Goal: Information Seeking & Learning: Learn about a topic

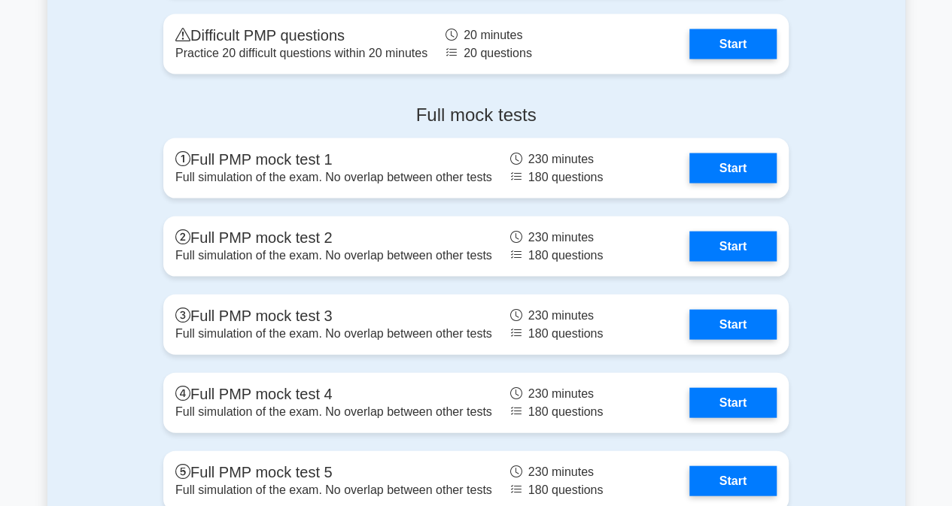
scroll to position [4363, 0]
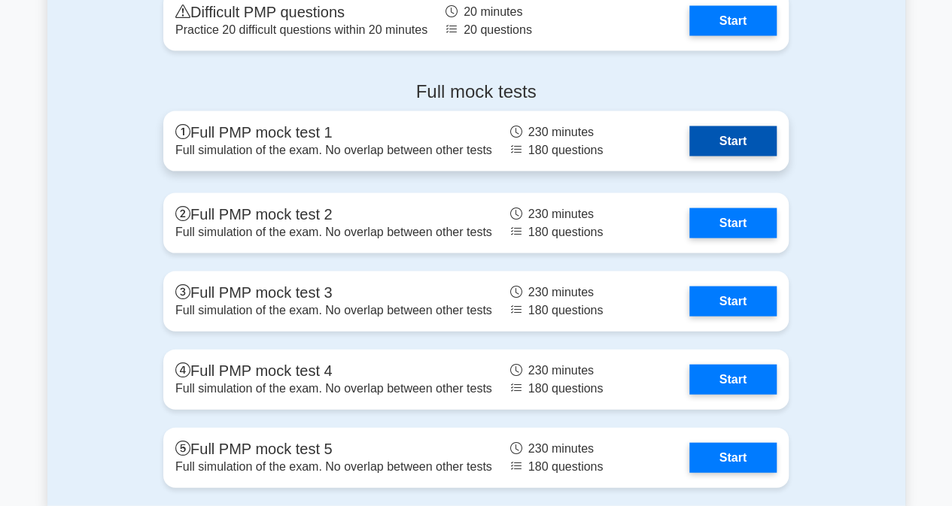
click at [741, 150] on link "Start" at bounding box center [732, 141] width 87 height 30
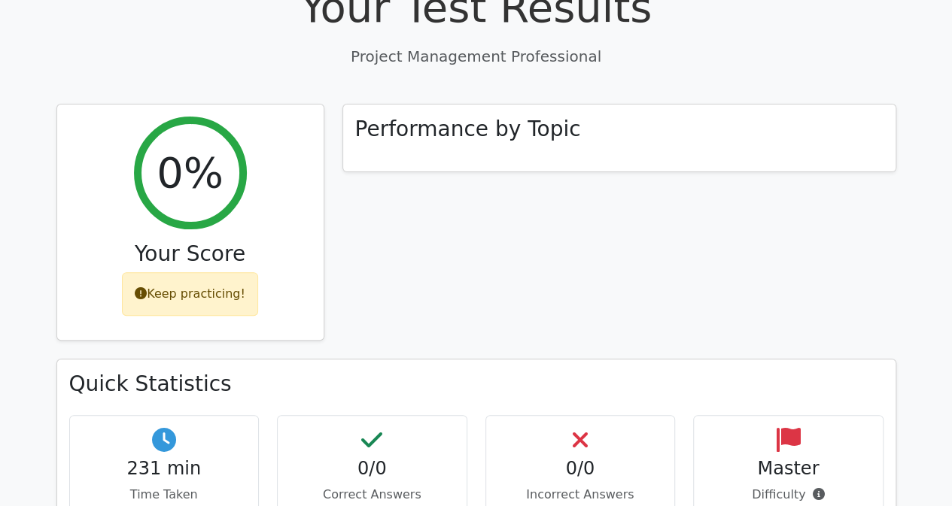
scroll to position [150, 0]
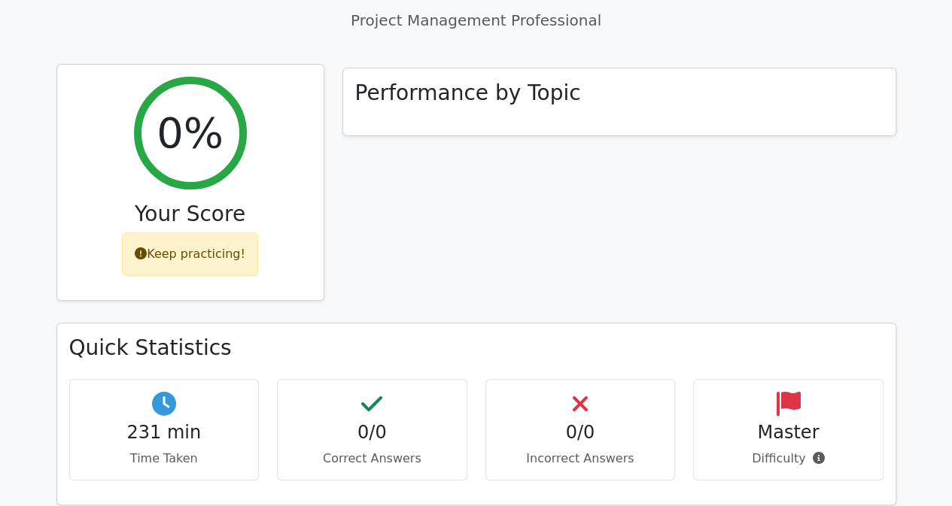
click at [198, 263] on div "Keep practicing!" at bounding box center [190, 254] width 136 height 44
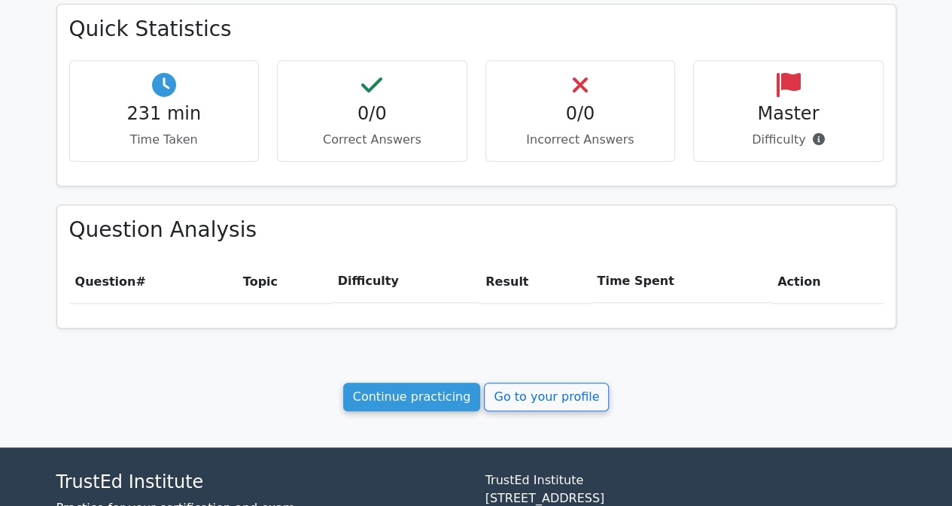
scroll to position [585, 0]
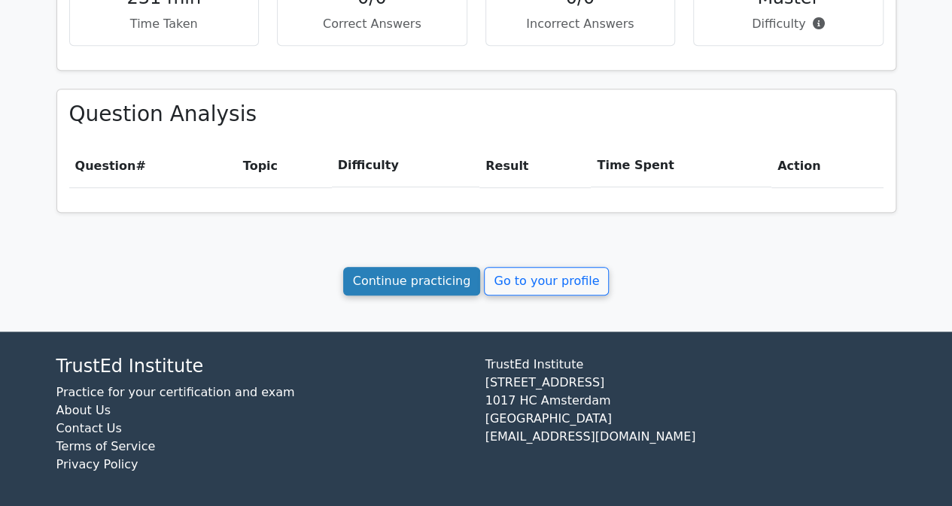
click at [415, 278] on link "Continue practicing" at bounding box center [412, 281] width 138 height 29
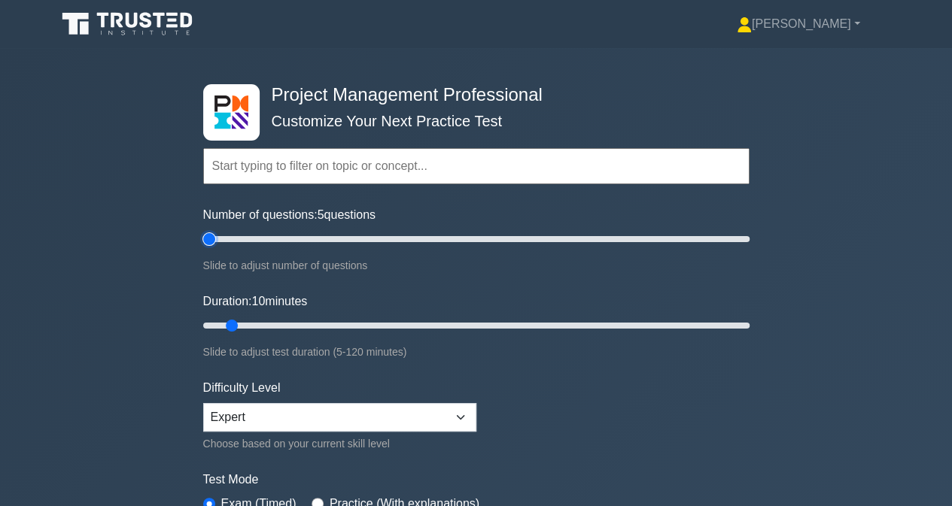
drag, startPoint x: 233, startPoint y: 238, endPoint x: 184, endPoint y: 241, distance: 49.7
type input "5"
click at [203, 241] on input "Number of questions: 5 questions" at bounding box center [476, 239] width 546 height 18
drag, startPoint x: 231, startPoint y: 323, endPoint x: 165, endPoint y: 329, distance: 66.4
type input "5"
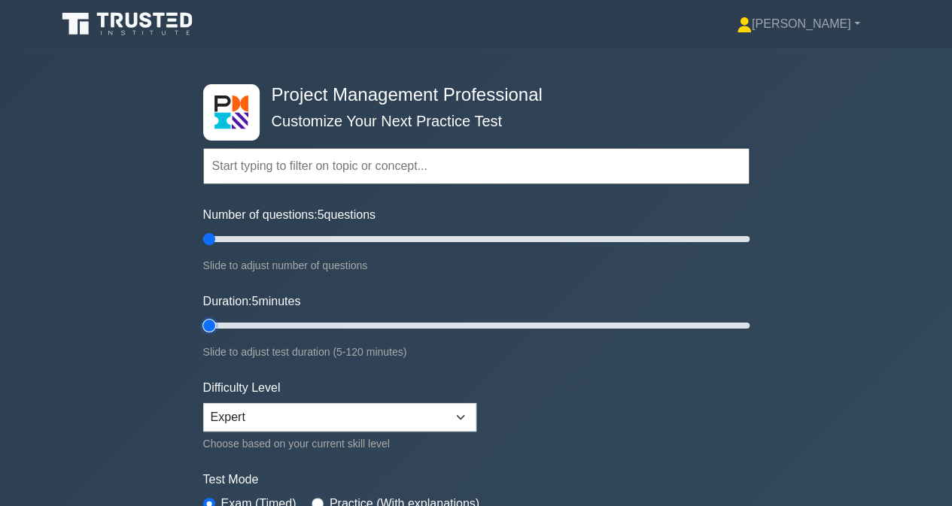
click at [203, 329] on input "Duration: 5 minutes" at bounding box center [476, 326] width 546 height 18
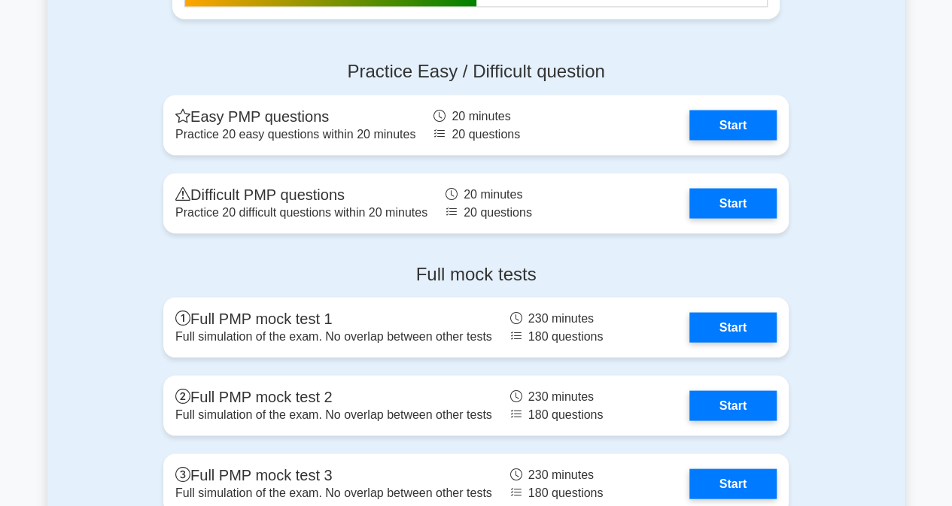
scroll to position [4212, 0]
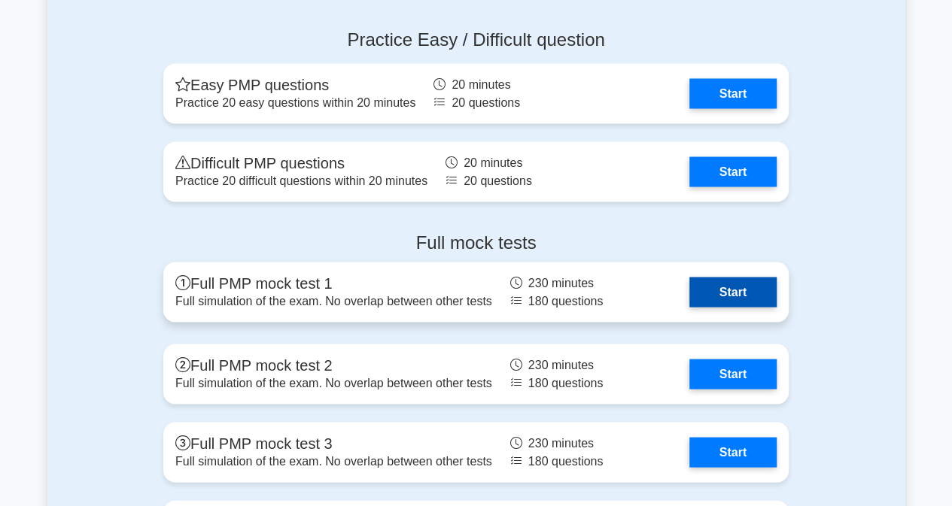
click at [736, 288] on link "Start" at bounding box center [732, 292] width 87 height 30
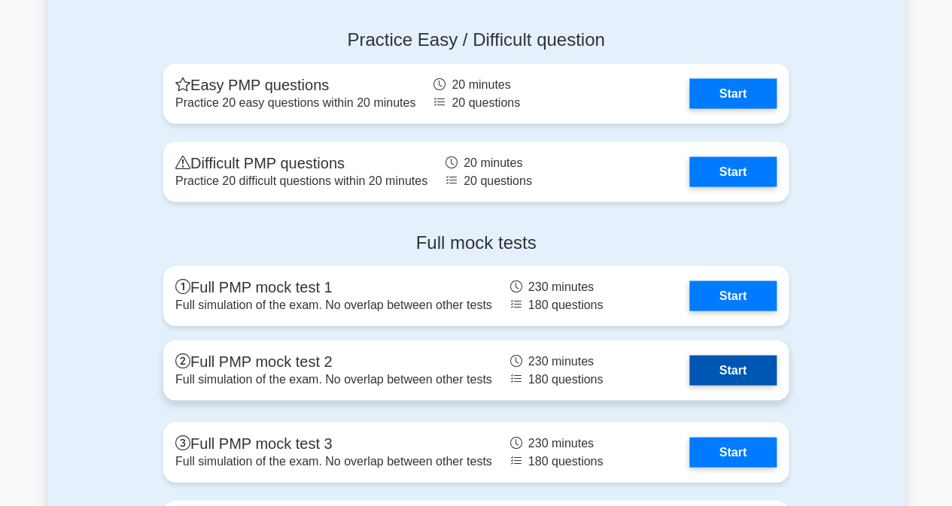
click at [740, 367] on link "Start" at bounding box center [732, 370] width 87 height 30
click at [735, 371] on link "Start" at bounding box center [732, 370] width 87 height 30
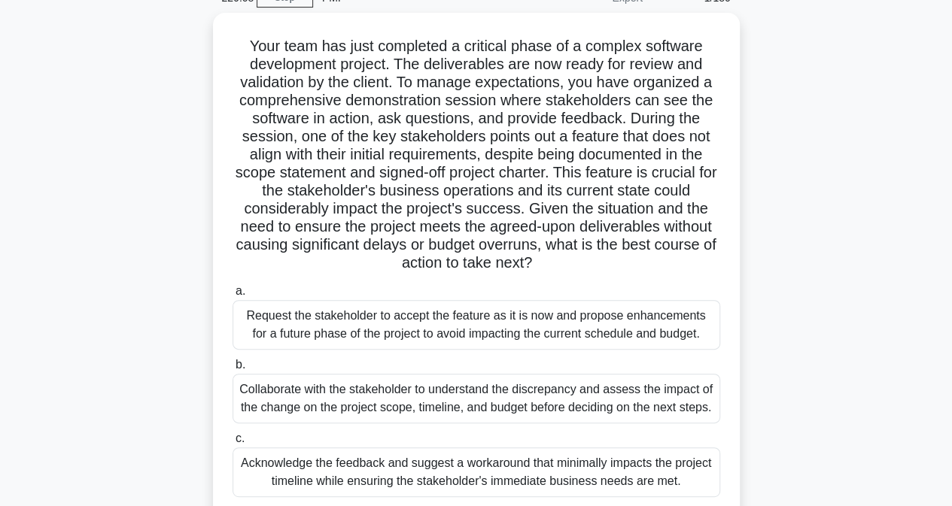
scroll to position [150, 0]
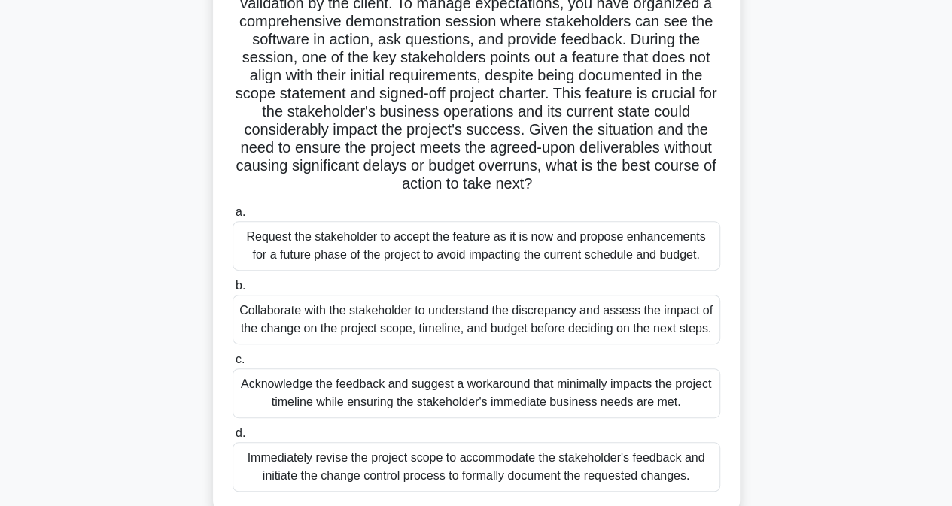
click at [290, 321] on div "Collaborate with the stakeholder to understand the discrepancy and assess the i…" at bounding box center [475, 320] width 487 height 50
click at [232, 291] on input "b. Collaborate with the stakeholder to understand the discrepancy and assess th…" at bounding box center [232, 286] width 0 height 10
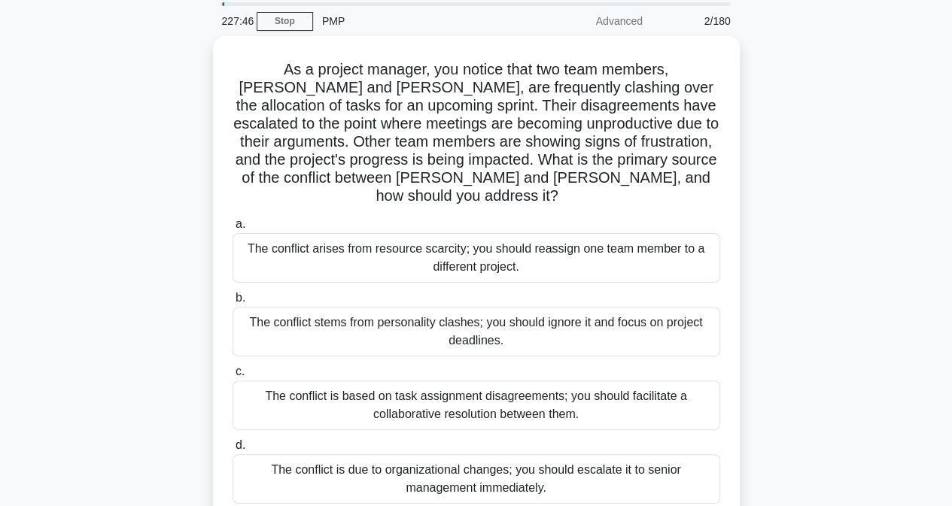
scroll to position [75, 0]
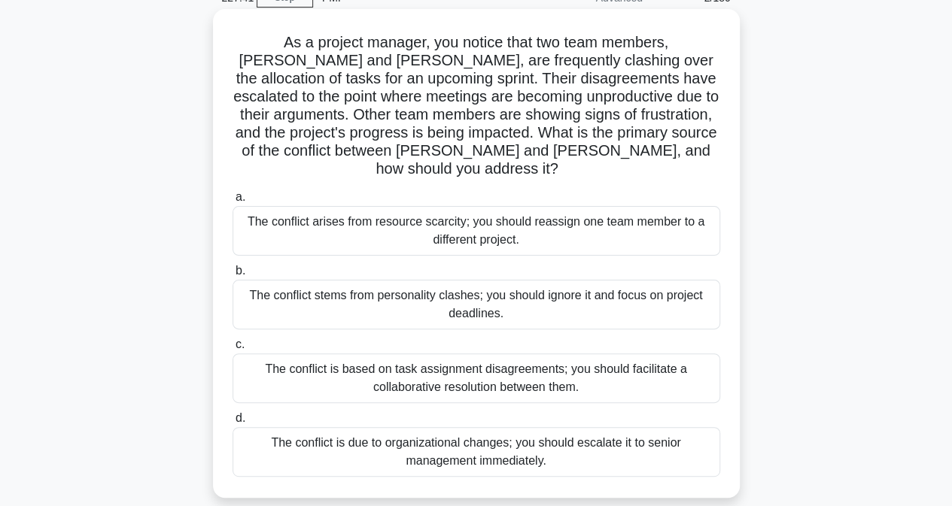
click at [321, 356] on div "The conflict is based on task assignment disagreements; you should facilitate a…" at bounding box center [475, 379] width 487 height 50
click at [232, 350] on input "c. The conflict is based on task assignment disagreements; you should facilitat…" at bounding box center [232, 345] width 0 height 10
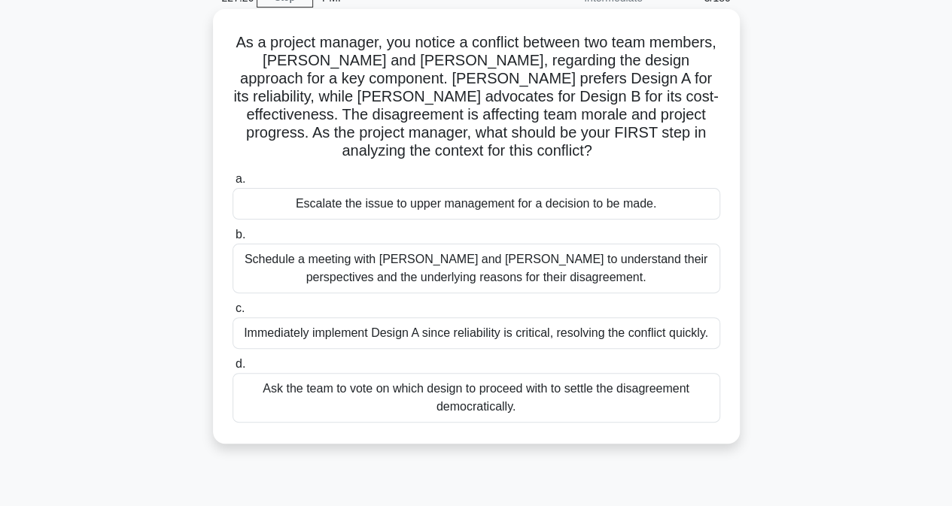
click at [309, 266] on div "Schedule a meeting with Sarah and John to understand their perspectives and the…" at bounding box center [475, 269] width 487 height 50
click at [232, 240] on input "b. Schedule a meeting with Sarah and John to understand their perspectives and …" at bounding box center [232, 235] width 0 height 10
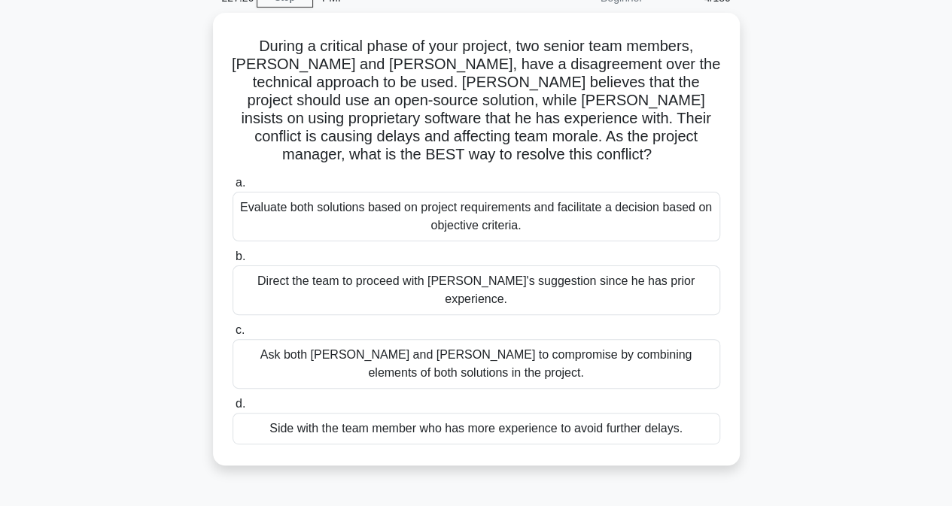
scroll to position [0, 0]
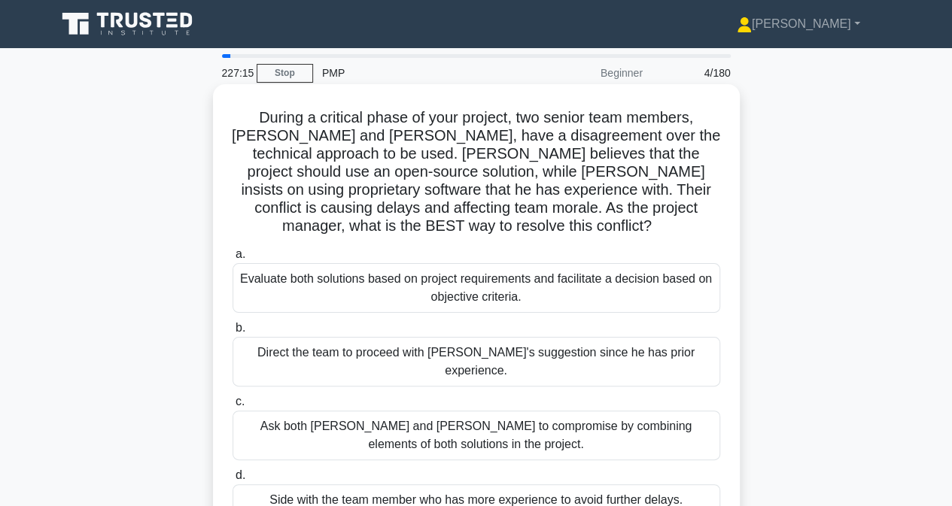
click at [297, 278] on div "Evaluate both solutions based on project requirements and facilitate a decision…" at bounding box center [475, 288] width 487 height 50
click at [232, 260] on input "a. Evaluate both solutions based on project requirements and facilitate a decis…" at bounding box center [232, 255] width 0 height 10
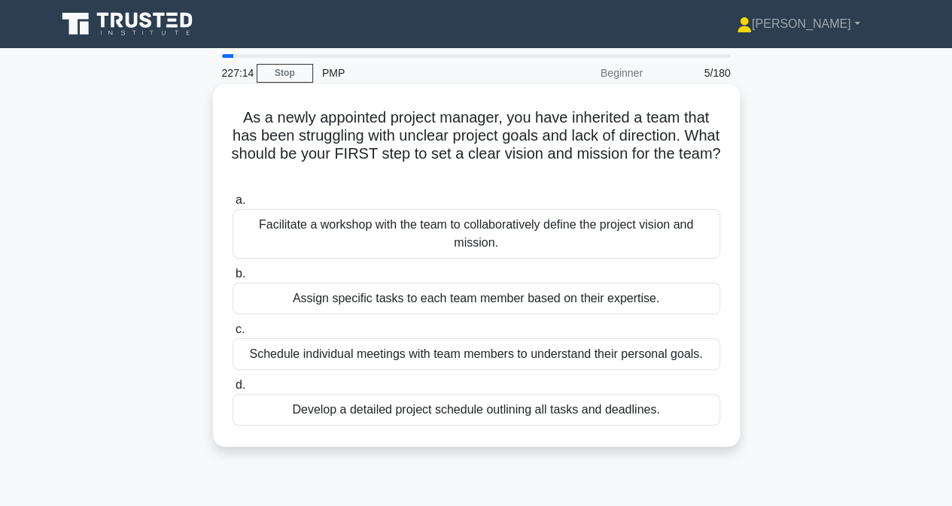
click at [302, 241] on div "Facilitate a workshop with the team to collaboratively define the project visio…" at bounding box center [475, 234] width 487 height 50
click at [232, 205] on input "a. Facilitate a workshop with the team to collaboratively define the project vi…" at bounding box center [232, 201] width 0 height 10
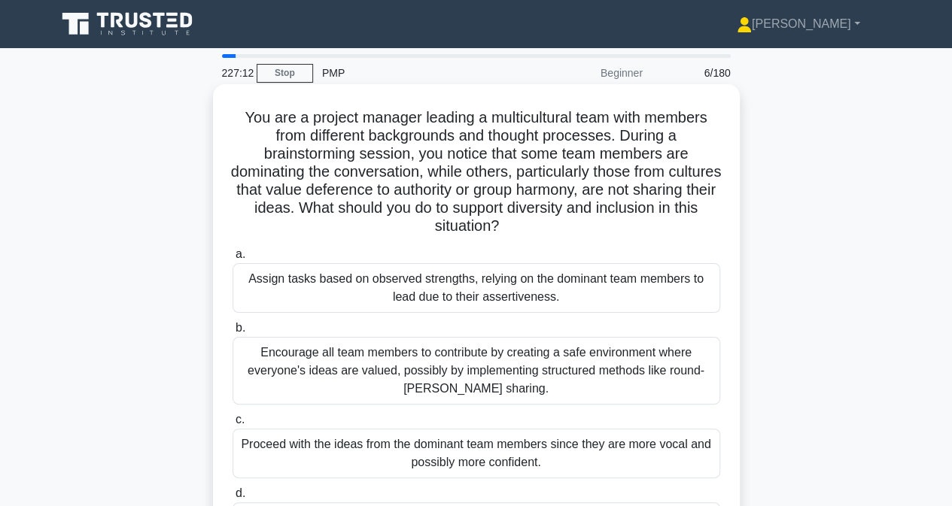
click at [310, 291] on div "Assign tasks based on observed strengths, relying on the dominant team members …" at bounding box center [475, 288] width 487 height 50
click at [232, 260] on input "a. Assign tasks based on observed strengths, relying on the dominant team membe…" at bounding box center [232, 255] width 0 height 10
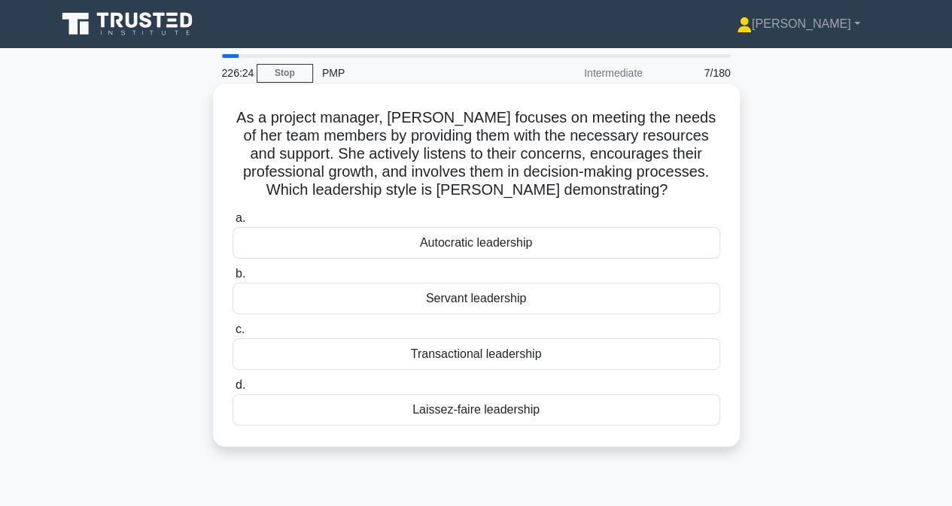
click at [296, 302] on div "Servant leadership" at bounding box center [475, 299] width 487 height 32
click at [232, 279] on input "b. Servant leadership" at bounding box center [232, 274] width 0 height 10
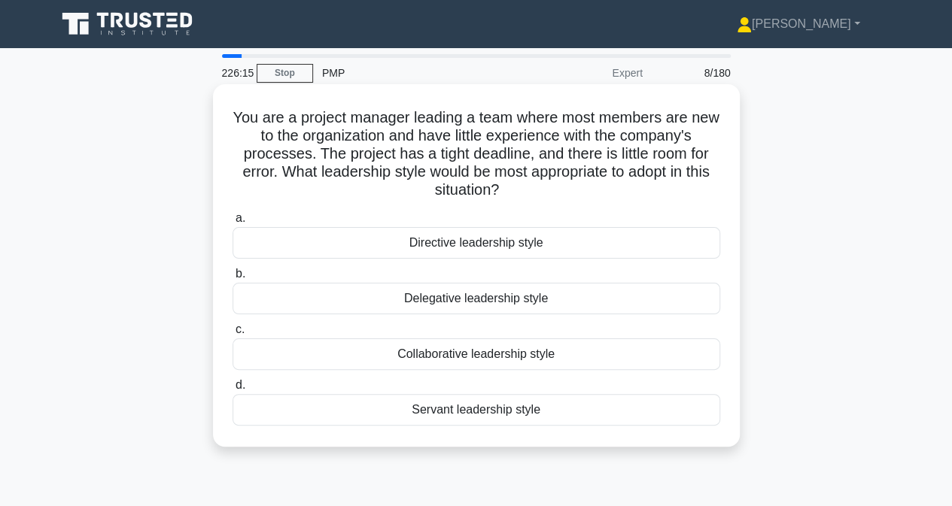
click at [297, 243] on div "Directive leadership style" at bounding box center [475, 243] width 487 height 32
click at [232, 223] on input "a. Directive leadership style" at bounding box center [232, 219] width 0 height 10
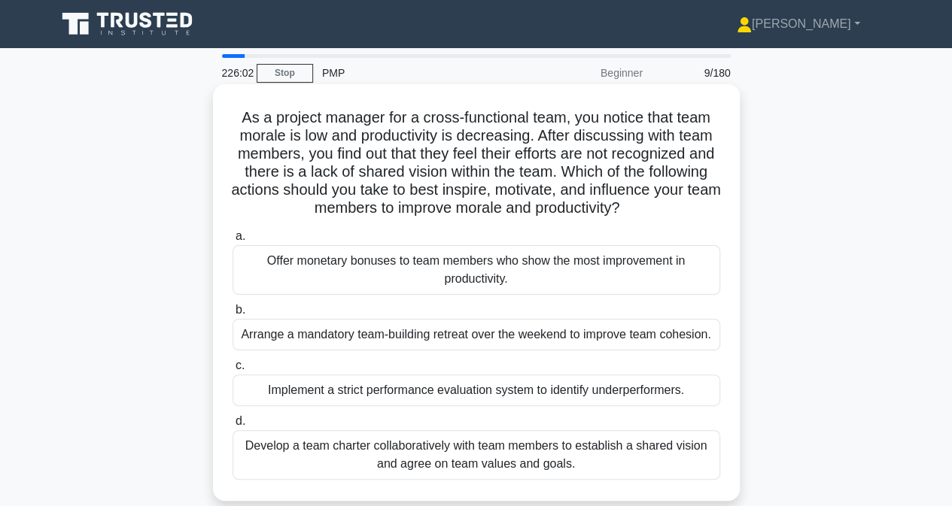
click at [310, 458] on div "Develop a team charter collaboratively with team members to establish a shared …" at bounding box center [475, 455] width 487 height 50
click at [232, 426] on input "d. Develop a team charter collaboratively with team members to establish a shar…" at bounding box center [232, 422] width 0 height 10
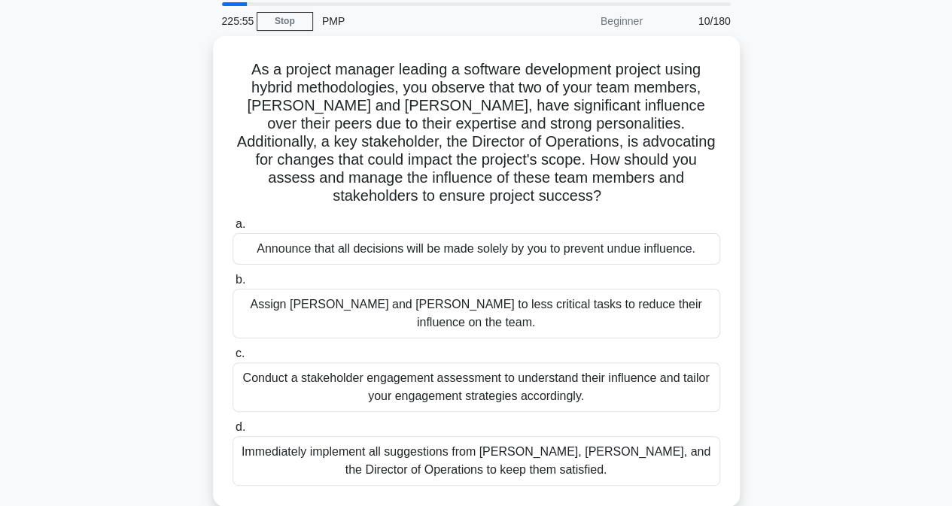
scroll to position [75, 0]
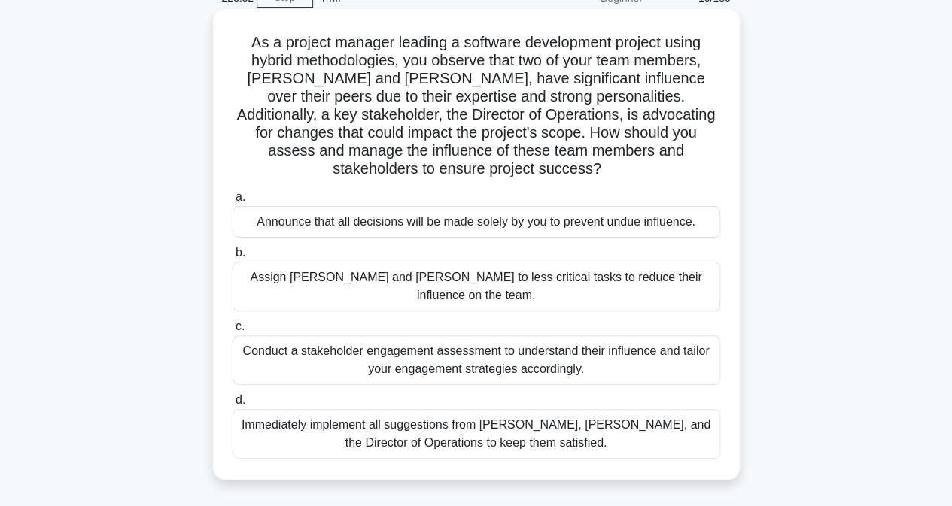
click at [311, 335] on div "Conduct a stakeholder engagement assessment to understand their influence and t…" at bounding box center [475, 360] width 487 height 50
click at [232, 322] on input "c. Conduct a stakeholder engagement assessment to understand their influence an…" at bounding box center [232, 327] width 0 height 10
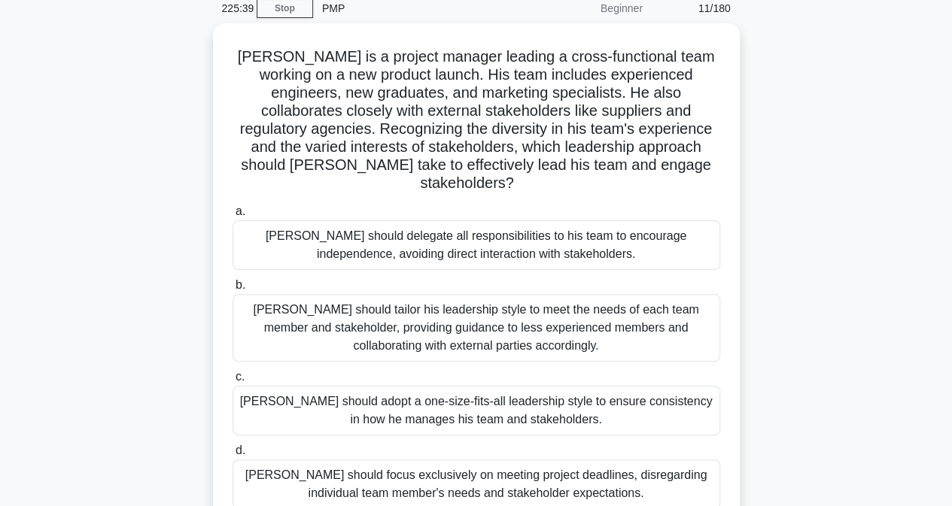
scroll to position [0, 0]
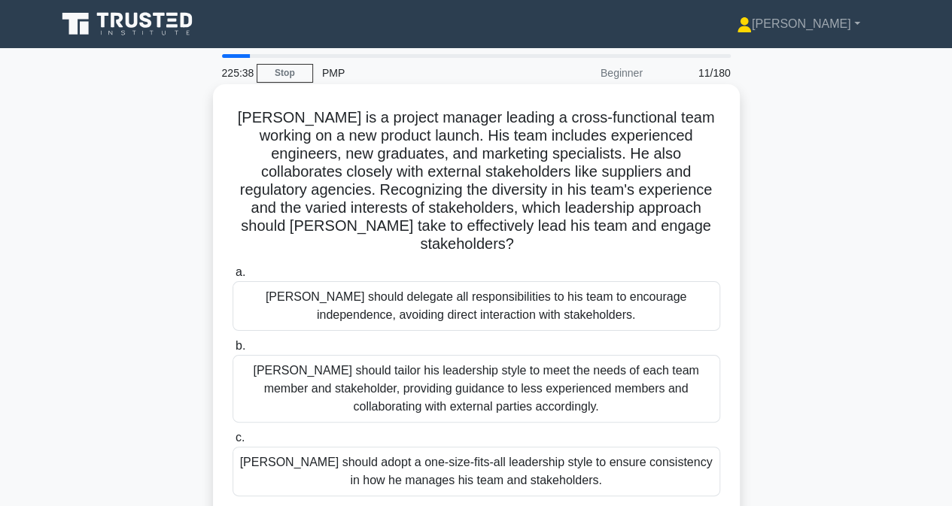
click at [311, 361] on div "John should tailor his leadership style to meet the needs of each team member a…" at bounding box center [475, 389] width 487 height 68
click at [232, 351] on input "b. John should tailor his leadership style to meet the needs of each team membe…" at bounding box center [232, 346] width 0 height 10
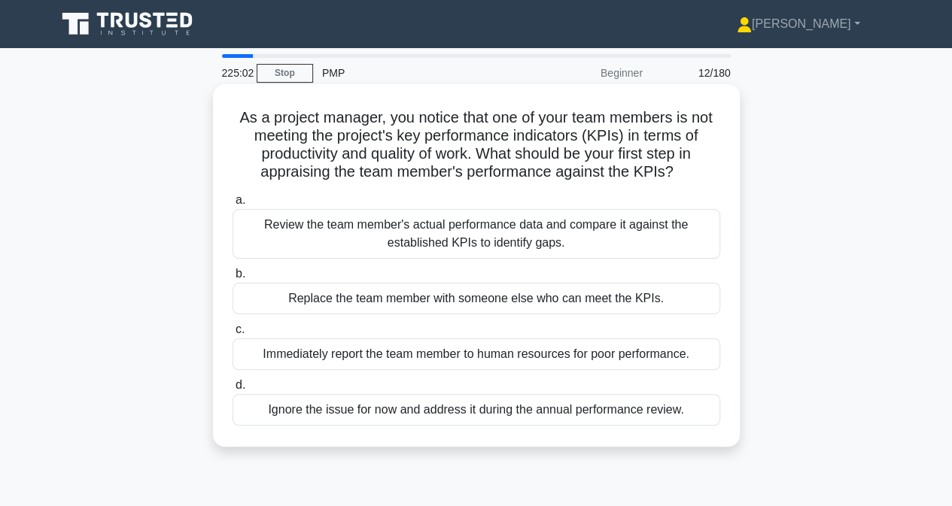
click at [320, 228] on div "Review the team member's actual performance data and compare it against the est…" at bounding box center [475, 234] width 487 height 50
click at [232, 205] on input "a. Review the team member's actual performance data and compare it against the …" at bounding box center [232, 201] width 0 height 10
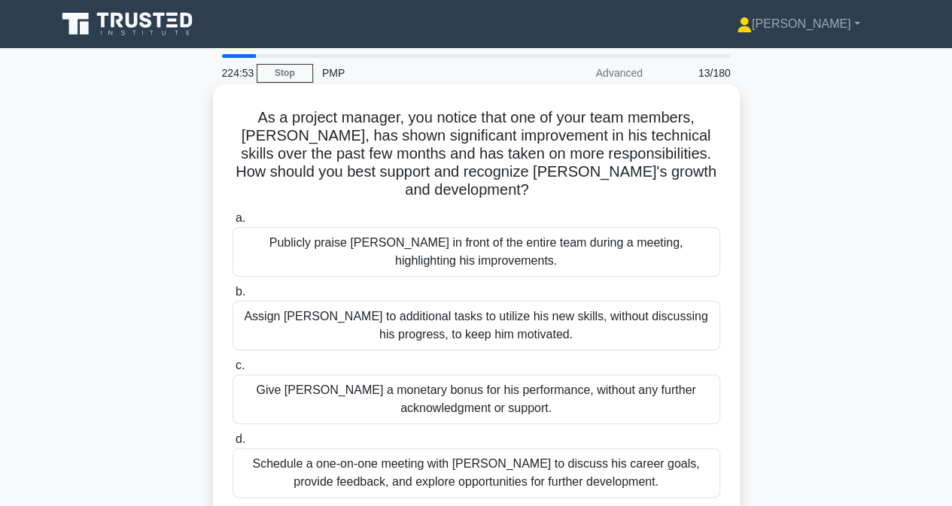
click at [393, 454] on div "Schedule a one-on-one meeting with Alex to discuss his career goals, provide fe…" at bounding box center [475, 473] width 487 height 50
click at [232, 445] on input "d. Schedule a one-on-one meeting with Alex to discuss his career goals, provide…" at bounding box center [232, 440] width 0 height 10
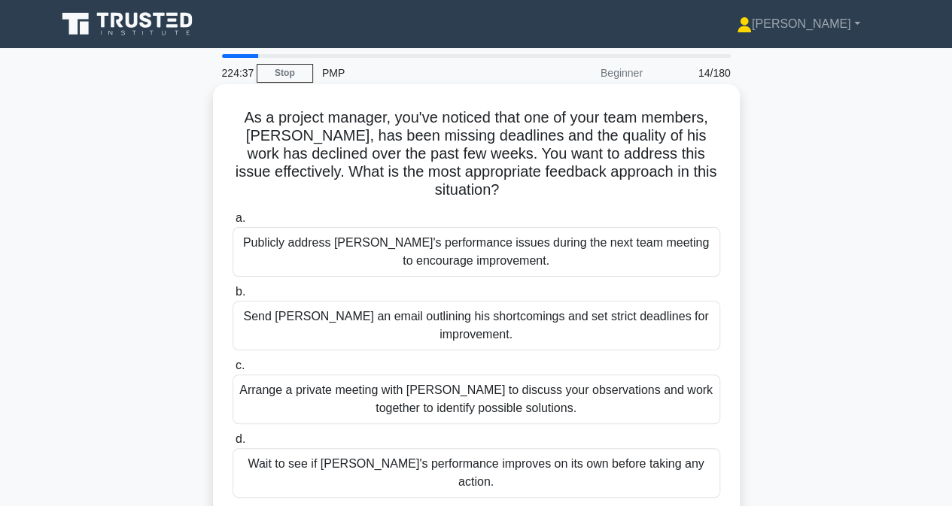
click at [305, 378] on div "Arrange a private meeting with Alex to discuss your observations and work toget…" at bounding box center [475, 400] width 487 height 50
click at [232, 371] on input "c. Arrange a private meeting with Alex to discuss your observations and work to…" at bounding box center [232, 366] width 0 height 10
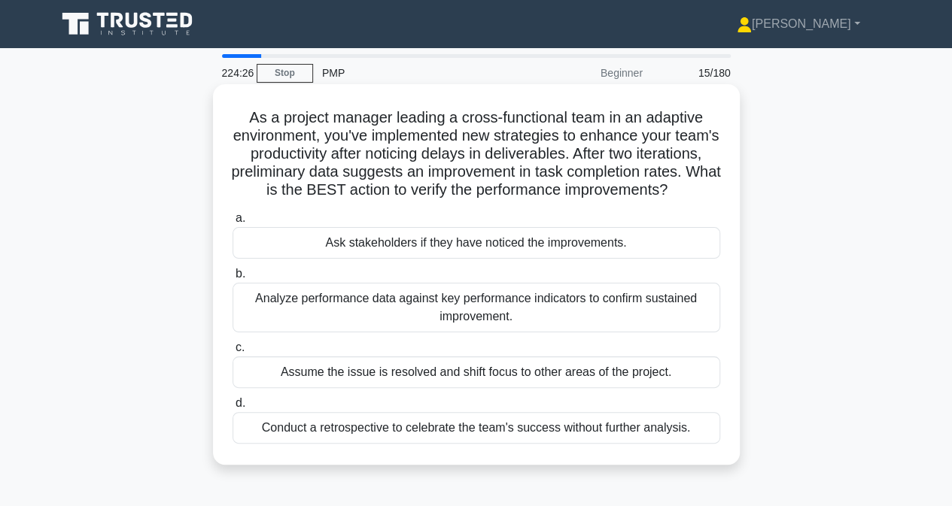
click at [284, 332] on div "Analyze performance data against key performance indicators to confirm sustaine…" at bounding box center [475, 308] width 487 height 50
click at [232, 279] on input "b. Analyze performance data against key performance indicators to confirm susta…" at bounding box center [232, 274] width 0 height 10
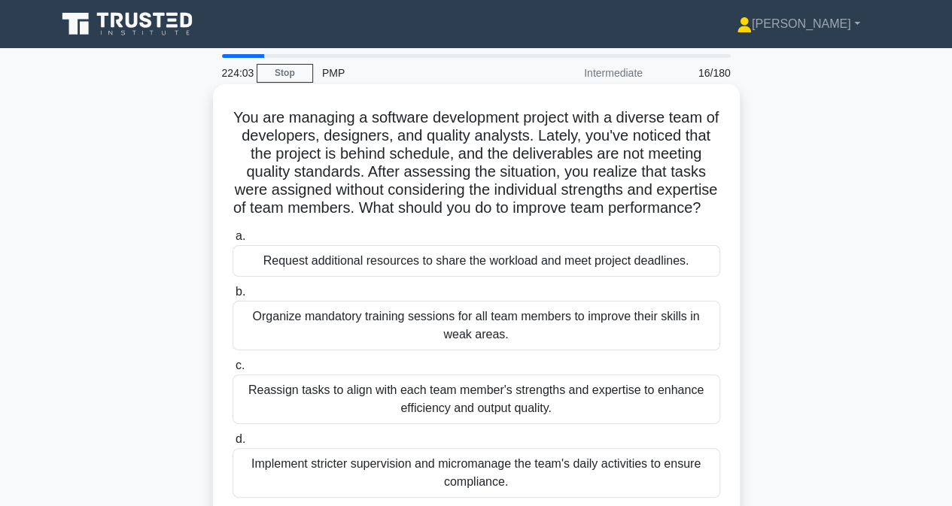
click at [335, 413] on div "Reassign tasks to align with each team member's strengths and expertise to enha…" at bounding box center [475, 400] width 487 height 50
click at [232, 371] on input "c. Reassign tasks to align with each team member's strengths and expertise to e…" at bounding box center [232, 366] width 0 height 10
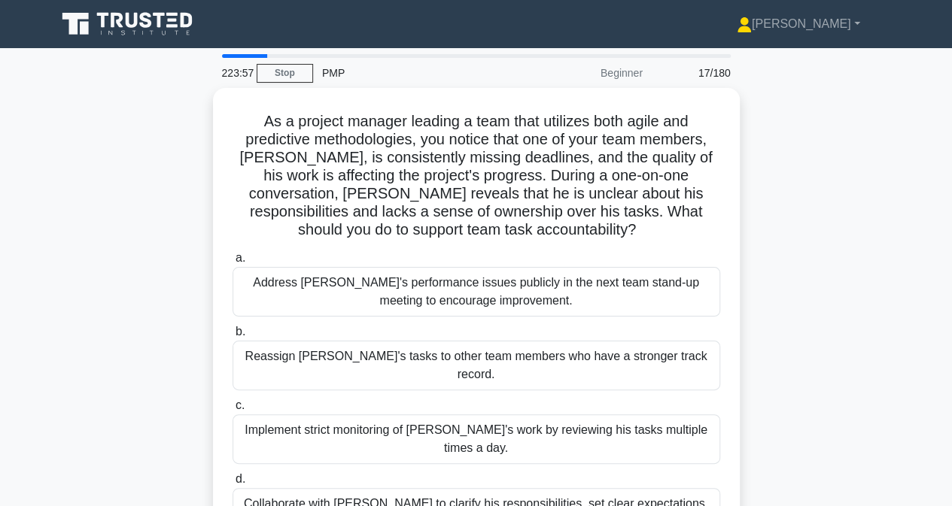
scroll to position [75, 0]
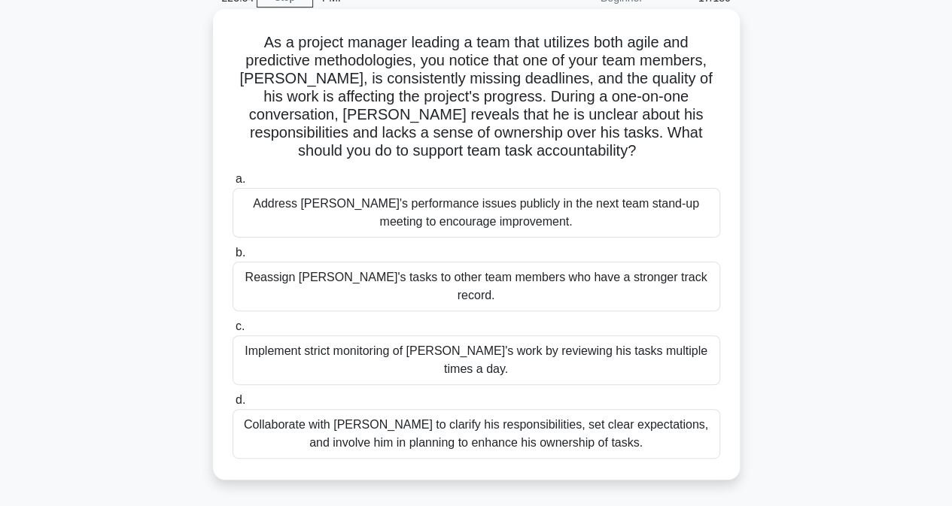
click at [293, 409] on div "Collaborate with Alex to clarify his responsibilities, set clear expectations, …" at bounding box center [475, 434] width 487 height 50
click at [232, 400] on input "d. Collaborate with Alex to clarify his responsibilities, set clear expectation…" at bounding box center [232, 401] width 0 height 10
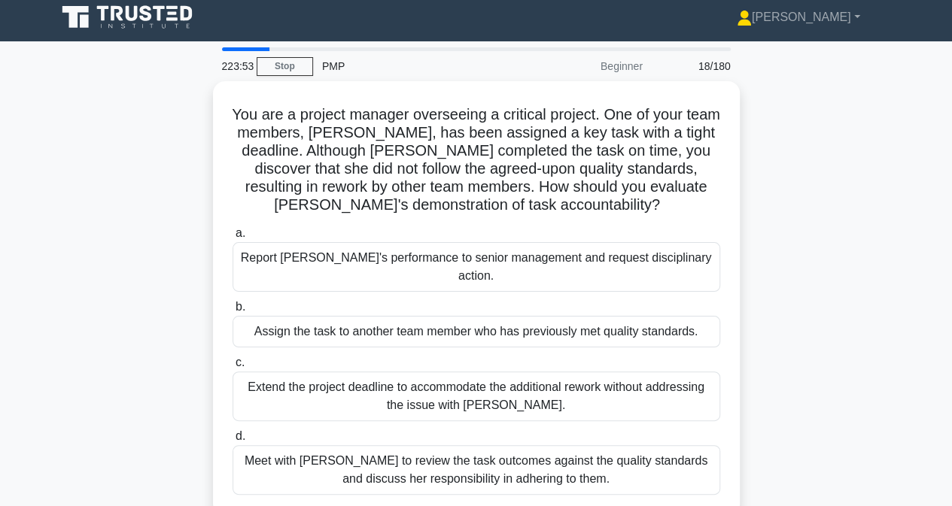
scroll to position [0, 0]
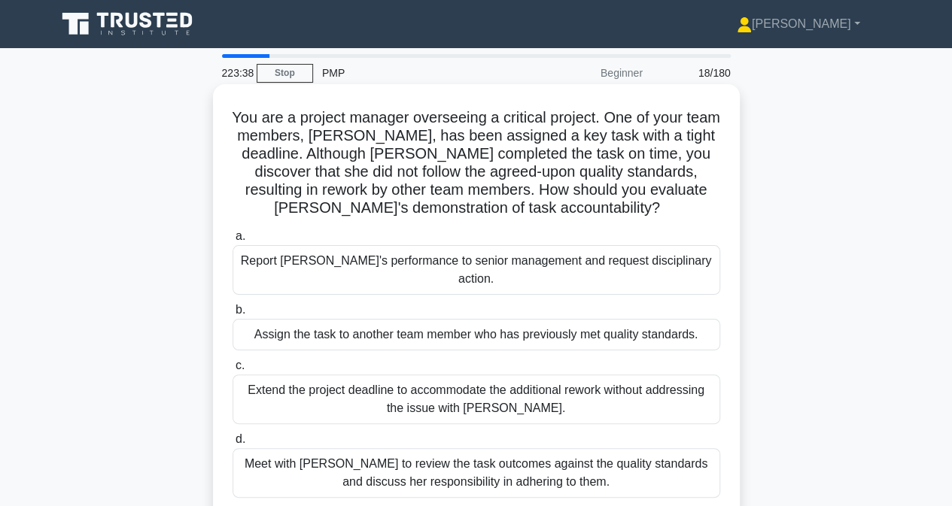
click at [296, 457] on div "Meet with Priya to review the task outcomes against the quality standards and d…" at bounding box center [475, 473] width 487 height 50
click at [232, 445] on input "d. Meet with Priya to review the task outcomes against the quality standards an…" at bounding box center [232, 440] width 0 height 10
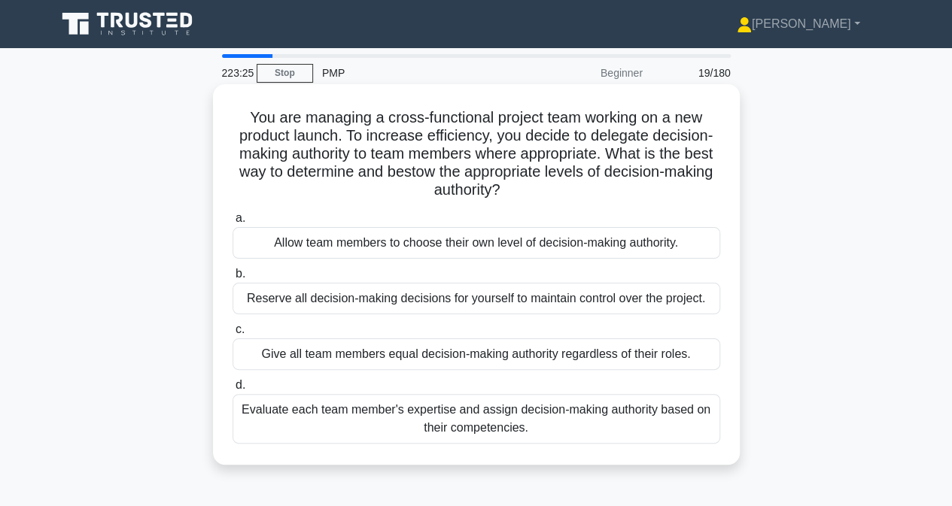
click at [292, 425] on div "Evaluate each team member's expertise and assign decision-making authority base…" at bounding box center [475, 419] width 487 height 50
click at [232, 390] on input "d. Evaluate each team member's expertise and assign decision-making authority b…" at bounding box center [232, 386] width 0 height 10
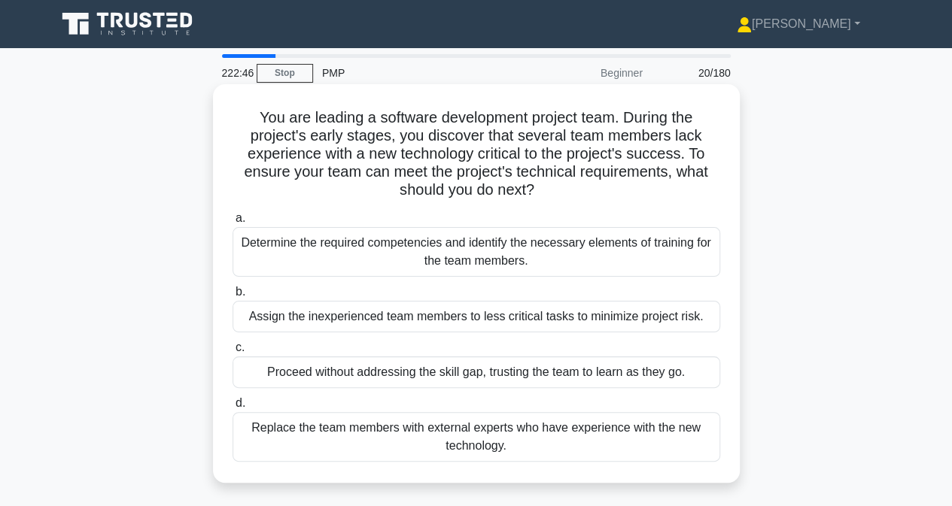
click at [272, 252] on div "Determine the required competencies and identify the necessary elements of trai…" at bounding box center [475, 252] width 487 height 50
click at [232, 223] on input "a. Determine the required competencies and identify the necessary elements of t…" at bounding box center [232, 219] width 0 height 10
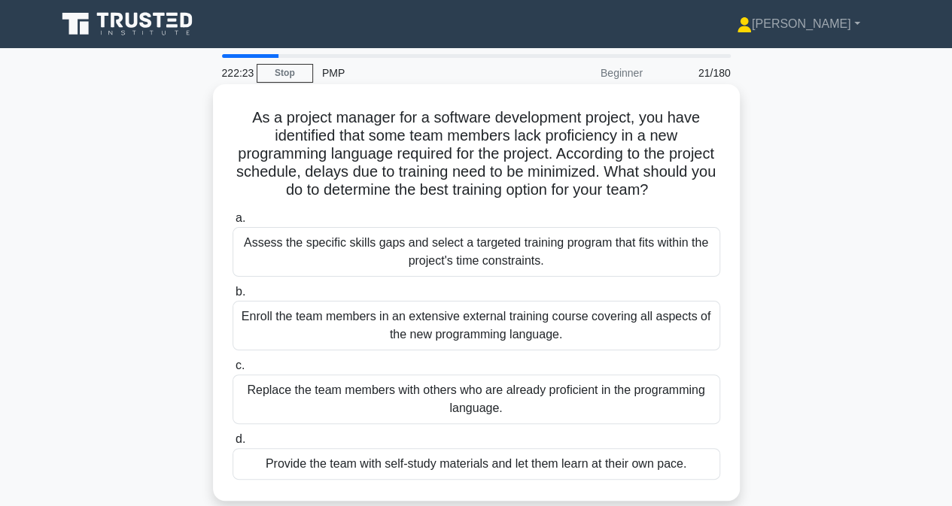
click at [366, 261] on div "Assess the specific skills gaps and select a targeted training program that fit…" at bounding box center [475, 252] width 487 height 50
click at [232, 223] on input "a. Assess the specific skills gaps and select a targeted training program that …" at bounding box center [232, 219] width 0 height 10
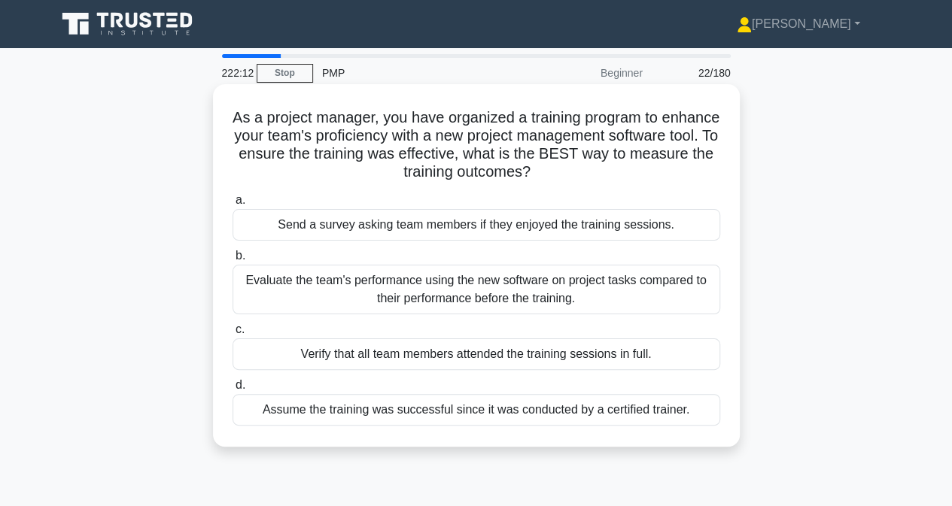
click at [272, 289] on div "Evaluate the team's performance using the new software on project tasks compare…" at bounding box center [475, 290] width 487 height 50
click at [232, 261] on input "b. Evaluate the team's performance using the new software on project tasks comp…" at bounding box center [232, 256] width 0 height 10
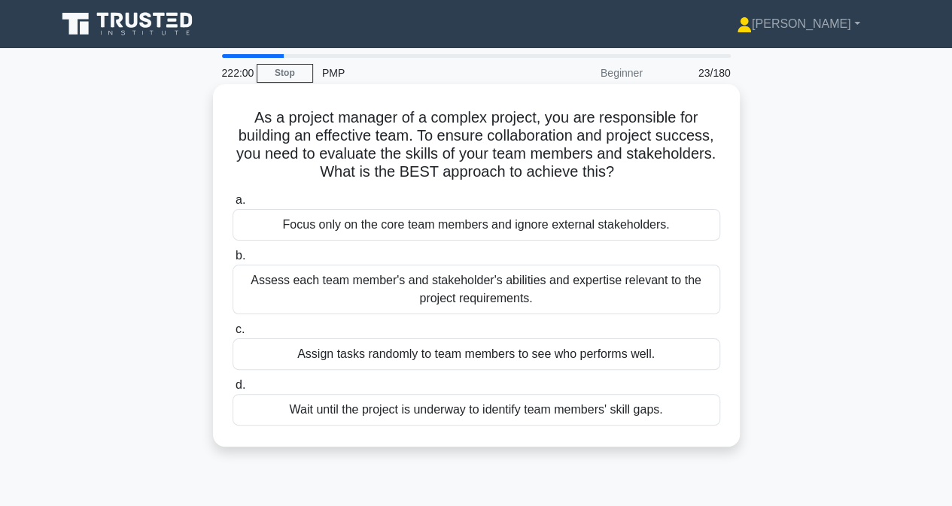
click at [290, 287] on div "Assess each team member's and stakeholder's abilities and expertise relevant to…" at bounding box center [475, 290] width 487 height 50
click at [232, 261] on input "b. Assess each team member's and stakeholder's abilities and expertise relevant…" at bounding box center [232, 256] width 0 height 10
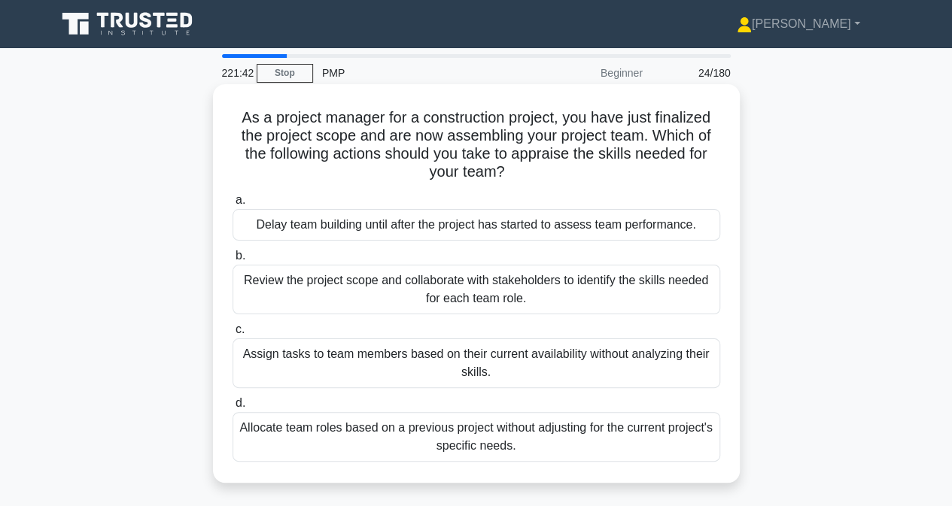
click at [315, 297] on div "Review the project scope and collaborate with stakeholders to identify the skil…" at bounding box center [475, 290] width 487 height 50
click at [232, 261] on input "b. Review the project scope and collaborate with stakeholders to identify the s…" at bounding box center [232, 256] width 0 height 10
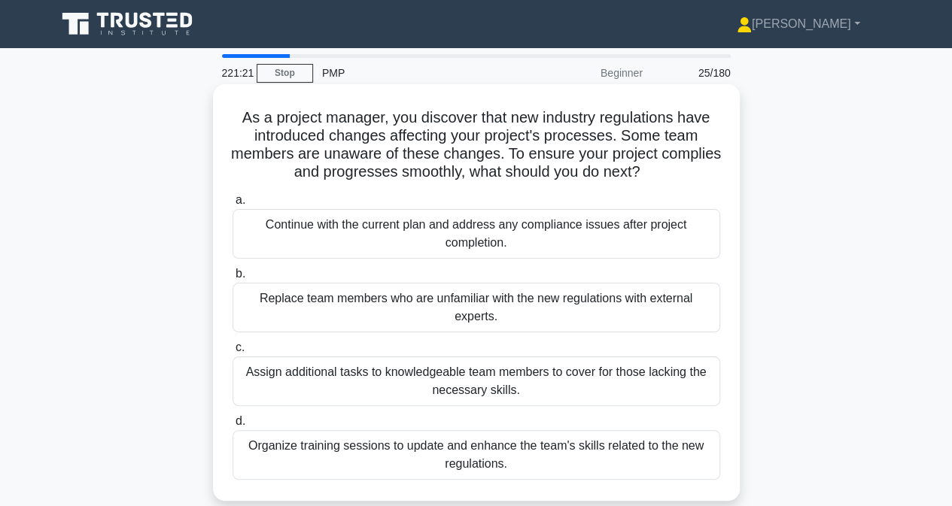
click at [337, 472] on div "Organize training sessions to update and enhance the team's skills related to t…" at bounding box center [475, 455] width 487 height 50
click at [232, 426] on input "d. Organize training sessions to update and enhance the team's skills related t…" at bounding box center [232, 422] width 0 height 10
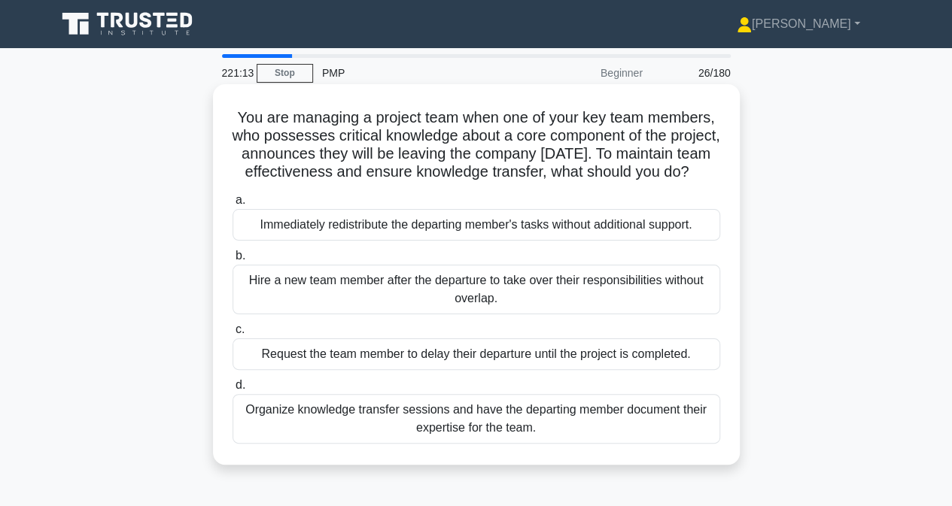
click at [309, 441] on div "Organize knowledge transfer sessions and have the departing member document the…" at bounding box center [475, 419] width 487 height 50
click at [232, 390] on input "d. Organize knowledge transfer sessions and have the departing member document …" at bounding box center [232, 386] width 0 height 10
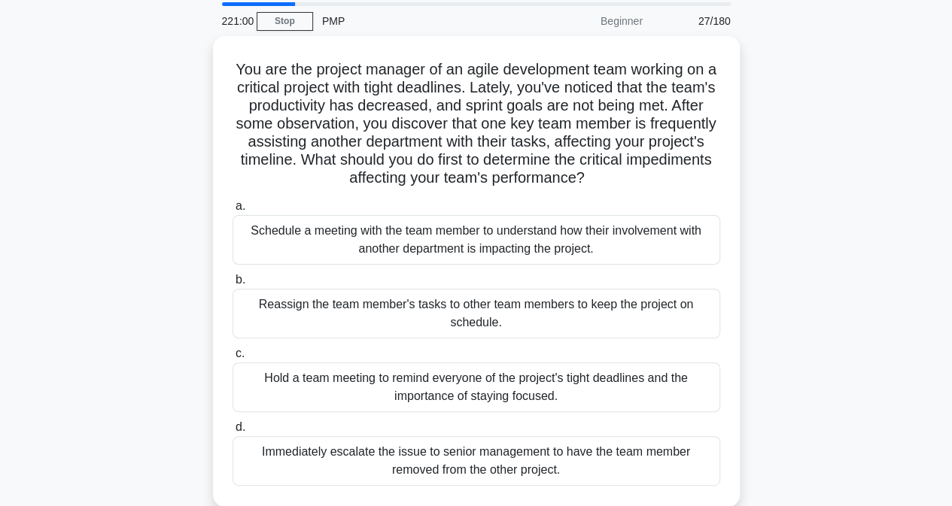
scroll to position [75, 0]
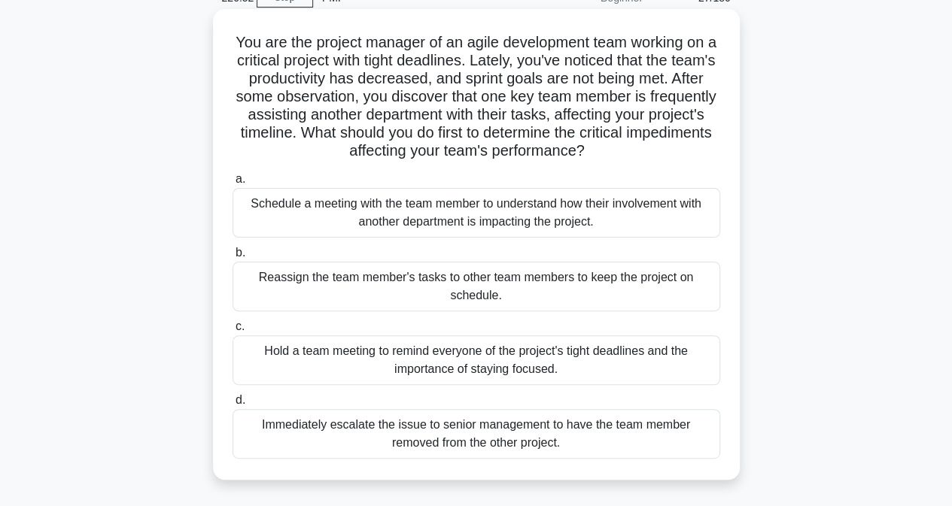
click at [284, 215] on div "Schedule a meeting with the team member to understand how their involvement wit…" at bounding box center [475, 213] width 487 height 50
click at [232, 184] on input "a. Schedule a meeting with the team member to understand how their involvement …" at bounding box center [232, 180] width 0 height 10
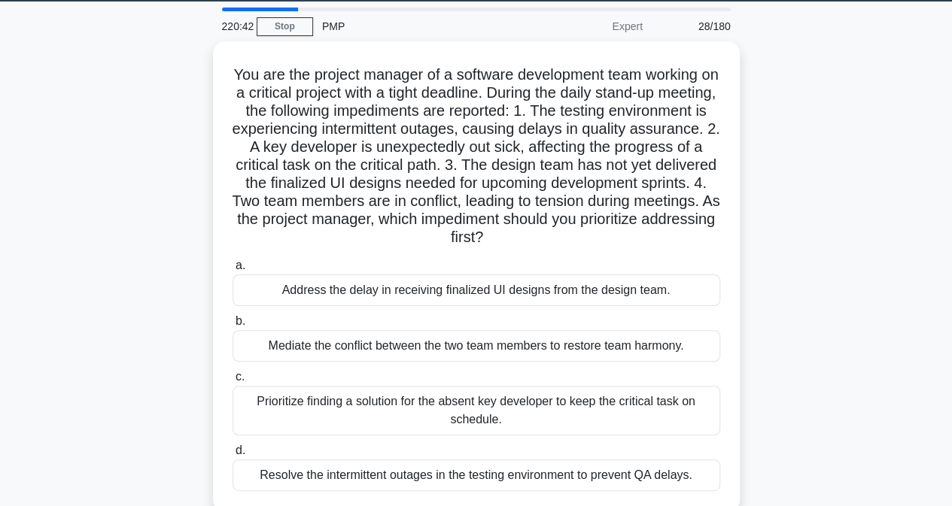
scroll to position [150, 0]
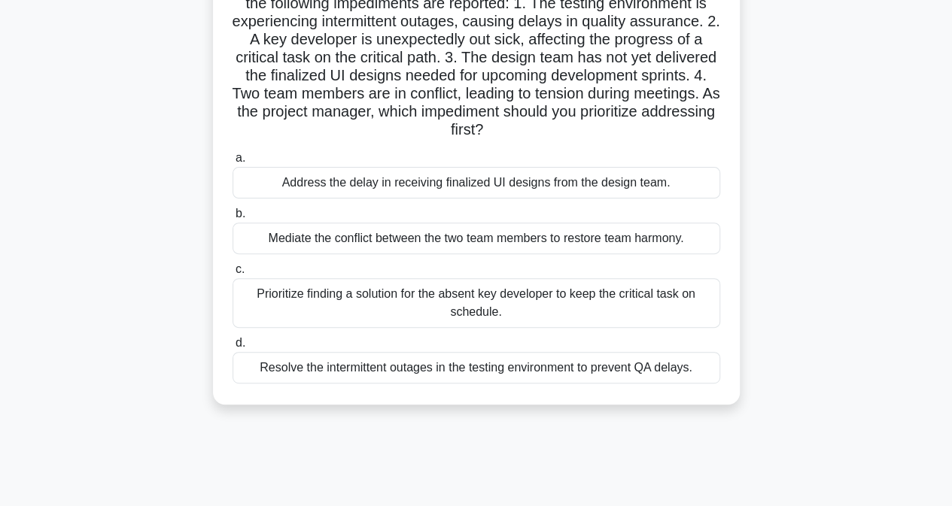
click at [373, 311] on div "Prioritize finding a solution for the absent key developer to keep the critical…" at bounding box center [475, 303] width 487 height 50
click at [232, 275] on input "c. Prioritize finding a solution for the absent key developer to keep the criti…" at bounding box center [232, 270] width 0 height 10
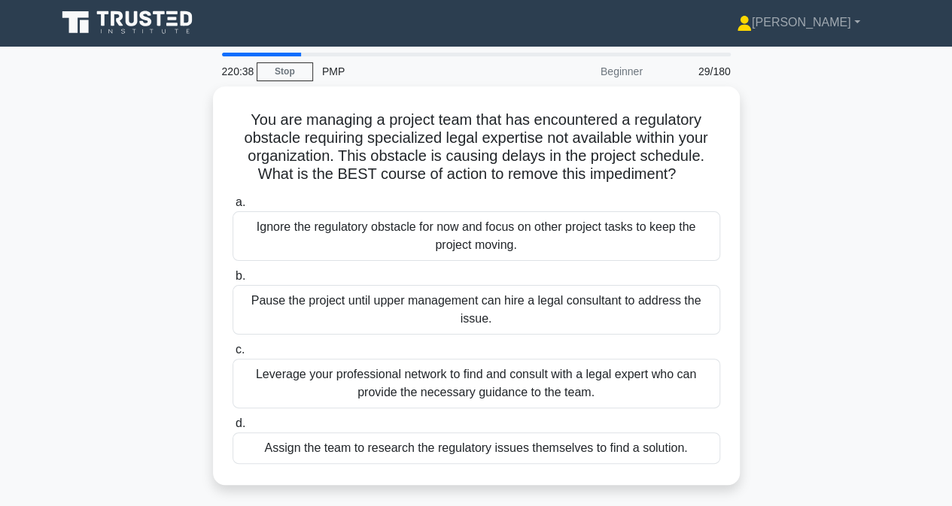
scroll to position [0, 0]
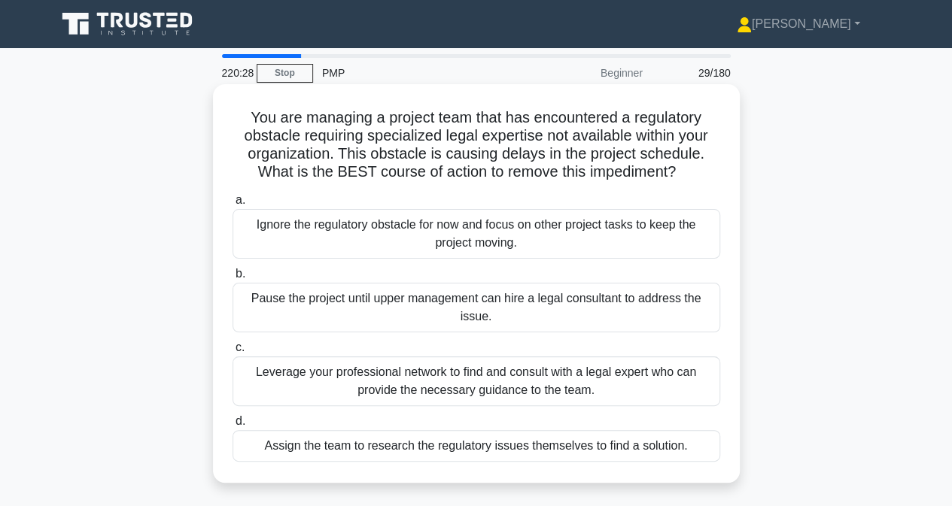
click at [283, 391] on div "Leverage your professional network to find and consult with a legal expert who …" at bounding box center [475, 382] width 487 height 50
click at [232, 353] on input "c. Leverage your professional network to find and consult with a legal expert w…" at bounding box center [232, 348] width 0 height 10
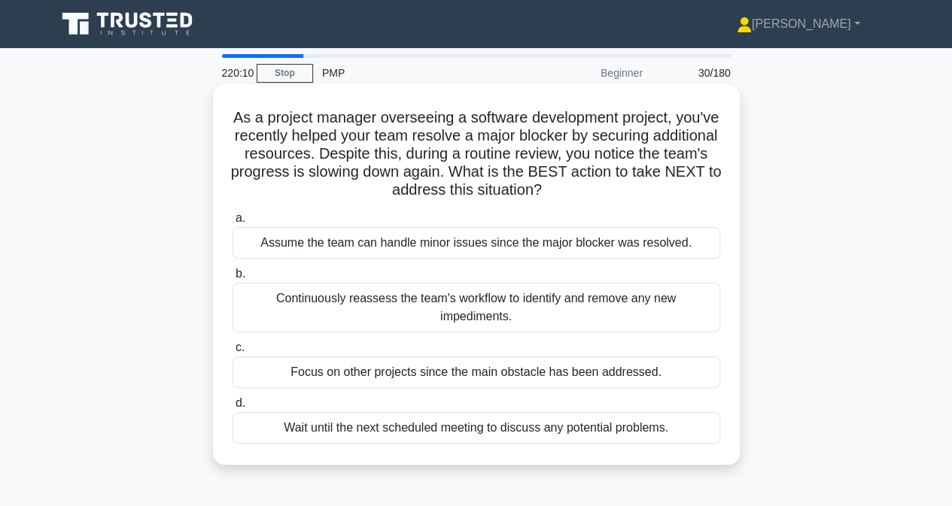
click at [323, 301] on div "Continuously reassess the team's workflow to identify and remove any new impedi…" at bounding box center [475, 308] width 487 height 50
click at [232, 279] on input "b. Continuously reassess the team's workflow to identify and remove any new imp…" at bounding box center [232, 274] width 0 height 10
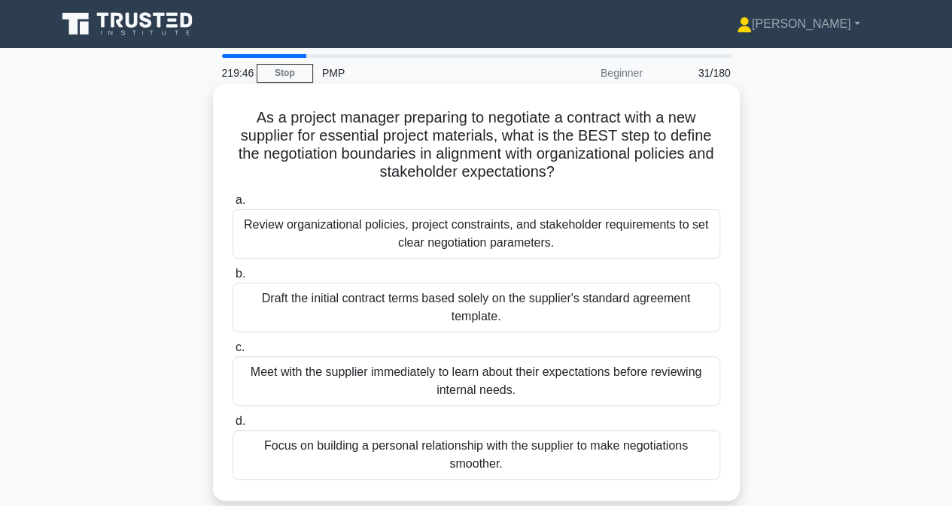
click at [311, 244] on div "Review organizational policies, project constraints, and stakeholder requiremen…" at bounding box center [475, 234] width 487 height 50
click at [232, 205] on input "a. Review organizational policies, project constraints, and stakeholder require…" at bounding box center [232, 201] width 0 height 10
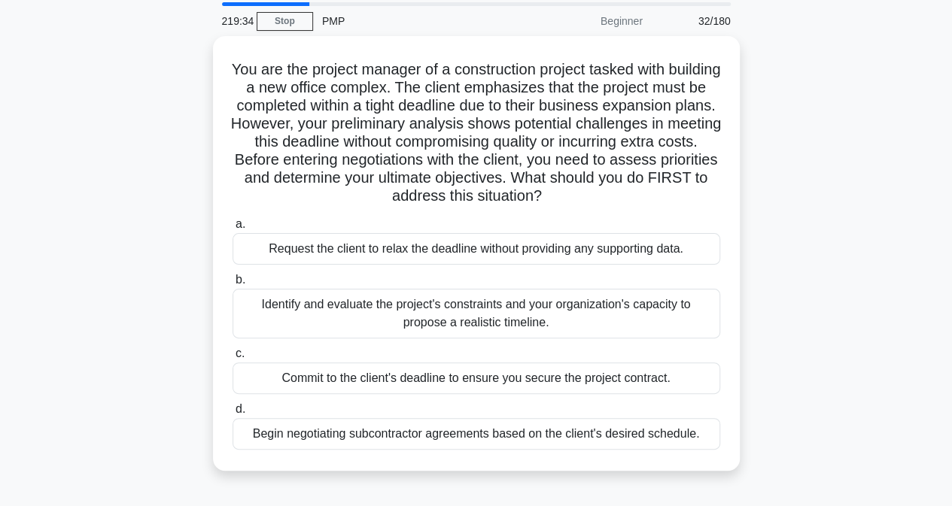
scroll to position [75, 0]
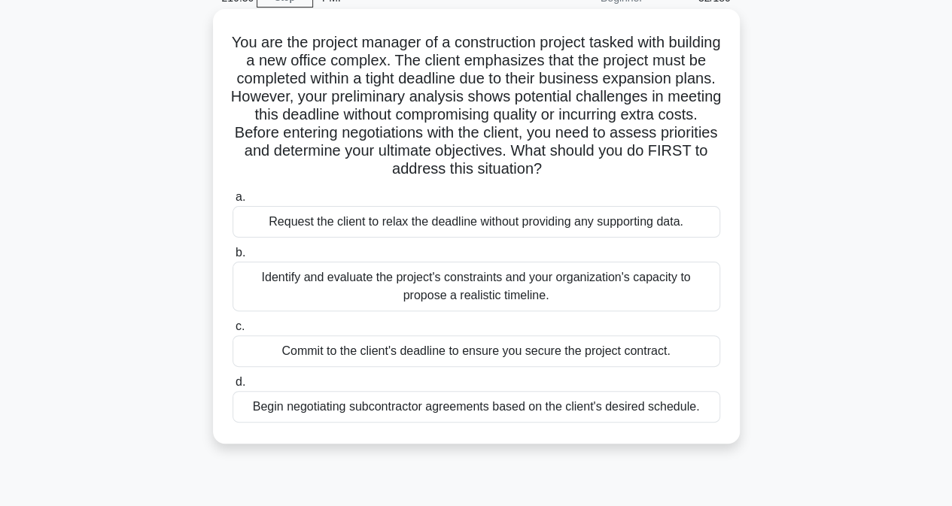
click at [271, 297] on div "Identify and evaluate the project's constraints and your organization's capacit…" at bounding box center [475, 287] width 487 height 50
click at [232, 258] on input "b. Identify and evaluate the project's constraints and your organization's capa…" at bounding box center [232, 253] width 0 height 10
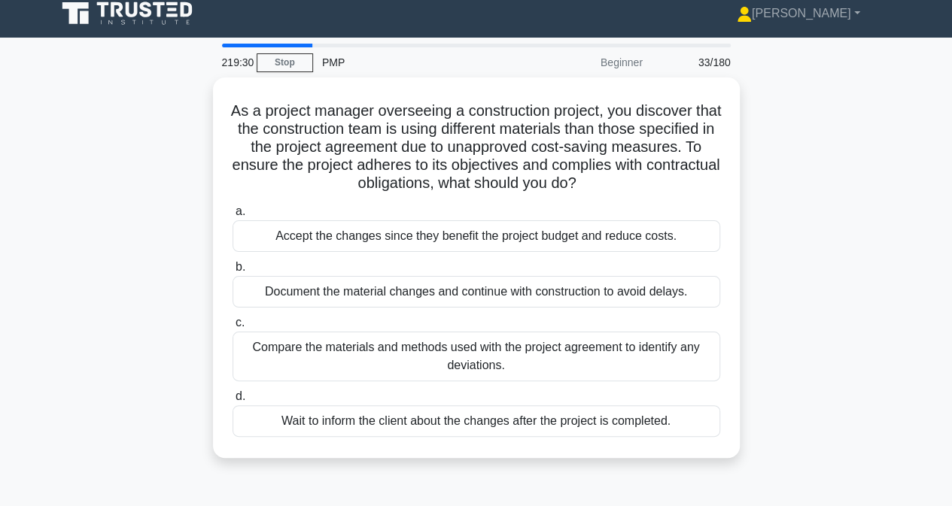
scroll to position [0, 0]
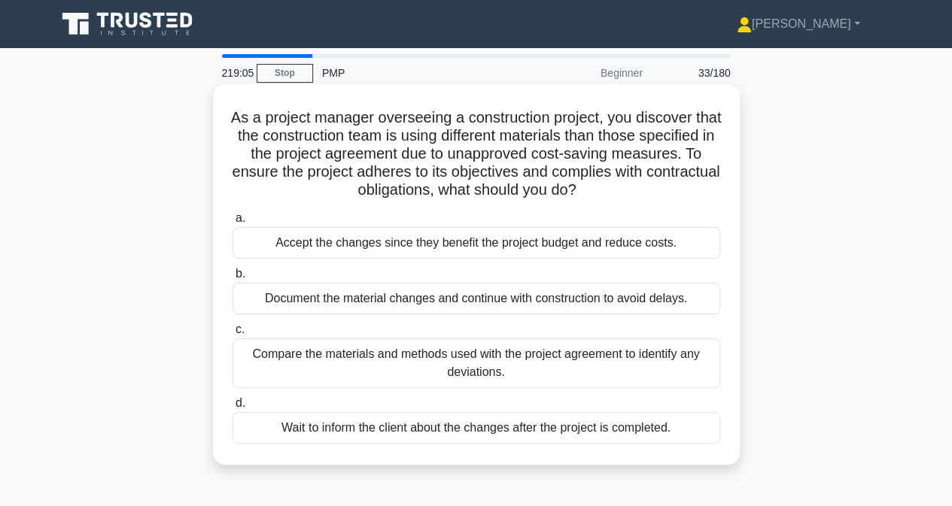
click at [304, 351] on div "Compare the materials and methods used with the project agreement to identify a…" at bounding box center [475, 363] width 487 height 50
click at [232, 335] on input "c. Compare the materials and methods used with the project agreement to identif…" at bounding box center [232, 330] width 0 height 10
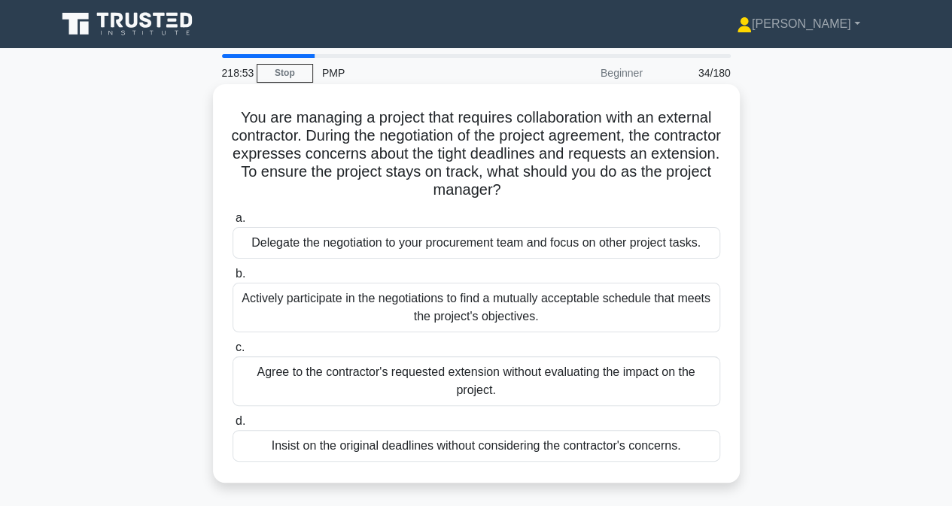
click at [240, 318] on div "Actively participate in the negotiations to find a mutually acceptable schedule…" at bounding box center [475, 308] width 487 height 50
click at [232, 279] on input "b. Actively participate in the negotiations to find a mutually acceptable sched…" at bounding box center [232, 274] width 0 height 10
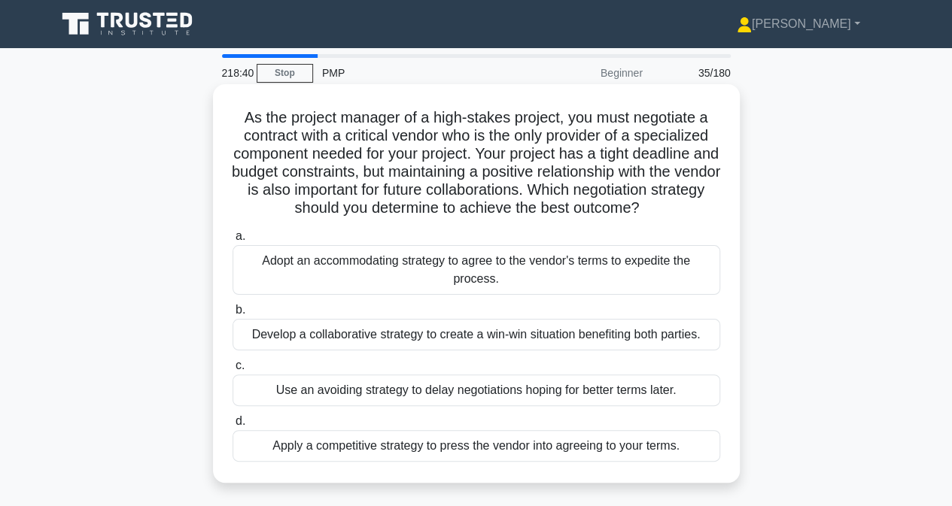
click at [393, 338] on div "Develop a collaborative strategy to create a win-win situation benefiting both …" at bounding box center [475, 335] width 487 height 32
click at [232, 315] on input "b. Develop a collaborative strategy to create a win-win situation benefiting bo…" at bounding box center [232, 310] width 0 height 10
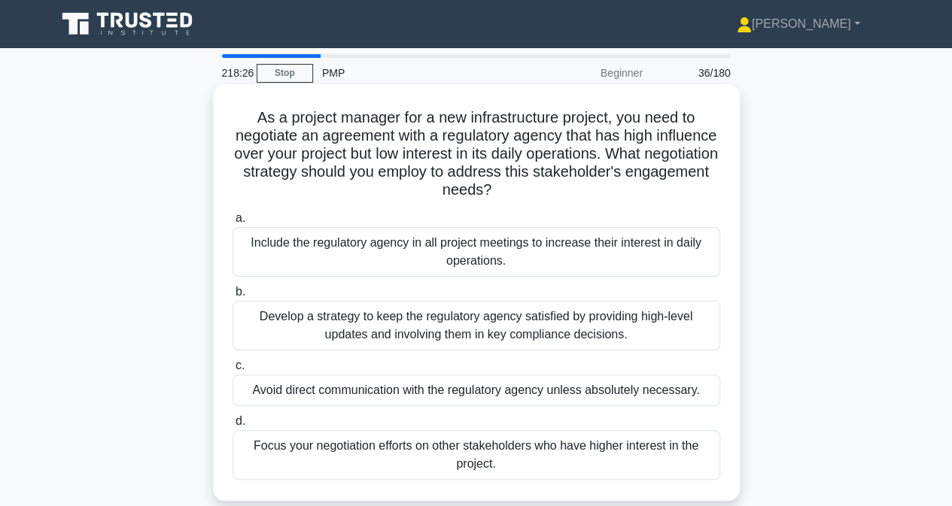
click at [278, 329] on div "Develop a strategy to keep the regulatory agency satisfied by providing high-le…" at bounding box center [475, 326] width 487 height 50
click at [232, 297] on input "b. Develop a strategy to keep the regulatory agency satisfied by providing high…" at bounding box center [232, 292] width 0 height 10
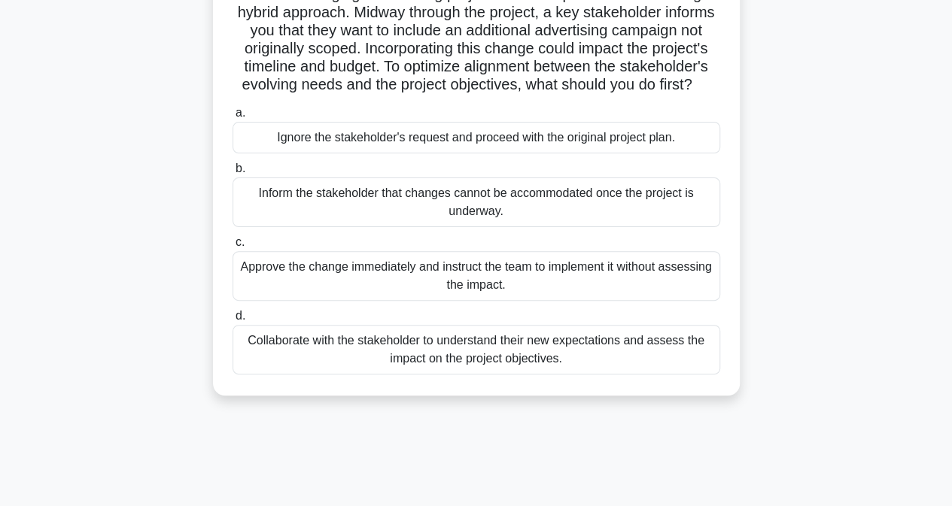
scroll to position [150, 0]
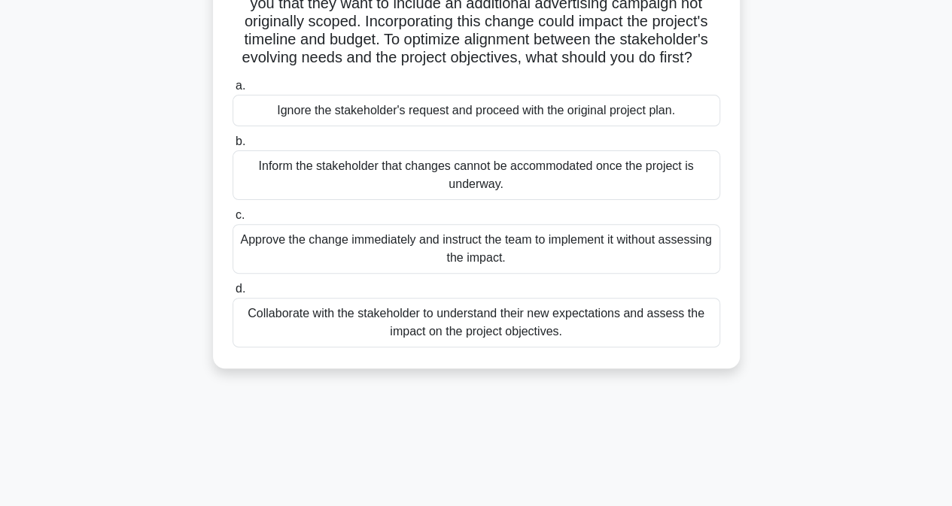
click at [314, 348] on div "Collaborate with the stakeholder to understand their new expectations and asses…" at bounding box center [475, 323] width 487 height 50
click at [232, 294] on input "d. Collaborate with the stakeholder to understand their new expectations and as…" at bounding box center [232, 289] width 0 height 10
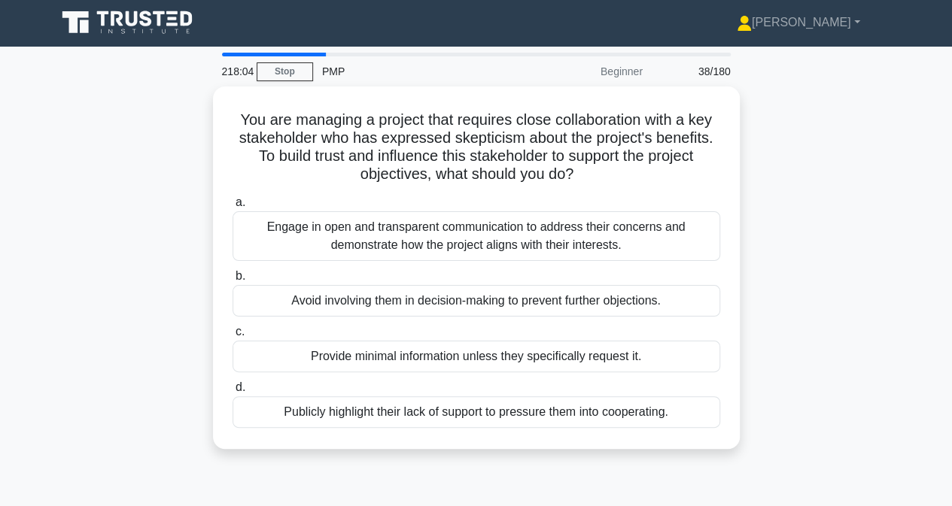
scroll to position [0, 0]
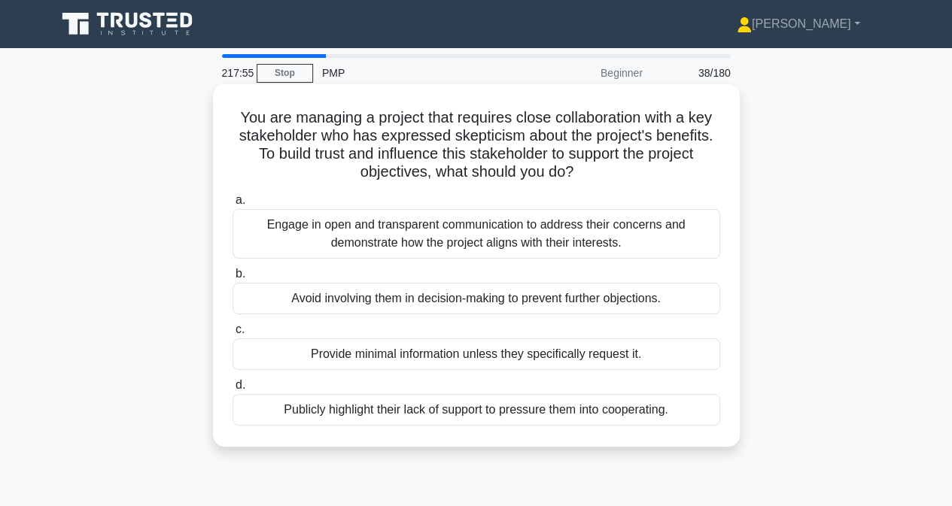
click at [381, 240] on div "Engage in open and transparent communication to address their concerns and demo…" at bounding box center [475, 234] width 487 height 50
click at [232, 205] on input "a. Engage in open and transparent communication to address their concerns and d…" at bounding box center [232, 201] width 0 height 10
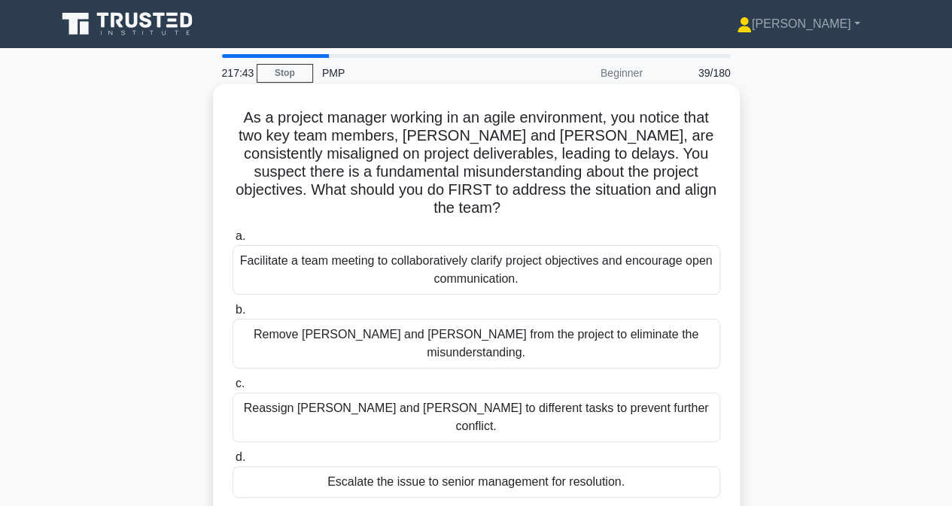
click at [339, 253] on div "Facilitate a team meeting to collaboratively clarify project objectives and enc…" at bounding box center [475, 270] width 487 height 50
click at [232, 241] on input "a. Facilitate a team meeting to collaboratively clarify project objectives and …" at bounding box center [232, 237] width 0 height 10
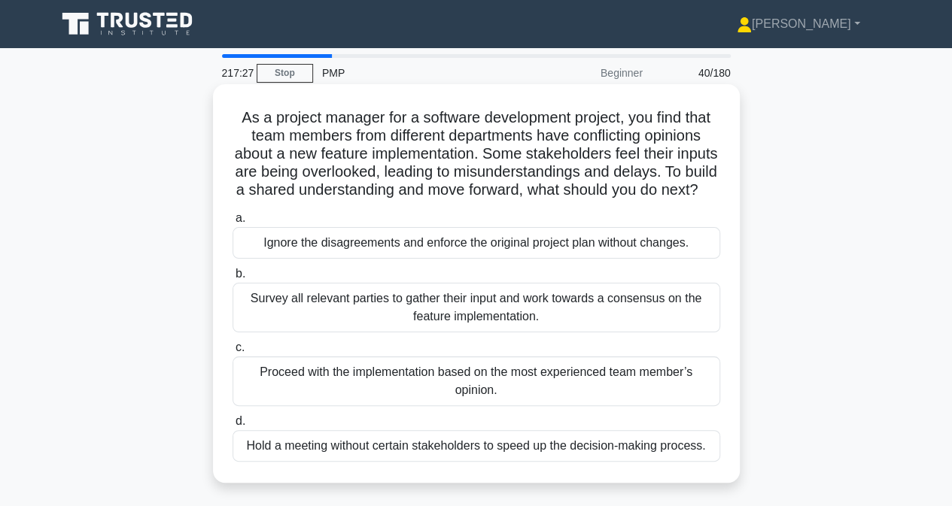
click at [286, 332] on div "Survey all relevant parties to gather their input and work towards a consensus …" at bounding box center [475, 308] width 487 height 50
click at [232, 279] on input "b. Survey all relevant parties to gather their input and work towards a consens…" at bounding box center [232, 274] width 0 height 10
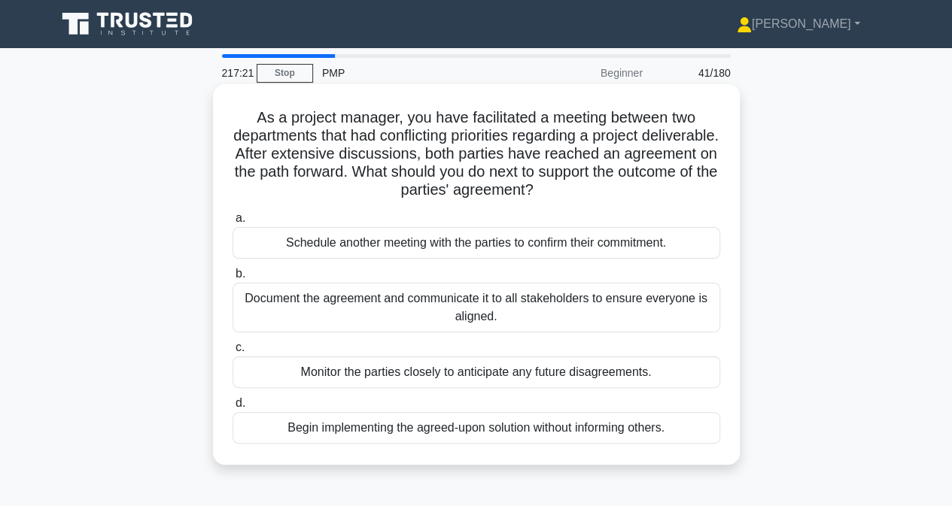
click at [284, 306] on div "Document the agreement and communicate it to all stakeholders to ensure everyon…" at bounding box center [475, 308] width 487 height 50
click at [232, 279] on input "b. Document the agreement and communicate it to all stakeholders to ensure ever…" at bounding box center [232, 274] width 0 height 10
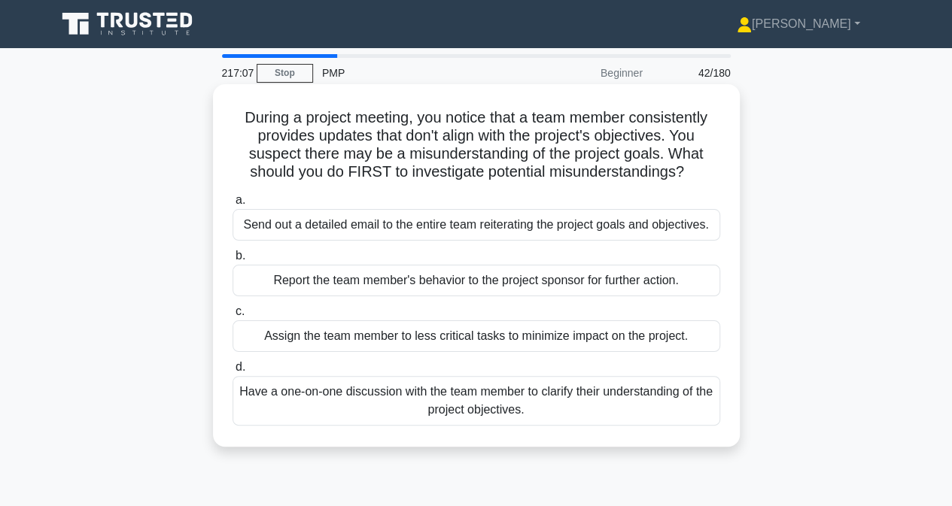
click at [302, 227] on div "Send out a detailed email to the entire team reiterating the project goals and …" at bounding box center [475, 225] width 487 height 32
click at [232, 205] on input "a. Send out a detailed email to the entire team reiterating the project goals a…" at bounding box center [232, 201] width 0 height 10
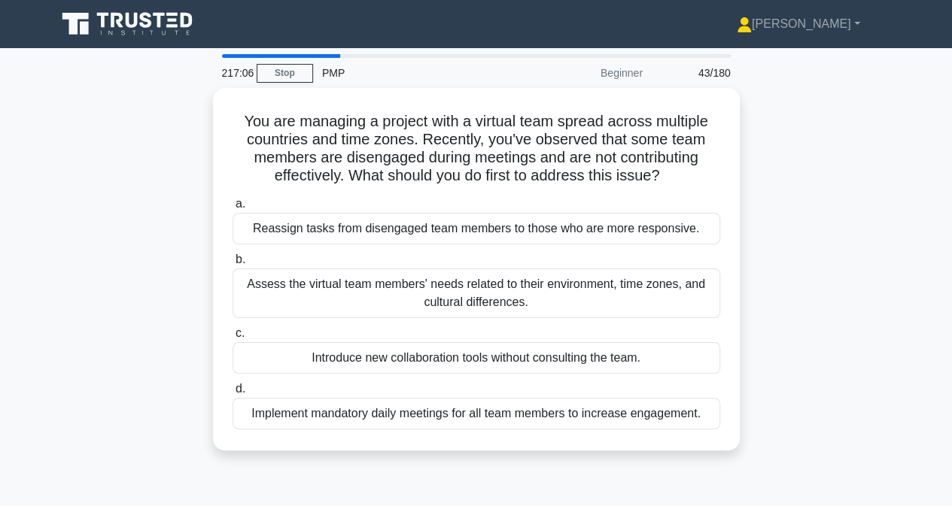
click at [302, 227] on div "Reassign tasks from disengaged team members to those who are more responsive." at bounding box center [475, 229] width 487 height 32
click at [232, 209] on input "a. Reassign tasks from disengaged team members to those who are more responsive." at bounding box center [232, 204] width 0 height 10
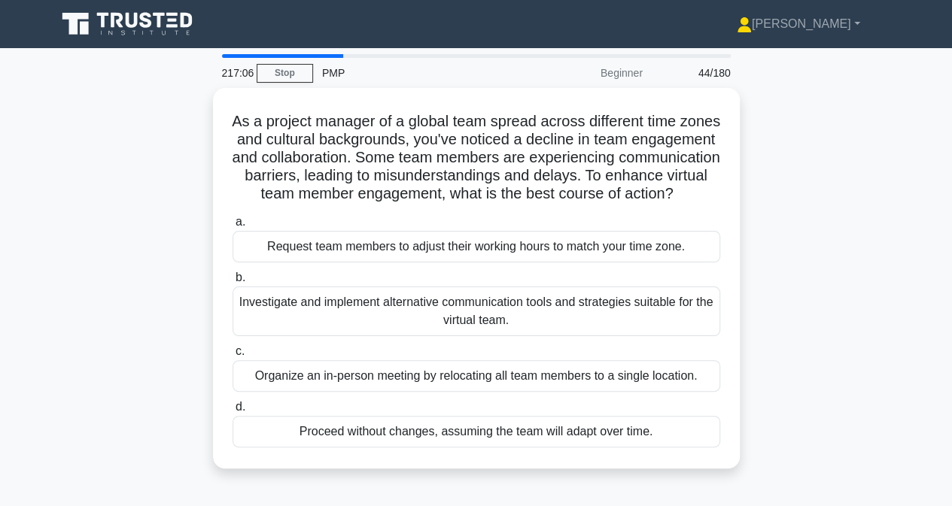
click at [302, 227] on div "a. Request team members to adjust their working hours to match your time zone. …" at bounding box center [475, 330] width 505 height 241
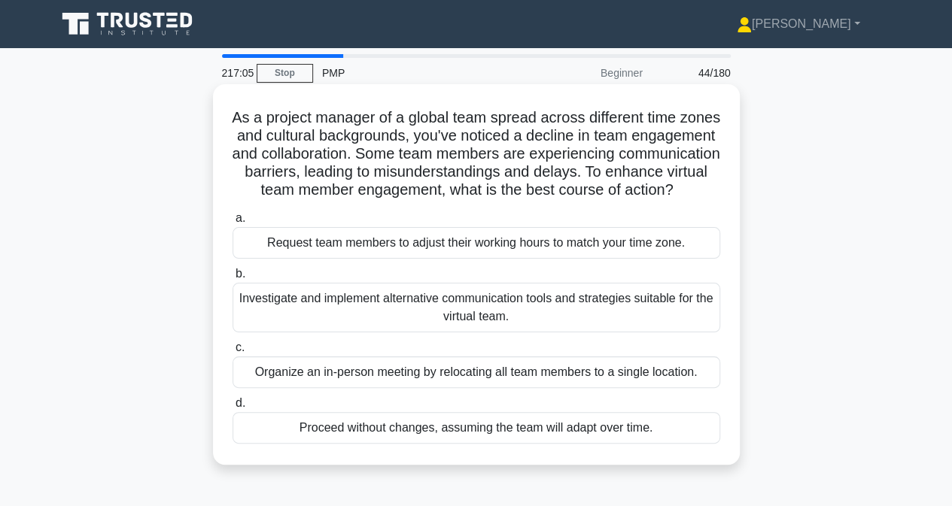
click at [302, 259] on div "Request team members to adjust their working hours to match your time zone." at bounding box center [475, 243] width 487 height 32
click at [232, 223] on input "a. Request team members to adjust their working hours to match your time zone." at bounding box center [232, 219] width 0 height 10
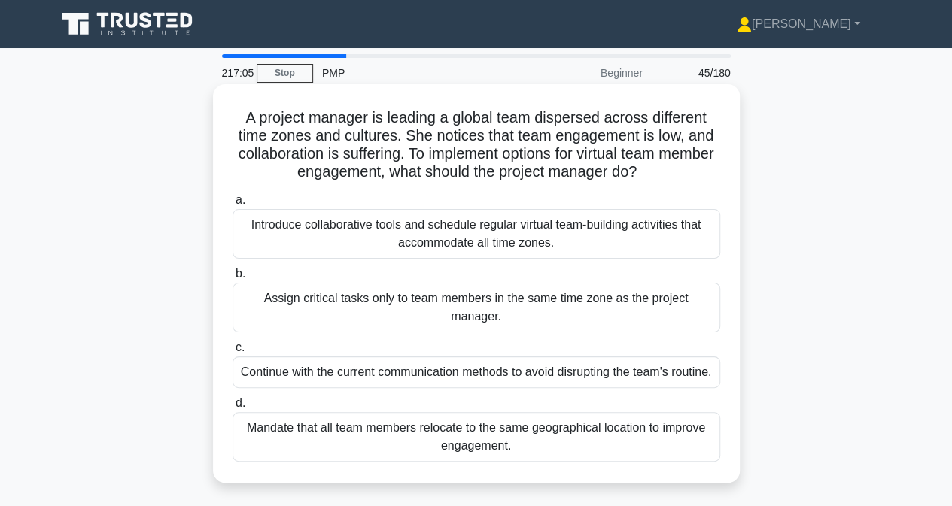
click at [318, 233] on div "Introduce collaborative tools and schedule regular virtual team-building activi…" at bounding box center [475, 234] width 487 height 50
click at [232, 205] on input "a. Introduce collaborative tools and schedule regular virtual team-building act…" at bounding box center [232, 201] width 0 height 10
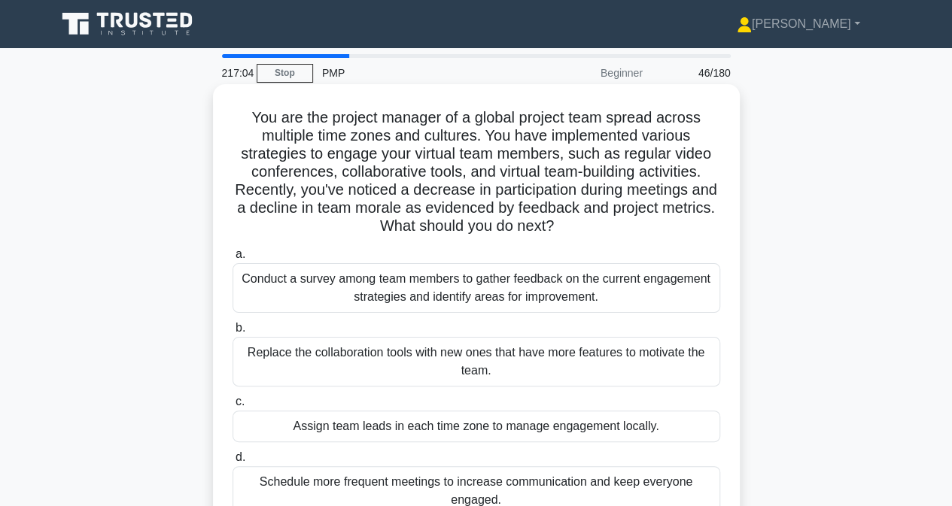
click at [336, 286] on div "Conduct a survey among team members to gather feedback on the current engagemen…" at bounding box center [475, 288] width 487 height 50
click at [232, 260] on input "a. Conduct a survey among team members to gather feedback on the current engage…" at bounding box center [232, 255] width 0 height 10
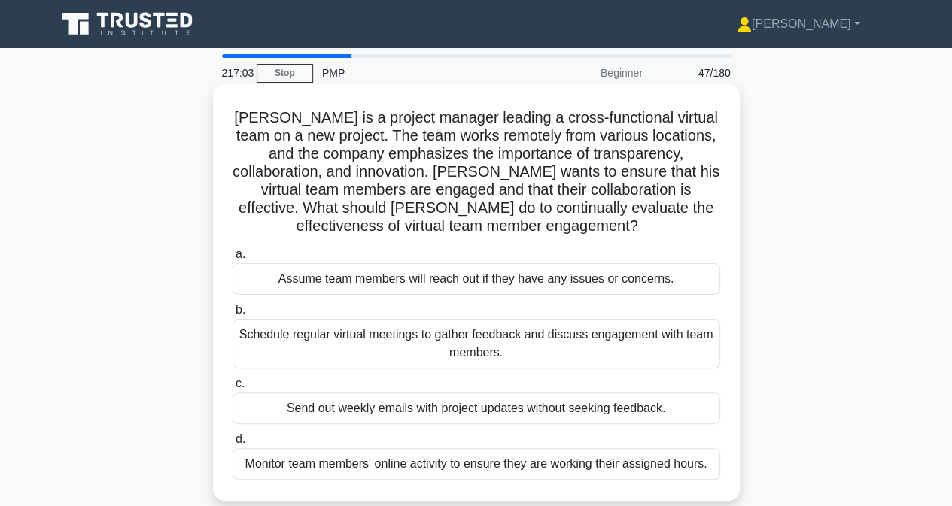
click at [336, 281] on div "Assume team members will reach out if they have any issues or concerns." at bounding box center [475, 279] width 487 height 32
click at [232, 260] on input "a. Assume team members will reach out if they have any issues or concerns." at bounding box center [232, 255] width 0 height 10
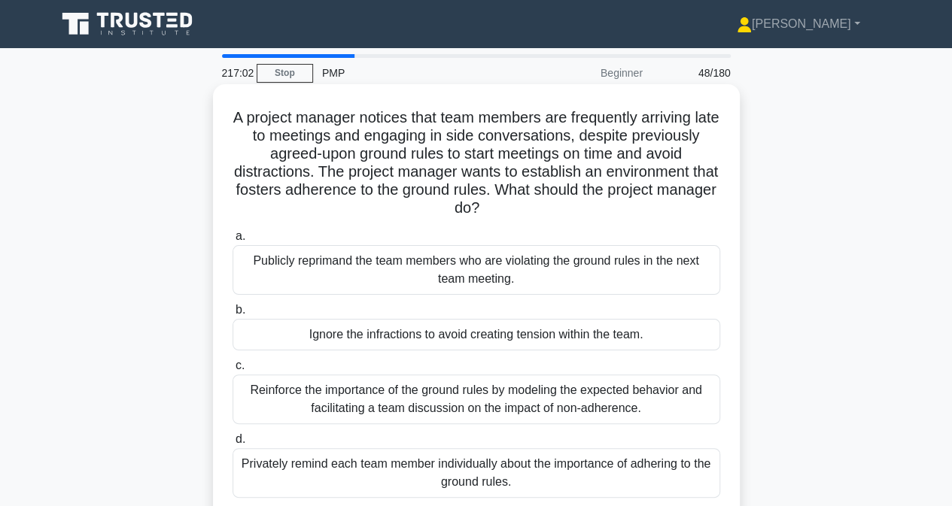
click at [336, 272] on div "Publicly reprimand the team members who are violating the ground rules in the n…" at bounding box center [475, 270] width 487 height 50
click at [232, 241] on input "a. Publicly reprimand the team members who are violating the ground rules in th…" at bounding box center [232, 237] width 0 height 10
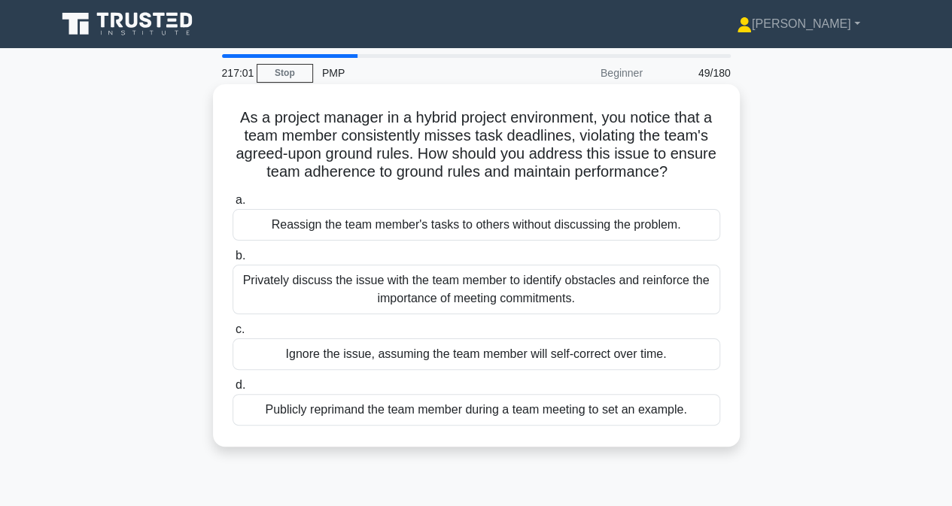
click at [338, 227] on div "Reassign the team member's tasks to others without discussing the problem." at bounding box center [475, 225] width 487 height 32
click at [232, 205] on input "a. Reassign the team member's tasks to others without discussing the problem." at bounding box center [232, 201] width 0 height 10
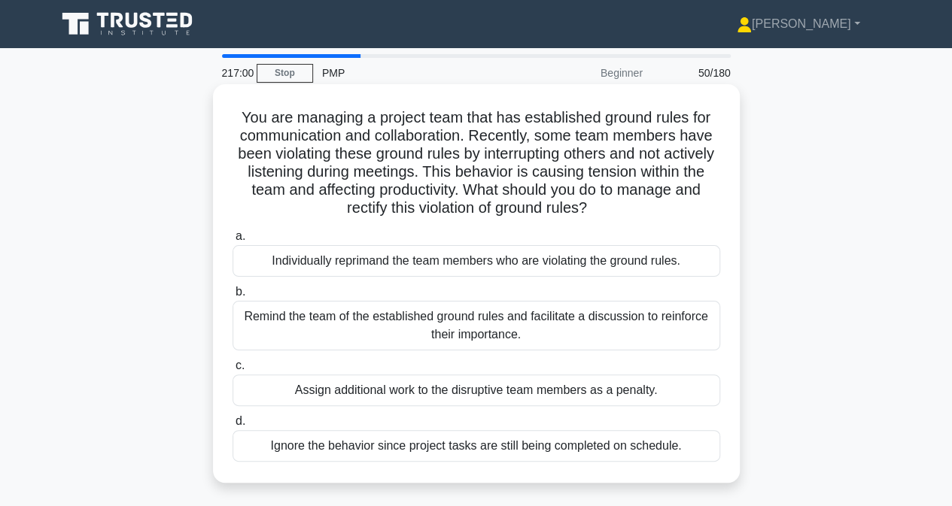
click at [340, 260] on div "Individually reprimand the team members who are violating the ground rules." at bounding box center [475, 261] width 487 height 32
click at [232, 241] on input "a. Individually reprimand the team members who are violating the ground rules." at bounding box center [232, 237] width 0 height 10
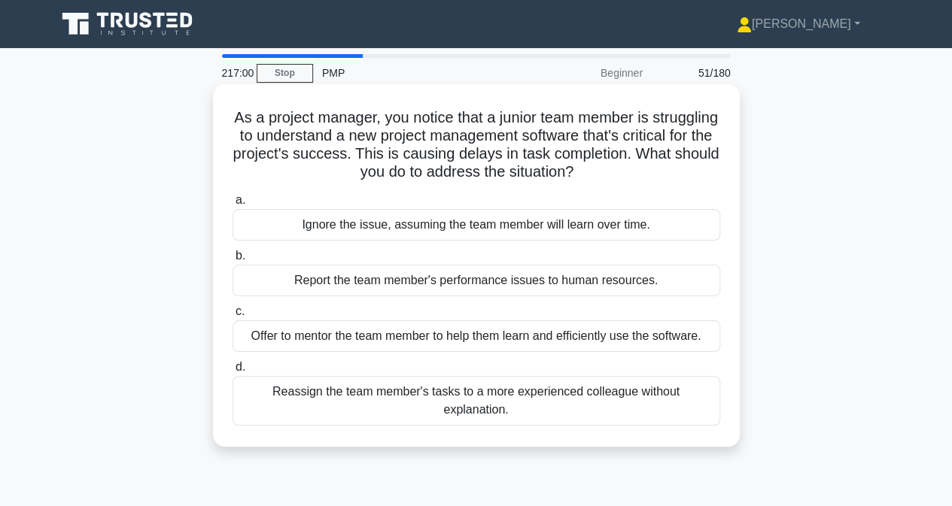
click at [342, 229] on div "Ignore the issue, assuming the team member will learn over time." at bounding box center [475, 225] width 487 height 32
click at [232, 205] on input "a. Ignore the issue, assuming the team member will learn over time." at bounding box center [232, 201] width 0 height 10
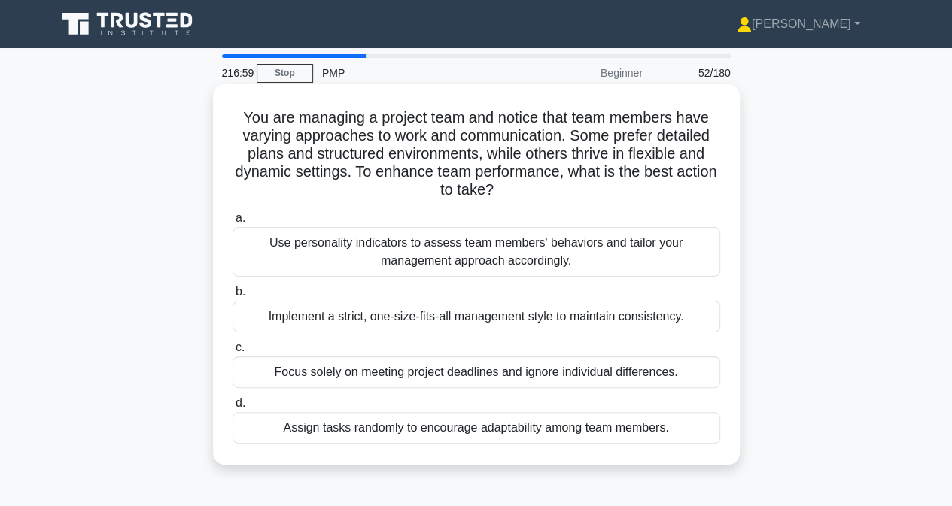
click at [310, 266] on div "Use personality indicators to assess team members' behaviors and tailor your ma…" at bounding box center [475, 252] width 487 height 50
click at [232, 223] on input "a. Use personality indicators to assess team members' behaviors and tailor your…" at bounding box center [232, 219] width 0 height 10
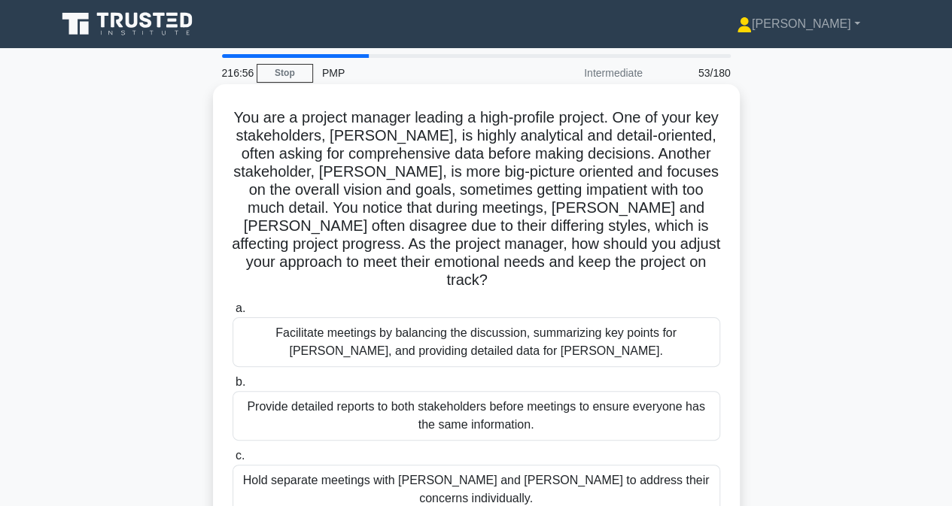
click at [302, 332] on div "Facilitate meetings by balancing the discussion, summarizing key points for Joh…" at bounding box center [475, 342] width 487 height 50
click at [232, 314] on input "a. Facilitate meetings by balancing the discussion, summarizing key points for …" at bounding box center [232, 309] width 0 height 10
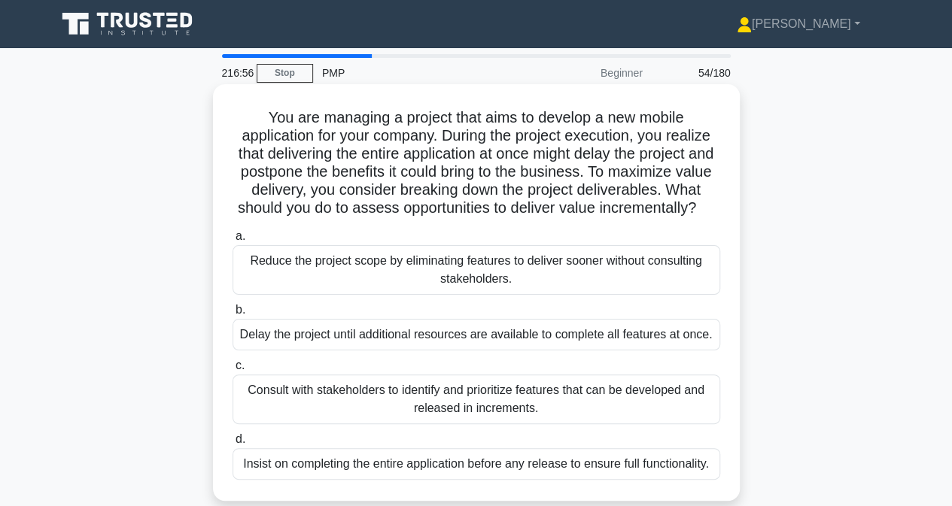
click at [307, 287] on div "Reduce the project scope by eliminating features to deliver sooner without cons…" at bounding box center [475, 270] width 487 height 50
click at [232, 241] on input "a. Reduce the project scope by eliminating features to deliver sooner without c…" at bounding box center [232, 237] width 0 height 10
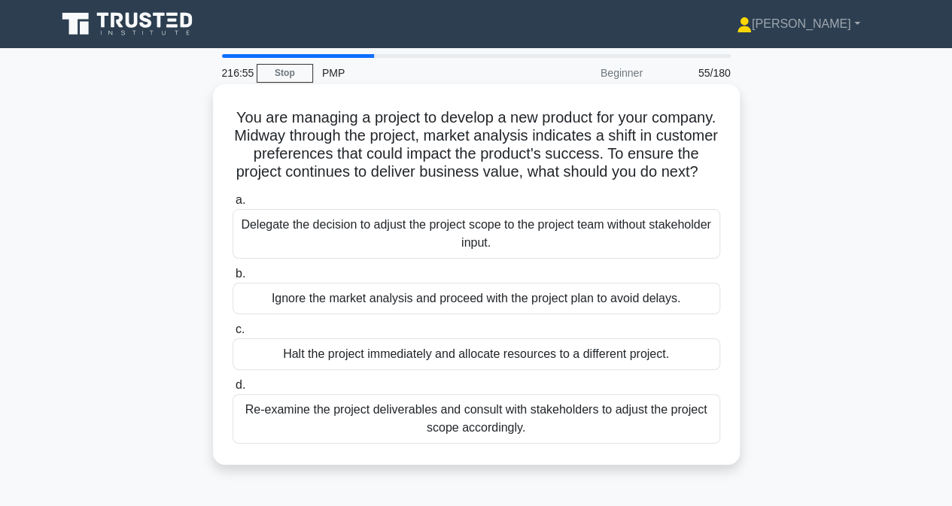
click at [348, 255] on div "Delegate the decision to adjust the project scope to the project team without s…" at bounding box center [475, 234] width 487 height 50
click at [232, 205] on input "a. Delegate the decision to adjust the project scope to the project team withou…" at bounding box center [232, 201] width 0 height 10
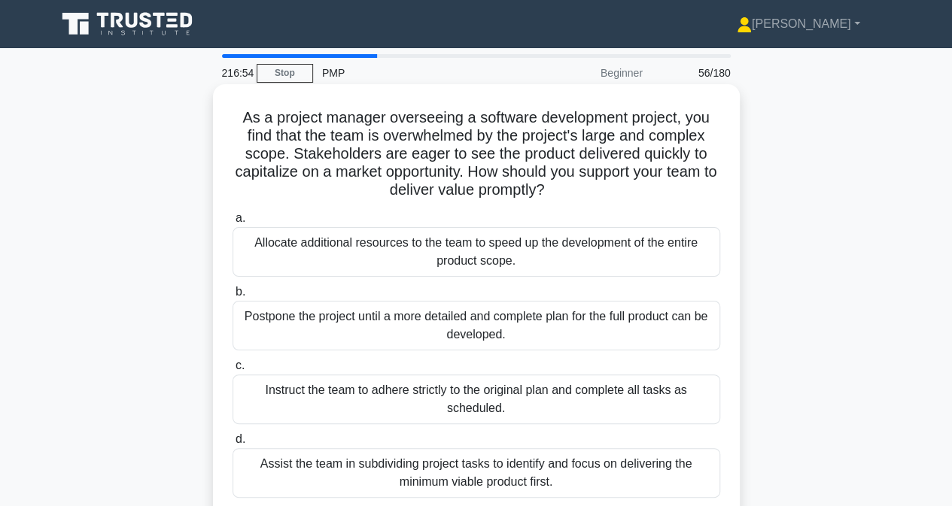
click at [352, 260] on div "Allocate additional resources to the team to speed up the development of the en…" at bounding box center [475, 252] width 487 height 50
click at [232, 223] on input "a. Allocate additional resources to the team to speed up the development of the…" at bounding box center [232, 219] width 0 height 10
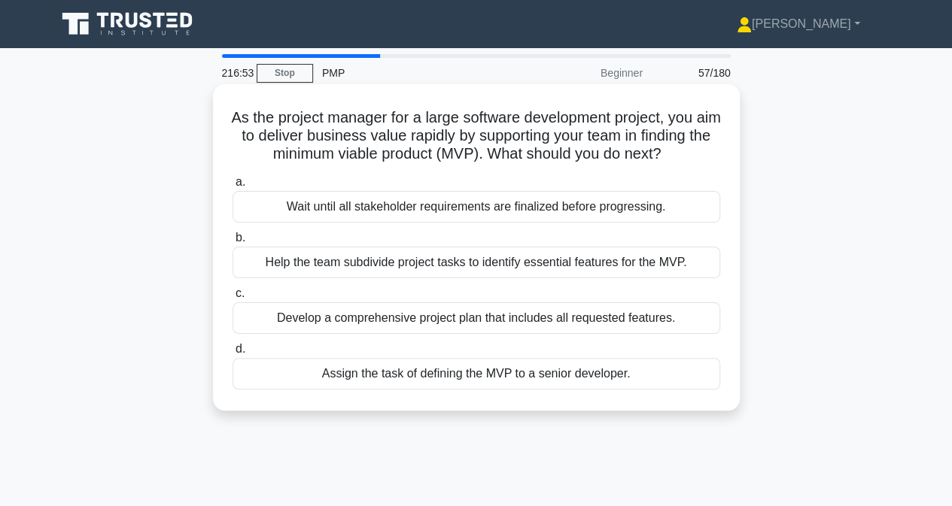
click at [365, 223] on div "Wait until all stakeholder requirements are finalized before progressing." at bounding box center [475, 207] width 487 height 32
click at [232, 187] on input "a. Wait until all stakeholder requirements are finalized before progressing." at bounding box center [232, 183] width 0 height 10
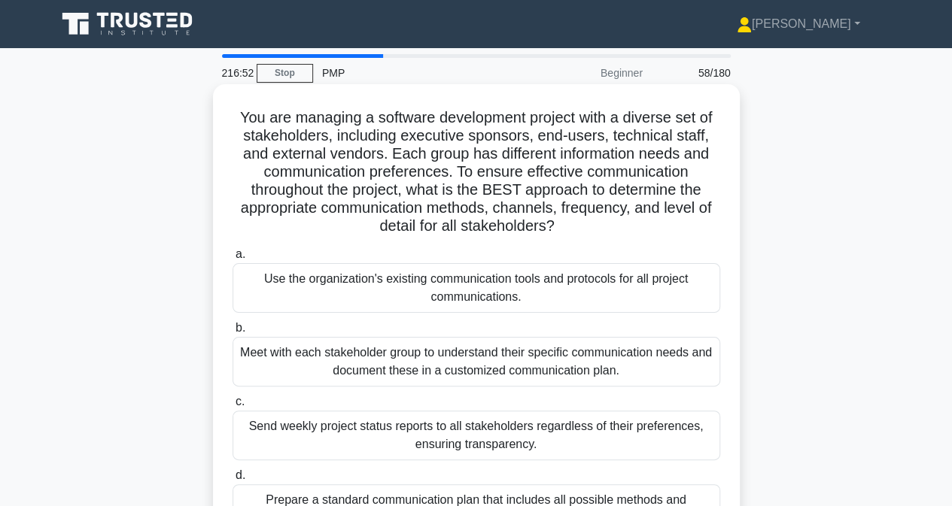
click at [381, 296] on div "Use the organization's existing communication tools and protocols for all proje…" at bounding box center [475, 288] width 487 height 50
click at [232, 260] on input "a. Use the organization's existing communication tools and protocols for all pr…" at bounding box center [232, 255] width 0 height 10
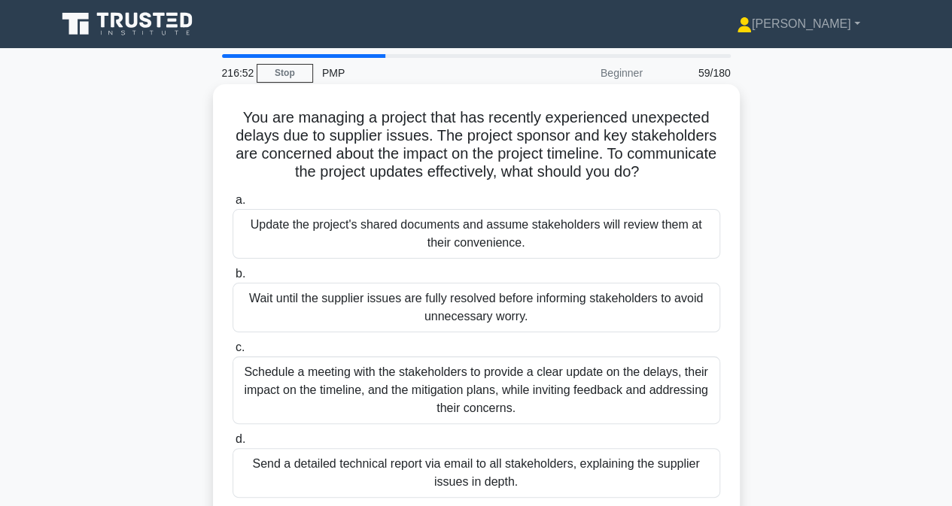
click at [355, 241] on div "Update the project's shared documents and assume stakeholders will review them …" at bounding box center [475, 234] width 487 height 50
click at [232, 205] on input "a. Update the project's shared documents and assume stakeholders will review th…" at bounding box center [232, 201] width 0 height 10
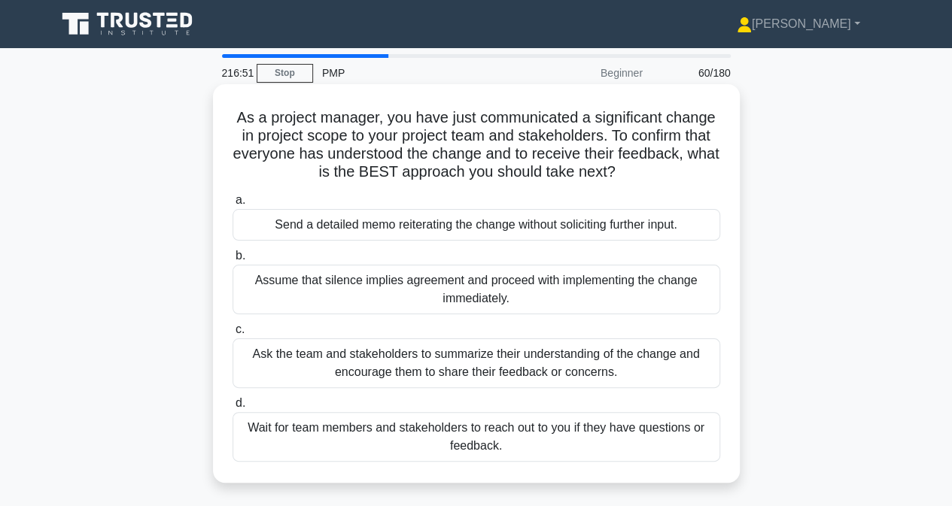
click at [355, 229] on div "Send a detailed memo reiterating the change without soliciting further input." at bounding box center [475, 225] width 487 height 32
click at [232, 205] on input "a. Send a detailed memo reiterating the change without soliciting further input." at bounding box center [232, 201] width 0 height 10
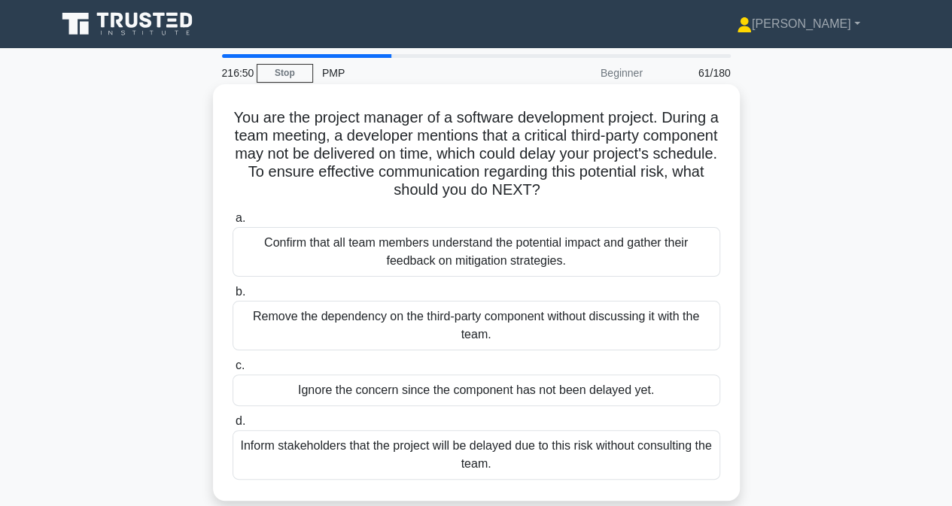
click at [365, 254] on div "Confirm that all team members understand the potential impact and gather their …" at bounding box center [475, 252] width 487 height 50
click at [232, 223] on input "a. Confirm that all team members understand the potential impact and gather the…" at bounding box center [232, 219] width 0 height 10
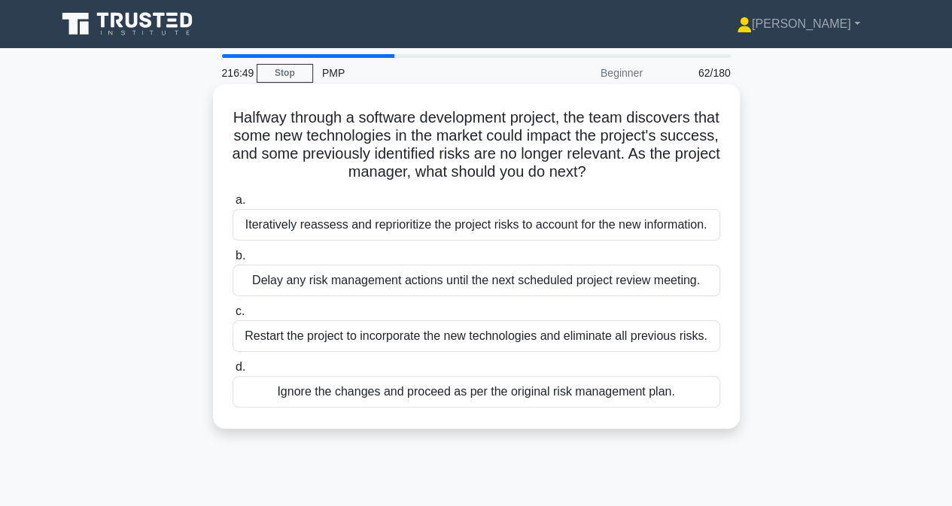
click at [357, 227] on div "Iteratively reassess and reprioritize the project risks to account for the new …" at bounding box center [475, 225] width 487 height 32
click at [232, 205] on input "a. Iteratively reassess and reprioritize the project risks to account for the n…" at bounding box center [232, 201] width 0 height 10
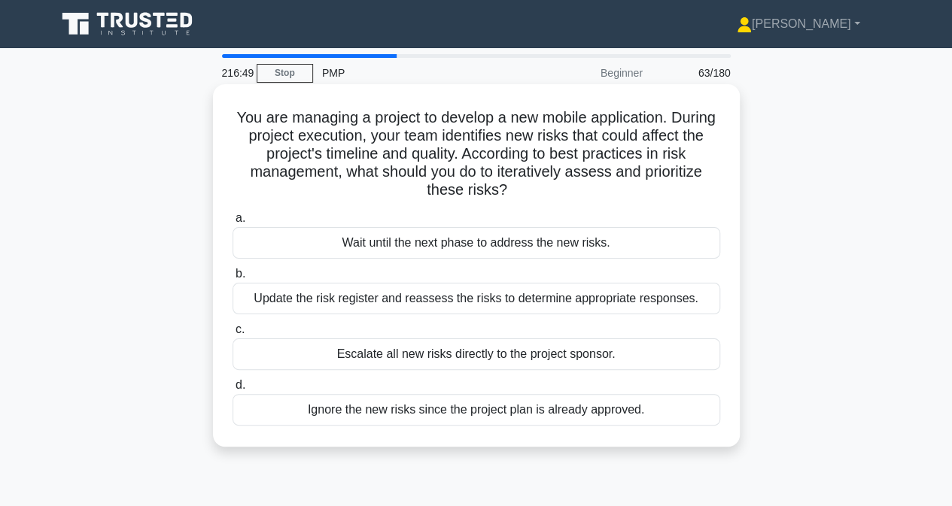
click at [364, 247] on div "Wait until the next phase to address the new risks." at bounding box center [475, 243] width 487 height 32
click at [232, 223] on input "a. Wait until the next phase to address the new risks." at bounding box center [232, 219] width 0 height 10
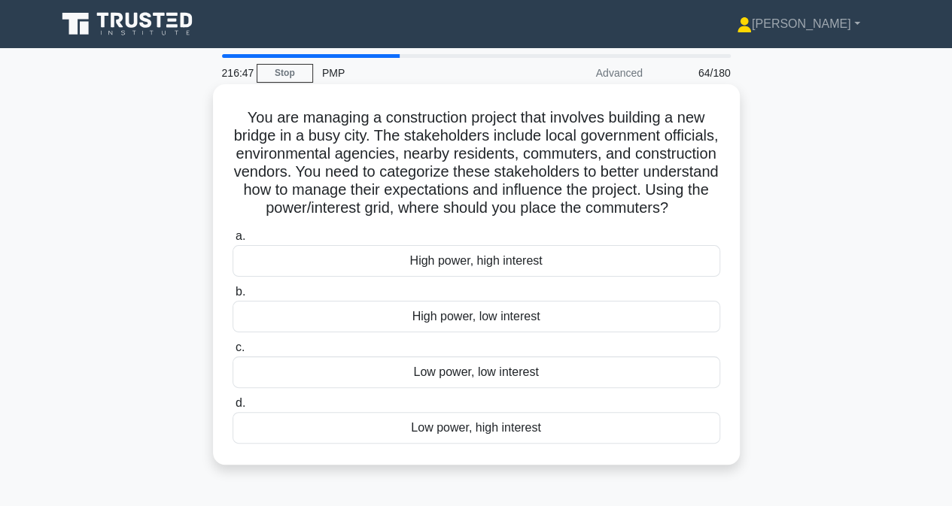
click at [372, 277] on div "High power, high interest" at bounding box center [475, 261] width 487 height 32
click at [232, 241] on input "a. High power, high interest" at bounding box center [232, 237] width 0 height 10
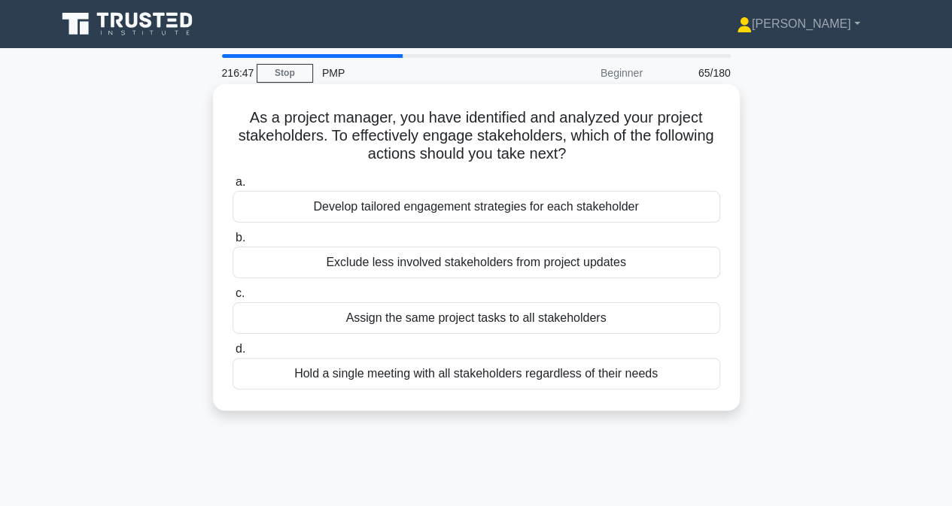
click at [363, 202] on div "Develop tailored engagement strategies for each stakeholder" at bounding box center [475, 207] width 487 height 32
click at [232, 187] on input "a. Develop tailored engagement strategies for each stakeholder" at bounding box center [232, 183] width 0 height 10
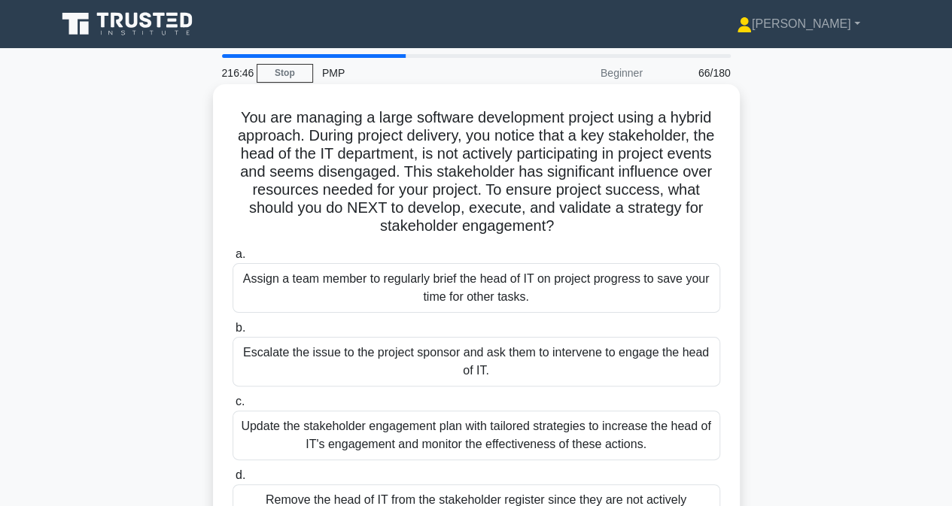
click at [378, 281] on div "Assign a team member to regularly brief the head of IT on project progress to s…" at bounding box center [475, 288] width 487 height 50
click at [232, 260] on input "a. Assign a team member to regularly brief the head of IT on project progress t…" at bounding box center [232, 255] width 0 height 10
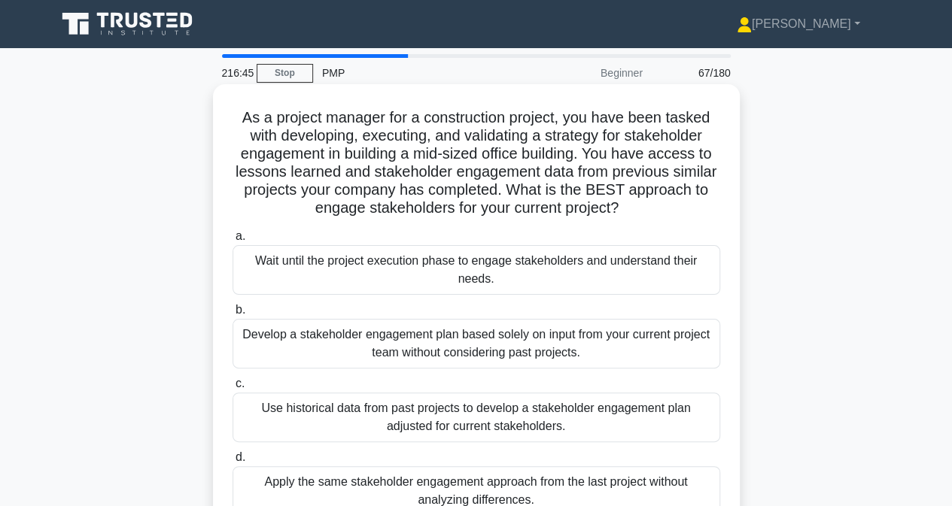
click at [373, 263] on div "Wait until the project execution phase to engage stakeholders and understand th…" at bounding box center [475, 270] width 487 height 50
click at [232, 241] on input "a. Wait until the project execution phase to engage stakeholders and understand…" at bounding box center [232, 237] width 0 height 10
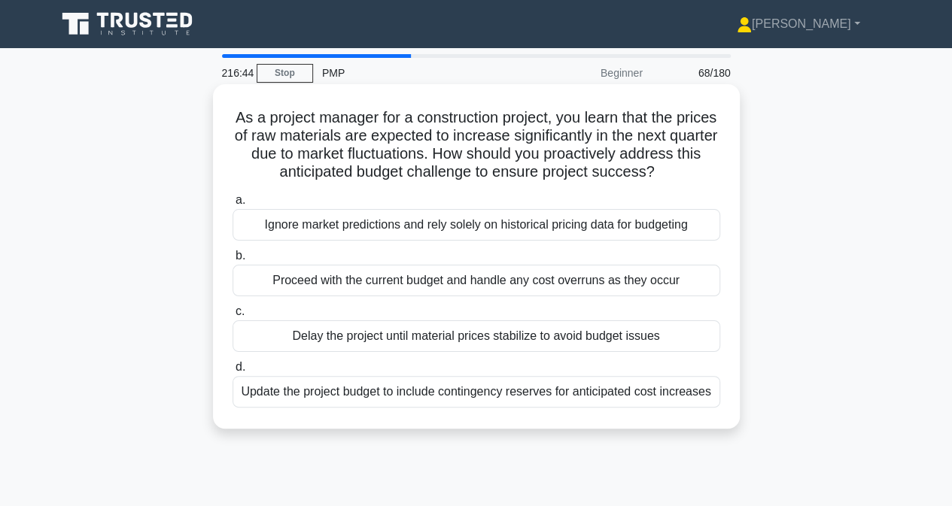
click at [369, 223] on div "Ignore market predictions and rely solely on historical pricing data for budget…" at bounding box center [475, 225] width 487 height 32
click at [232, 205] on input "a. Ignore market predictions and rely solely on historical pricing data for bud…" at bounding box center [232, 201] width 0 height 10
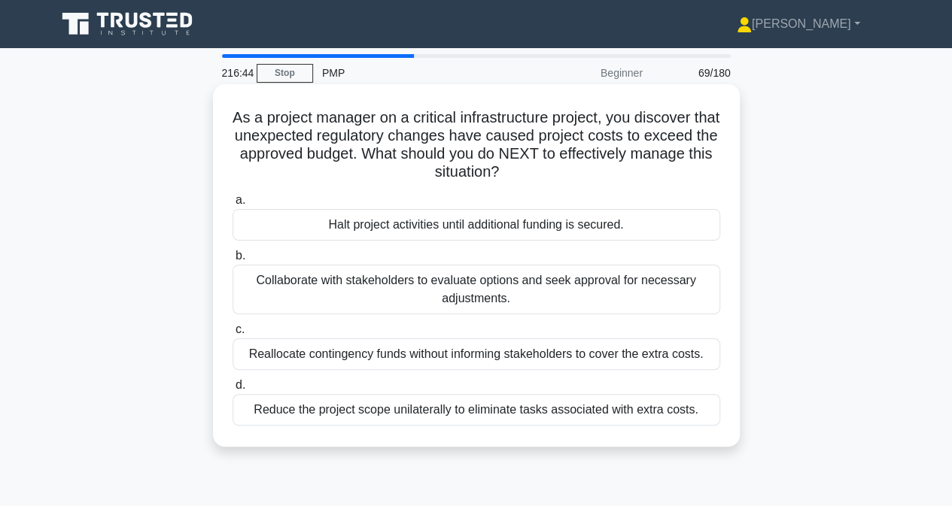
click at [372, 229] on div "Halt project activities until additional funding is secured." at bounding box center [475, 225] width 487 height 32
click at [232, 205] on input "a. Halt project activities until additional funding is secured." at bounding box center [232, 201] width 0 height 10
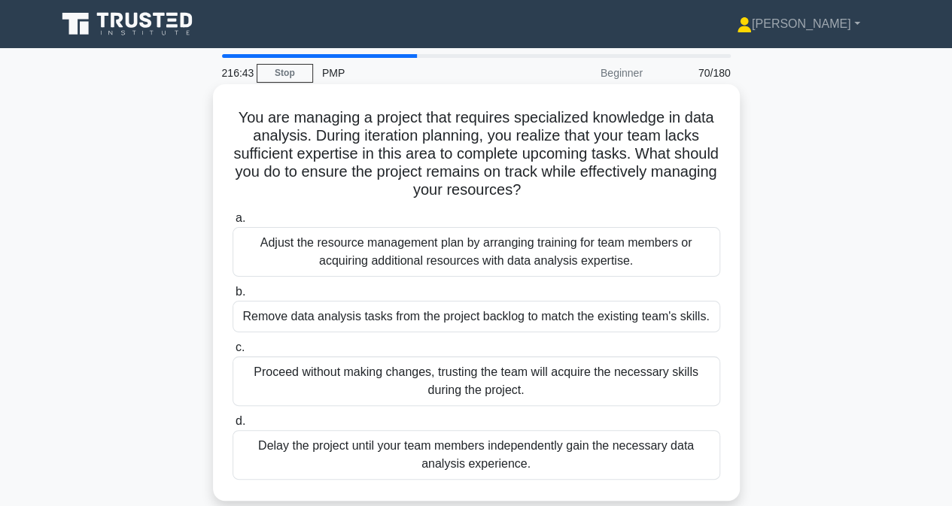
click at [379, 256] on div "Adjust the resource management plan by arranging training for team members or a…" at bounding box center [475, 252] width 487 height 50
click at [232, 223] on input "a. Adjust the resource management plan by arranging training for team members o…" at bounding box center [232, 219] width 0 height 10
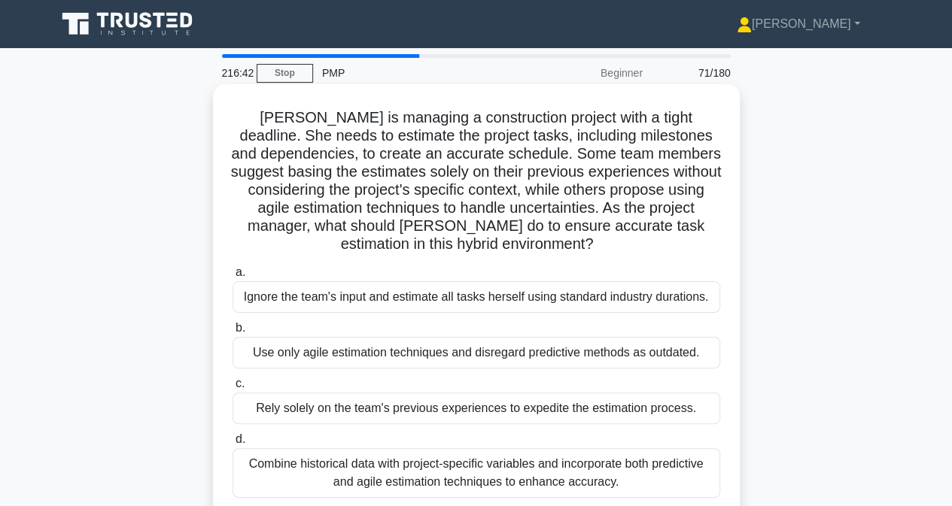
click at [378, 299] on div "Ignore the team's input and estimate all tasks herself using standard industry …" at bounding box center [475, 297] width 487 height 32
click at [232, 278] on input "a. Ignore the team's input and estimate all tasks herself using standard indust…" at bounding box center [232, 273] width 0 height 10
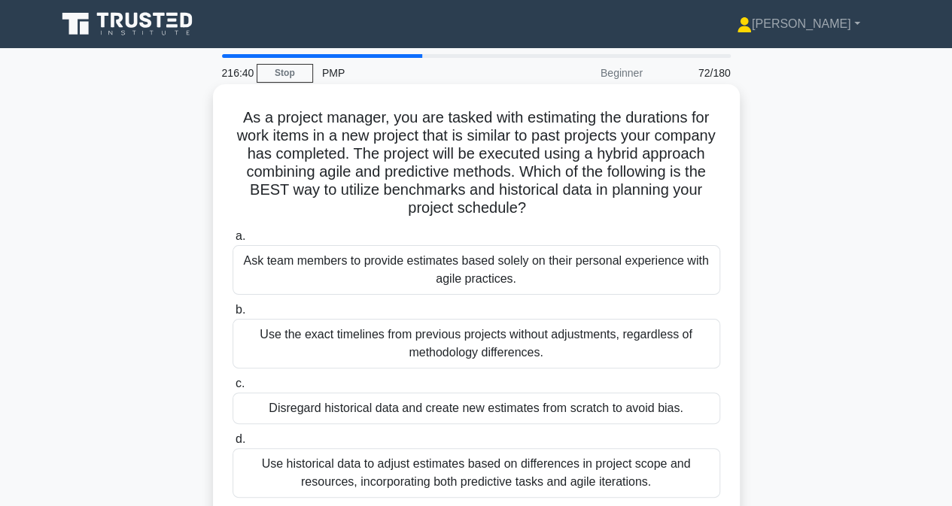
click at [373, 266] on div "Ask team members to provide estimates based solely on their personal experience…" at bounding box center [475, 270] width 487 height 50
click at [232, 241] on input "a. Ask team members to provide estimates based solely on their personal experie…" at bounding box center [232, 237] width 0 height 10
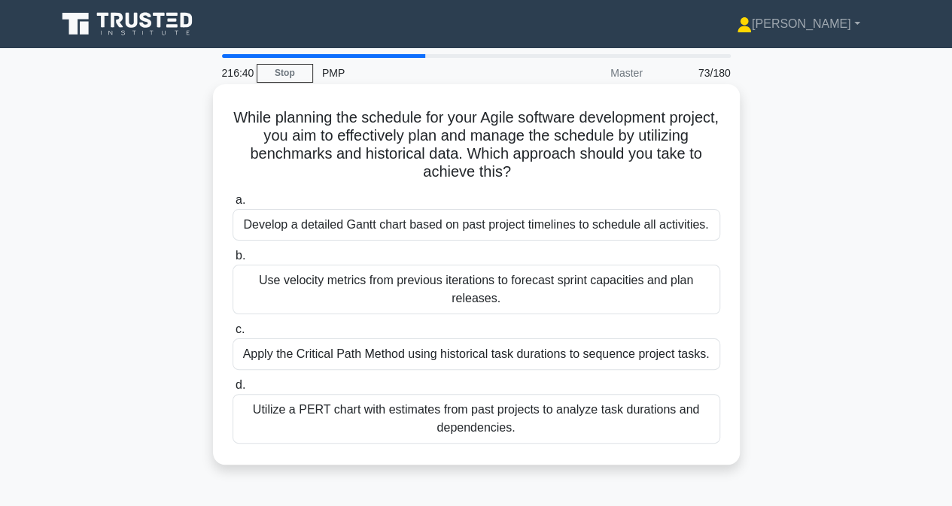
click at [374, 228] on div "Develop a detailed Gantt chart based on past project timelines to schedule all …" at bounding box center [475, 225] width 487 height 32
click at [232, 205] on input "a. Develop a detailed Gantt chart based on past project timelines to schedule a…" at bounding box center [232, 201] width 0 height 10
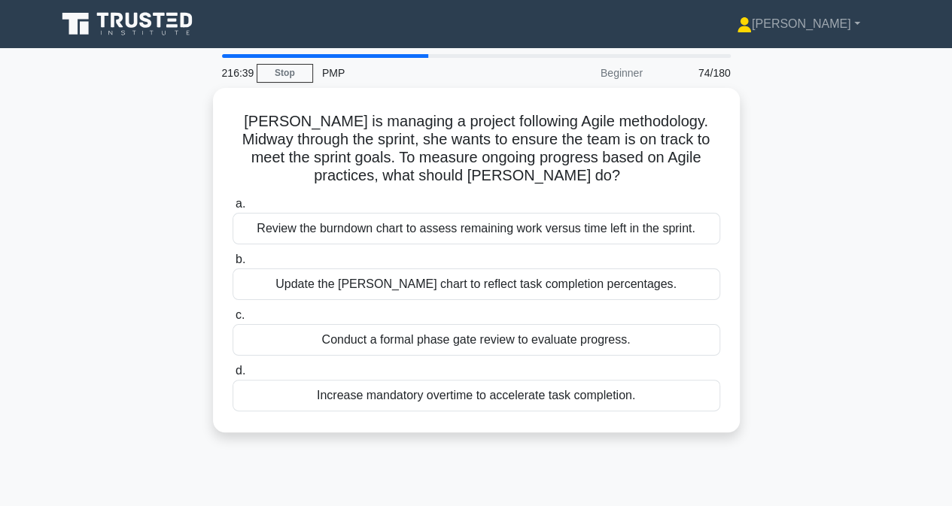
click at [374, 228] on div "Review the burndown chart to assess remaining work versus time left in the spri…" at bounding box center [475, 229] width 487 height 32
click at [232, 209] on input "a. Review the burndown chart to assess remaining work versus time left in the s…" at bounding box center [232, 204] width 0 height 10
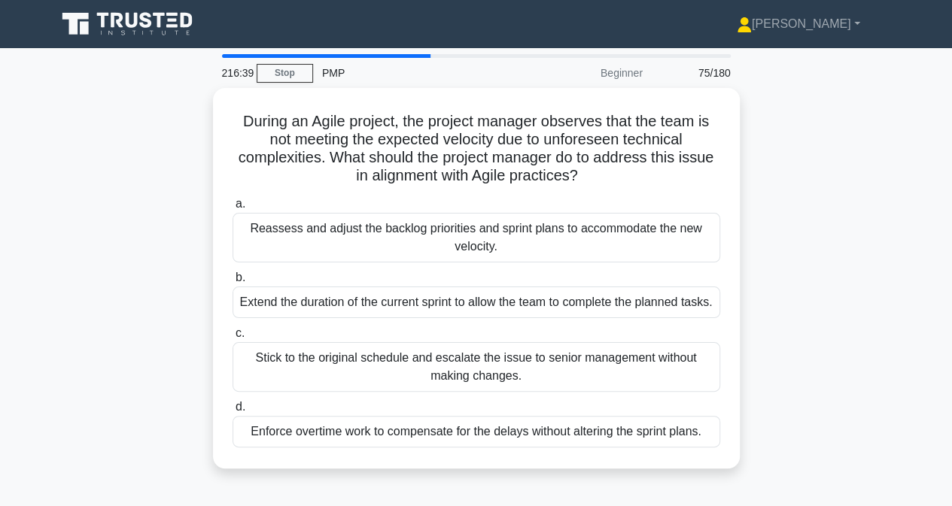
click at [374, 228] on div "Reassess and adjust the backlog priorities and sprint plans to accommodate the …" at bounding box center [475, 238] width 487 height 50
click at [232, 209] on input "a. Reassess and adjust the backlog priorities and sprint plans to accommodate t…" at bounding box center [232, 204] width 0 height 10
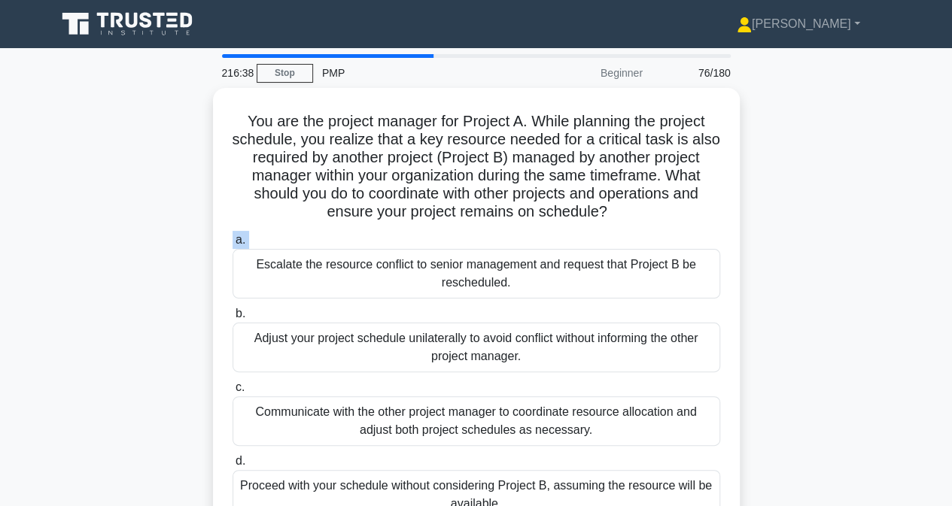
click at [374, 231] on label "a. Escalate the resource conflict to senior management and request that Project…" at bounding box center [475, 265] width 487 height 68
click at [232, 235] on input "a. Escalate the resource conflict to senior management and request that Project…" at bounding box center [232, 240] width 0 height 10
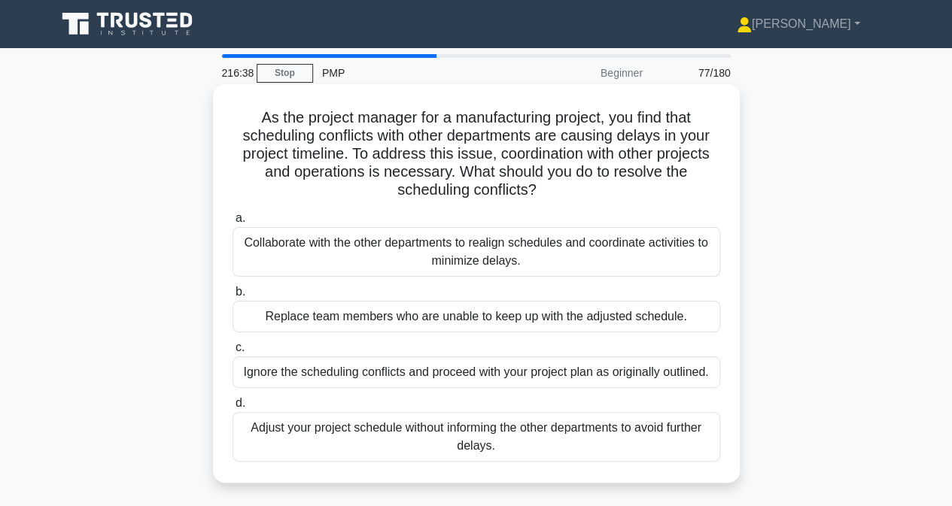
click at [374, 252] on div "Collaborate with the other departments to realign schedules and coordinate acti…" at bounding box center [475, 252] width 487 height 50
click at [232, 223] on input "a. Collaborate with the other departments to realign schedules and coordinate a…" at bounding box center [232, 219] width 0 height 10
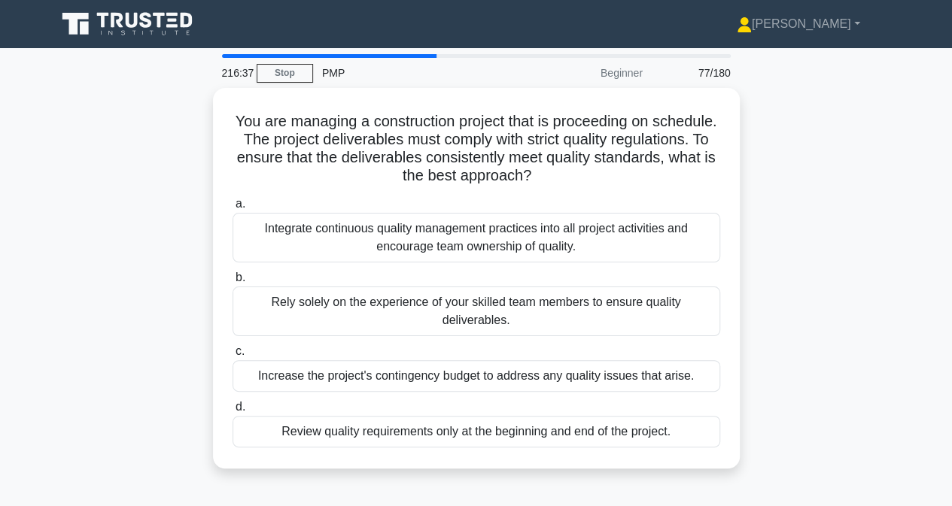
click at [374, 252] on div "Integrate continuous quality management practices into all project activities a…" at bounding box center [475, 238] width 487 height 50
click at [232, 209] on input "a. Integrate continuous quality management practices into all project activitie…" at bounding box center [232, 204] width 0 height 10
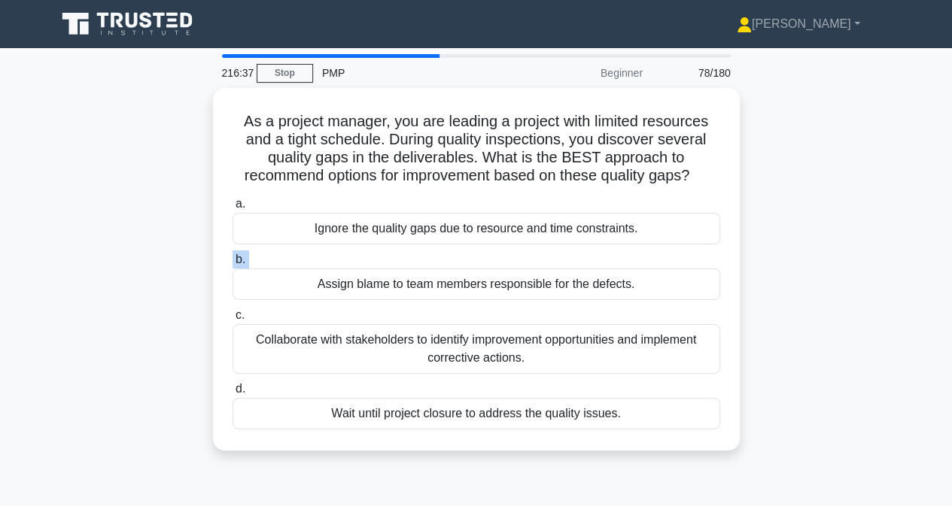
click at [374, 252] on label "b. Assign blame to team members responsible for the defects." at bounding box center [475, 275] width 487 height 50
click at [232, 255] on input "b. Assign blame to team members responsible for the defects." at bounding box center [232, 260] width 0 height 10
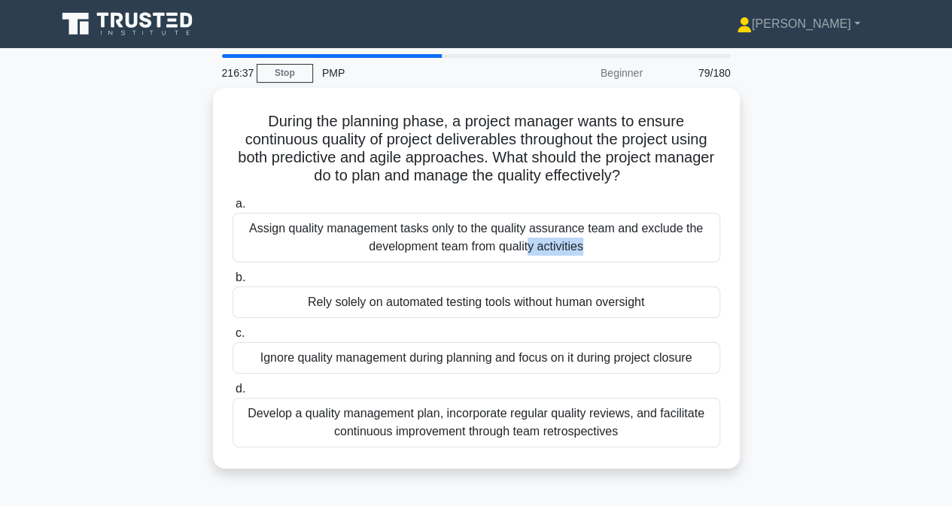
click at [374, 252] on div "Assign quality management tasks only to the quality assurance team and exclude …" at bounding box center [475, 238] width 487 height 50
click at [232, 209] on input "a. Assign quality management tasks only to the quality assurance team and exclu…" at bounding box center [232, 204] width 0 height 10
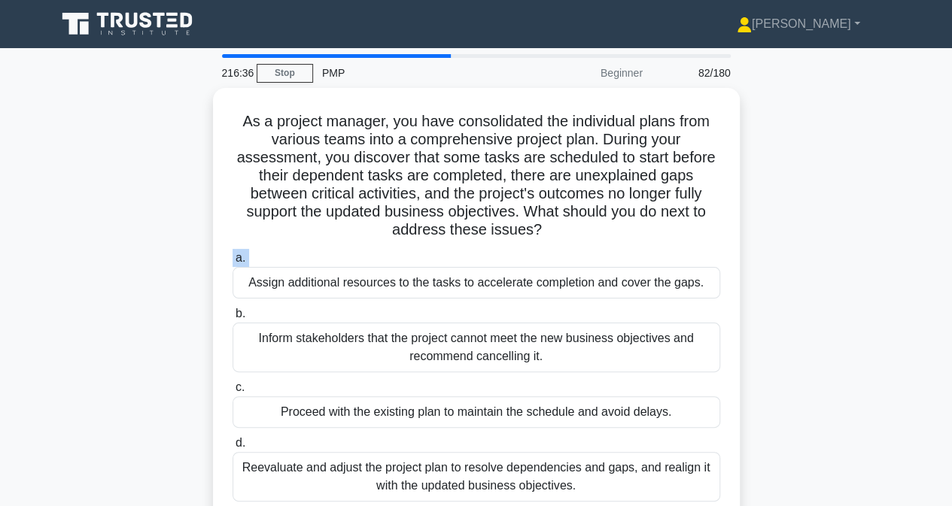
click at [374, 252] on label "a. Assign additional resources to the tasks to accelerate completion and cover …" at bounding box center [475, 274] width 487 height 50
click at [232, 253] on input "a. Assign additional resources to the tasks to accelerate completion and cover …" at bounding box center [232, 258] width 0 height 10
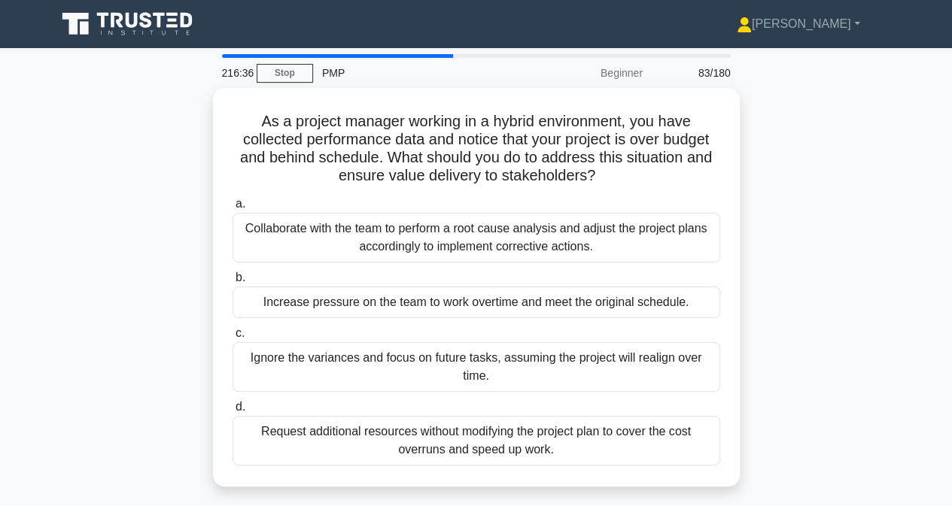
click at [374, 252] on div "Collaborate with the team to perform a root cause analysis and adjust the proje…" at bounding box center [475, 238] width 487 height 50
click at [232, 209] on input "a. Collaborate with the team to perform a root cause analysis and adjust the pr…" at bounding box center [232, 204] width 0 height 10
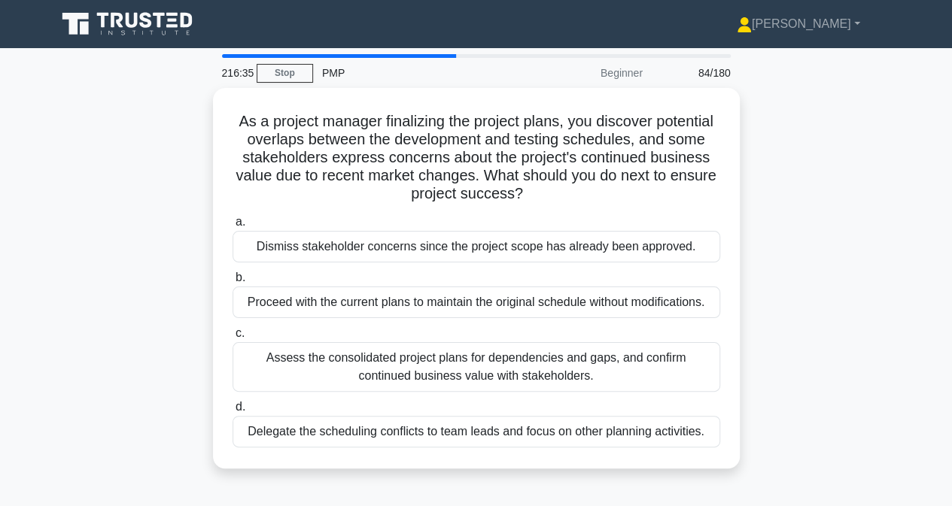
click at [374, 252] on div "Dismiss stakeholder concerns since the project scope has already been approved." at bounding box center [475, 247] width 487 height 32
click at [232, 227] on input "a. Dismiss stakeholder concerns since the project scope has already been approv…" at bounding box center [232, 222] width 0 height 10
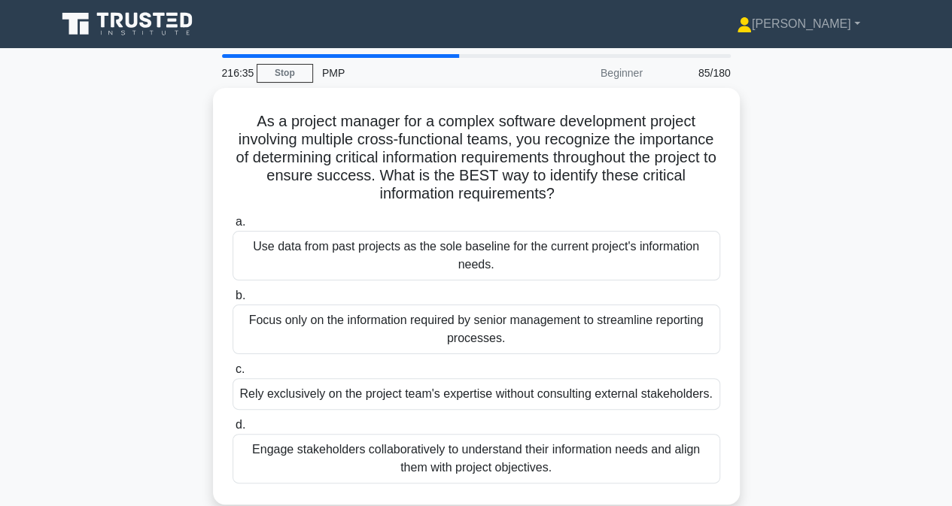
click at [374, 252] on div "Use data from past projects as the sole baseline for the current project's info…" at bounding box center [475, 256] width 487 height 50
click at [232, 227] on input "a. Use data from past projects as the sole baseline for the current project's i…" at bounding box center [232, 222] width 0 height 10
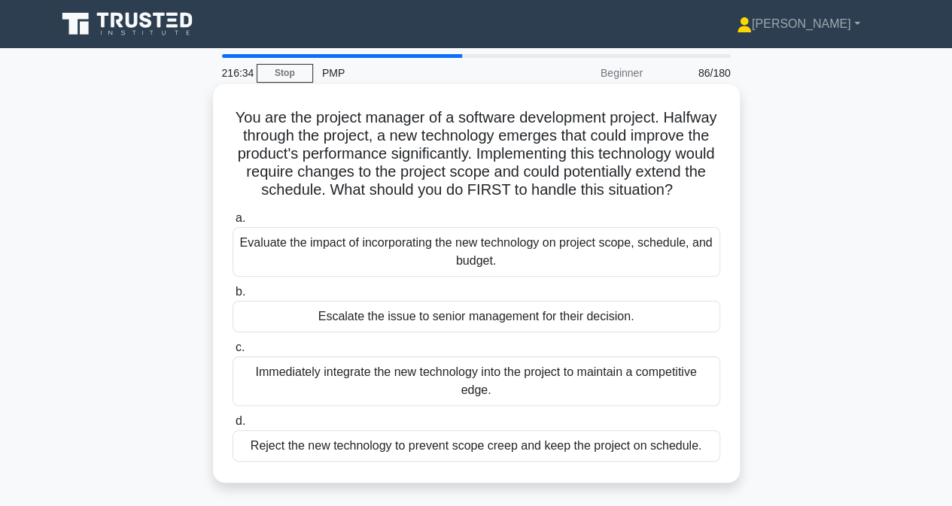
click at [379, 269] on div "Evaluate the impact of incorporating the new technology on project scope, sched…" at bounding box center [475, 252] width 487 height 50
click at [232, 223] on input "a. Evaluate the impact of incorporating the new technology on project scope, sc…" at bounding box center [232, 219] width 0 height 10
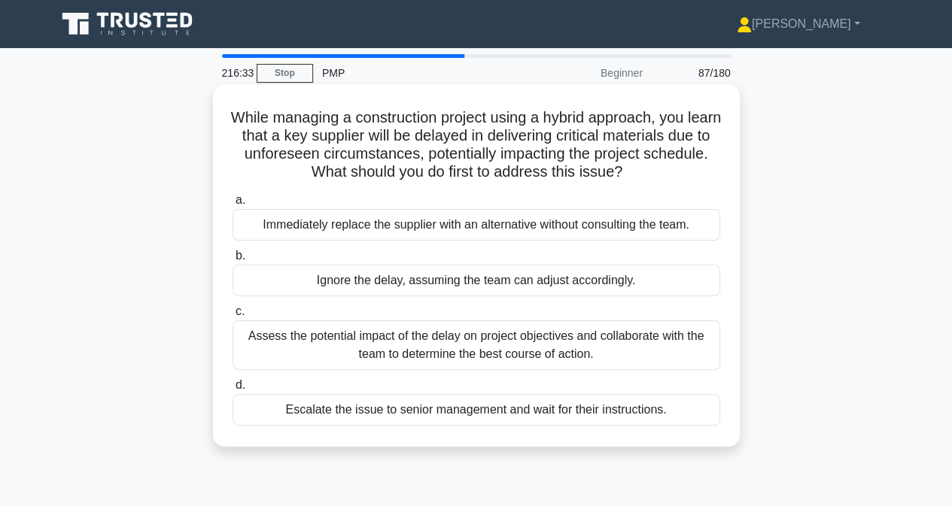
click at [378, 232] on div "Immediately replace the supplier with an alternative without consulting the tea…" at bounding box center [475, 225] width 487 height 32
click at [232, 205] on input "a. Immediately replace the supplier with an alternative without consulting the …" at bounding box center [232, 201] width 0 height 10
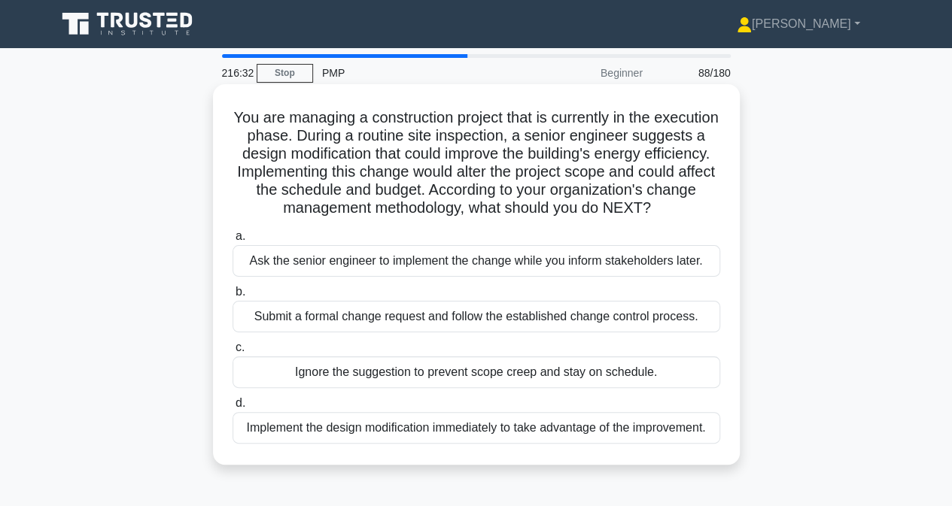
click at [387, 277] on div "Ask the senior engineer to implement the change while you inform stakeholders l…" at bounding box center [475, 261] width 487 height 32
click at [232, 241] on input "a. Ask the senior engineer to implement the change while you inform stakeholder…" at bounding box center [232, 237] width 0 height 10
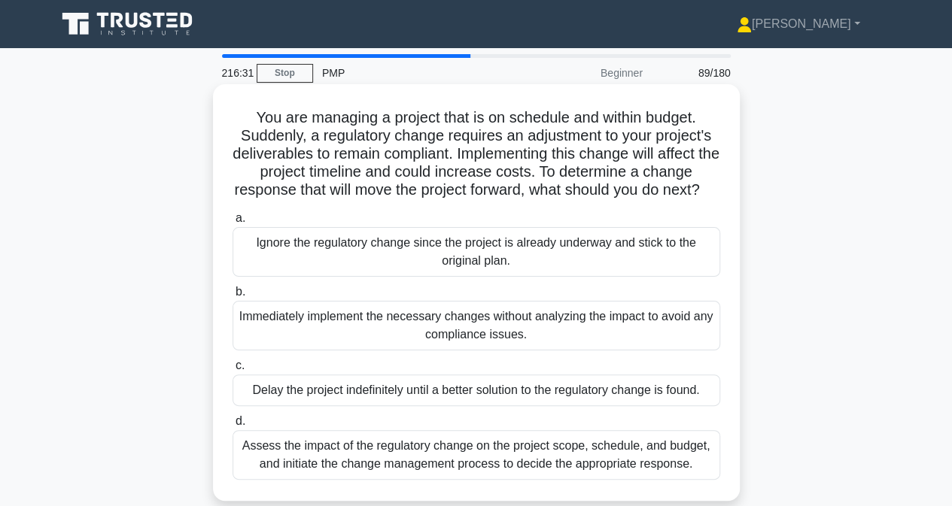
click at [382, 276] on div "Ignore the regulatory change since the project is already underway and stick to…" at bounding box center [475, 252] width 487 height 50
click at [232, 223] on input "a. Ignore the regulatory change since the project is already underway and stick…" at bounding box center [232, 219] width 0 height 10
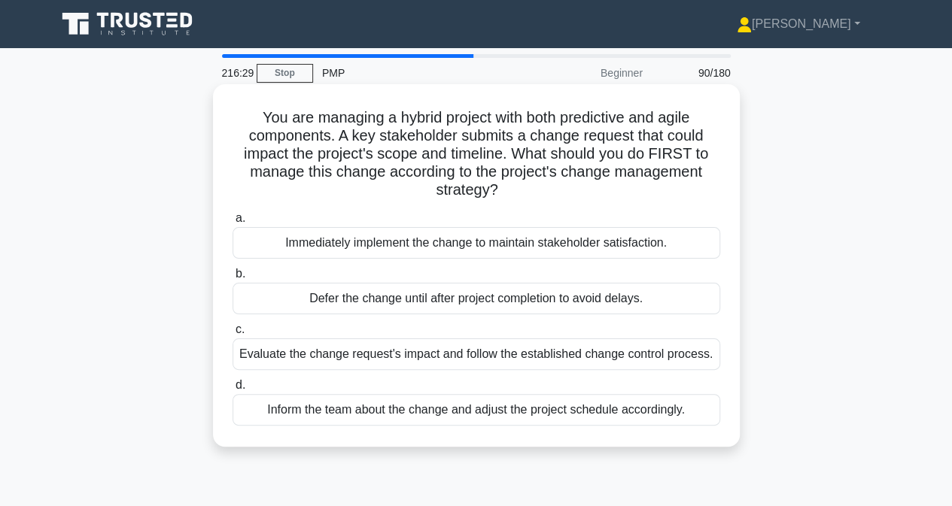
click at [376, 251] on div "Immediately implement the change to maintain stakeholder satisfaction." at bounding box center [475, 243] width 487 height 32
click at [232, 223] on input "a. Immediately implement the change to maintain stakeholder satisfaction." at bounding box center [232, 219] width 0 height 10
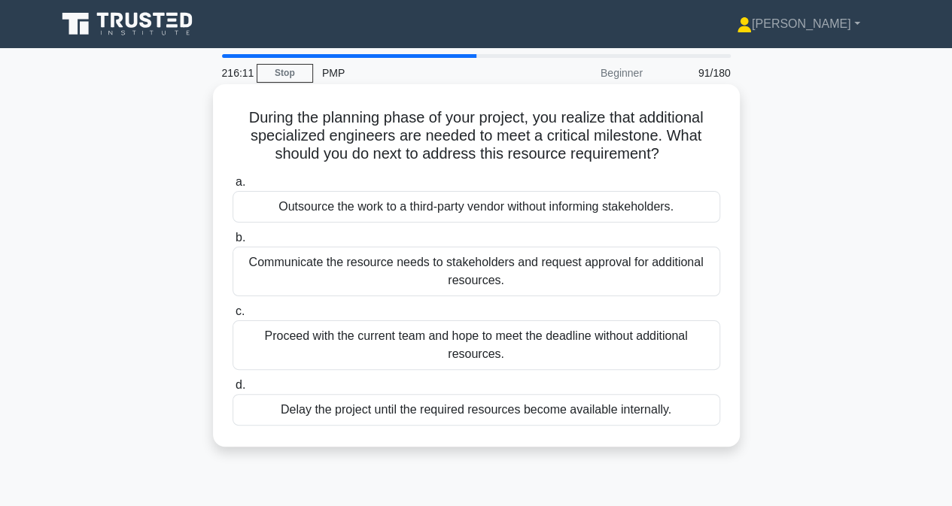
click at [309, 271] on div "Communicate the resource needs to stakeholders and request approval for additio…" at bounding box center [475, 272] width 487 height 50
click at [232, 243] on input "b. Communicate the resource needs to stakeholders and request approval for addi…" at bounding box center [232, 238] width 0 height 10
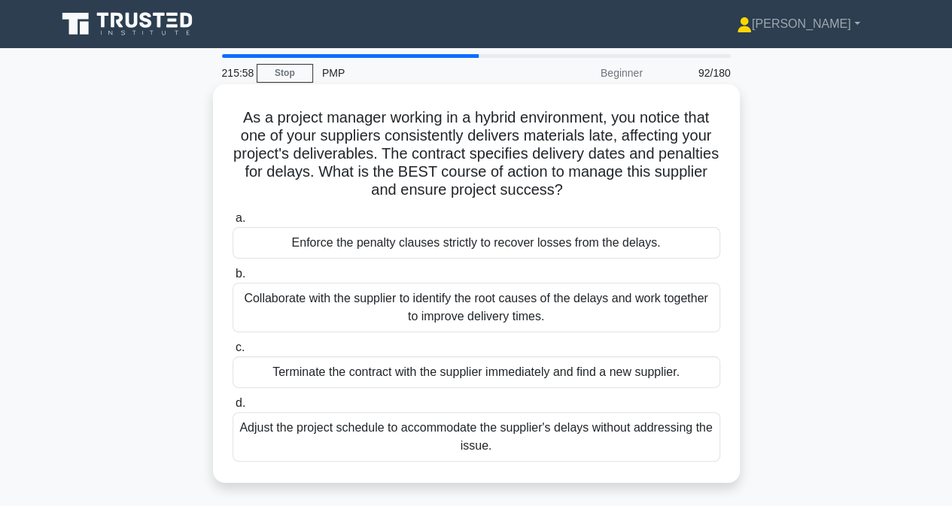
click at [284, 308] on div "Collaborate with the supplier to identify the root causes of the delays and wor…" at bounding box center [475, 308] width 487 height 50
click at [232, 279] on input "b. Collaborate with the supplier to identify the root causes of the delays and …" at bounding box center [232, 274] width 0 height 10
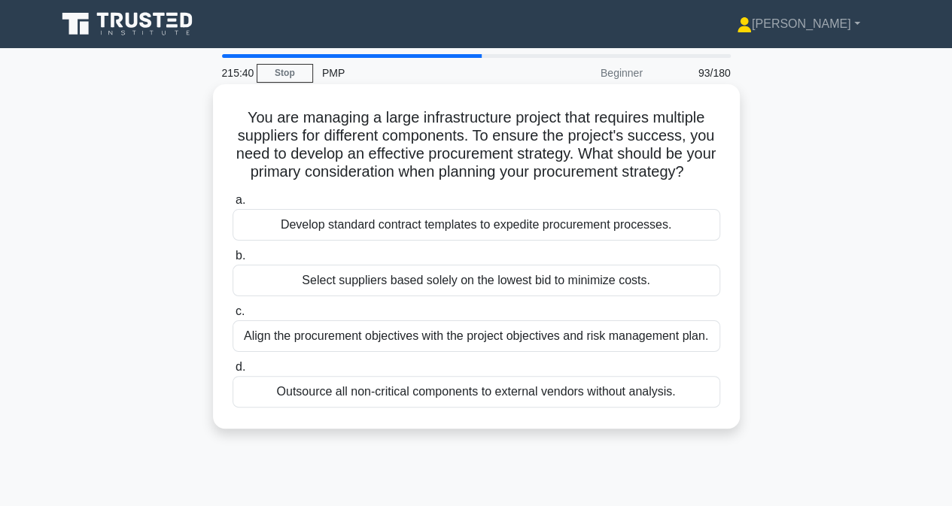
click at [305, 351] on div "Align the procurement objectives with the project objectives and risk managemen…" at bounding box center [475, 336] width 487 height 32
click at [232, 317] on input "c. Align the procurement objectives with the project objectives and risk manage…" at bounding box center [232, 312] width 0 height 10
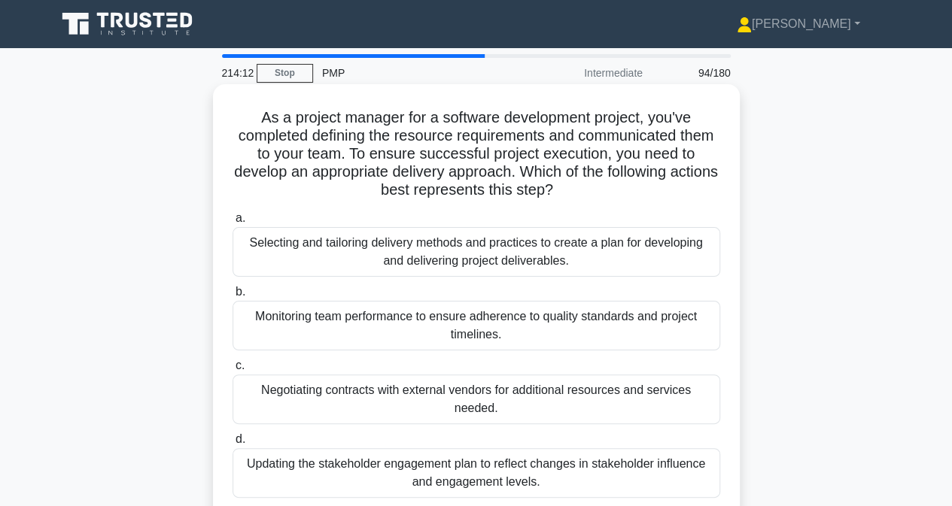
click at [357, 403] on div "Negotiating contracts with external vendors for additional resources and servic…" at bounding box center [475, 400] width 487 height 50
click at [232, 371] on input "c. Negotiating contracts with external vendors for additional resources and ser…" at bounding box center [232, 366] width 0 height 10
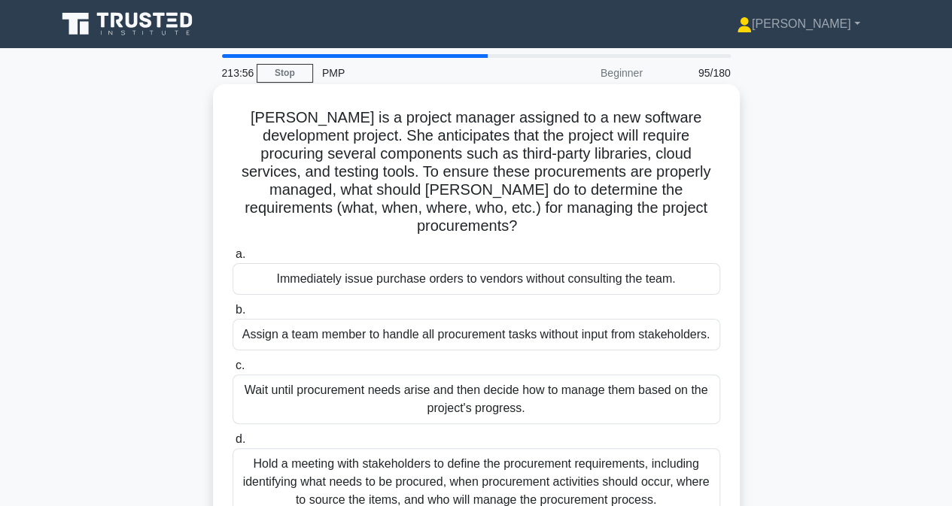
click at [344, 464] on div "Hold a meeting with stakeholders to define the procurement requirements, includ…" at bounding box center [475, 482] width 487 height 68
click at [232, 445] on input "d. Hold a meeting with stakeholders to define the procurement requirements, inc…" at bounding box center [232, 440] width 0 height 10
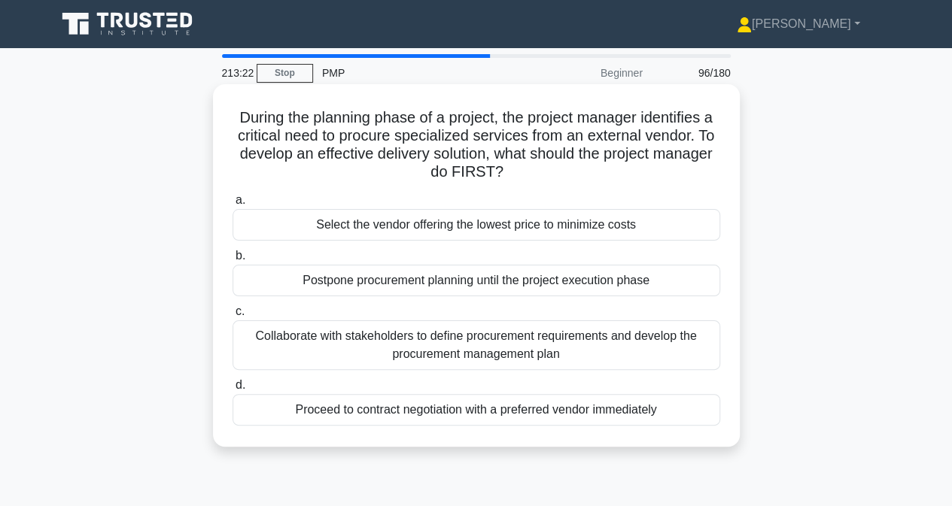
click at [266, 351] on div "Collaborate with stakeholders to define procurement requirements and develop th…" at bounding box center [475, 345] width 487 height 50
click at [232, 317] on input "c. Collaborate with stakeholders to define procurement requirements and develop…" at bounding box center [232, 312] width 0 height 10
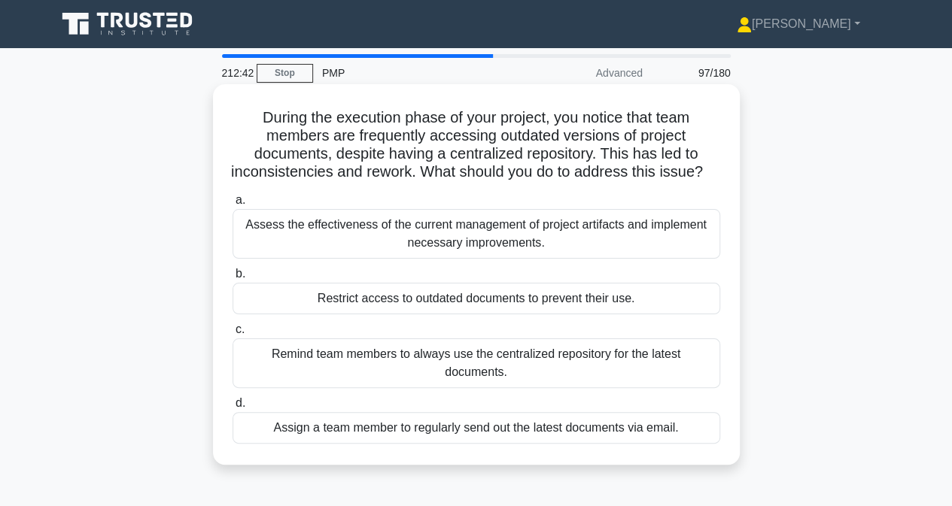
click at [321, 253] on div "Assess the effectiveness of the current management of project artifacts and imp…" at bounding box center [475, 234] width 487 height 50
click at [232, 205] on input "a. Assess the effectiveness of the current management of project artifacts and …" at bounding box center [232, 201] width 0 height 10
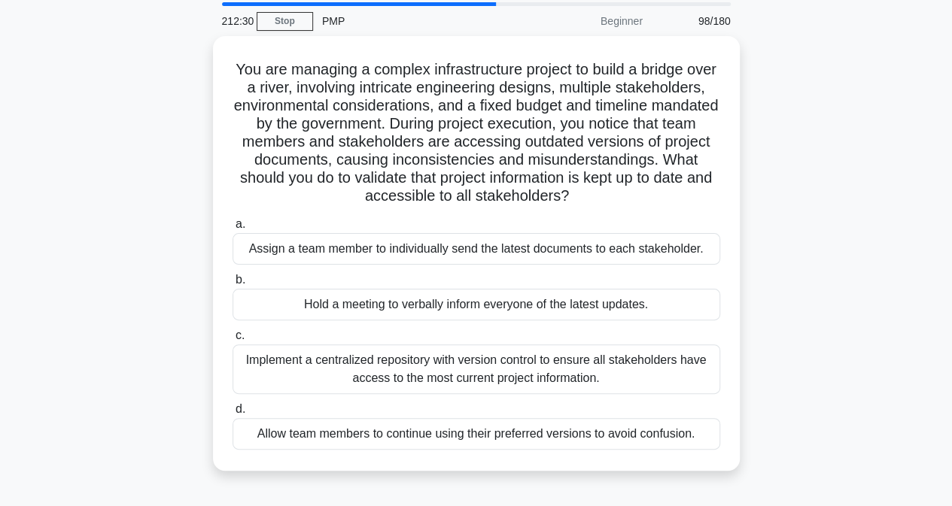
scroll to position [75, 0]
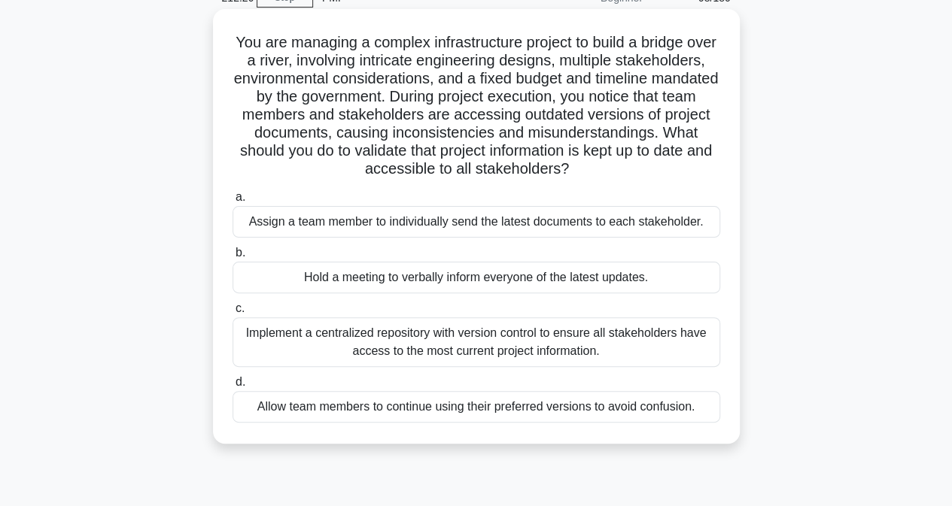
click at [279, 331] on div "Implement a centralized repository with version control to ensure all stakehold…" at bounding box center [475, 342] width 487 height 50
click at [232, 314] on input "c. Implement a centralized repository with version control to ensure all stakeh…" at bounding box center [232, 309] width 0 height 10
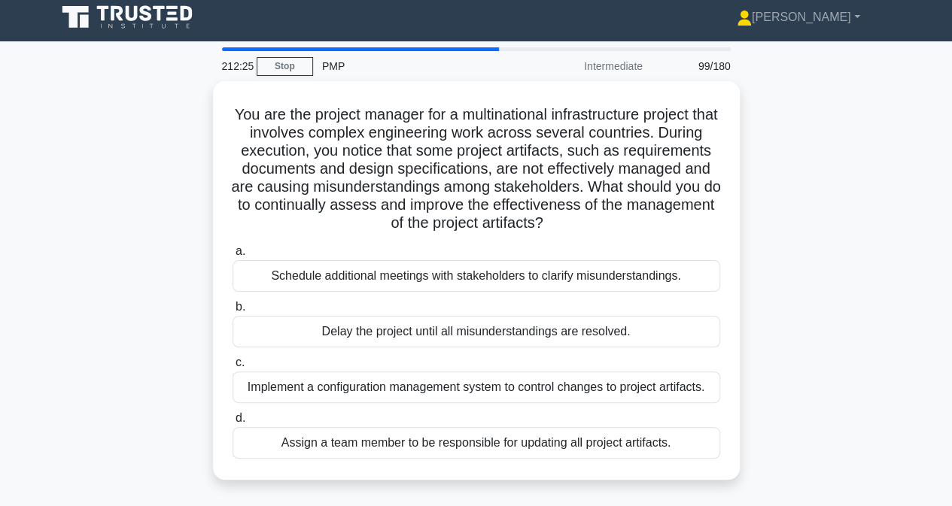
scroll to position [0, 0]
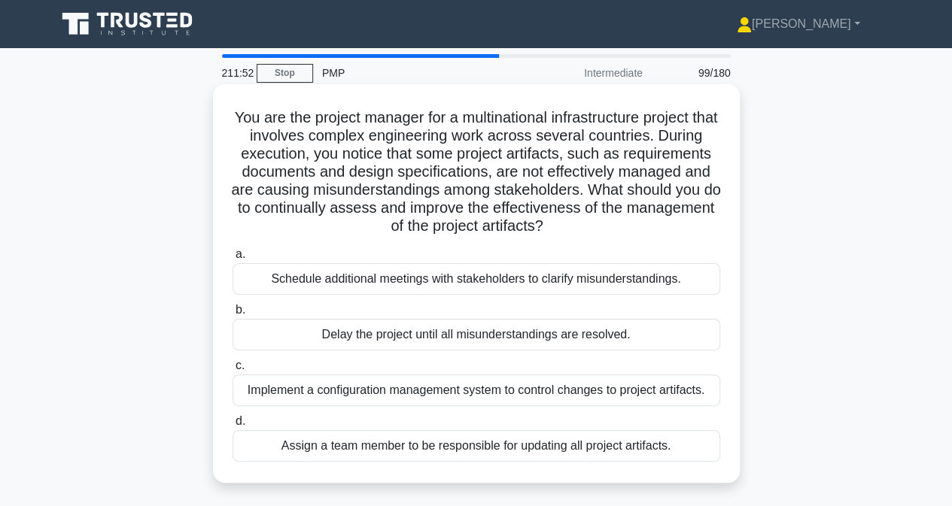
click at [271, 393] on div "Implement a configuration management system to control changes to project artif…" at bounding box center [475, 391] width 487 height 32
click at [232, 371] on input "c. Implement a configuration management system to control changes to project ar…" at bounding box center [232, 366] width 0 height 10
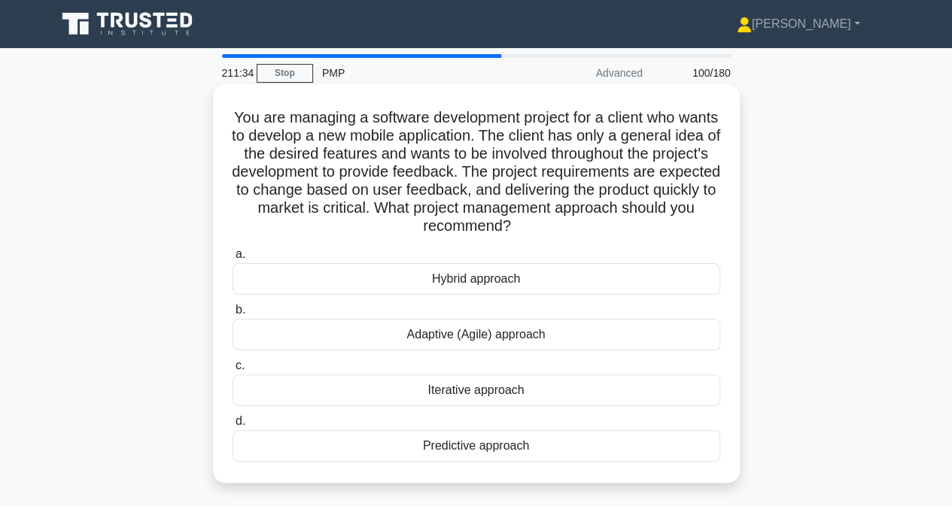
click at [350, 333] on div "Adaptive (Agile) approach" at bounding box center [475, 335] width 487 height 32
click at [232, 315] on input "b. Adaptive (Agile) approach" at bounding box center [232, 310] width 0 height 10
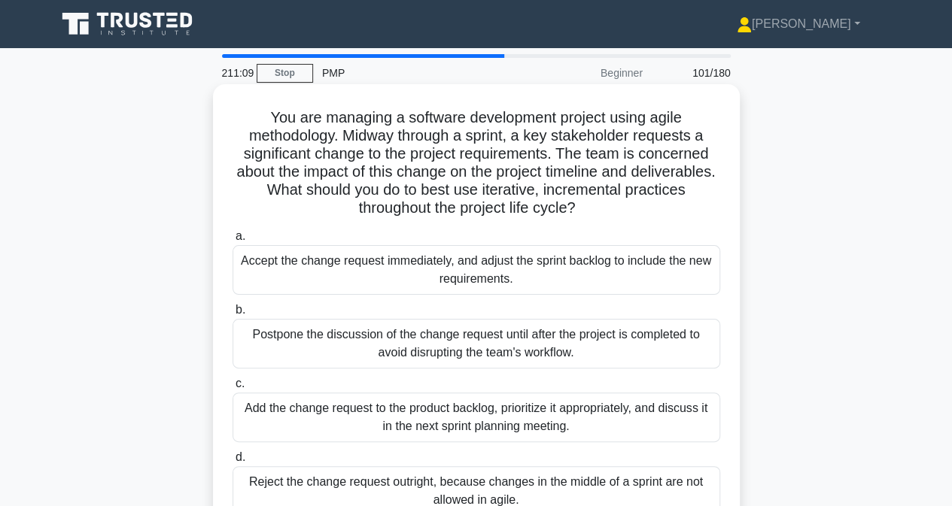
click at [351, 426] on div "Add the change request to the product backlog, prioritize it appropriately, and…" at bounding box center [475, 418] width 487 height 50
click at [232, 389] on input "c. Add the change request to the product backlog, prioritize it appropriately, …" at bounding box center [232, 384] width 0 height 10
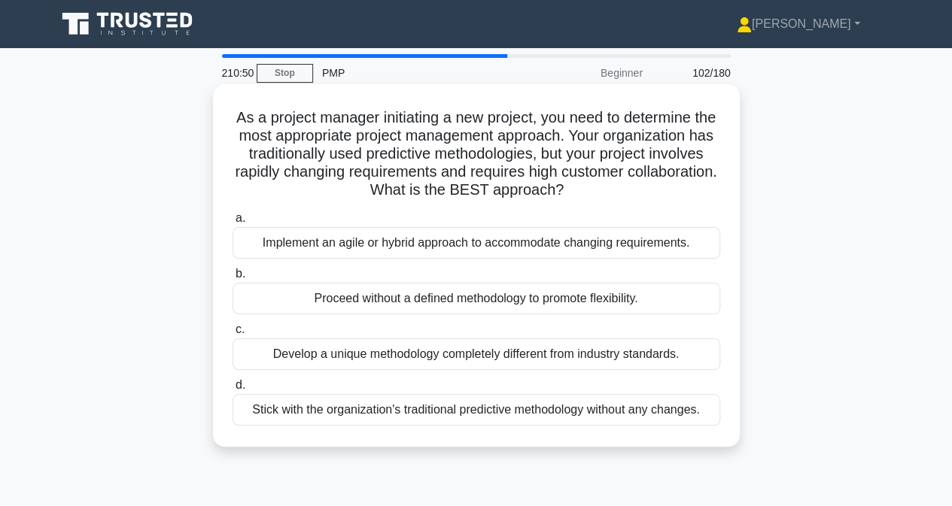
click at [367, 247] on div "Implement an agile or hybrid approach to accommodate changing requirements." at bounding box center [475, 243] width 487 height 32
click at [232, 223] on input "a. Implement an agile or hybrid approach to accommodate changing requirements." at bounding box center [232, 219] width 0 height 10
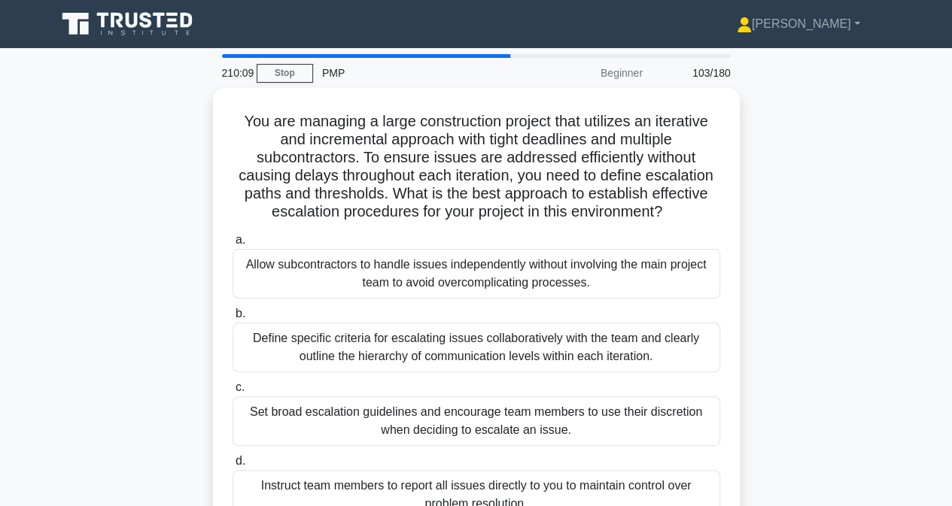
scroll to position [75, 0]
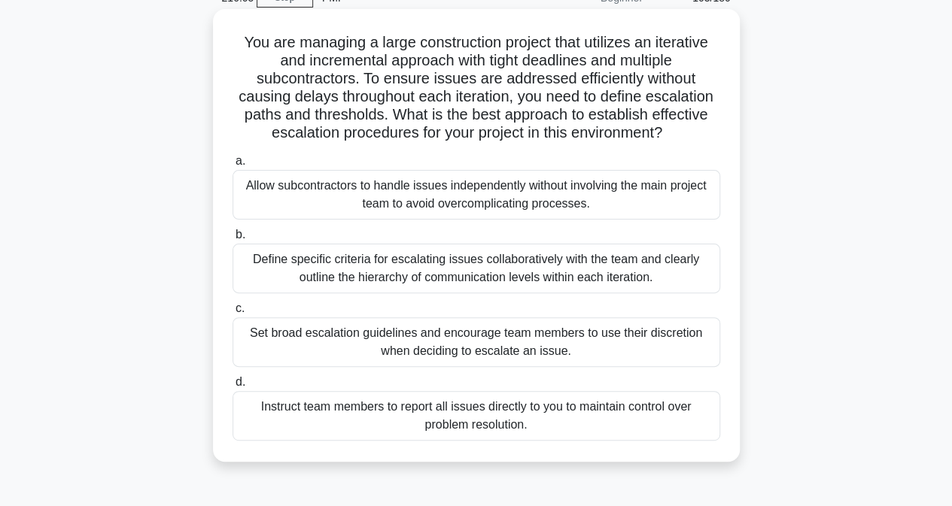
click at [289, 274] on div "Define specific criteria for escalating issues collaboratively with the team an…" at bounding box center [475, 269] width 487 height 50
click at [232, 240] on input "b. Define specific criteria for escalating issues collaboratively with the team…" at bounding box center [232, 235] width 0 height 10
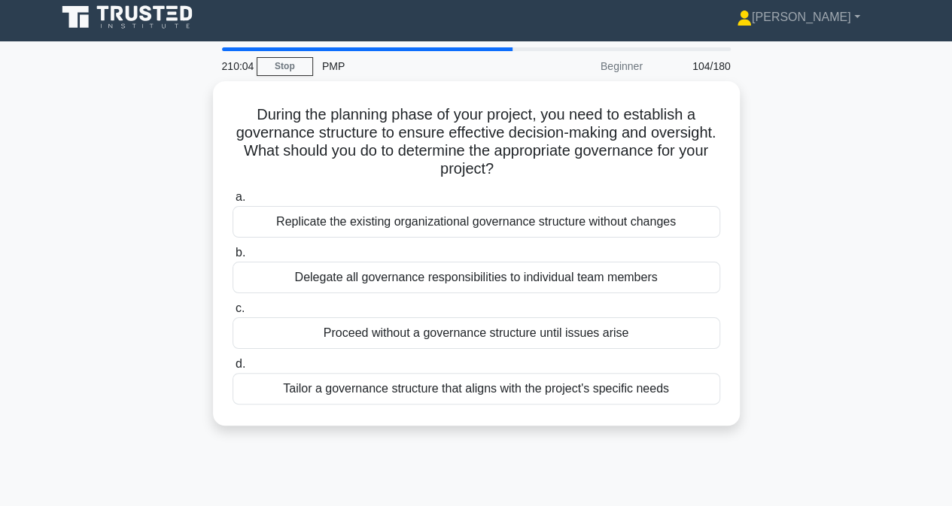
scroll to position [0, 0]
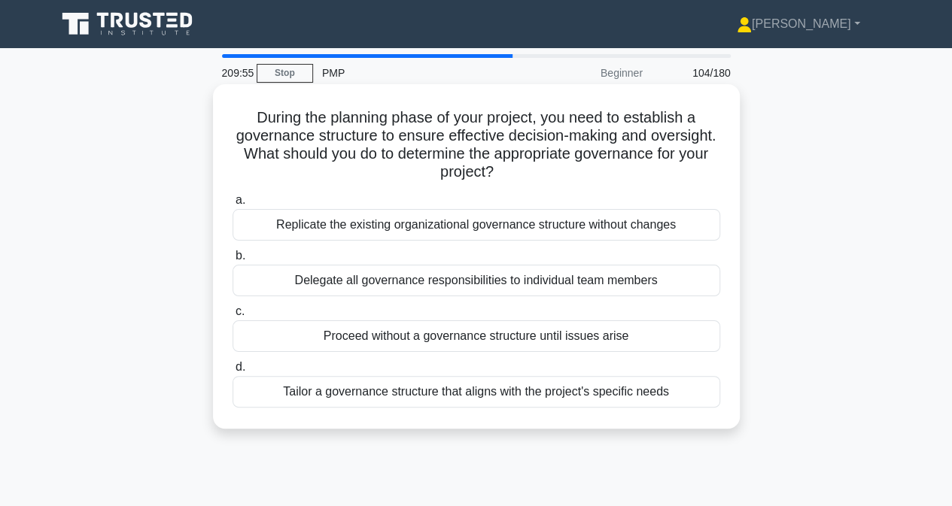
click at [323, 402] on div "Tailor a governance structure that aligns with the project's specific needs" at bounding box center [475, 392] width 487 height 32
click at [232, 372] on input "d. Tailor a governance structure that aligns with the project's specific needs" at bounding box center [232, 368] width 0 height 10
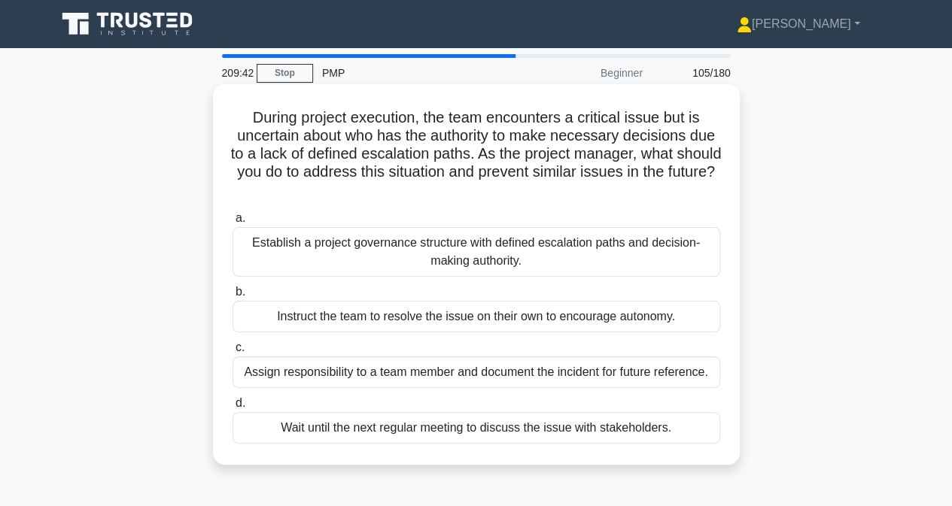
click at [381, 244] on div "Establish a project governance structure with defined escalation paths and deci…" at bounding box center [475, 252] width 487 height 50
click at [232, 223] on input "a. Establish a project governance structure with defined escalation paths and d…" at bounding box center [232, 219] width 0 height 10
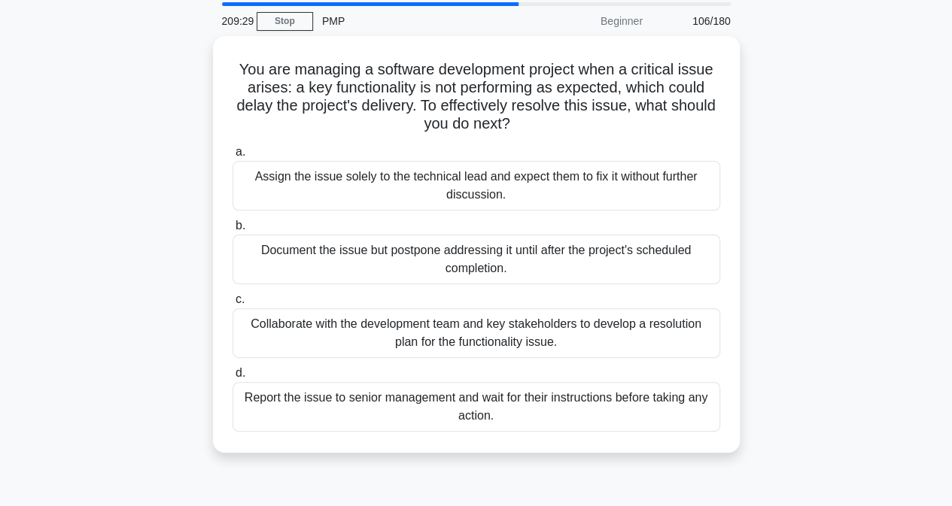
scroll to position [75, 0]
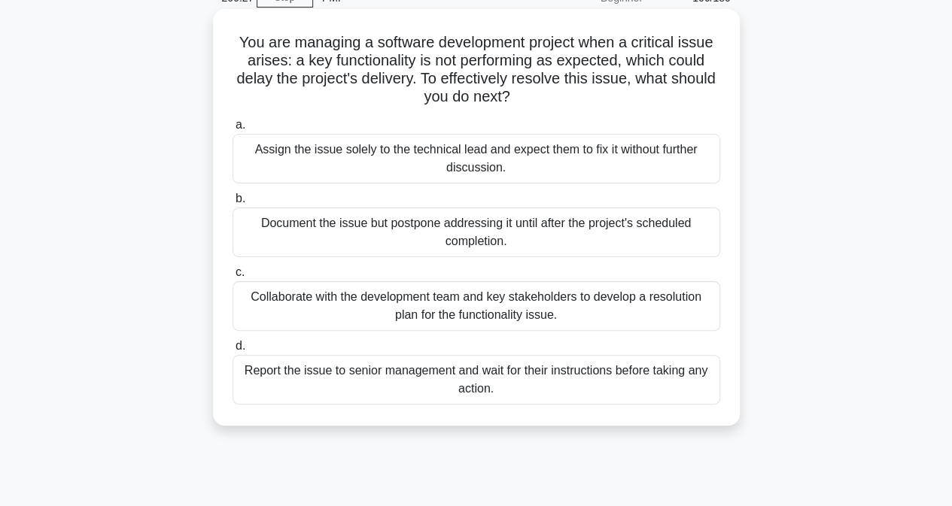
click at [308, 312] on div "Collaborate with the development team and key stakeholders to develop a resolut…" at bounding box center [475, 306] width 487 height 50
click at [232, 278] on input "c. Collaborate with the development team and key stakeholders to develop a reso…" at bounding box center [232, 273] width 0 height 10
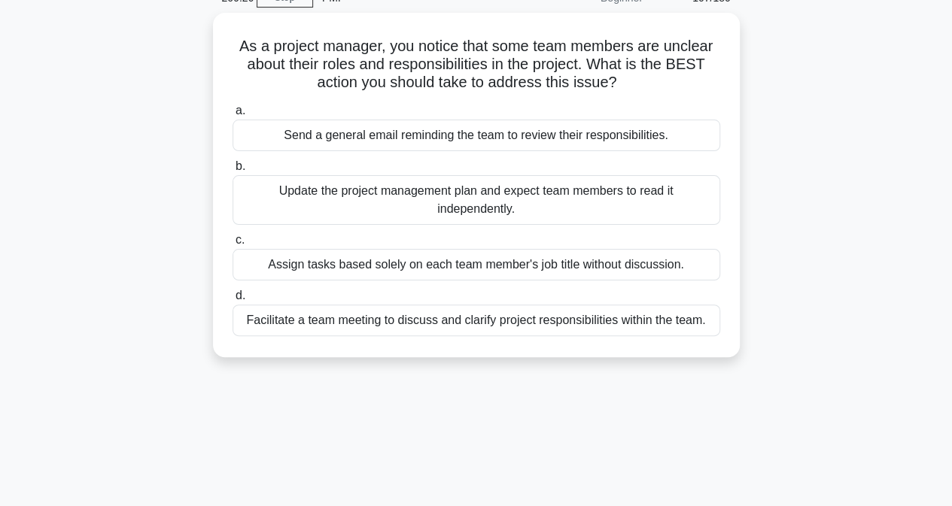
scroll to position [0, 0]
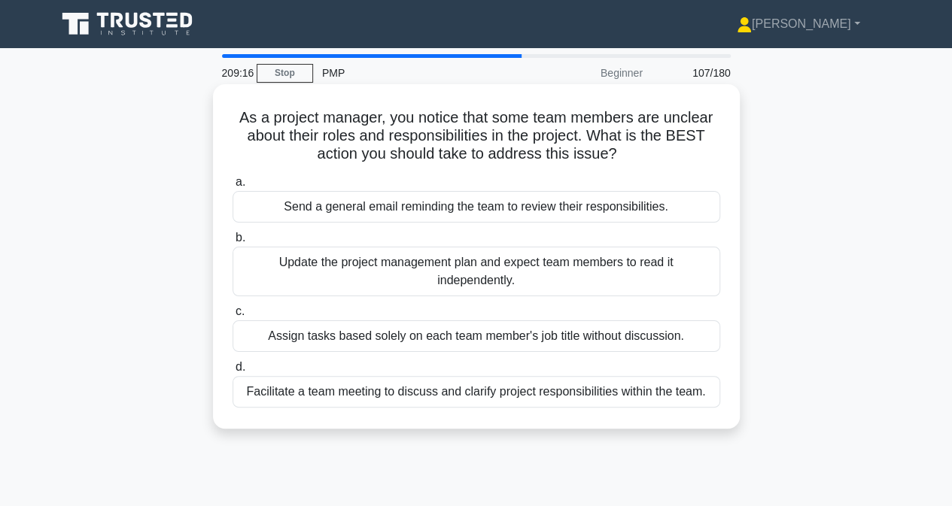
click at [338, 399] on div "Facilitate a team meeting to discuss and clarify project responsibilities withi…" at bounding box center [475, 392] width 487 height 32
click at [232, 372] on input "d. Facilitate a team meeting to discuss and clarify project responsibilities wi…" at bounding box center [232, 368] width 0 height 10
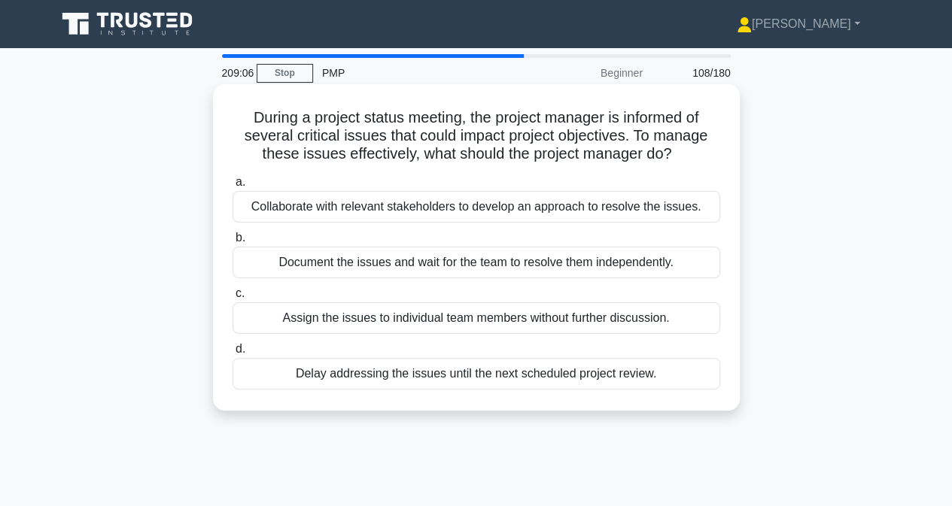
click at [280, 210] on div "Collaborate with relevant stakeholders to develop an approach to resolve the is…" at bounding box center [475, 207] width 487 height 32
click at [232, 187] on input "a. Collaborate with relevant stakeholders to develop an approach to resolve the…" at bounding box center [232, 183] width 0 height 10
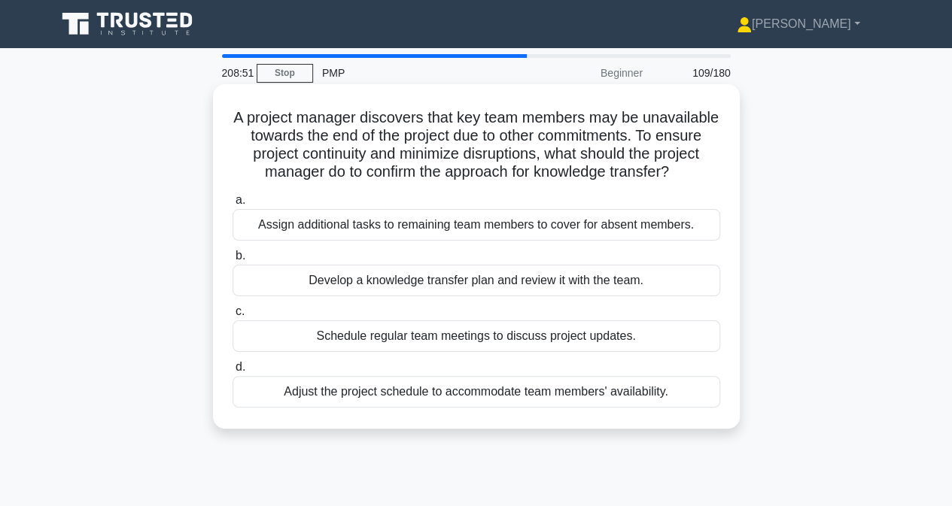
click at [297, 296] on div "Develop a knowledge transfer plan and review it with the team." at bounding box center [475, 281] width 487 height 32
click at [232, 261] on input "b. Develop a knowledge transfer plan and review it with the team." at bounding box center [232, 256] width 0 height 10
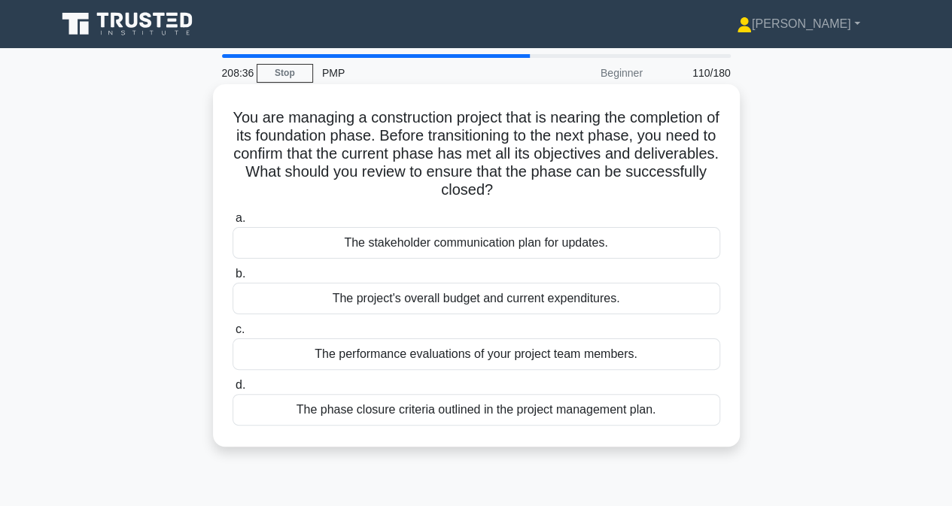
click at [324, 414] on div "The phase closure criteria outlined in the project management plan." at bounding box center [475, 410] width 487 height 32
click at [232, 390] on input "d. The phase closure criteria outlined in the project management plan." at bounding box center [232, 386] width 0 height 10
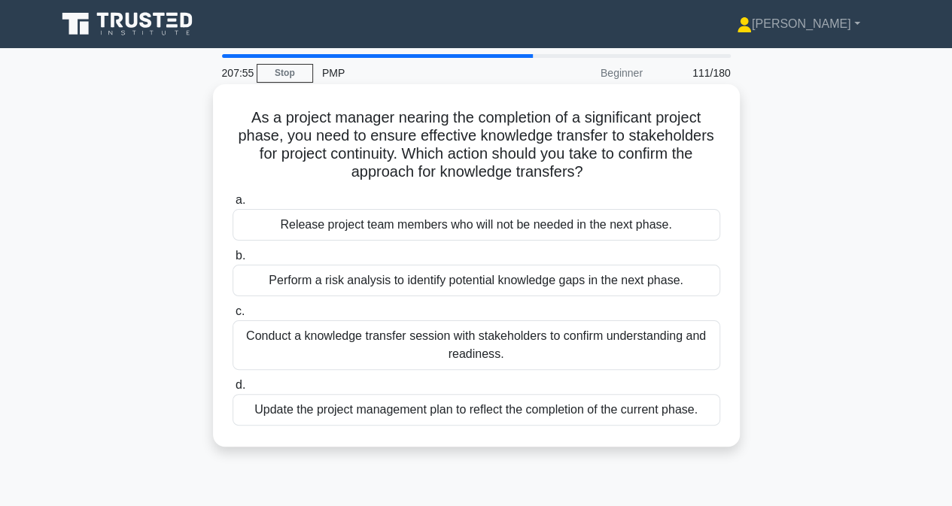
click at [313, 351] on div "Conduct a knowledge transfer session with stakeholders to confirm understanding…" at bounding box center [475, 345] width 487 height 50
click at [232, 317] on input "c. Conduct a knowledge transfer session with stakeholders to confirm understand…" at bounding box center [232, 312] width 0 height 10
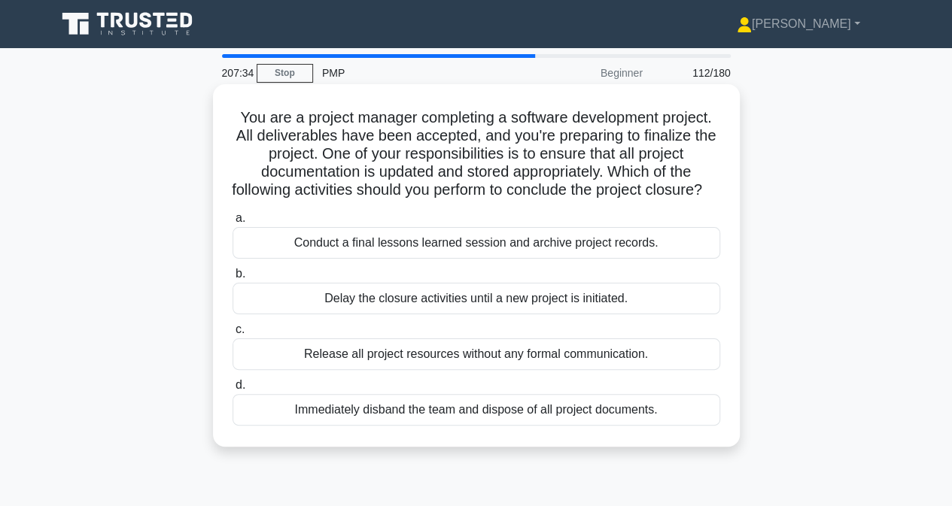
click at [314, 259] on div "Conduct a final lessons learned session and archive project records." at bounding box center [475, 243] width 487 height 32
click at [232, 223] on input "a. Conduct a final lessons learned session and archive project records." at bounding box center [232, 219] width 0 height 10
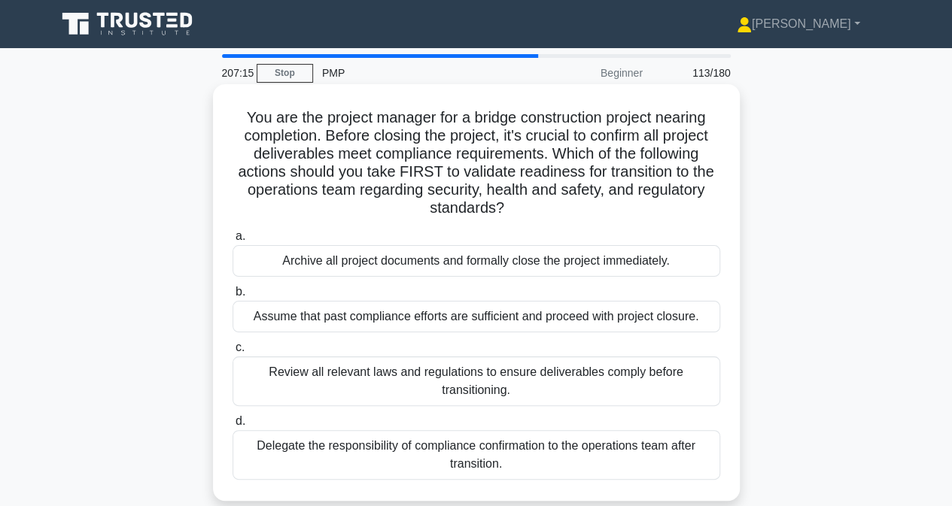
click at [311, 390] on div "Review all relevant laws and regulations to ensure deliverables comply before t…" at bounding box center [475, 382] width 487 height 50
click at [232, 353] on input "c. Review all relevant laws and regulations to ensure deliverables comply befor…" at bounding box center [232, 348] width 0 height 10
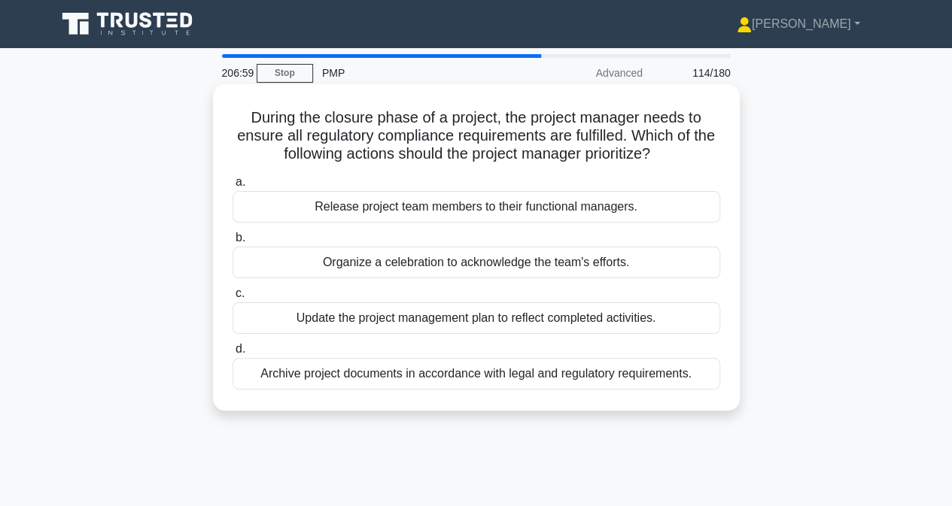
click at [316, 375] on div "Archive project documents in accordance with legal and regulatory requirements." at bounding box center [475, 374] width 487 height 32
click at [232, 354] on input "d. Archive project documents in accordance with legal and regulatory requiremen…" at bounding box center [232, 349] width 0 height 10
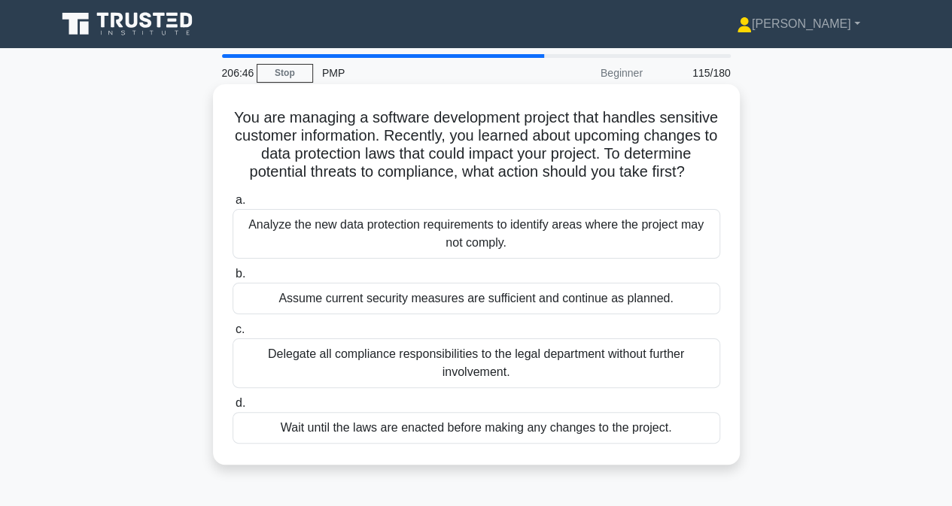
click at [272, 252] on div "Analyze the new data protection requirements to identify areas where the projec…" at bounding box center [475, 234] width 487 height 50
click at [232, 205] on input "a. Analyze the new data protection requirements to identify areas where the pro…" at bounding box center [232, 201] width 0 height 10
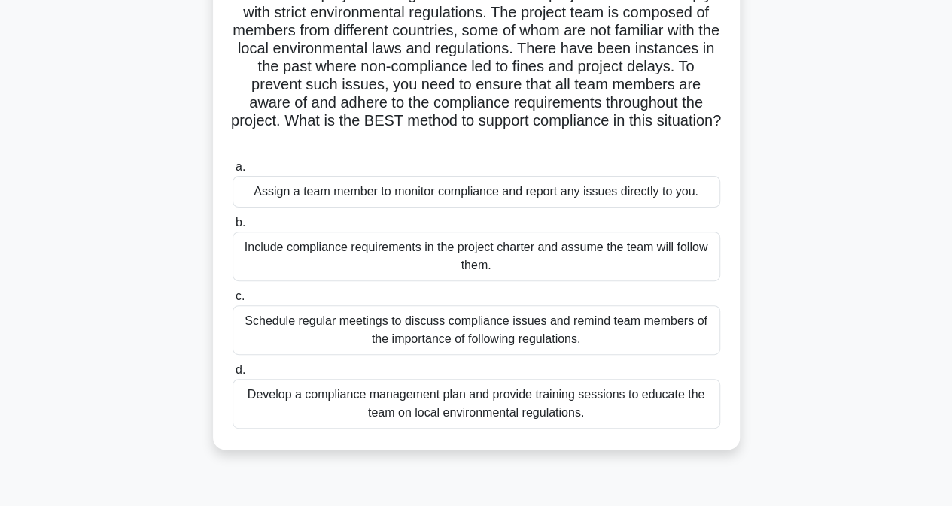
scroll to position [150, 0]
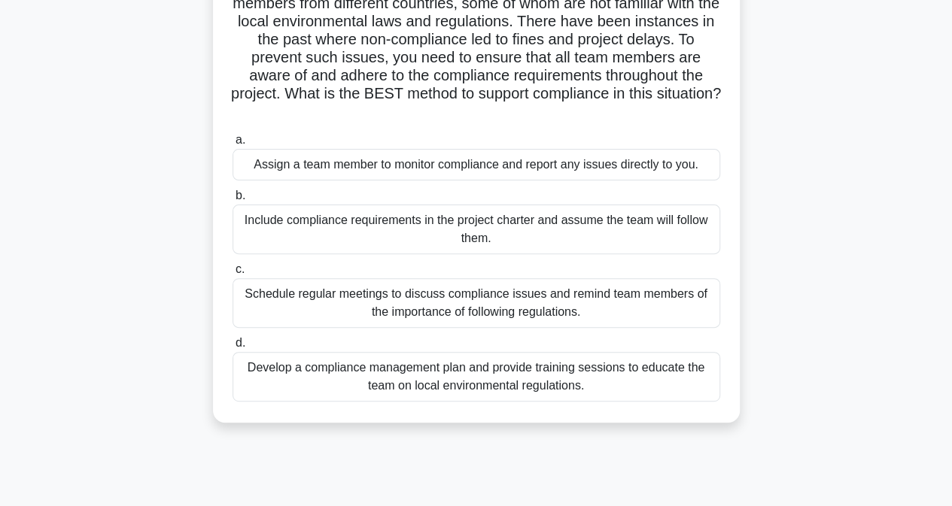
click at [348, 380] on div "Develop a compliance management plan and provide training sessions to educate t…" at bounding box center [475, 377] width 487 height 50
click at [232, 348] on input "d. Develop a compliance management plan and provide training sessions to educat…" at bounding box center [232, 343] width 0 height 10
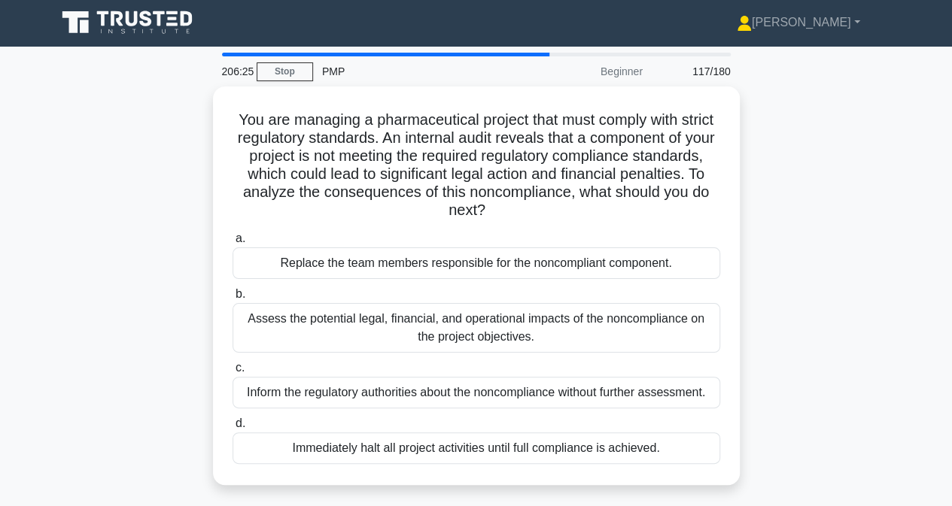
scroll to position [0, 0]
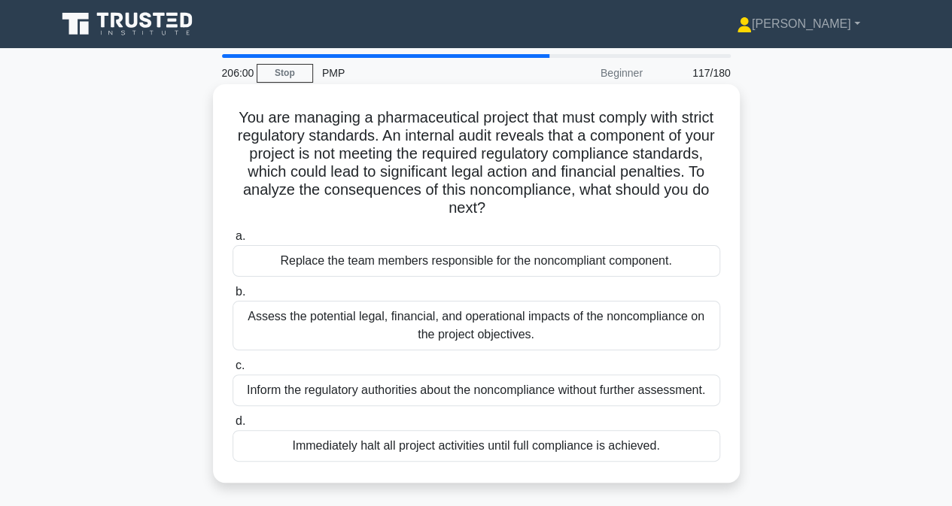
click at [281, 333] on div "Assess the potential legal, financial, and operational impacts of the noncompli…" at bounding box center [475, 326] width 487 height 50
click at [232, 297] on input "b. Assess the potential legal, financial, and operational impacts of the noncom…" at bounding box center [232, 292] width 0 height 10
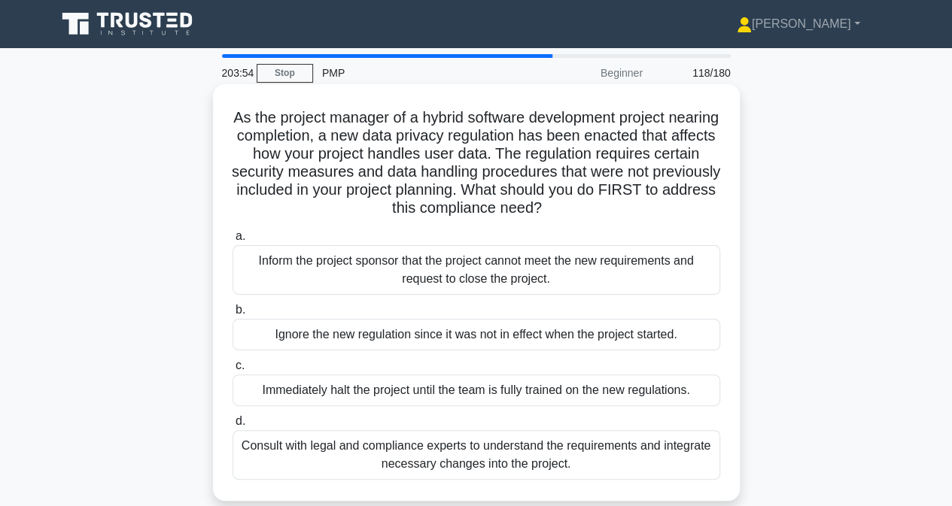
click at [331, 460] on div "Consult with legal and compliance experts to understand the requirements and in…" at bounding box center [475, 455] width 487 height 50
click at [232, 426] on input "d. Consult with legal and compliance experts to understand the requirements and…" at bounding box center [232, 422] width 0 height 10
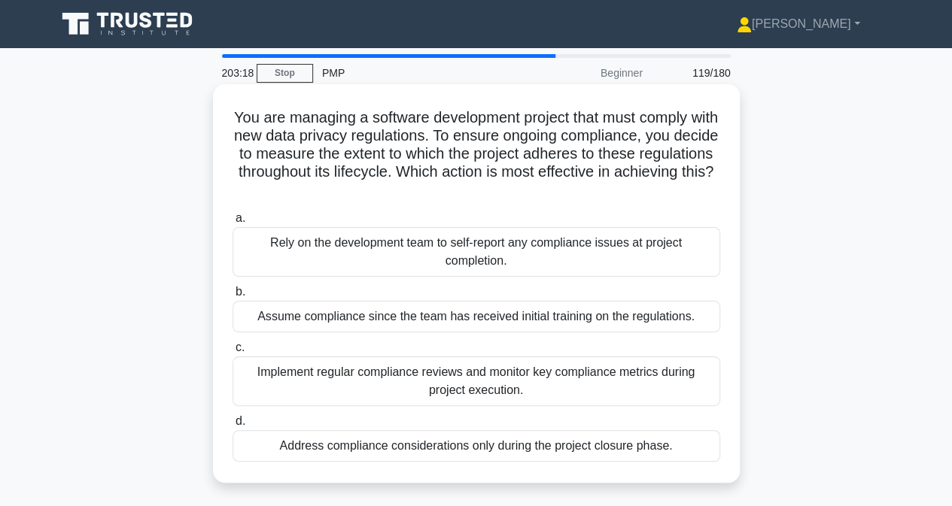
click at [266, 379] on div "Implement regular compliance reviews and monitor key compliance metrics during …" at bounding box center [475, 382] width 487 height 50
click at [232, 353] on input "c. Implement regular compliance reviews and monitor key compliance metrics duri…" at bounding box center [232, 348] width 0 height 10
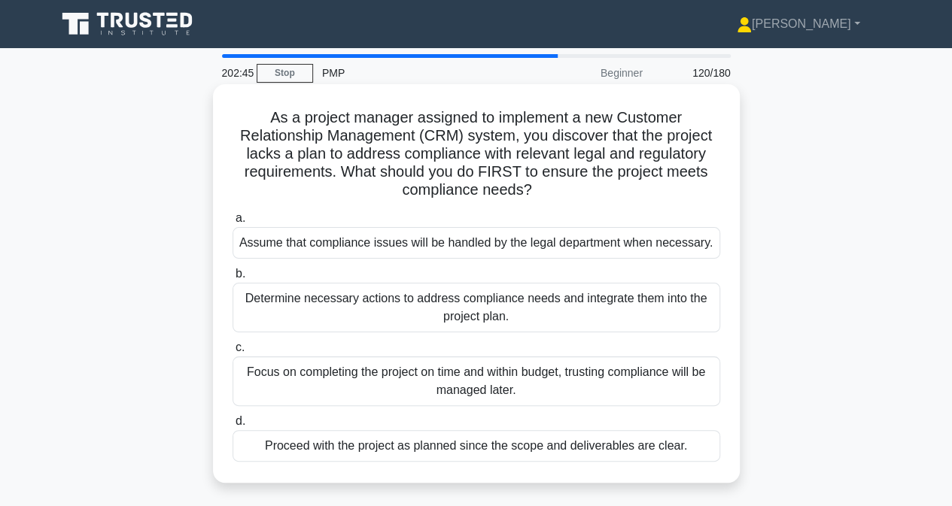
click at [293, 302] on div "Determine necessary actions to address compliance needs and integrate them into…" at bounding box center [475, 308] width 487 height 50
click at [232, 279] on input "b. Determine necessary actions to address compliance needs and integrate them i…" at bounding box center [232, 274] width 0 height 10
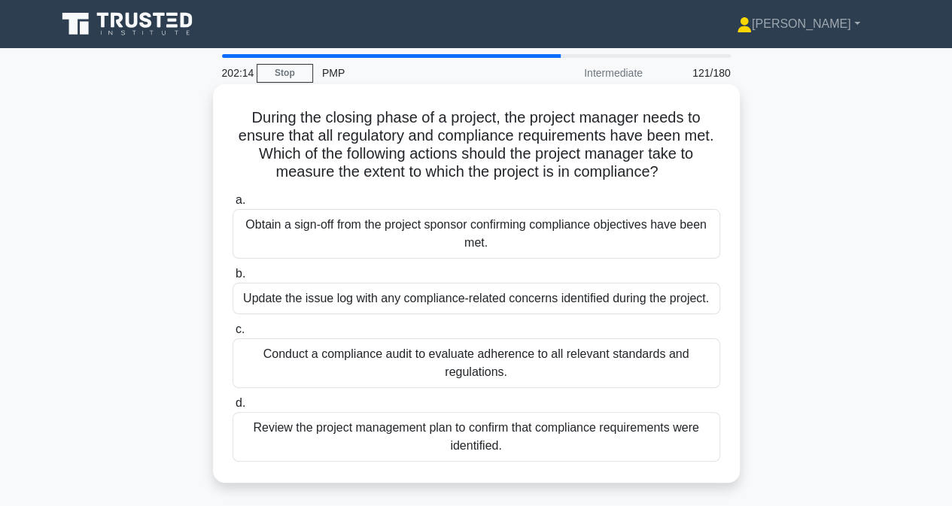
click at [338, 370] on div "Conduct a compliance audit to evaluate adherence to all relevant standards and …" at bounding box center [475, 363] width 487 height 50
click at [232, 335] on input "c. Conduct a compliance audit to evaluate adherence to all relevant standards a…" at bounding box center [232, 330] width 0 height 10
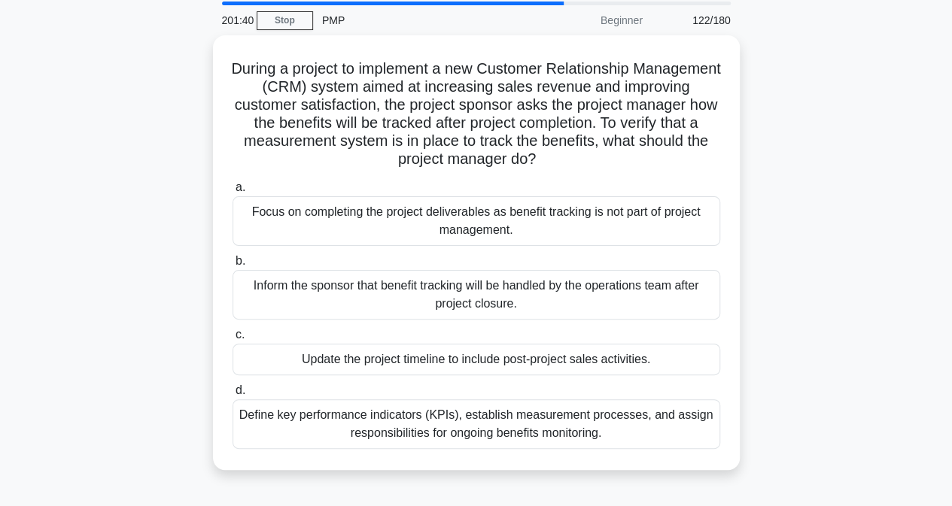
scroll to position [75, 0]
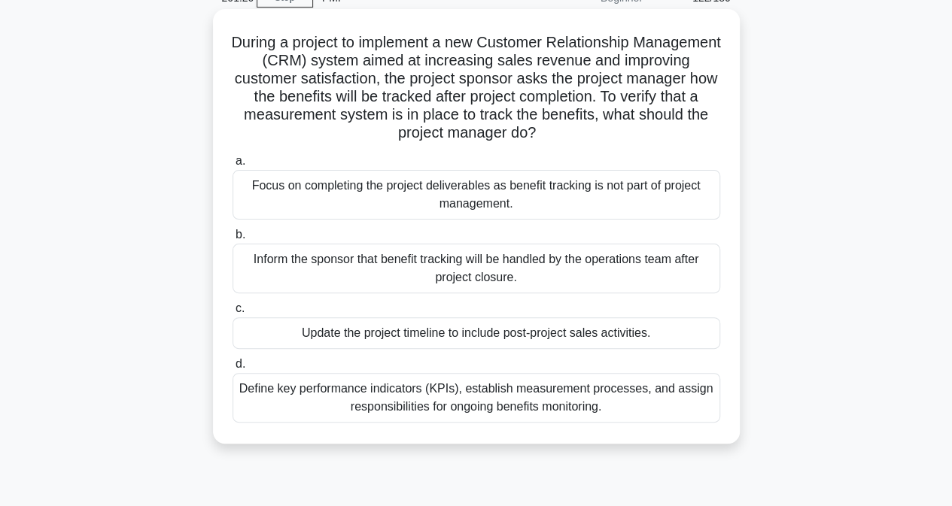
click at [417, 404] on div "Define key performance indicators (KPIs), establish measurement processes, and …" at bounding box center [475, 398] width 487 height 50
click at [232, 369] on input "d. Define key performance indicators (KPIs), establish measurement processes, a…" at bounding box center [232, 365] width 0 height 10
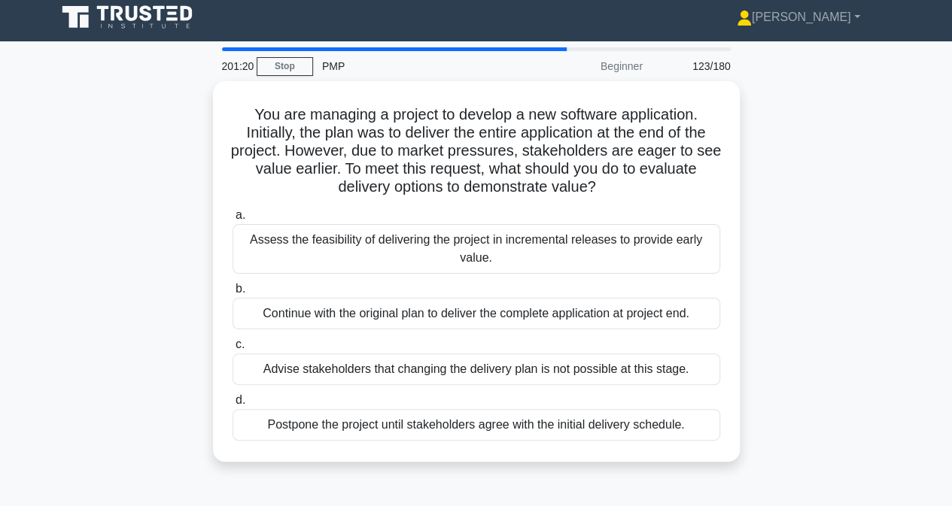
scroll to position [0, 0]
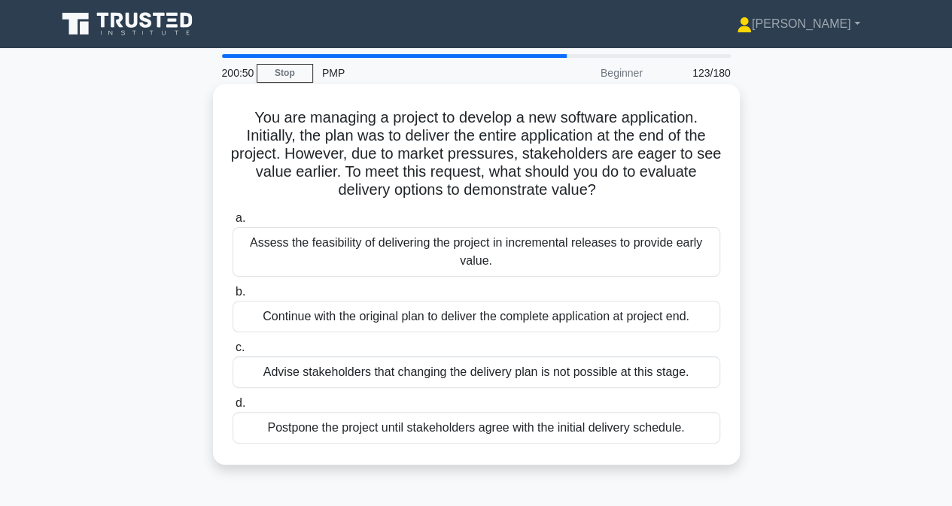
click at [421, 246] on div "Assess the feasibility of delivering the project in incremental releases to pro…" at bounding box center [475, 252] width 487 height 50
click at [232, 223] on input "a. Assess the feasibility of delivering the project in incremental releases to …" at bounding box center [232, 219] width 0 height 10
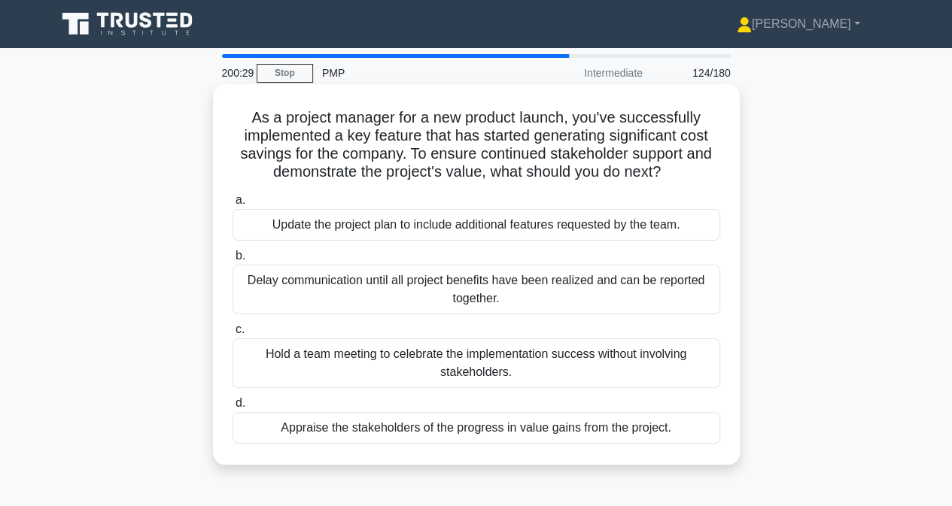
click at [296, 430] on div "Appraise the stakeholders of the progress in value gains from the project." at bounding box center [475, 428] width 487 height 32
click at [232, 408] on input "d. Appraise the stakeholders of the progress in value gains from the project." at bounding box center [232, 404] width 0 height 10
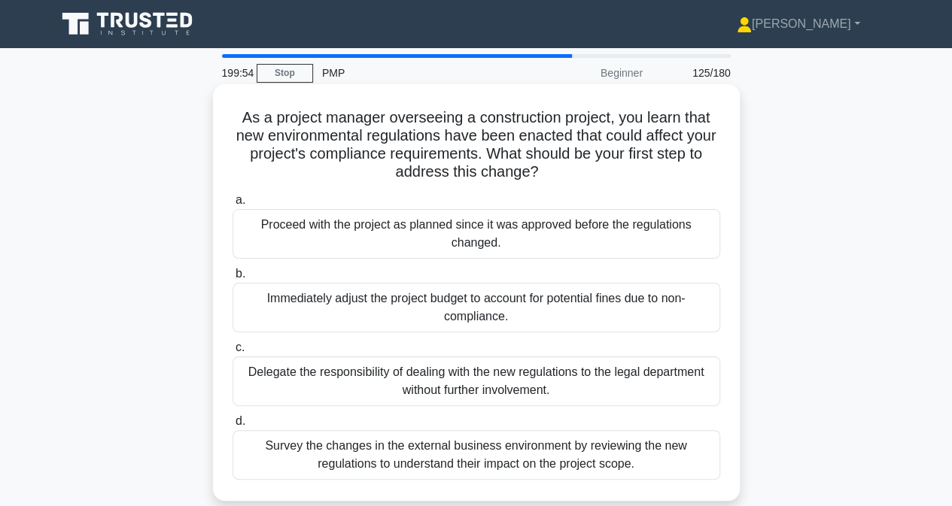
click at [381, 463] on div "Survey the changes in the external business environment by reviewing the new re…" at bounding box center [475, 455] width 487 height 50
click at [232, 426] on input "d. Survey the changes in the external business environment by reviewing the new…" at bounding box center [232, 422] width 0 height 10
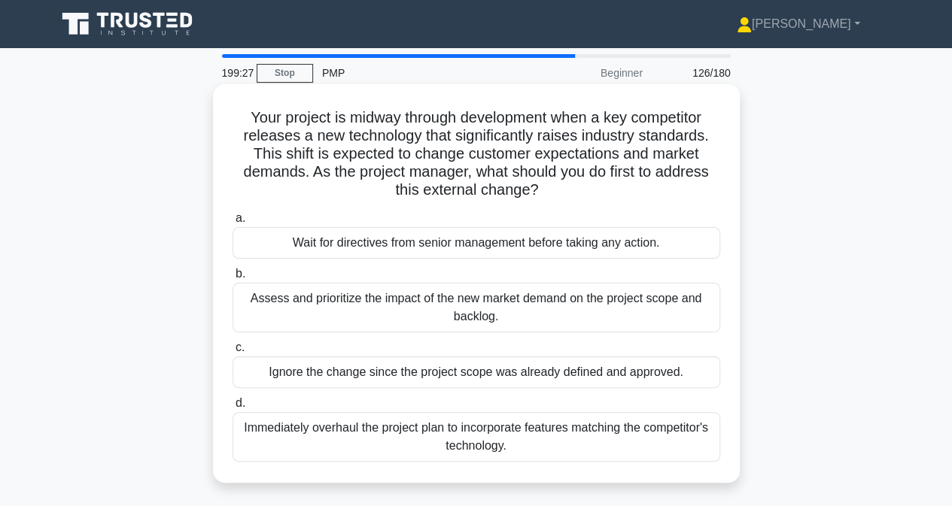
click at [400, 308] on div "Assess and prioritize the impact of the new market demand on the project scope …" at bounding box center [475, 308] width 487 height 50
click at [232, 279] on input "b. Assess and prioritize the impact of the new market demand on the project sco…" at bounding box center [232, 274] width 0 height 10
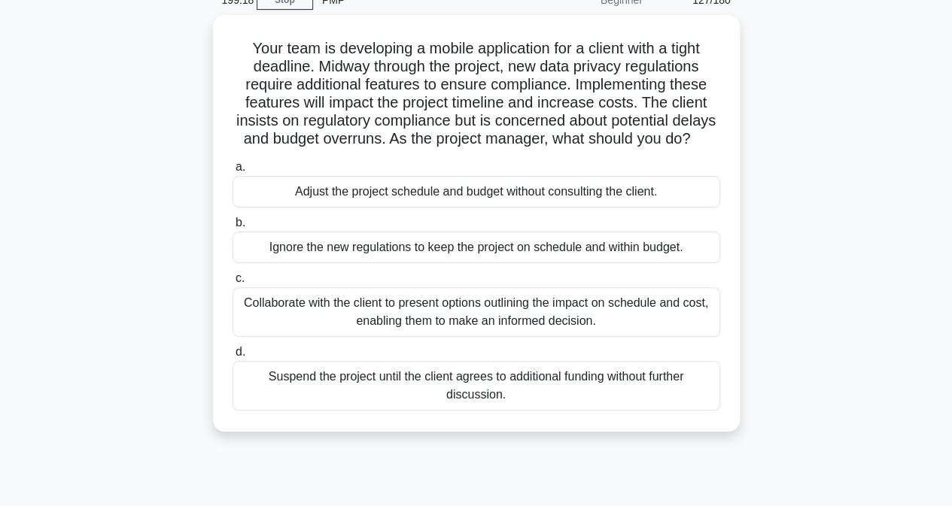
scroll to position [75, 0]
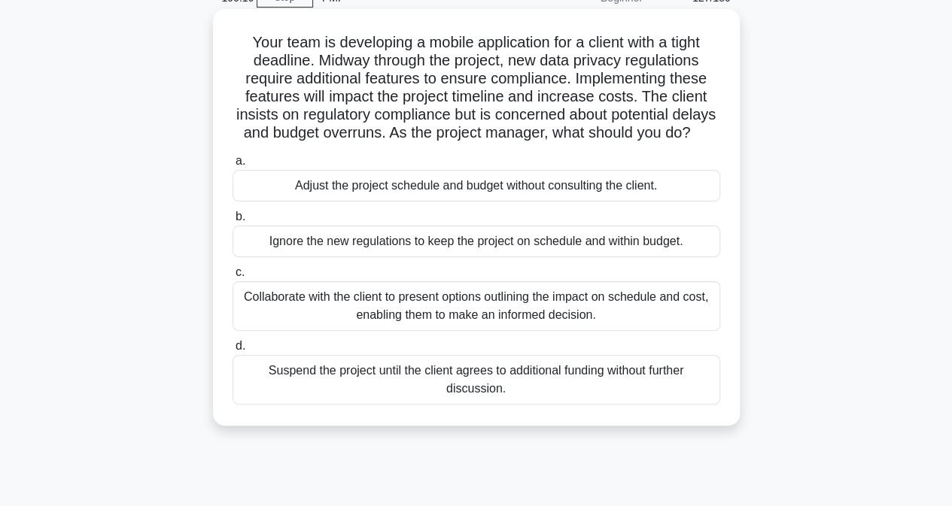
click at [335, 331] on div "Collaborate with the client to present options outlining the impact on schedule…" at bounding box center [475, 306] width 487 height 50
click at [232, 278] on input "c. Collaborate with the client to present options outlining the impact on sched…" at bounding box center [232, 273] width 0 height 10
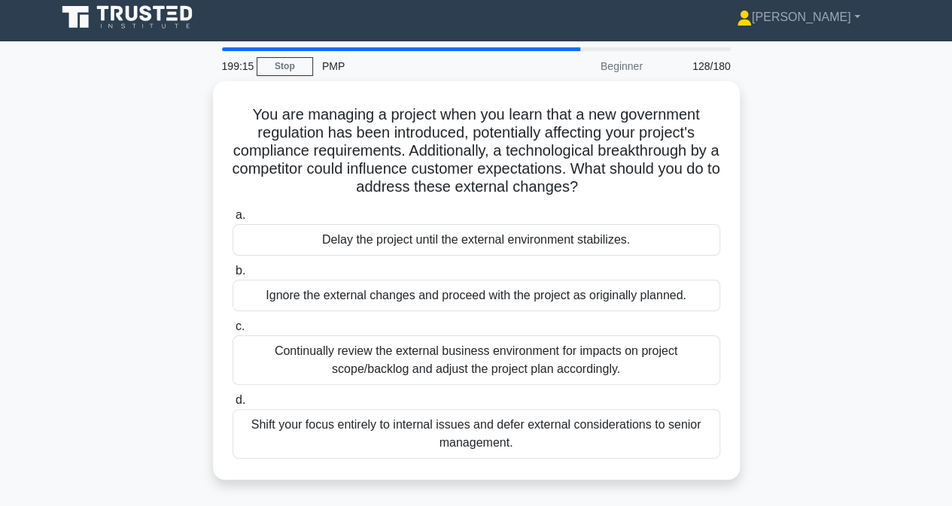
scroll to position [0, 0]
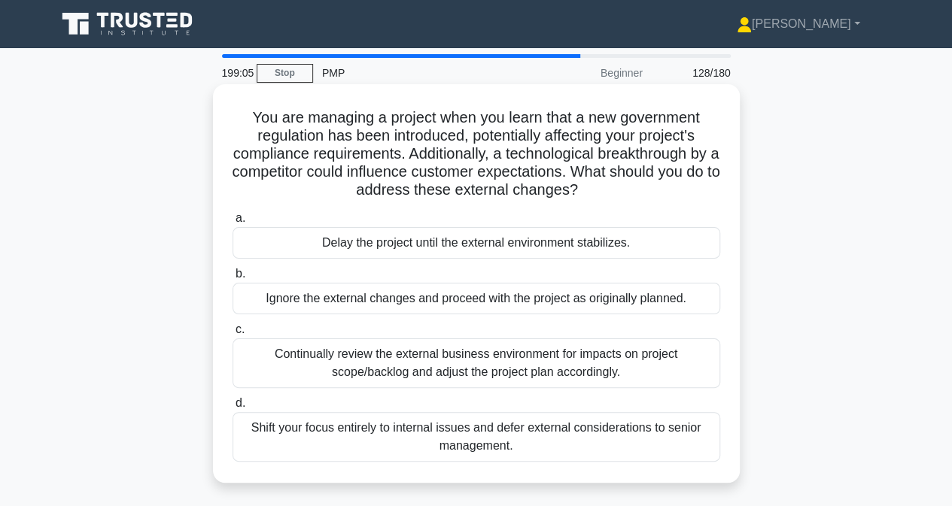
click at [495, 372] on div "Continually review the external business environment for impacts on project sco…" at bounding box center [475, 363] width 487 height 50
click at [232, 335] on input "c. Continually review the external business environment for impacts on project …" at bounding box center [232, 330] width 0 height 10
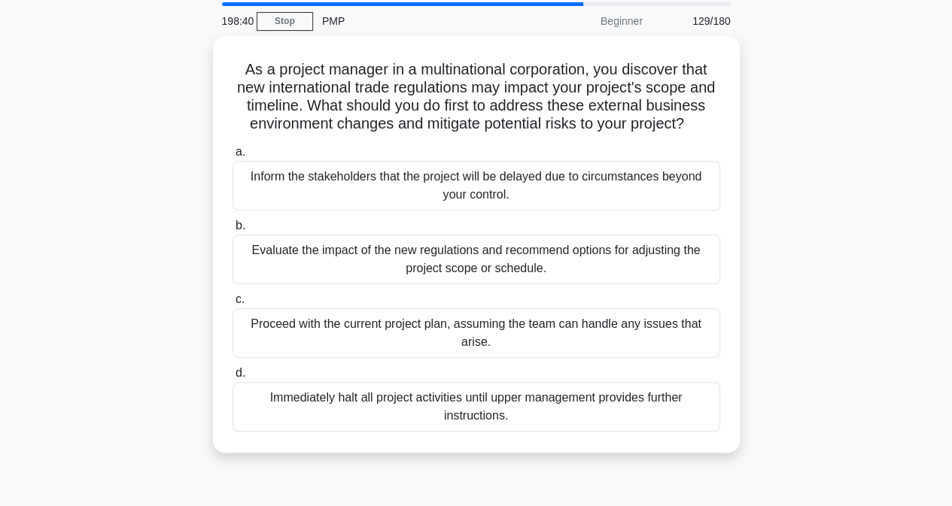
scroll to position [75, 0]
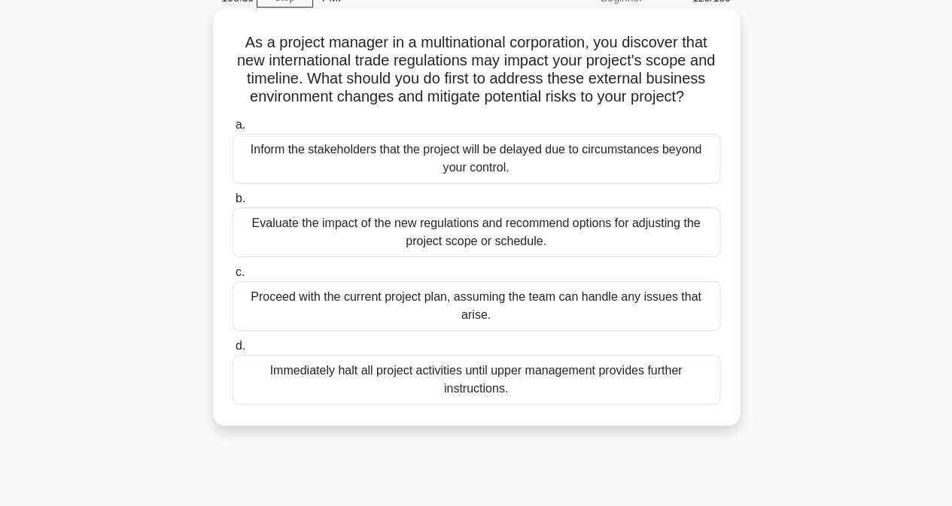
click at [289, 253] on div "Evaluate the impact of the new regulations and recommend options for adjusting …" at bounding box center [475, 233] width 487 height 50
click at [232, 204] on input "b. Evaluate the impact of the new regulations and recommend options for adjusti…" at bounding box center [232, 199] width 0 height 10
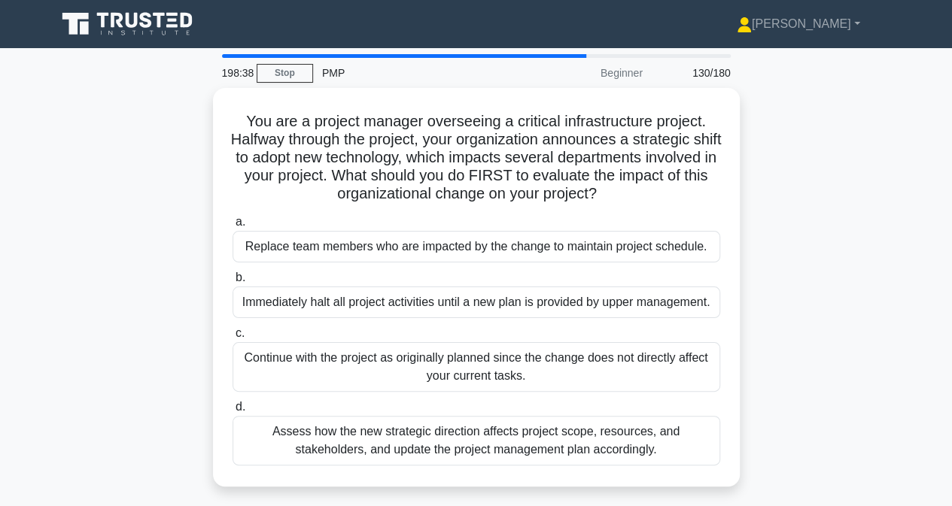
scroll to position [0, 0]
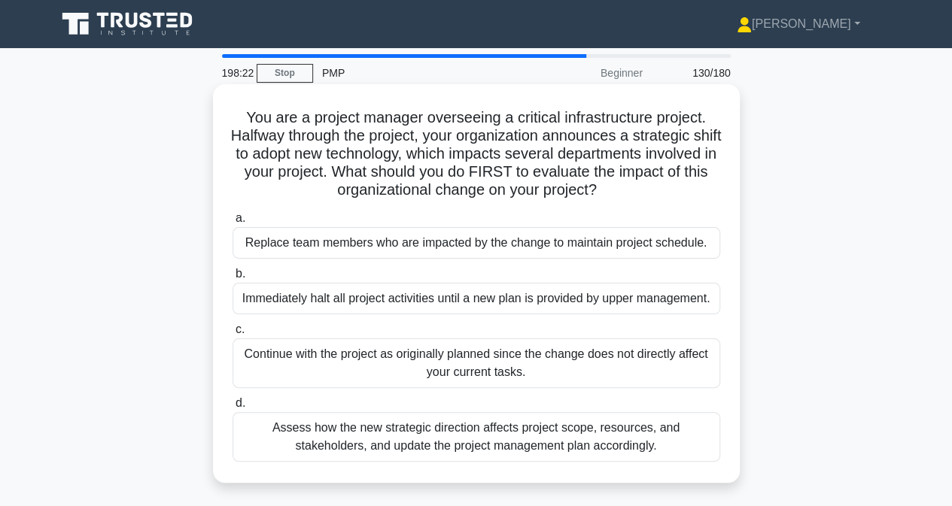
click at [313, 441] on div "Assess how the new strategic direction affects project scope, resources, and st…" at bounding box center [475, 437] width 487 height 50
click at [232, 408] on input "d. Assess how the new strategic direction affects project scope, resources, and…" at bounding box center [232, 404] width 0 height 10
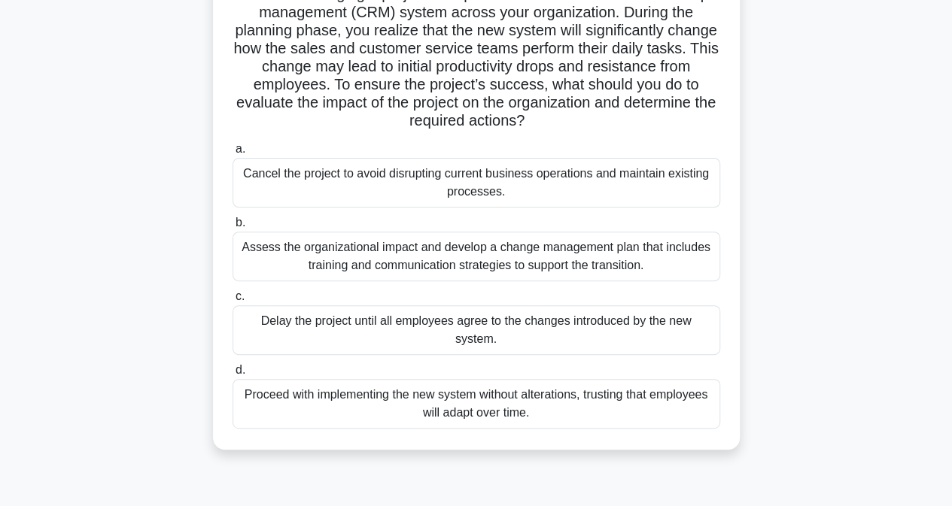
scroll to position [150, 0]
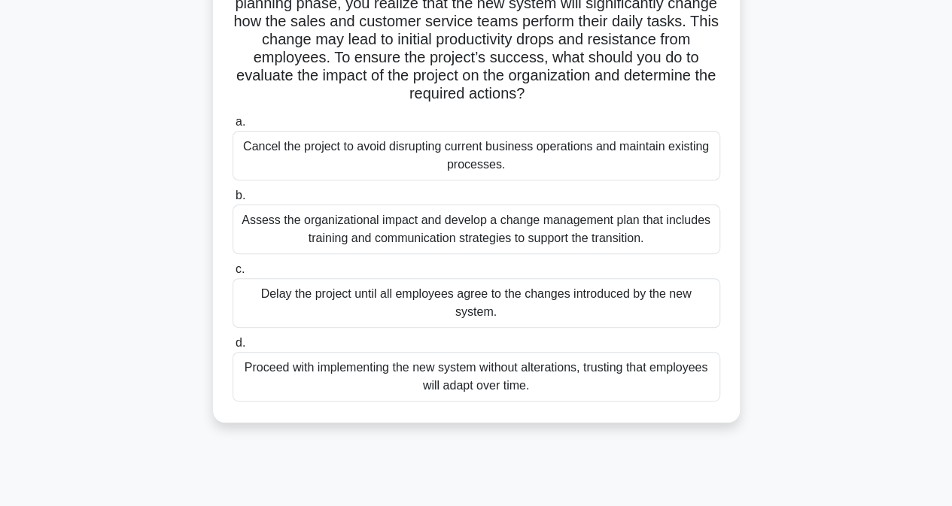
click at [320, 229] on div "Assess the organizational impact and develop a change management plan that incl…" at bounding box center [475, 230] width 487 height 50
click at [232, 201] on input "b. Assess the organizational impact and develop a change management plan that i…" at bounding box center [232, 196] width 0 height 10
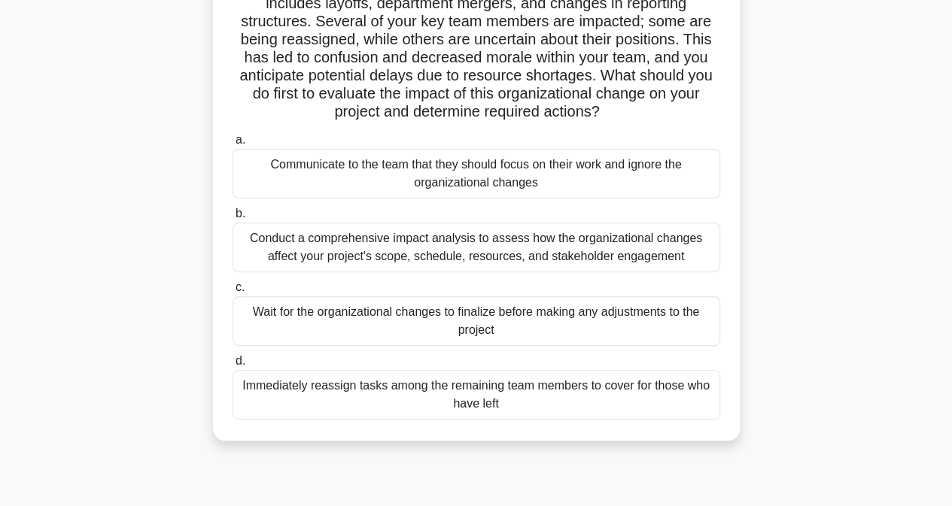
click at [309, 250] on div "Conduct a comprehensive impact analysis to assess how the organizational change…" at bounding box center [475, 248] width 487 height 50
click at [232, 219] on input "b. Conduct a comprehensive impact analysis to assess how the organizational cha…" at bounding box center [232, 214] width 0 height 10
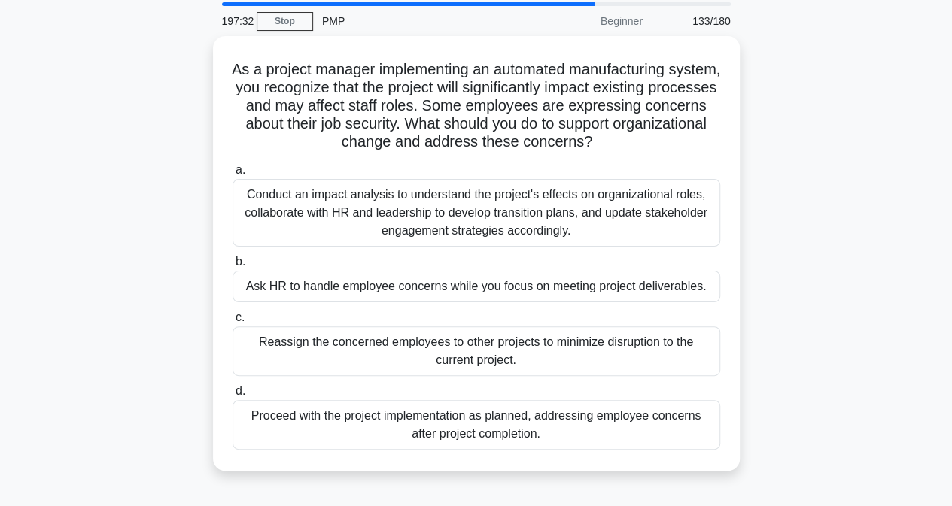
scroll to position [75, 0]
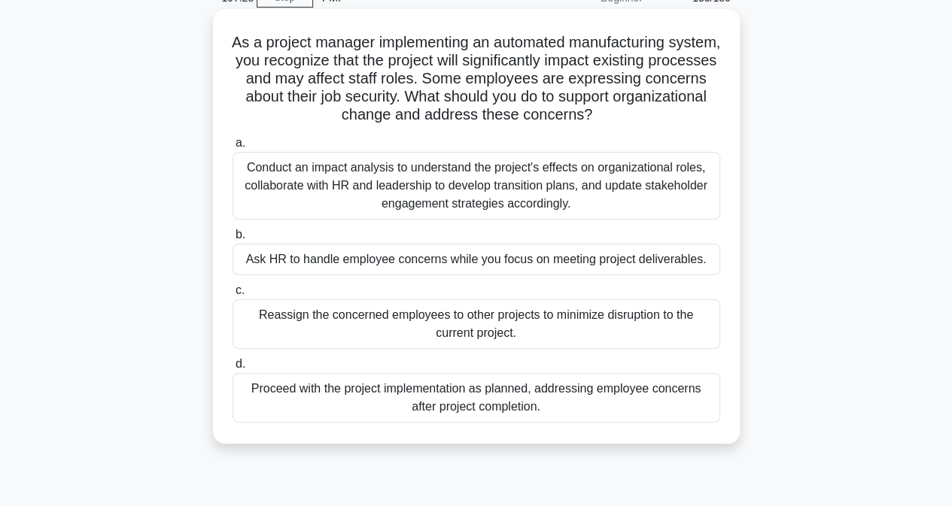
click at [289, 196] on div "Conduct an impact analysis to understand the project's effects on organizationa…" at bounding box center [475, 186] width 487 height 68
click at [232, 148] on input "a. Conduct an impact analysis to understand the project's effects on organizati…" at bounding box center [232, 143] width 0 height 10
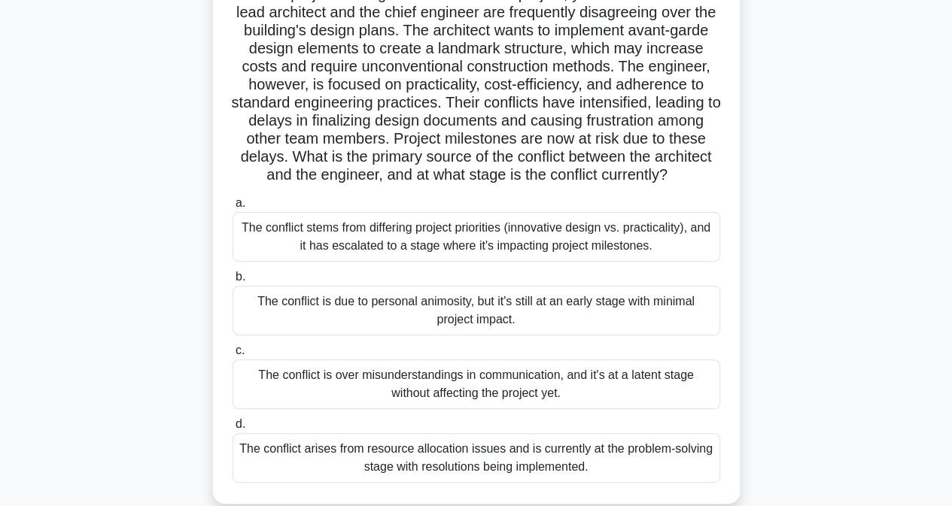
scroll to position [150, 0]
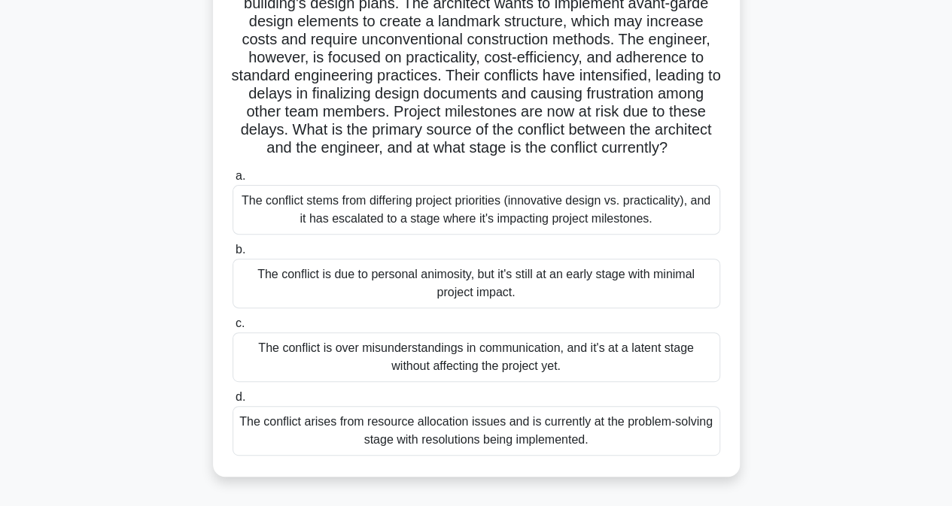
click at [271, 235] on div "The conflict stems from differing project priorities (innovative design vs. pra…" at bounding box center [475, 210] width 487 height 50
click at [232, 181] on input "a. The conflict stems from differing project priorities (innovative design vs. …" at bounding box center [232, 176] width 0 height 10
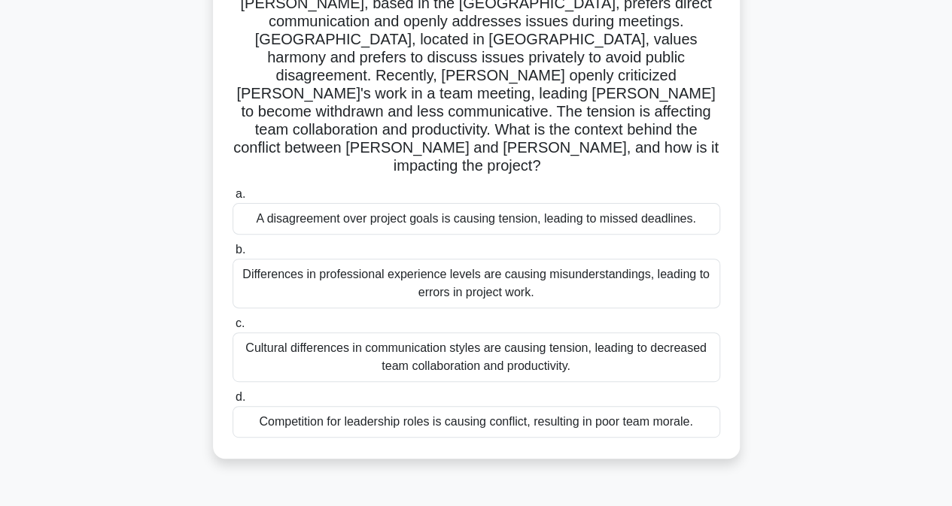
click at [331, 332] on div "Cultural differences in communication styles are causing tension, leading to de…" at bounding box center [475, 357] width 487 height 50
click at [232, 320] on input "c. Cultural differences in communication styles are causing tension, leading to…" at bounding box center [232, 324] width 0 height 10
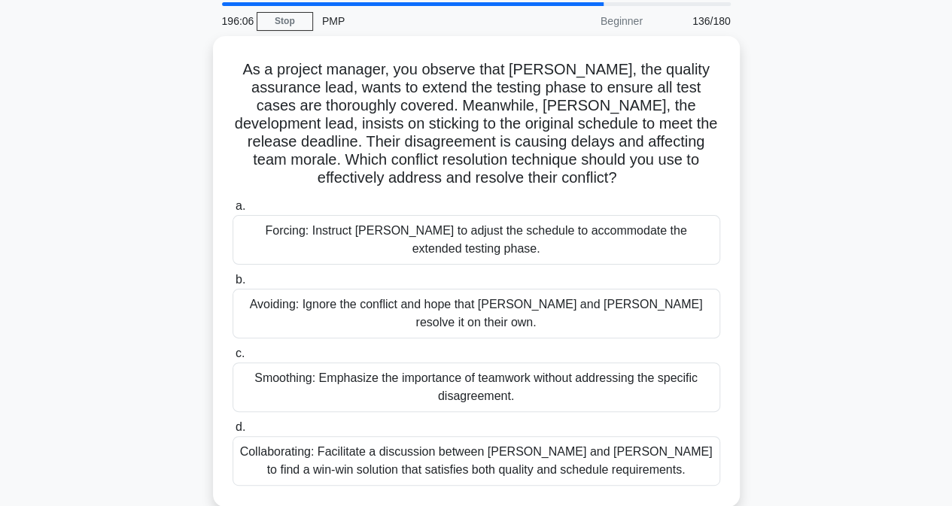
scroll to position [75, 0]
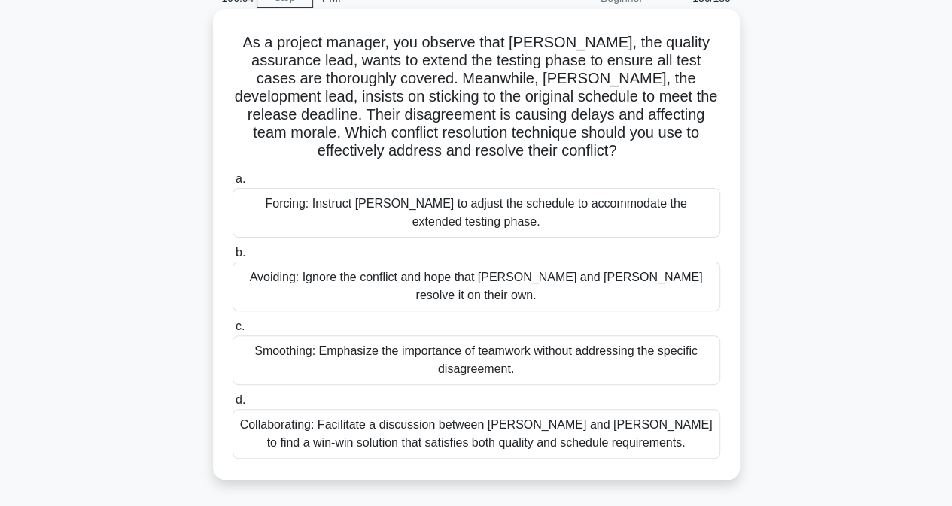
click at [338, 426] on div "Collaborating: Facilitate a discussion between Karen and Tom to find a win-win …" at bounding box center [475, 434] width 487 height 50
click at [232, 405] on input "d. Collaborating: Facilitate a discussion between Karen and Tom to find a win-w…" at bounding box center [232, 401] width 0 height 10
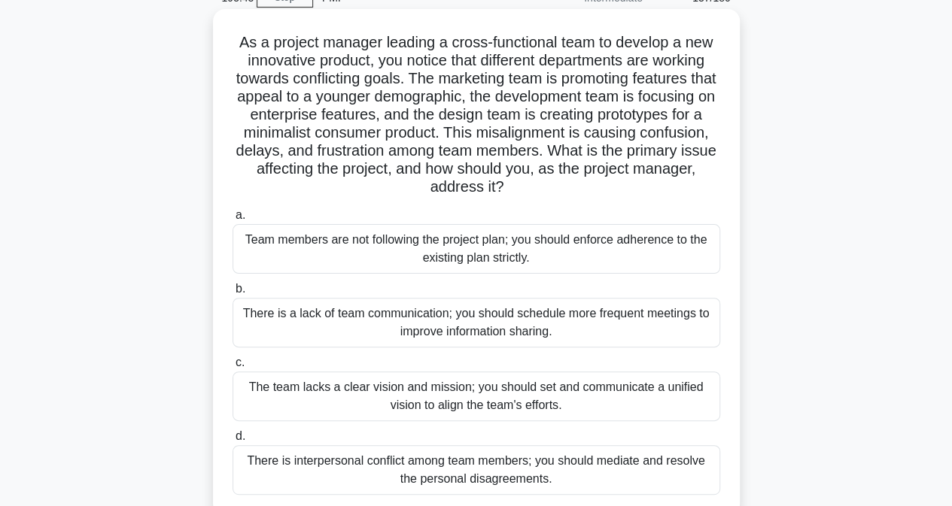
click at [300, 402] on div "The team lacks a clear vision and mission; you should set and communicate a uni…" at bounding box center [475, 397] width 487 height 50
click at [232, 368] on input "c. The team lacks a clear vision and mission; you should set and communicate a …" at bounding box center [232, 363] width 0 height 10
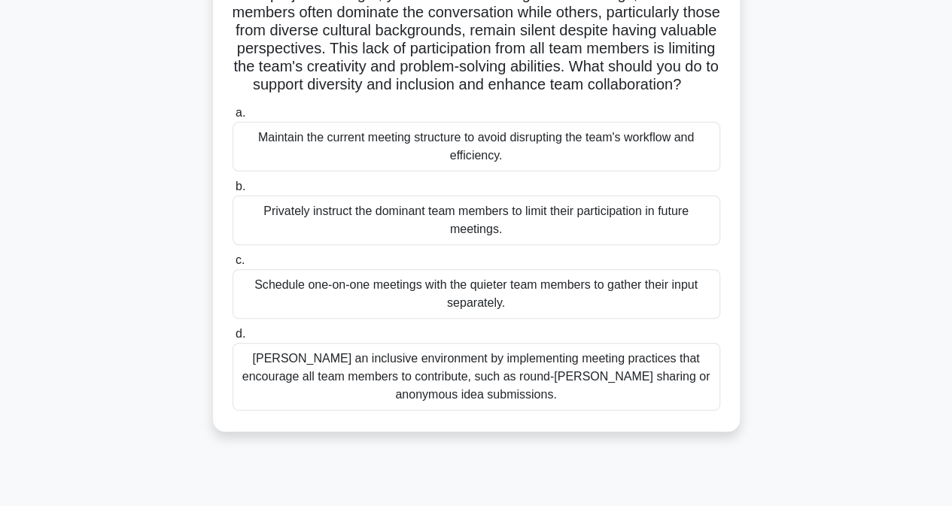
scroll to position [150, 0]
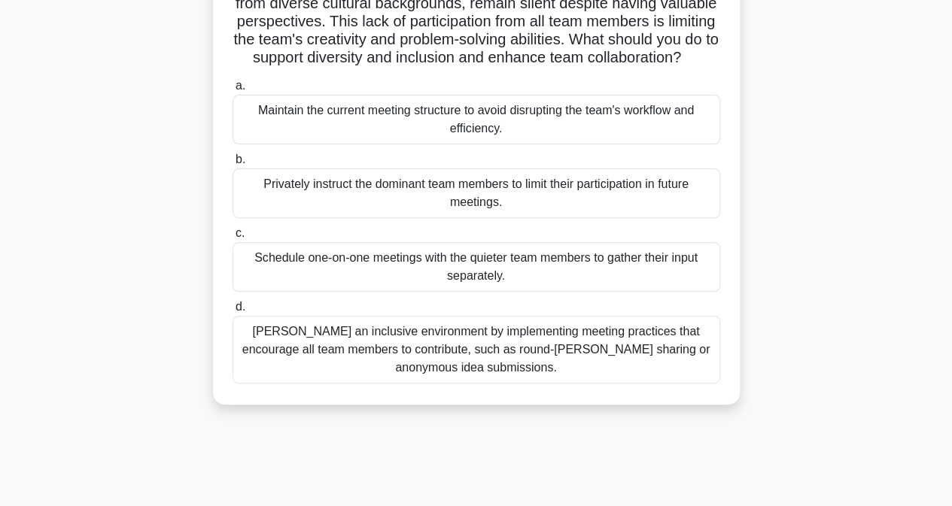
click at [353, 380] on div "Foster an inclusive environment by implementing meeting practices that encourag…" at bounding box center [475, 350] width 487 height 68
click at [232, 312] on input "d. Foster an inclusive environment by implementing meeting practices that encou…" at bounding box center [232, 307] width 0 height 10
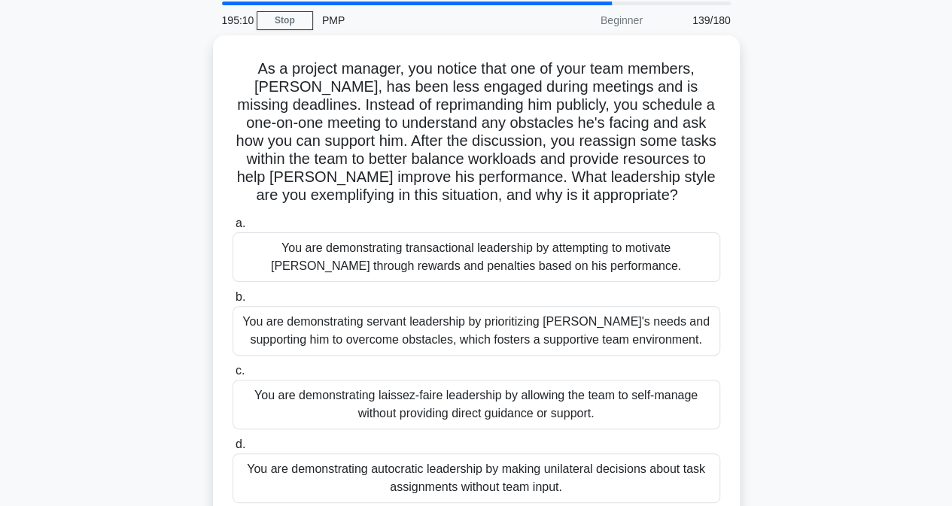
scroll to position [75, 0]
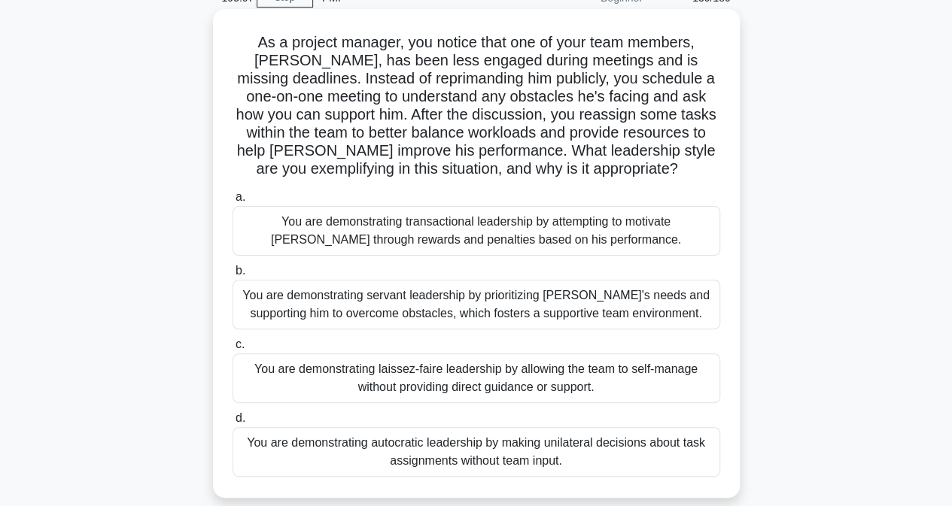
click at [263, 301] on div "You are demonstrating servant leadership by prioritizing James's needs and supp…" at bounding box center [475, 305] width 487 height 50
click at [232, 276] on input "b. You are demonstrating servant leadership by prioritizing James's needs and s…" at bounding box center [232, 271] width 0 height 10
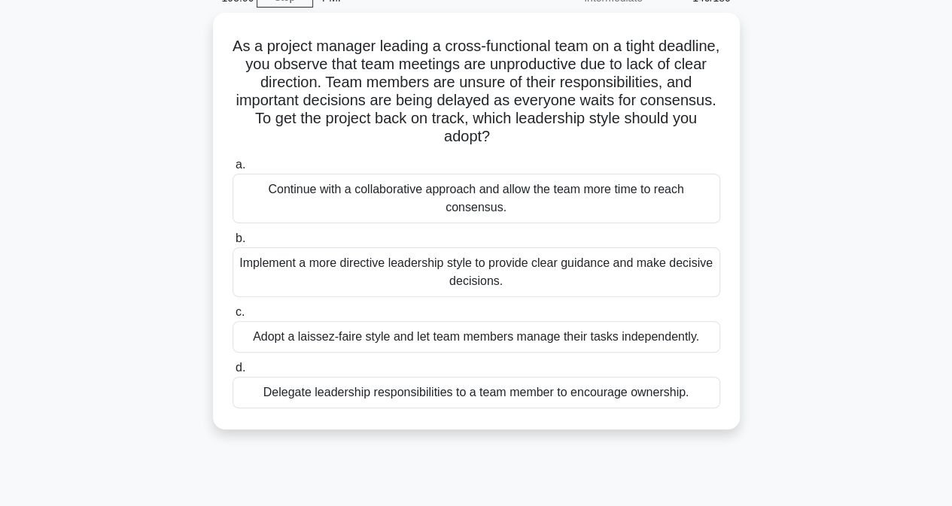
scroll to position [0, 0]
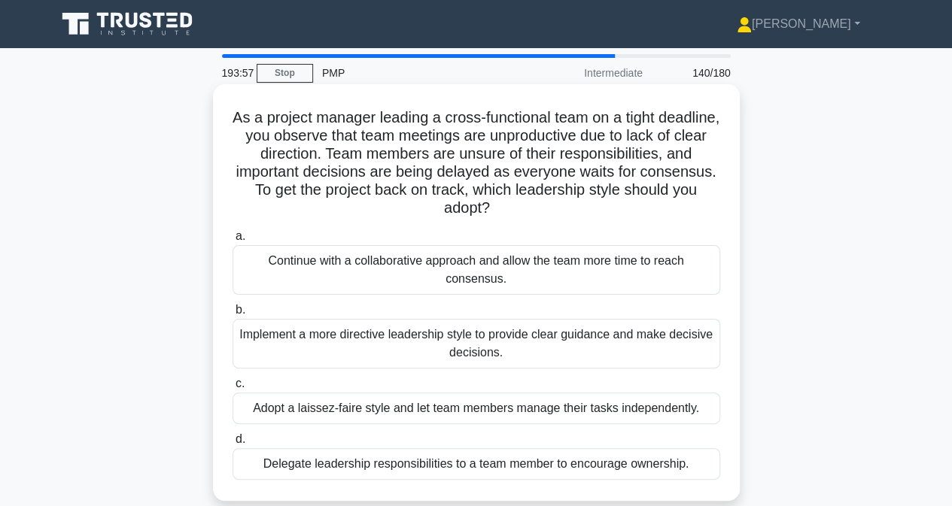
click at [303, 348] on div "Implement a more directive leadership style to provide clear guidance and make …" at bounding box center [475, 344] width 487 height 50
click at [232, 315] on input "b. Implement a more directive leadership style to provide clear guidance and ma…" at bounding box center [232, 310] width 0 height 10
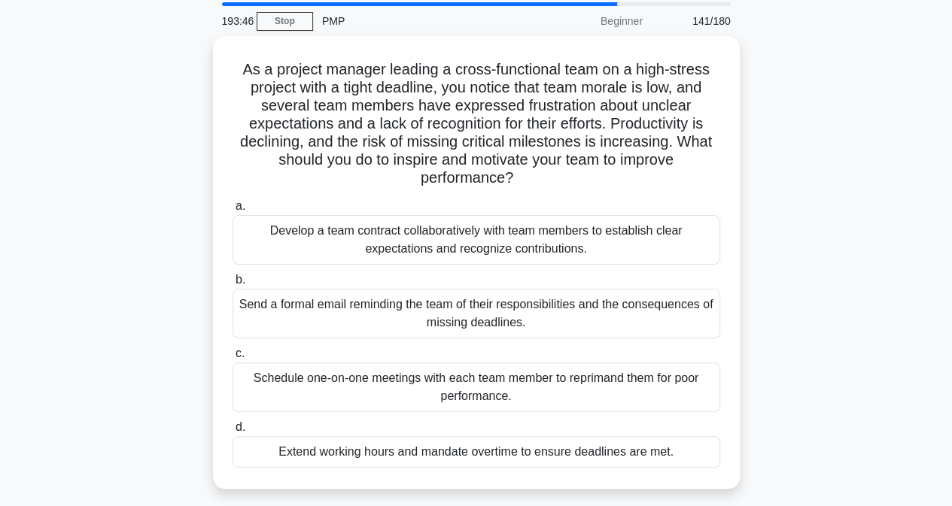
scroll to position [75, 0]
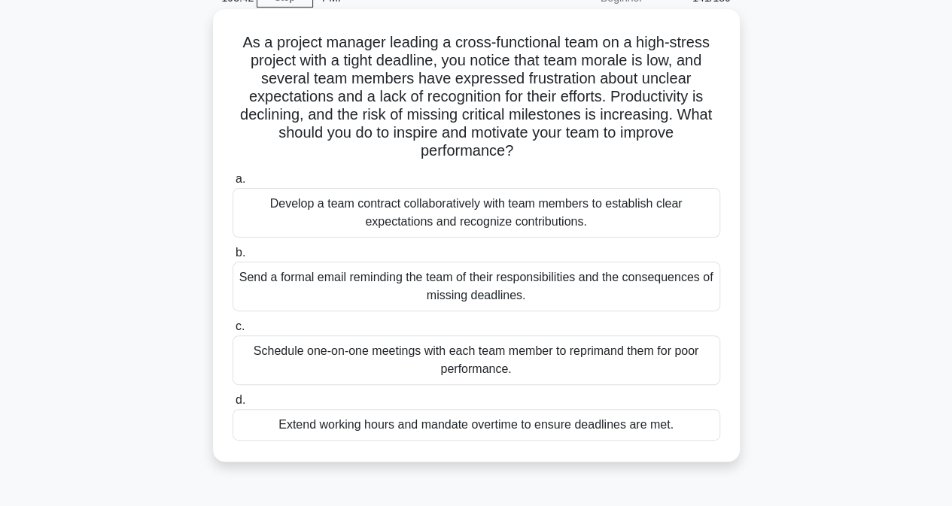
click at [289, 216] on div "Develop a team contract collaboratively with team members to establish clear ex…" at bounding box center [475, 213] width 487 height 50
click at [232, 184] on input "a. Develop a team contract collaboratively with team members to establish clear…" at bounding box center [232, 180] width 0 height 10
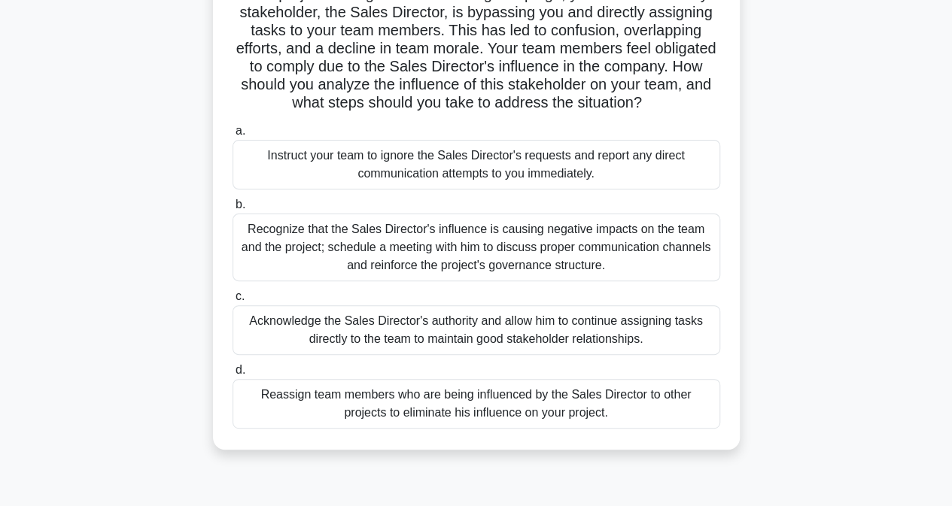
scroll to position [150, 0]
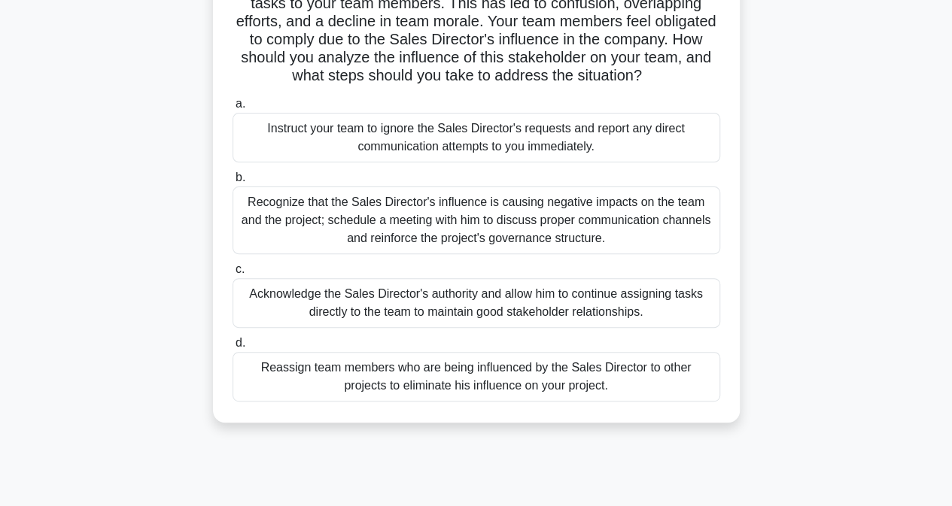
click at [286, 220] on div "Recognize that the Sales Director's influence is causing negative impacts on th…" at bounding box center [475, 221] width 487 height 68
click at [232, 183] on input "b. Recognize that the Sales Director's influence is causing negative impacts on…" at bounding box center [232, 178] width 0 height 10
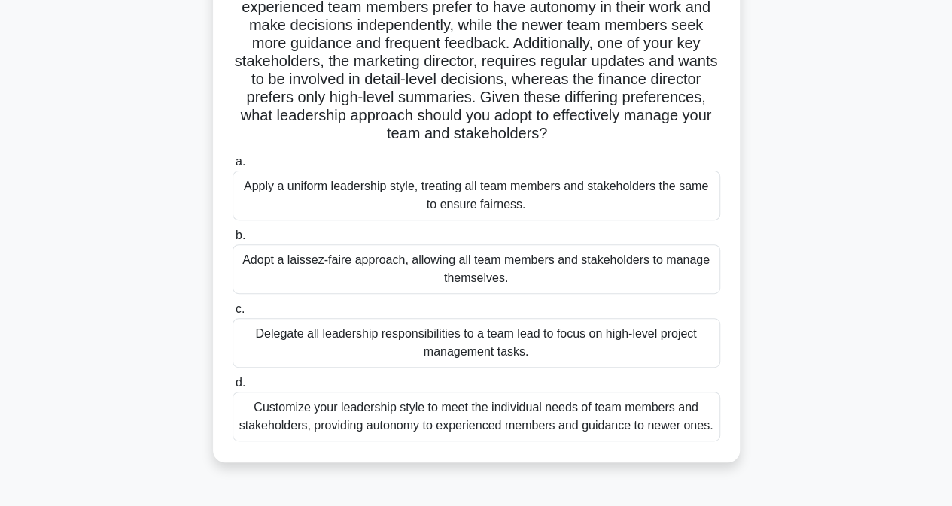
scroll to position [226, 0]
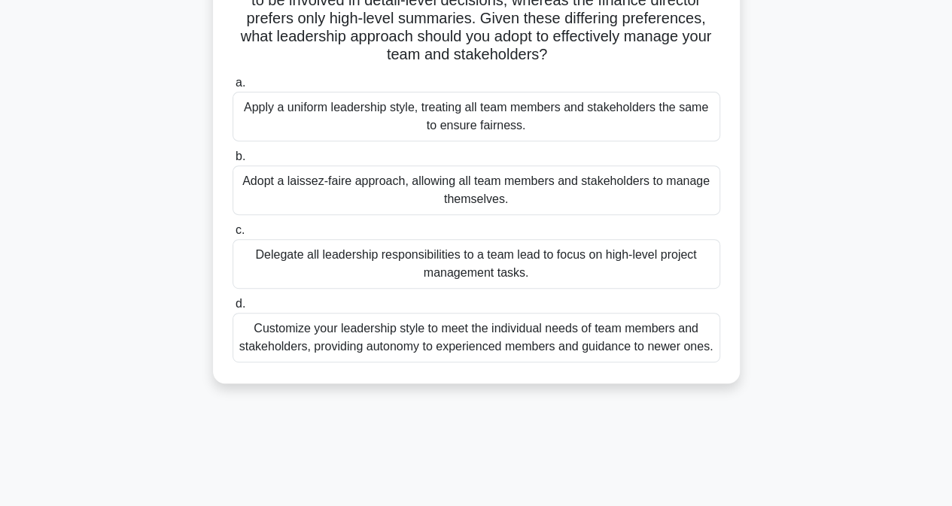
click at [343, 344] on div "Customize your leadership style to meet the individual needs of team members an…" at bounding box center [475, 338] width 487 height 50
click at [232, 309] on input "d. Customize your leadership style to meet the individual needs of team members…" at bounding box center [232, 304] width 0 height 10
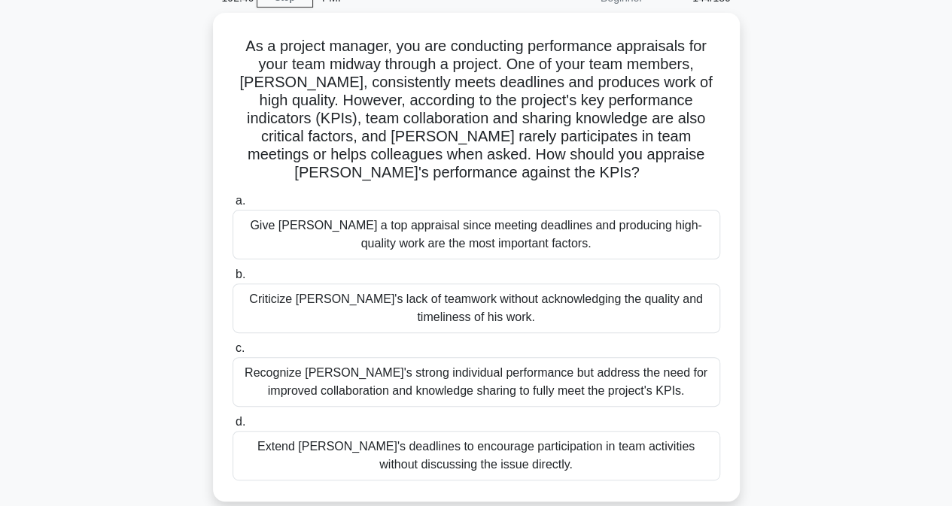
scroll to position [150, 0]
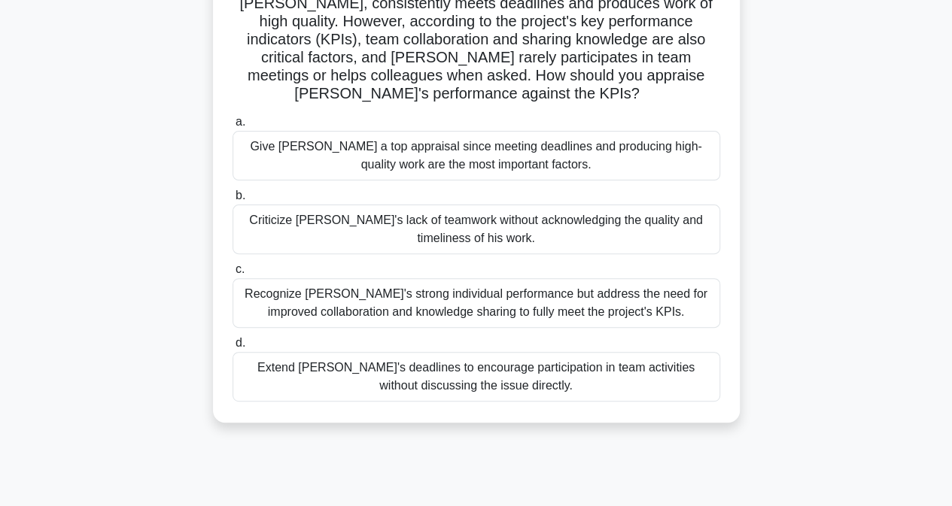
click at [316, 311] on div "Recognize Alex's strong individual performance but address the need for improve…" at bounding box center [475, 303] width 487 height 50
click at [232, 275] on input "c. Recognize Alex's strong individual performance but address the need for impr…" at bounding box center [232, 270] width 0 height 10
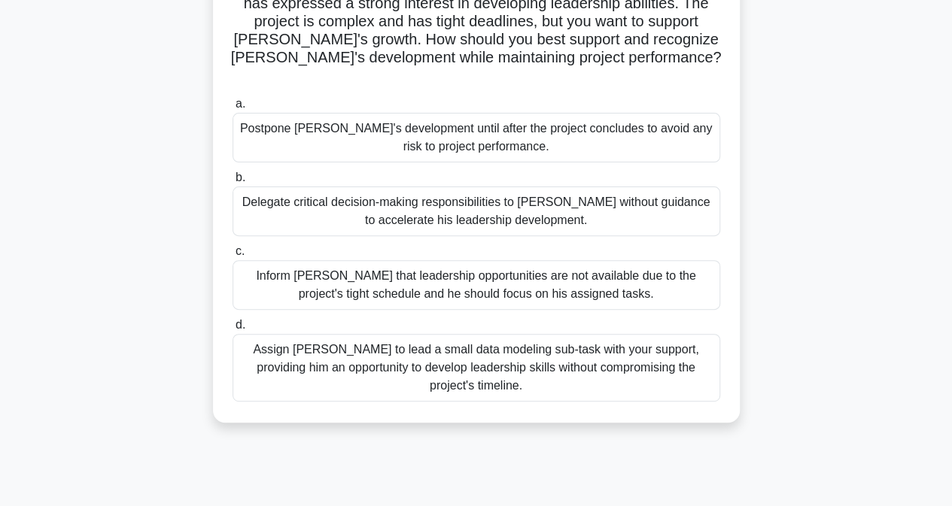
click at [349, 338] on div "Assign Daniel to lead a small data modeling sub-task with your support, providi…" at bounding box center [475, 368] width 487 height 68
click at [232, 330] on input "d. Assign Daniel to lead a small data modeling sub-task with your support, prov…" at bounding box center [232, 325] width 0 height 10
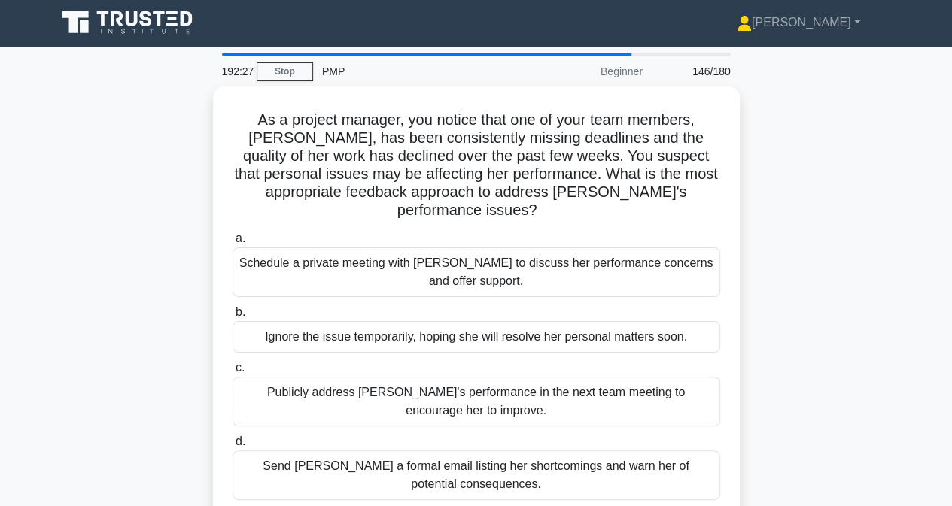
scroll to position [0, 0]
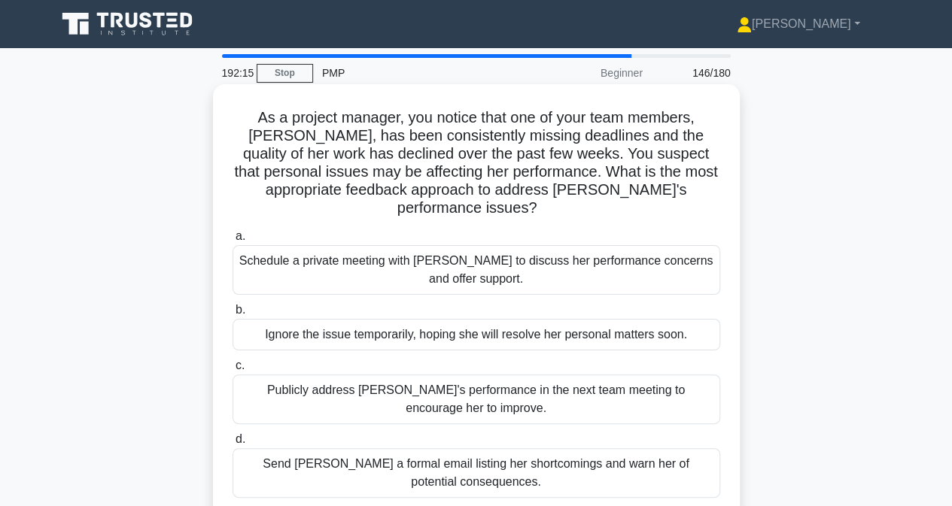
click at [292, 256] on div "Schedule a private meeting with Emily to discuss her performance concerns and o…" at bounding box center [475, 270] width 487 height 50
click at [232, 241] on input "a. Schedule a private meeting with Emily to discuss her performance concerns an…" at bounding box center [232, 237] width 0 height 10
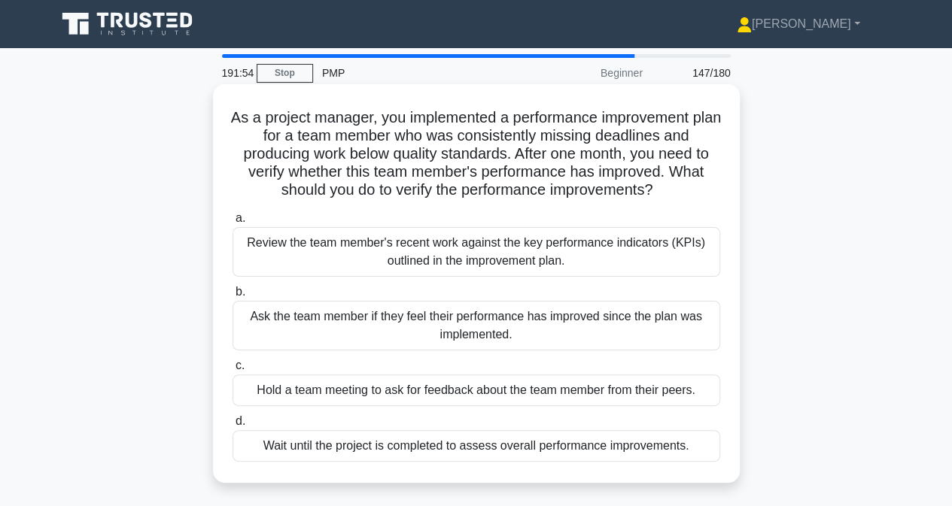
click at [268, 253] on div "Review the team member's recent work against the key performance indicators (KP…" at bounding box center [475, 252] width 487 height 50
click at [232, 223] on input "a. Review the team member's recent work against the key performance indicators …" at bounding box center [232, 219] width 0 height 10
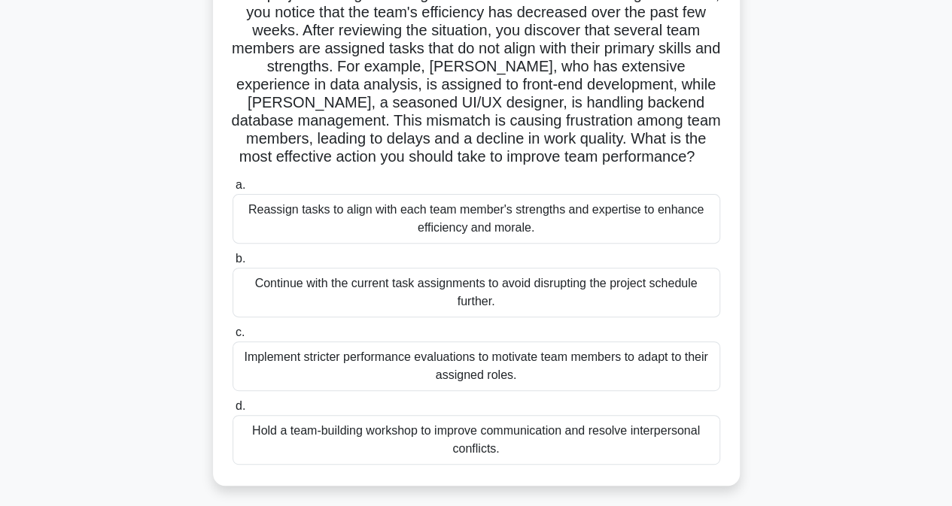
scroll to position [150, 0]
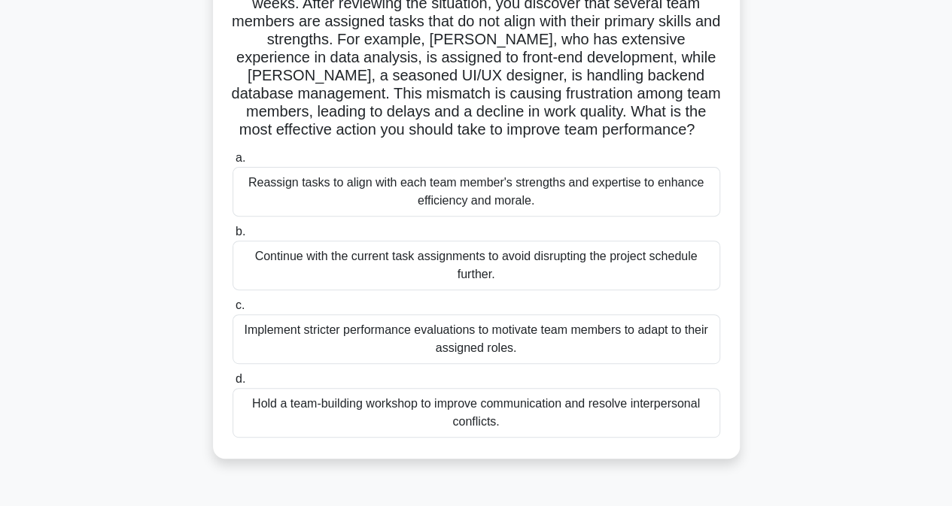
click at [296, 192] on div "Reassign tasks to align with each team member's strengths and expertise to enha…" at bounding box center [475, 192] width 487 height 50
click at [232, 163] on input "a. Reassign tasks to align with each team member's strengths and expertise to e…" at bounding box center [232, 158] width 0 height 10
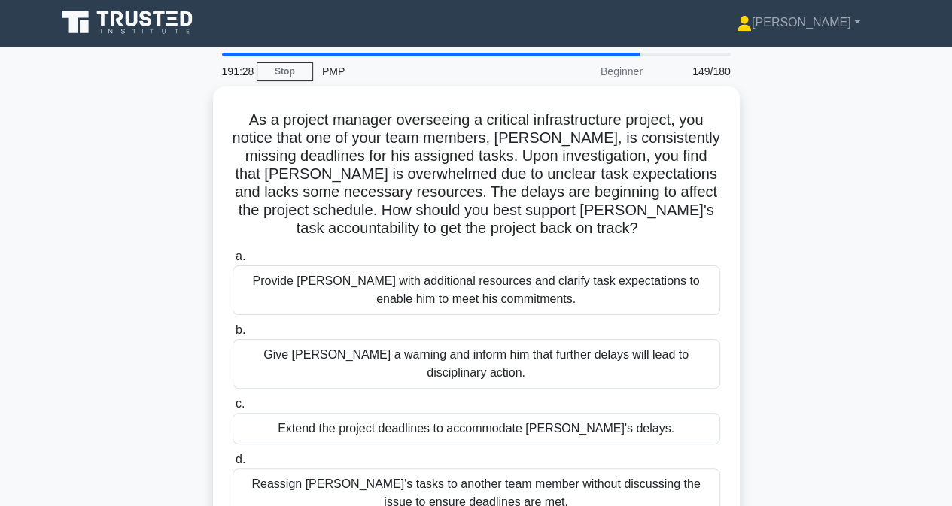
scroll to position [0, 0]
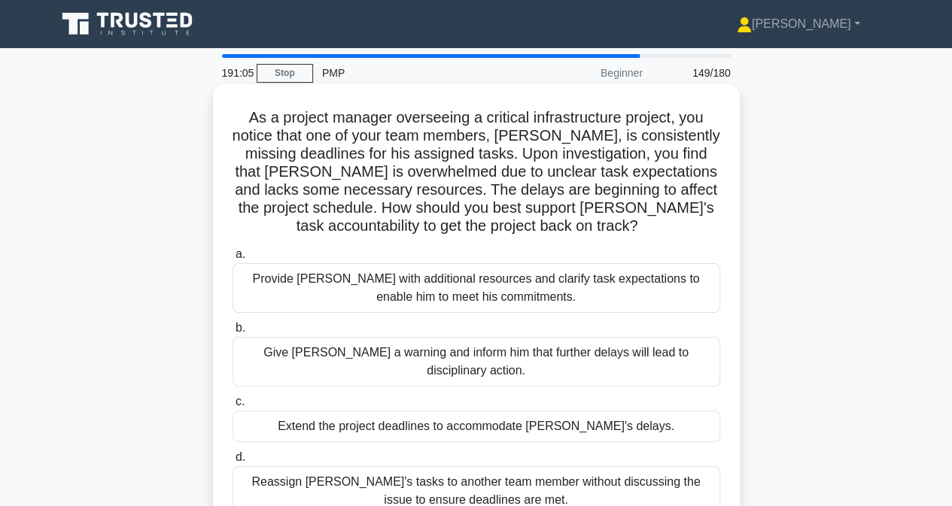
click at [329, 281] on div "Provide David with additional resources and clarify task expectations to enable…" at bounding box center [475, 288] width 487 height 50
click at [232, 260] on input "a. Provide David with additional resources and clarify task expectations to ena…" at bounding box center [232, 255] width 0 height 10
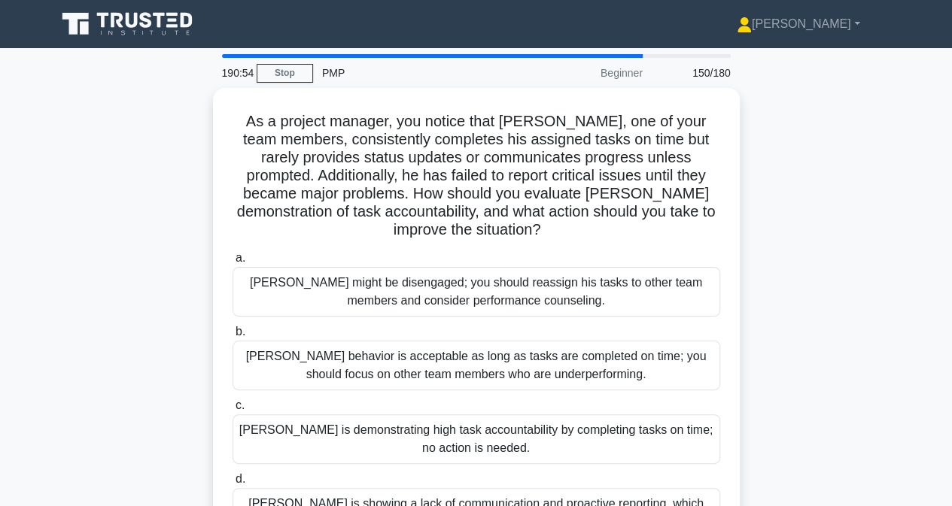
scroll to position [75, 0]
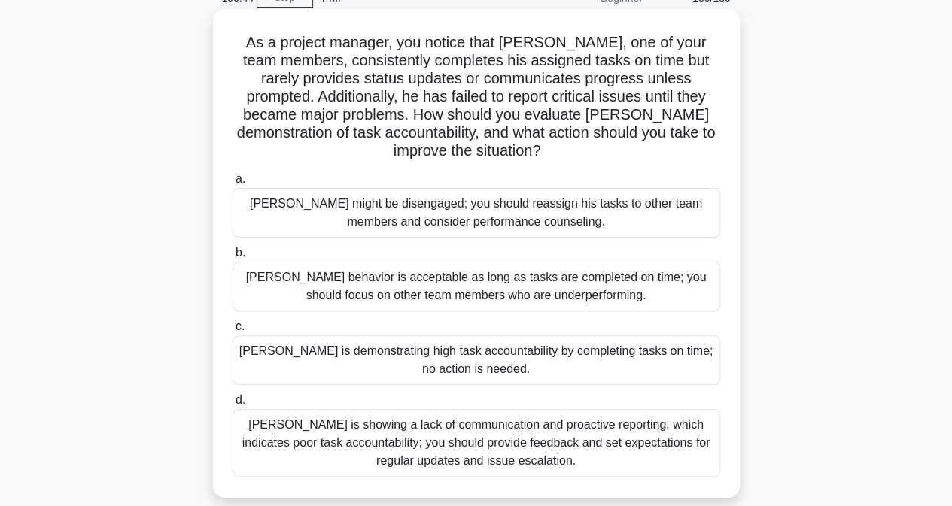
click at [289, 446] on div "Thomas is showing a lack of communication and proactive reporting, which indica…" at bounding box center [475, 443] width 487 height 68
click at [232, 405] on input "d. Thomas is showing a lack of communication and proactive reporting, which ind…" at bounding box center [232, 401] width 0 height 10
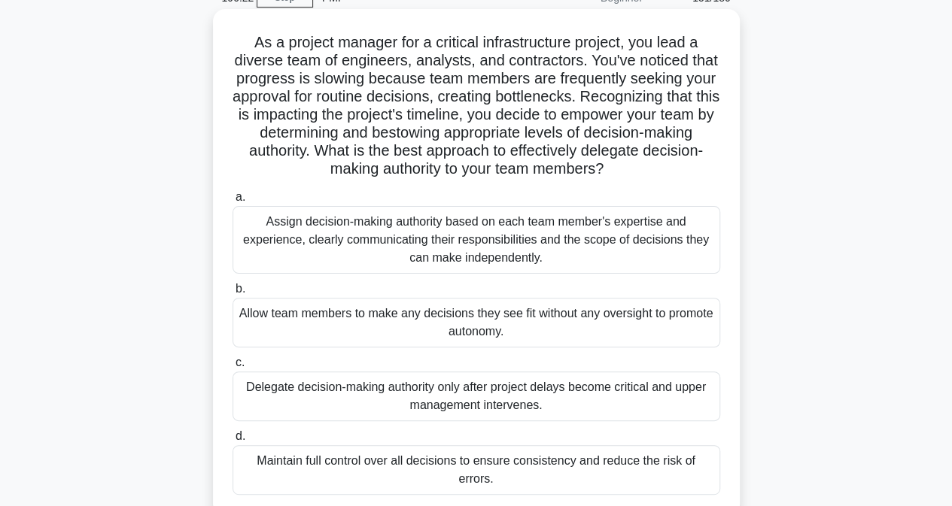
click at [314, 234] on div "Assign decision-making authority based on each team member's expertise and expe…" at bounding box center [475, 240] width 487 height 68
click at [232, 202] on input "a. Assign decision-making authority based on each team member's expertise and e…" at bounding box center [232, 198] width 0 height 10
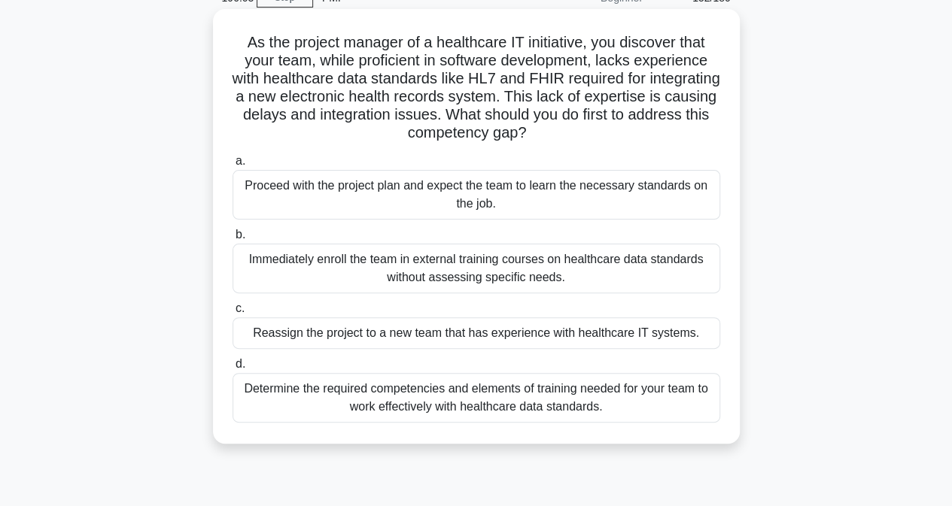
click at [332, 404] on div "Determine the required competencies and elements of training needed for your te…" at bounding box center [475, 398] width 487 height 50
click at [232, 369] on input "d. Determine the required competencies and elements of training needed for your…" at bounding box center [232, 365] width 0 height 10
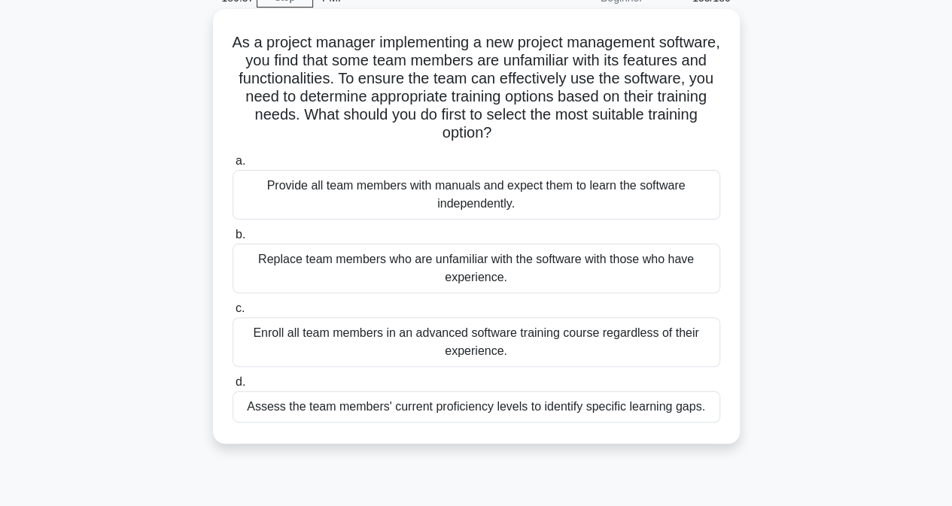
click at [398, 408] on div "Assess the team members' current proficiency levels to identify specific learni…" at bounding box center [475, 407] width 487 height 32
click at [232, 387] on input "d. Assess the team members' current proficiency levels to identify specific lea…" at bounding box center [232, 383] width 0 height 10
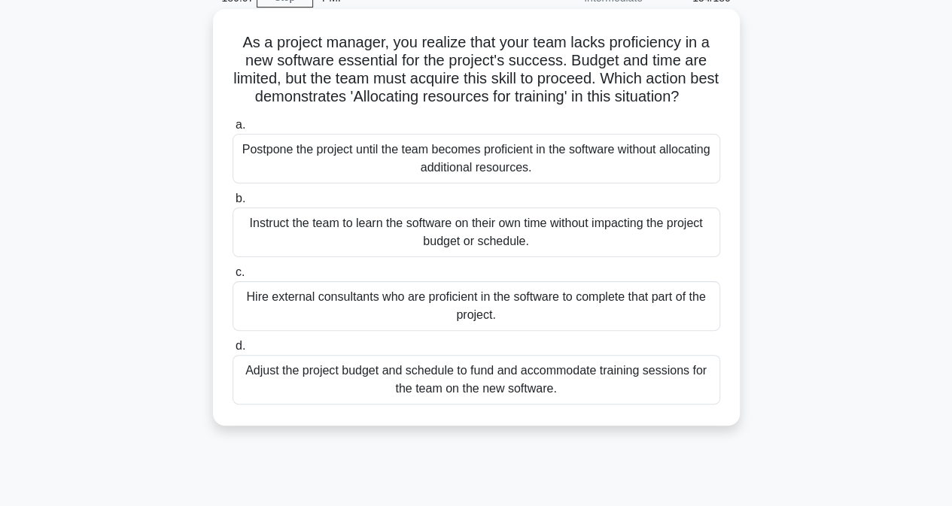
click at [326, 405] on div "Adjust the project budget and schedule to fund and accommodate training session…" at bounding box center [475, 380] width 487 height 50
click at [232, 351] on input "d. Adjust the project budget and schedule to fund and accommodate training sess…" at bounding box center [232, 346] width 0 height 10
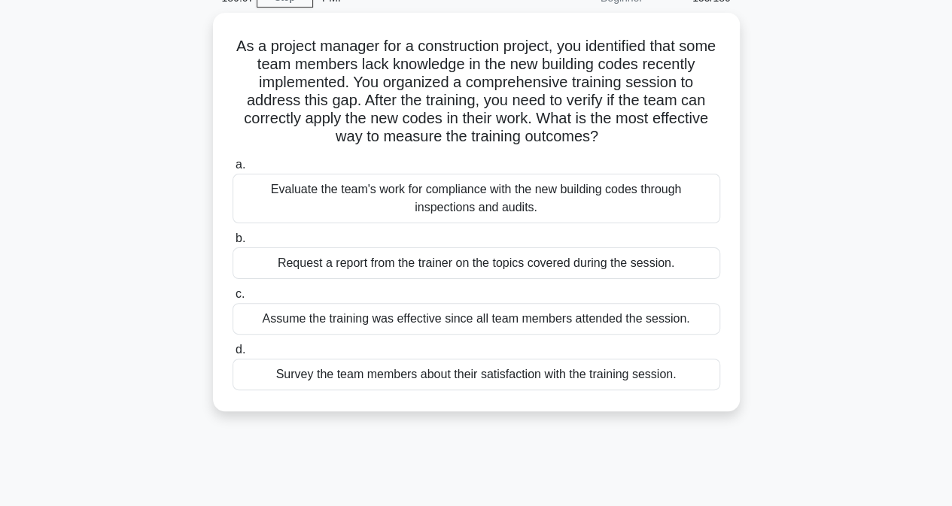
scroll to position [0, 0]
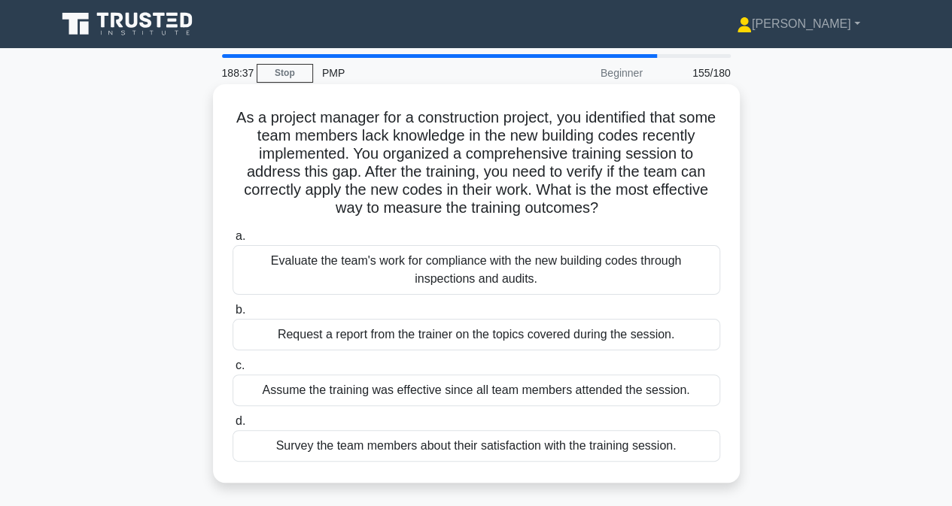
click at [310, 269] on div "Evaluate the team's work for compliance with the new building codes through ins…" at bounding box center [475, 270] width 487 height 50
click at [232, 241] on input "a. Evaluate the team's work for compliance with the new building codes through …" at bounding box center [232, 237] width 0 height 10
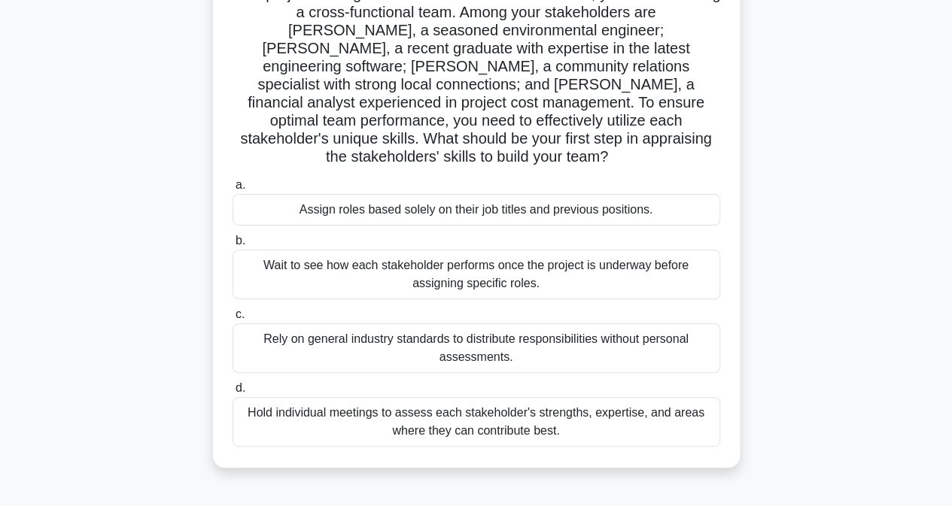
scroll to position [150, 0]
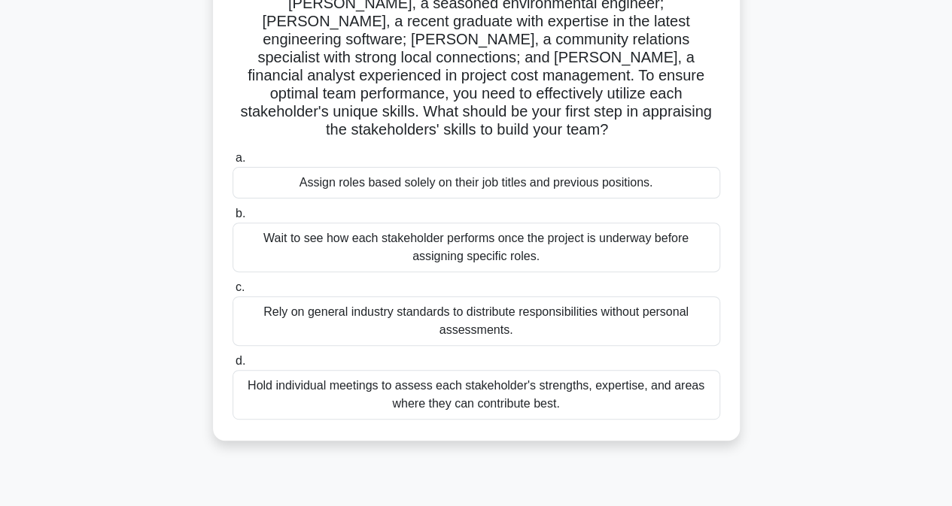
click at [307, 379] on div "Hold individual meetings to assess each stakeholder's strengths, expertise, and…" at bounding box center [475, 395] width 487 height 50
click at [232, 366] on input "d. Hold individual meetings to assess each stakeholder's strengths, expertise, …" at bounding box center [232, 362] width 0 height 10
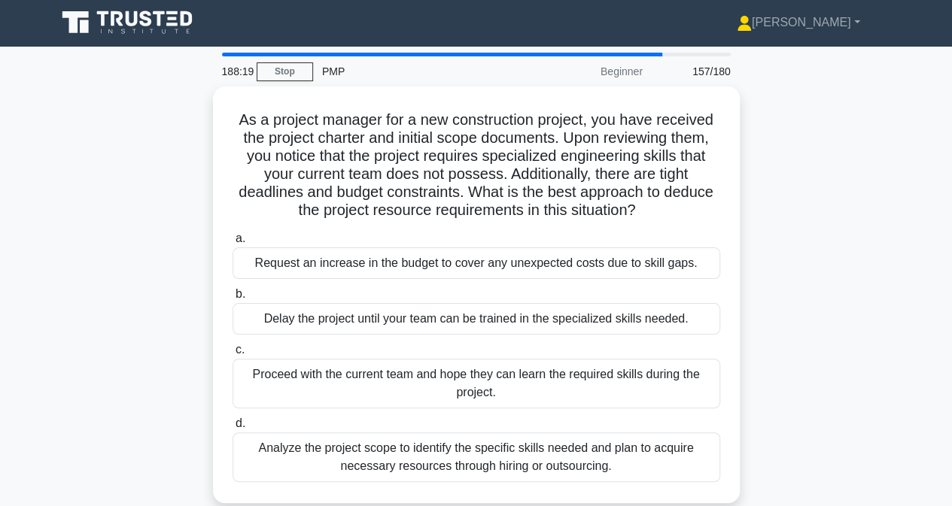
scroll to position [0, 0]
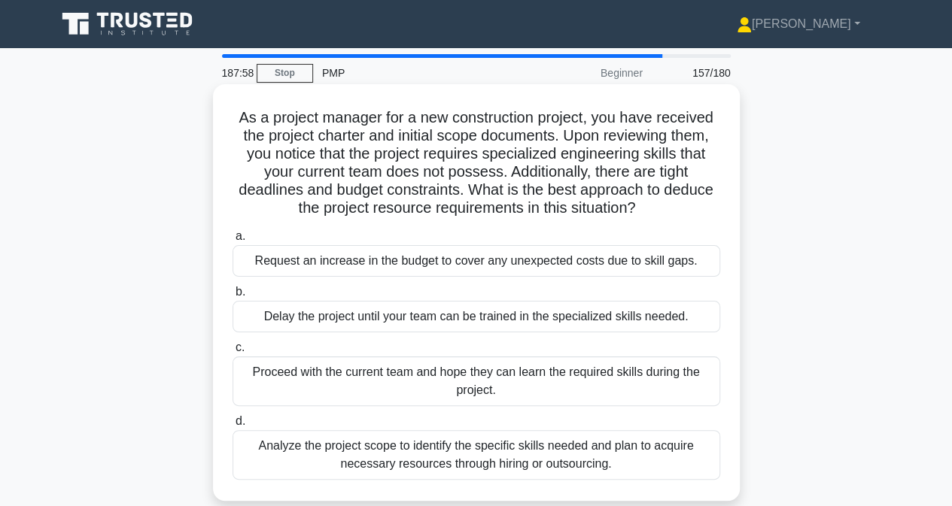
click at [281, 465] on div "Analyze the project scope to identify the specific skills needed and plan to ac…" at bounding box center [475, 455] width 487 height 50
click at [232, 426] on input "d. Analyze the project scope to identify the specific skills needed and plan to…" at bounding box center [232, 422] width 0 height 10
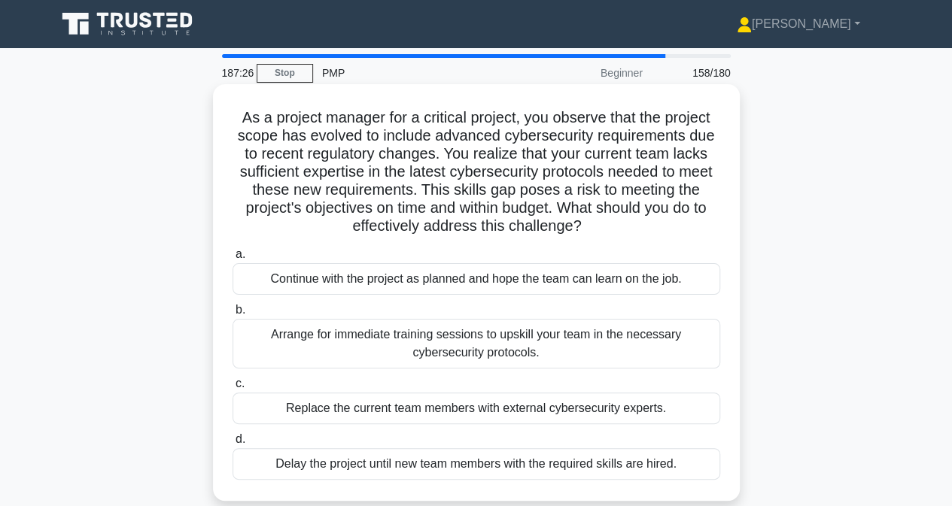
click at [338, 350] on div "Arrange for immediate training sessions to upskill your team in the necessary c…" at bounding box center [475, 344] width 487 height 50
click at [232, 315] on input "b. Arrange for immediate training sessions to upskill your team in the necessar…" at bounding box center [232, 310] width 0 height 10
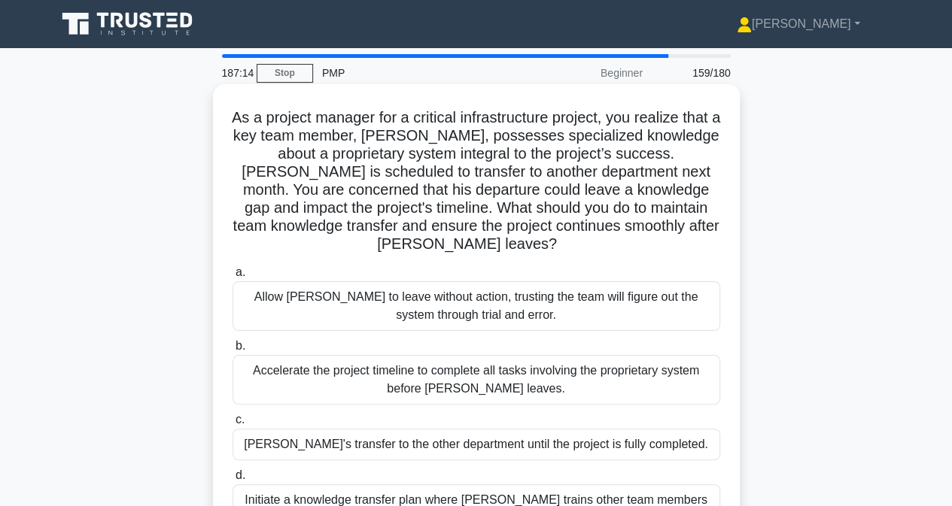
scroll to position [75, 0]
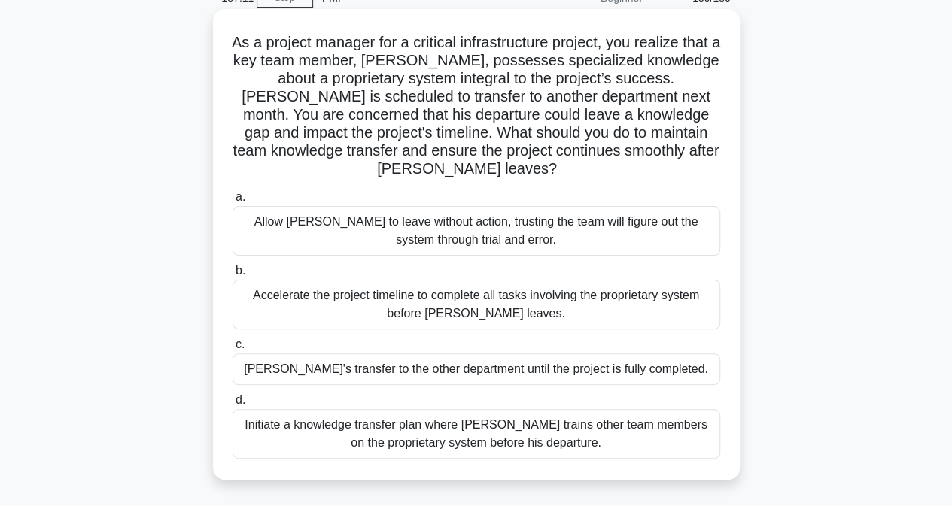
click at [329, 438] on div "Initiate a knowledge transfer plan where Carlos trains other team members on th…" at bounding box center [475, 434] width 487 height 50
click at [232, 405] on input "d. Initiate a knowledge transfer plan where Carlos trains other team members on…" at bounding box center [232, 401] width 0 height 10
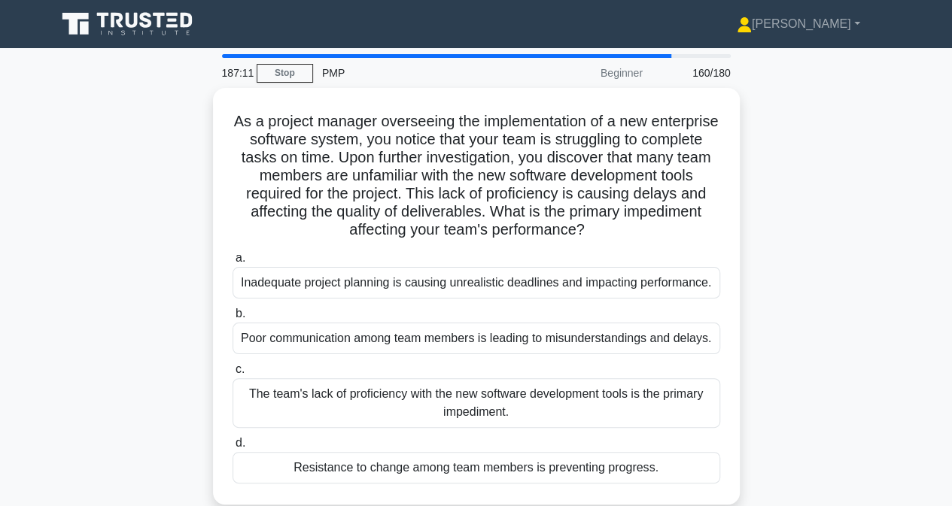
scroll to position [0, 0]
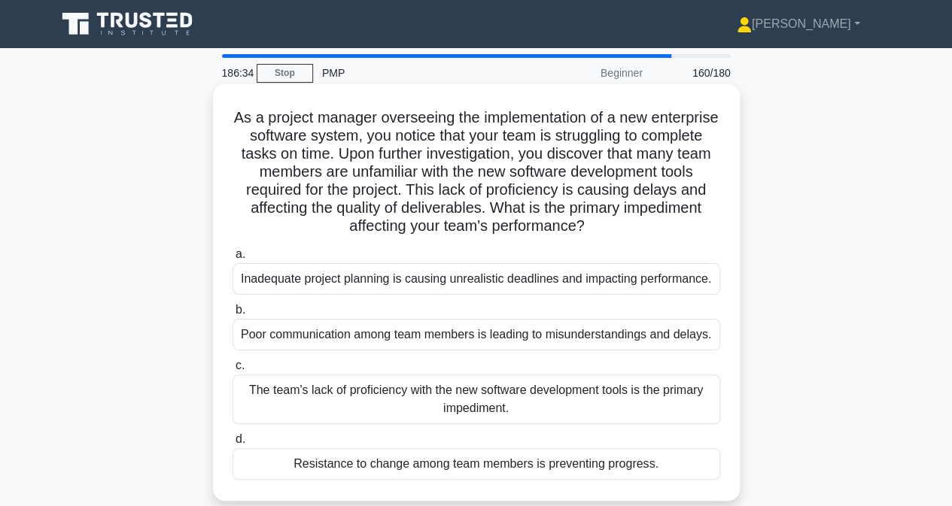
click at [269, 396] on div "The team's lack of proficiency with the new software development tools is the p…" at bounding box center [475, 400] width 487 height 50
click at [232, 371] on input "c. The team's lack of proficiency with the new software development tools is th…" at bounding box center [232, 366] width 0 height 10
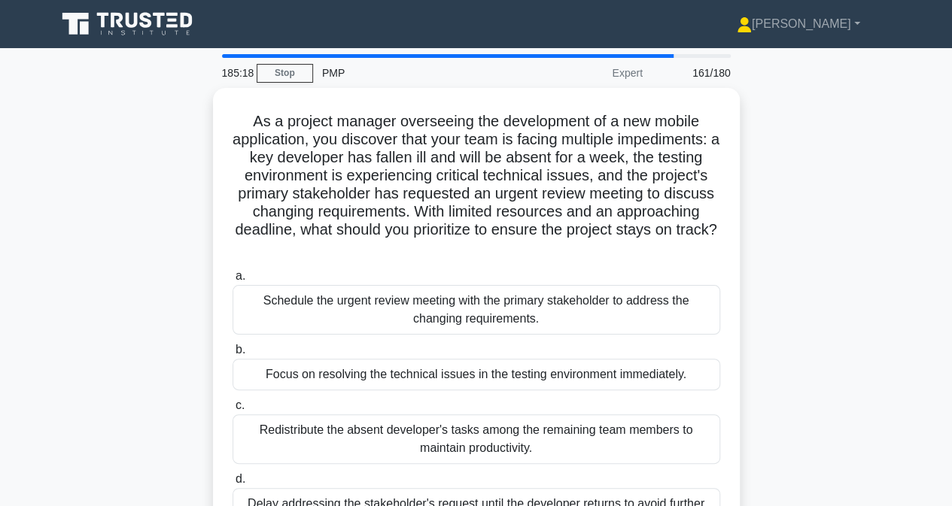
scroll to position [75, 0]
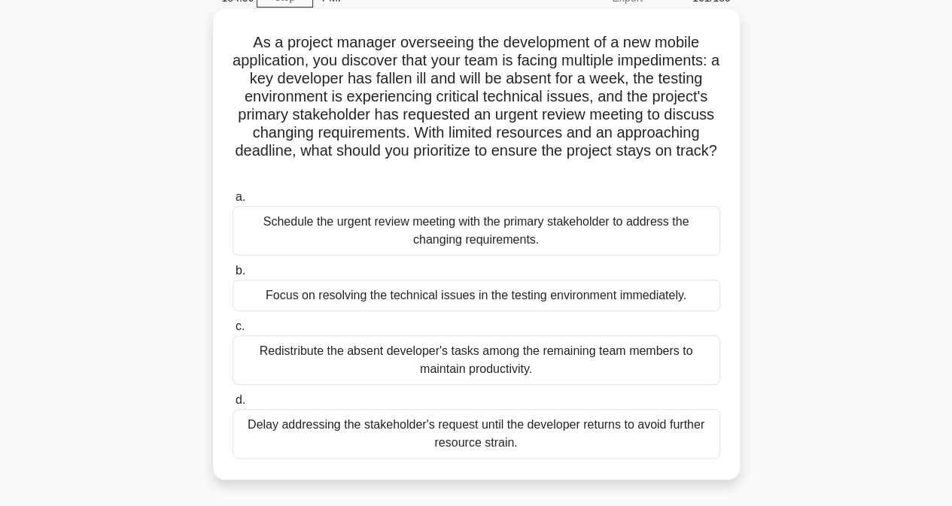
click at [311, 232] on div "Schedule the urgent review meeting with the primary stakeholder to address the …" at bounding box center [475, 231] width 487 height 50
click at [232, 202] on input "a. Schedule the urgent review meeting with the primary stakeholder to address t…" at bounding box center [232, 198] width 0 height 10
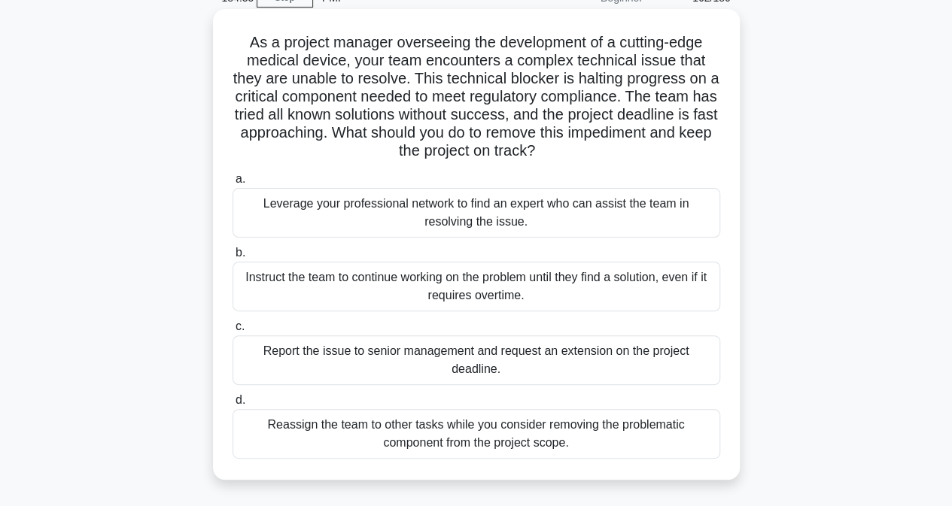
click at [354, 226] on div "Leverage your professional network to find an expert who can assist the team in…" at bounding box center [475, 213] width 487 height 50
click at [232, 184] on input "a. Leverage your professional network to find an expert who can assist the team…" at bounding box center [232, 180] width 0 height 10
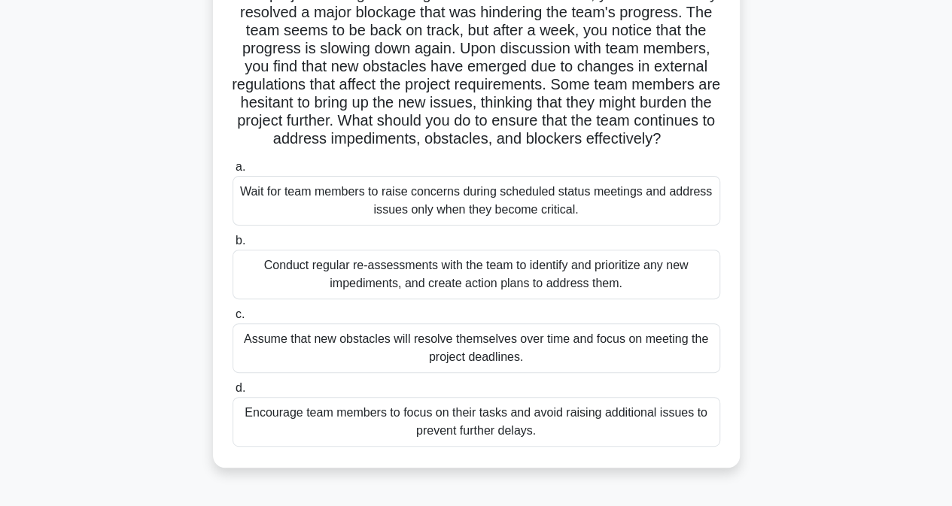
scroll to position [150, 0]
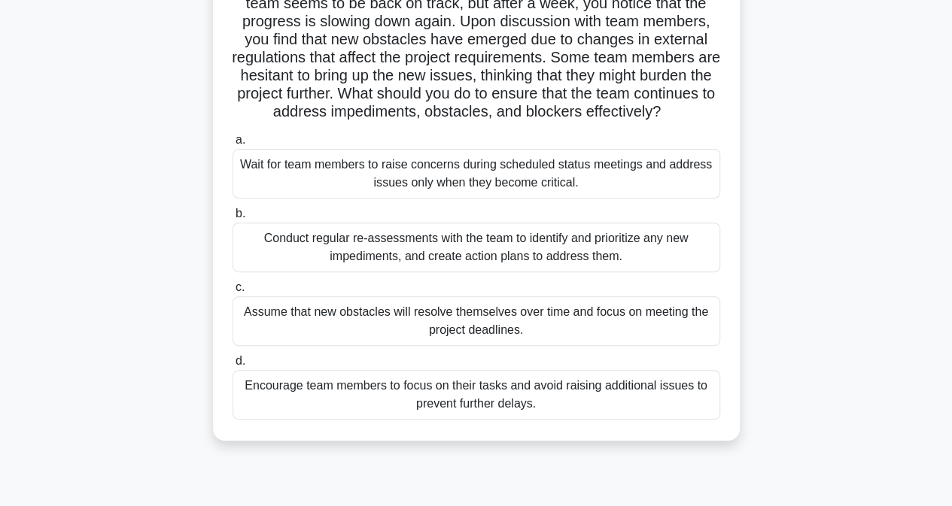
click at [275, 262] on div "Conduct regular re-assessments with the team to identify and prioritize any new…" at bounding box center [475, 248] width 487 height 50
click at [232, 219] on input "b. Conduct regular re-assessments with the team to identify and prioritize any …" at bounding box center [232, 214] width 0 height 10
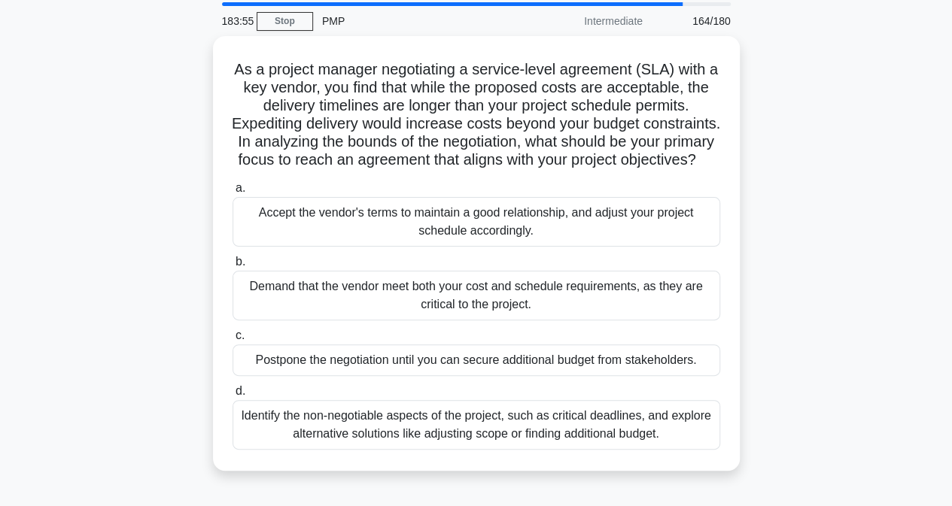
scroll to position [75, 0]
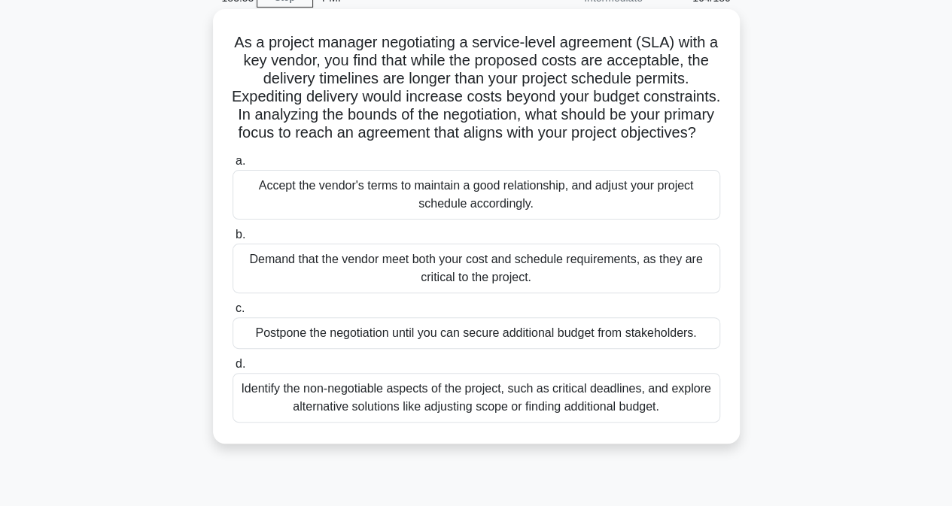
click at [332, 423] on div "Identify the non-negotiable aspects of the project, such as critical deadlines,…" at bounding box center [475, 398] width 487 height 50
click at [232, 369] on input "d. Identify the non-negotiable aspects of the project, such as critical deadlin…" at bounding box center [232, 365] width 0 height 10
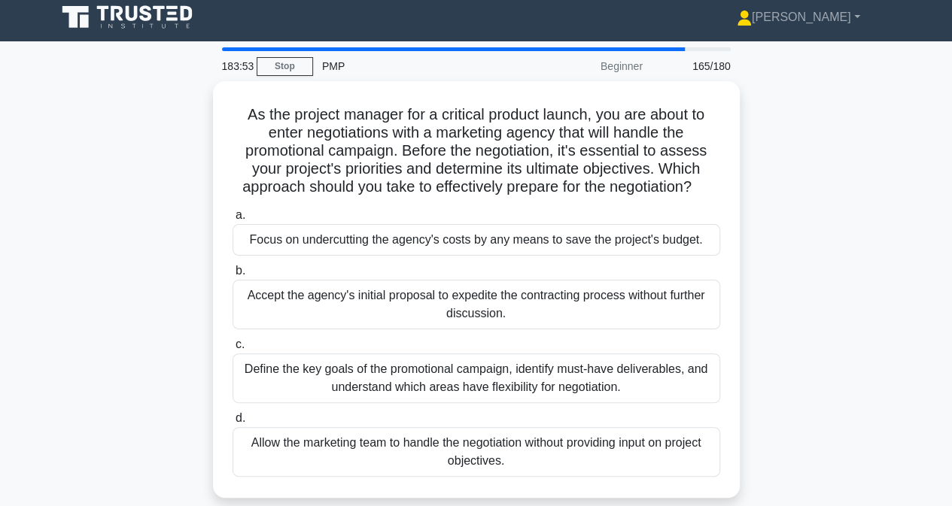
scroll to position [0, 0]
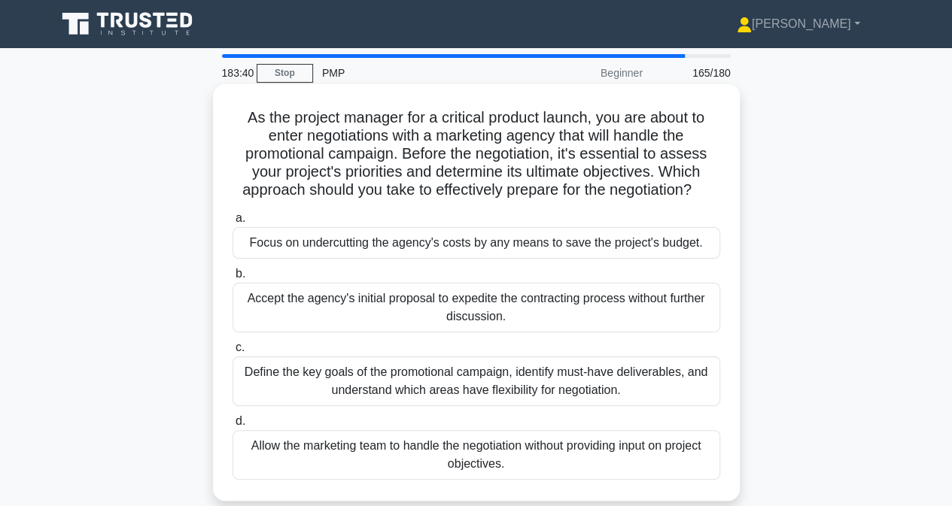
click at [313, 390] on div "Define the key goals of the promotional campaign, identify must-have deliverabl…" at bounding box center [475, 382] width 487 height 50
click at [232, 353] on input "c. Define the key goals of the promotional campaign, identify must-have deliver…" at bounding box center [232, 348] width 0 height 10
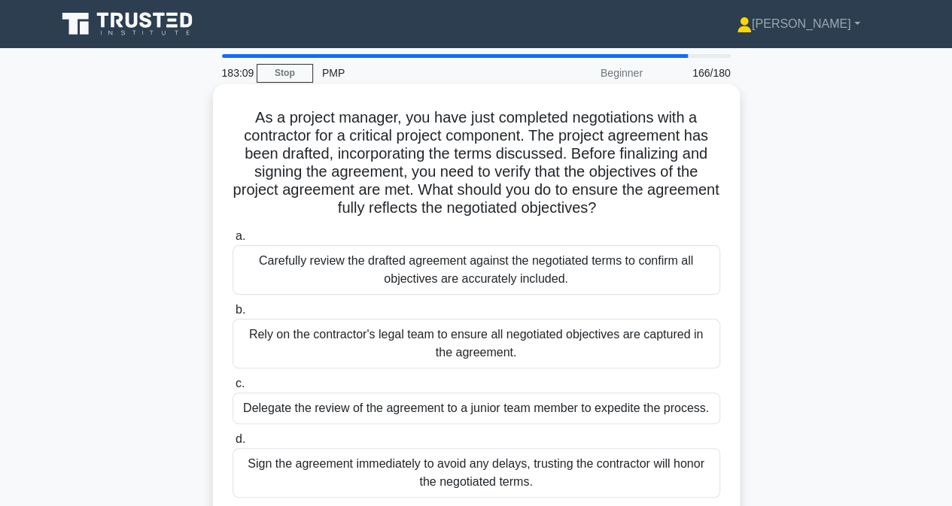
click at [326, 282] on div "Carefully review the drafted agreement against the negotiated terms to confirm …" at bounding box center [475, 270] width 487 height 50
click at [232, 241] on input "a. Carefully review the drafted agreement against the negotiated terms to confi…" at bounding box center [232, 237] width 0 height 10
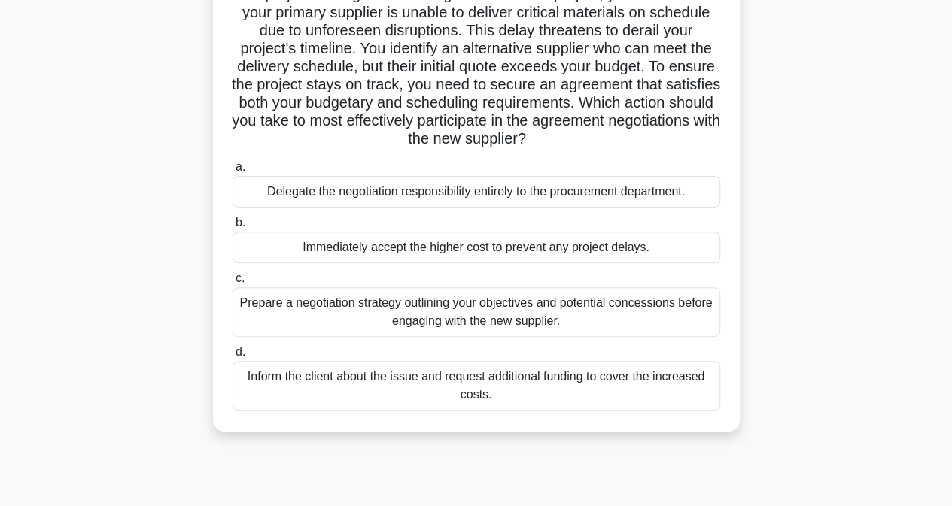
scroll to position [150, 0]
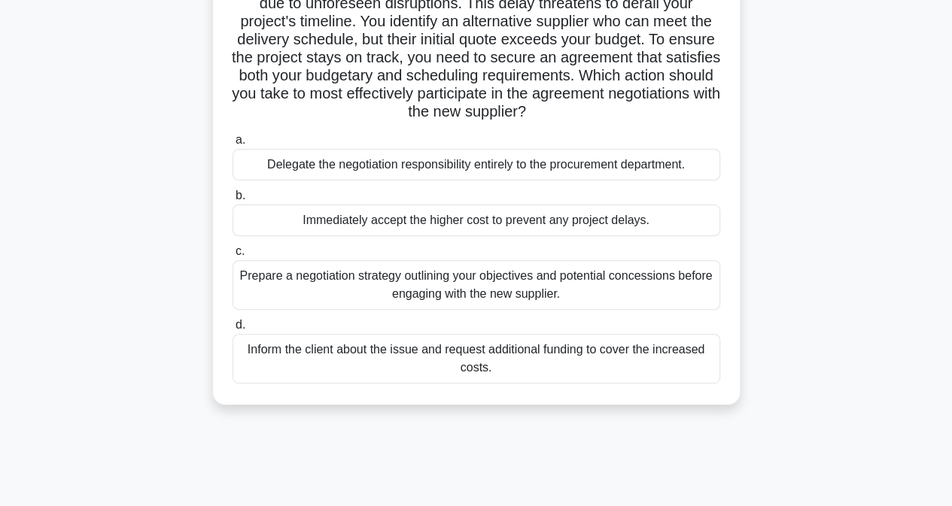
click at [284, 287] on div "Prepare a negotiation strategy outlining your objectives and potential concessi…" at bounding box center [475, 285] width 487 height 50
click at [232, 256] on input "c. Prepare a negotiation strategy outlining your objectives and potential conce…" at bounding box center [232, 252] width 0 height 10
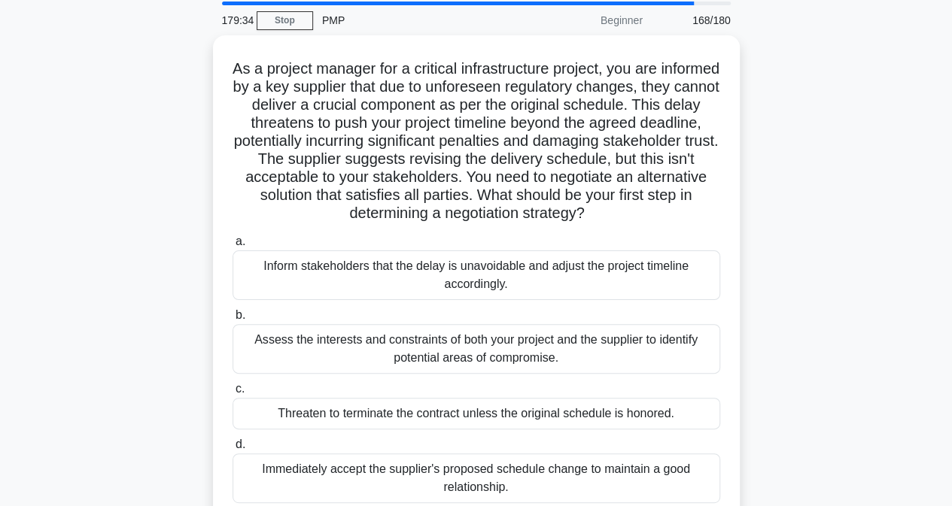
scroll to position [75, 0]
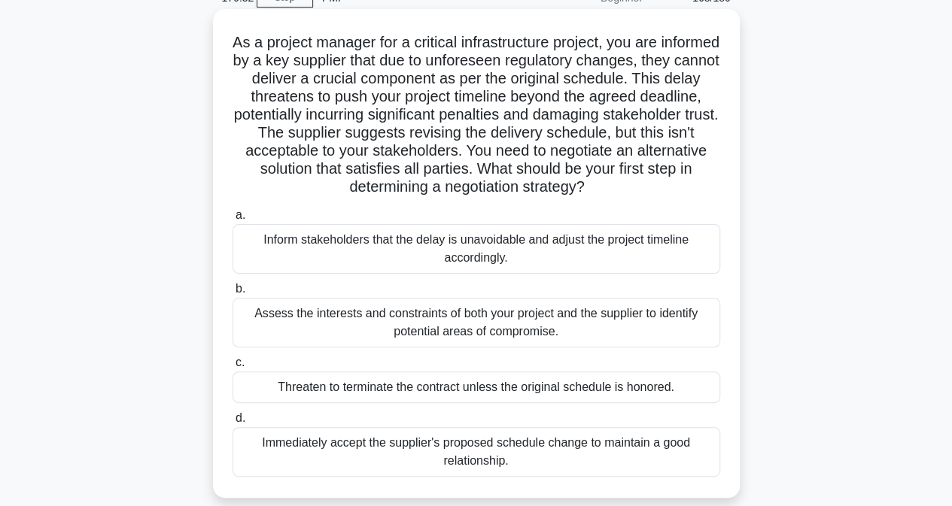
click at [296, 332] on div "Assess the interests and constraints of both your project and the supplier to i…" at bounding box center [475, 323] width 487 height 50
click at [232, 294] on input "b. Assess the interests and constraints of both your project and the supplier t…" at bounding box center [232, 289] width 0 height 10
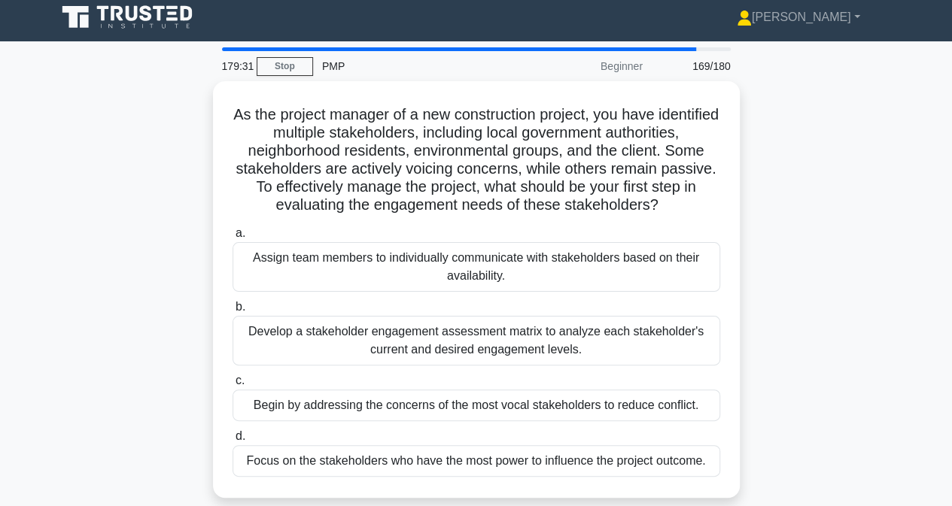
scroll to position [0, 0]
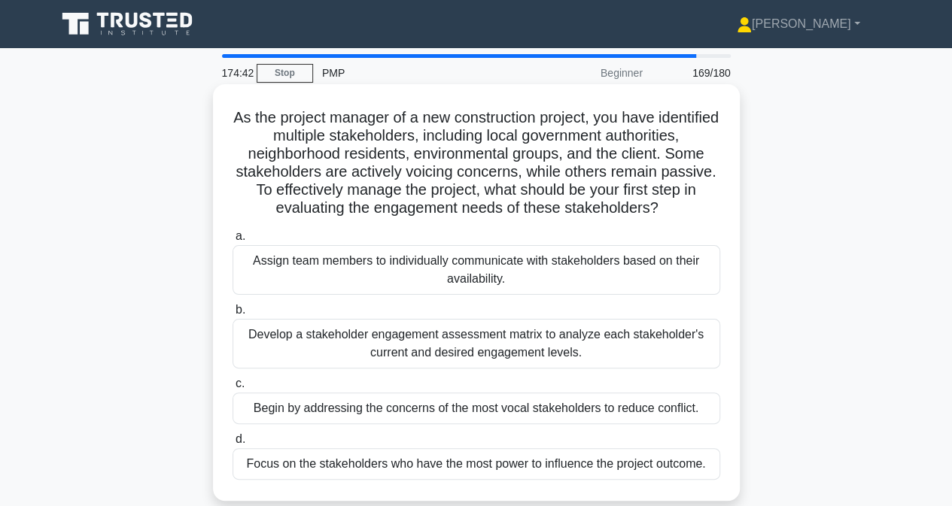
click at [281, 369] on div "Develop a stakeholder engagement assessment matrix to analyze each stakeholder'…" at bounding box center [475, 344] width 487 height 50
click at [232, 315] on input "b. Develop a stakeholder engagement assessment matrix to analyze each stakehold…" at bounding box center [232, 310] width 0 height 10
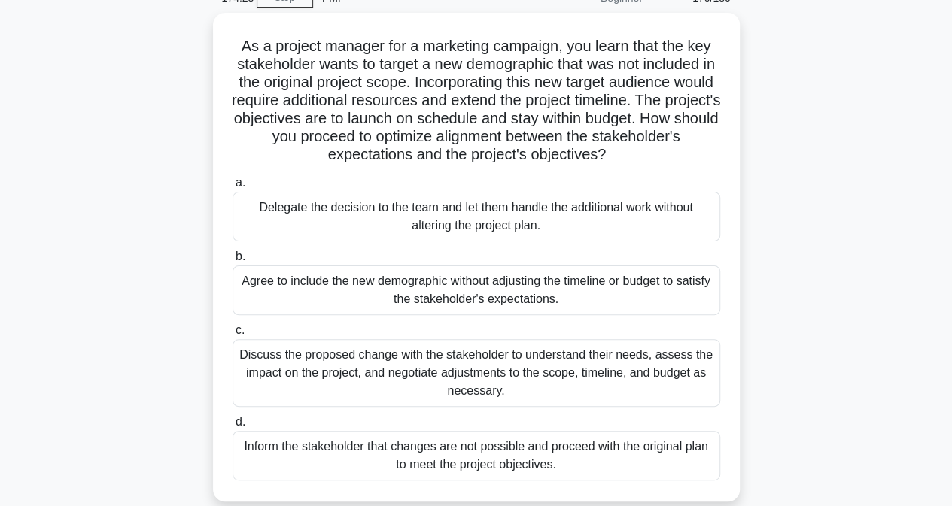
scroll to position [150, 0]
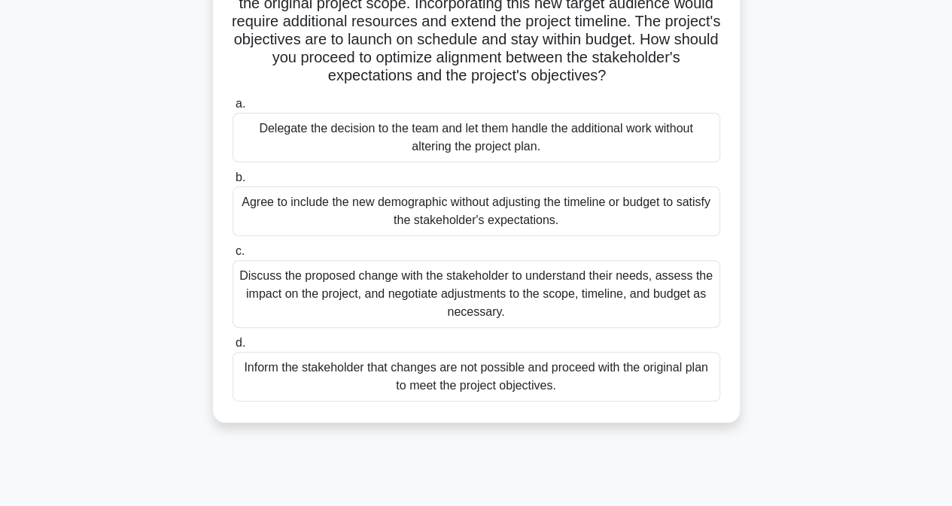
click at [262, 295] on div "Discuss the proposed change with the stakeholder to understand their needs, ass…" at bounding box center [475, 294] width 487 height 68
click at [232, 256] on input "c. Discuss the proposed change with the stakeholder to understand their needs, …" at bounding box center [232, 252] width 0 height 10
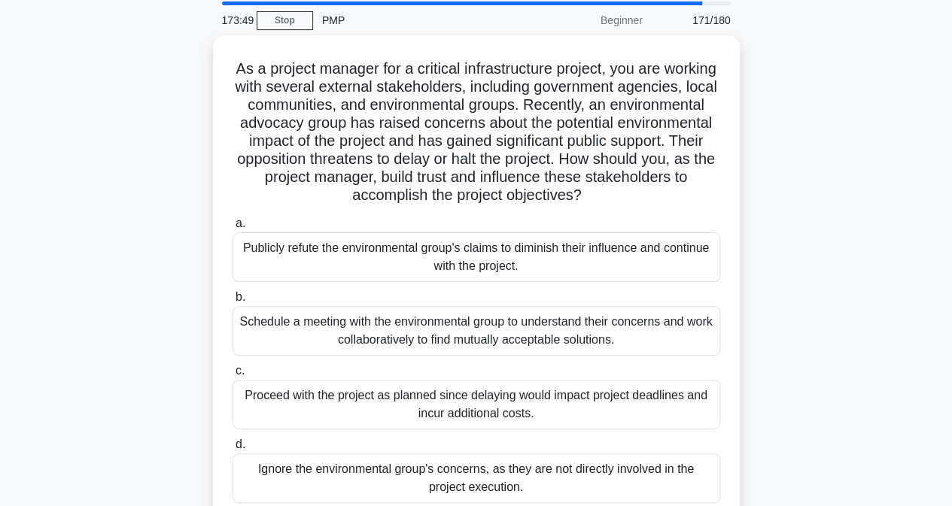
scroll to position [75, 0]
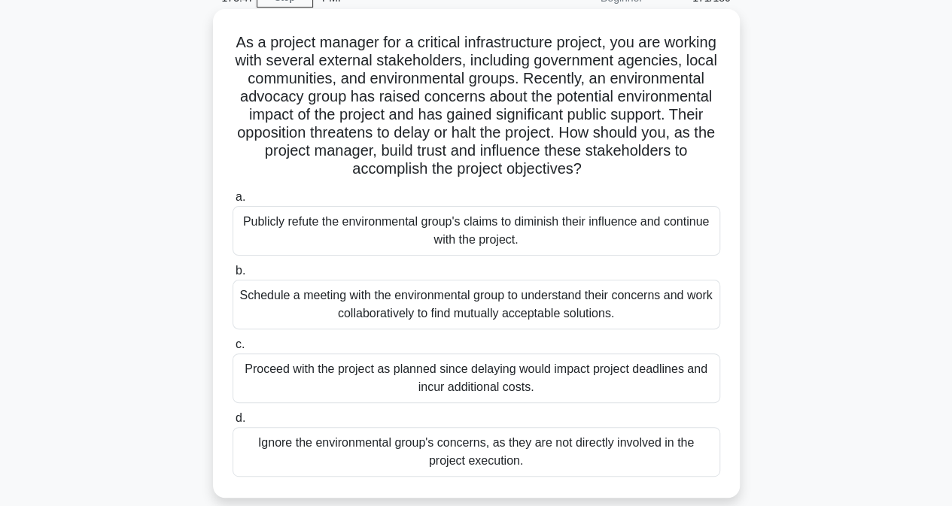
click at [296, 302] on div "Schedule a meeting with the environmental group to understand their concerns an…" at bounding box center [475, 305] width 487 height 50
click at [232, 276] on input "b. Schedule a meeting with the environmental group to understand their concerns…" at bounding box center [232, 271] width 0 height 10
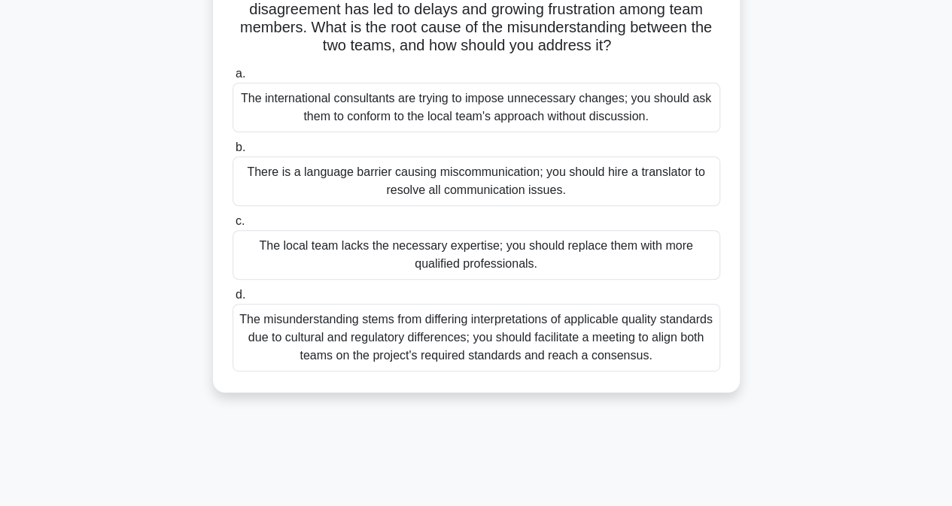
scroll to position [226, 0]
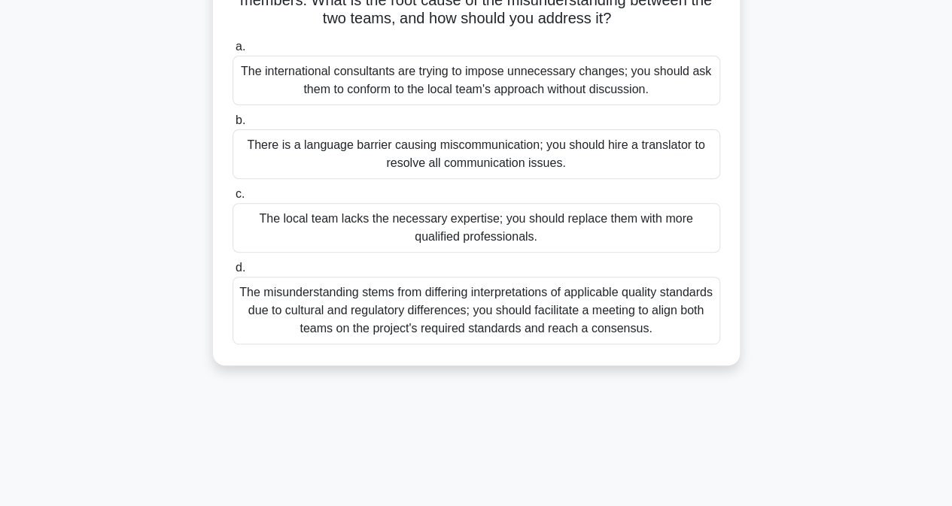
click at [281, 335] on div "The misunderstanding stems from differing interpretations of applicable quality…" at bounding box center [475, 311] width 487 height 68
click at [232, 273] on input "d. The misunderstanding stems from differing interpretations of applicable qual…" at bounding box center [232, 268] width 0 height 10
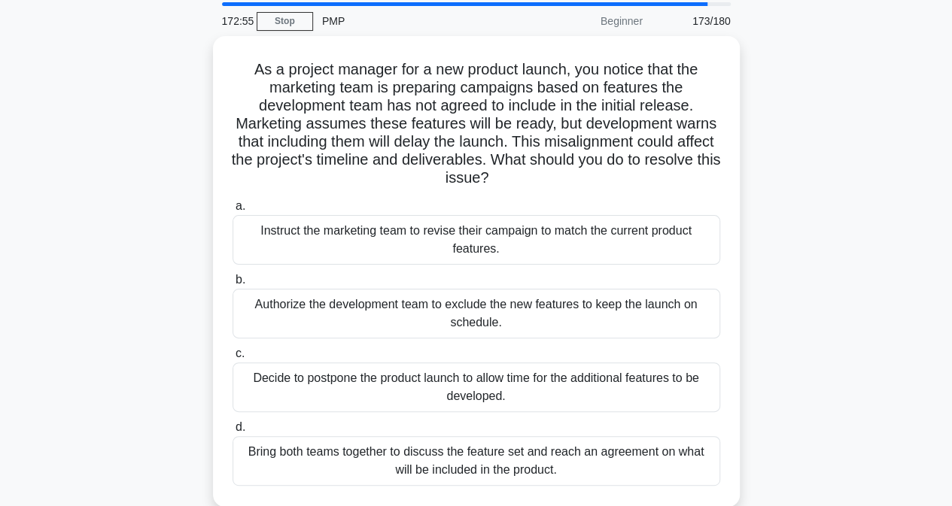
scroll to position [75, 0]
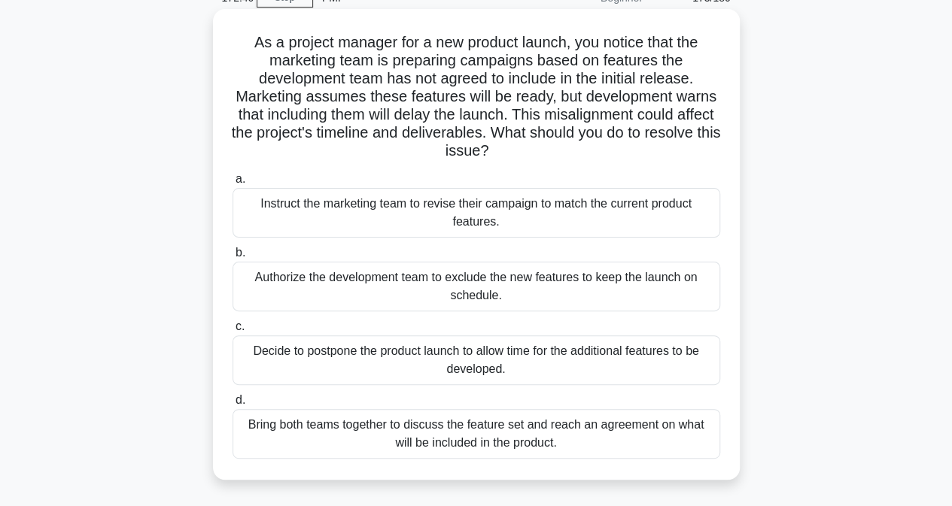
click at [324, 440] on div "Bring both teams together to discuss the feature set and reach an agreement on …" at bounding box center [475, 434] width 487 height 50
click at [232, 405] on input "d. Bring both teams together to discuss the feature set and reach an agreement …" at bounding box center [232, 401] width 0 height 10
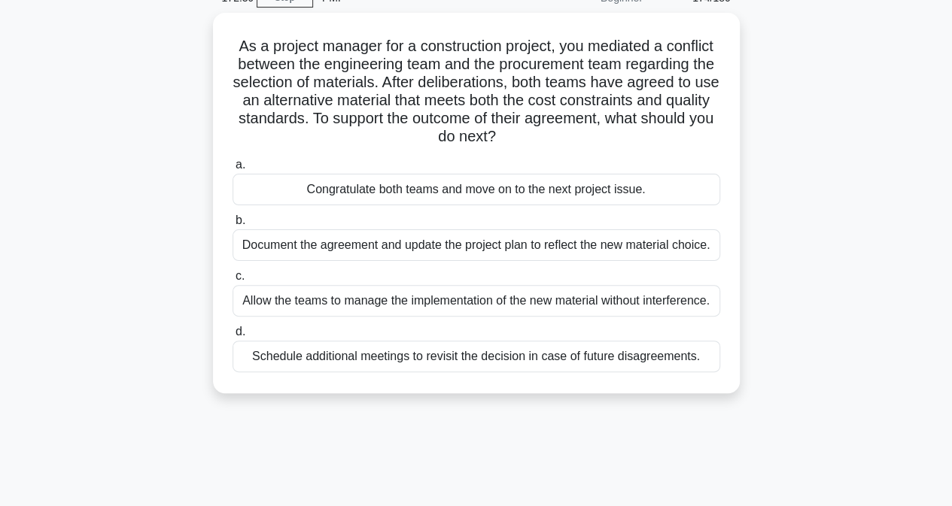
scroll to position [0, 0]
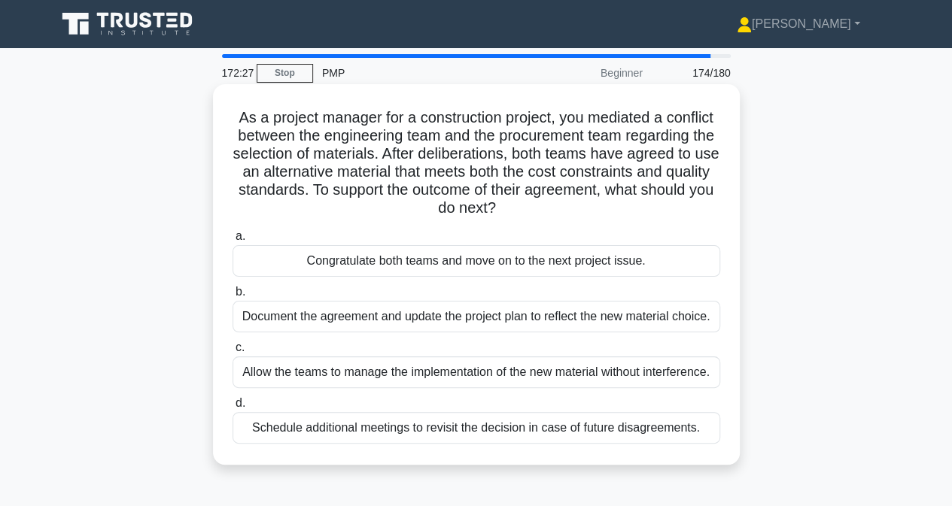
click at [293, 320] on div "Document the agreement and update the project plan to reflect the new material …" at bounding box center [475, 317] width 487 height 32
click at [232, 297] on input "b. Document the agreement and update the project plan to reflect the new materi…" at bounding box center [232, 292] width 0 height 10
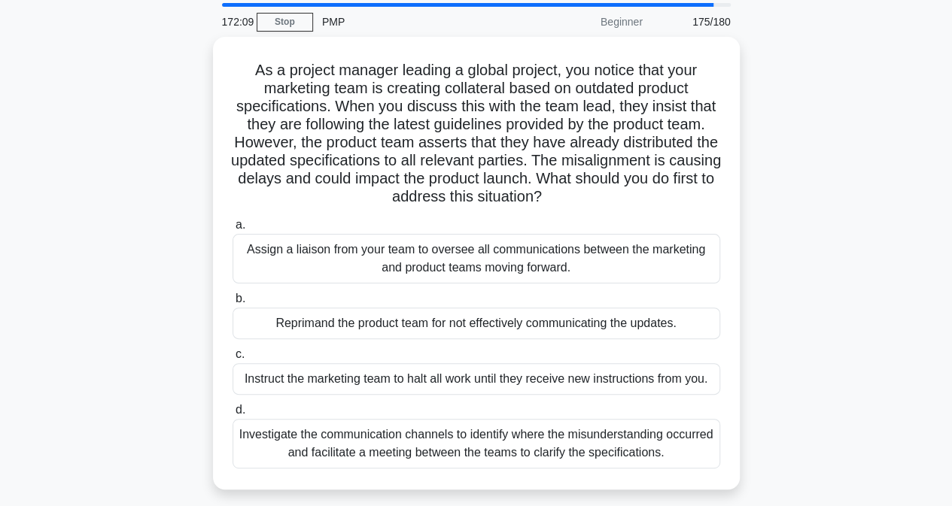
scroll to position [75, 0]
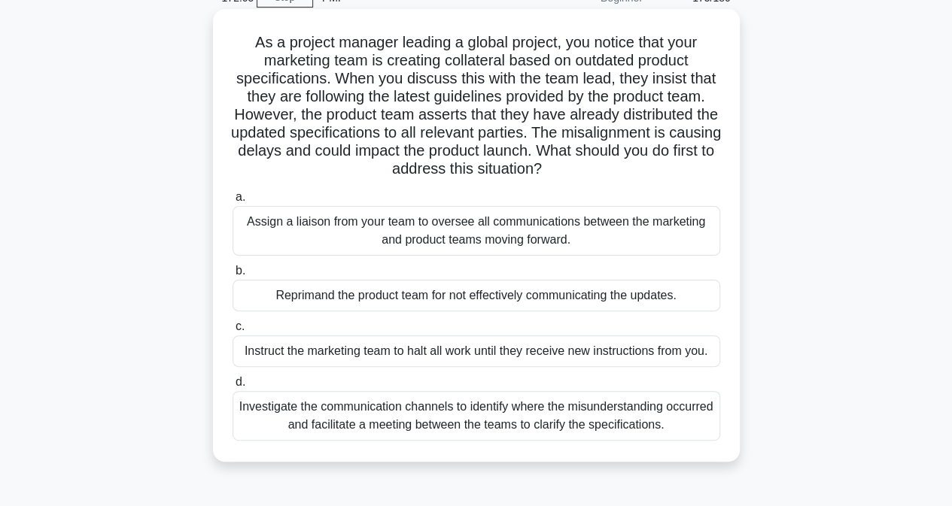
click at [369, 422] on div "Investigate the communication channels to identify where the misunderstanding o…" at bounding box center [475, 416] width 487 height 50
click at [232, 387] on input "d. Investigate the communication channels to identify where the misunderstandin…" at bounding box center [232, 383] width 0 height 10
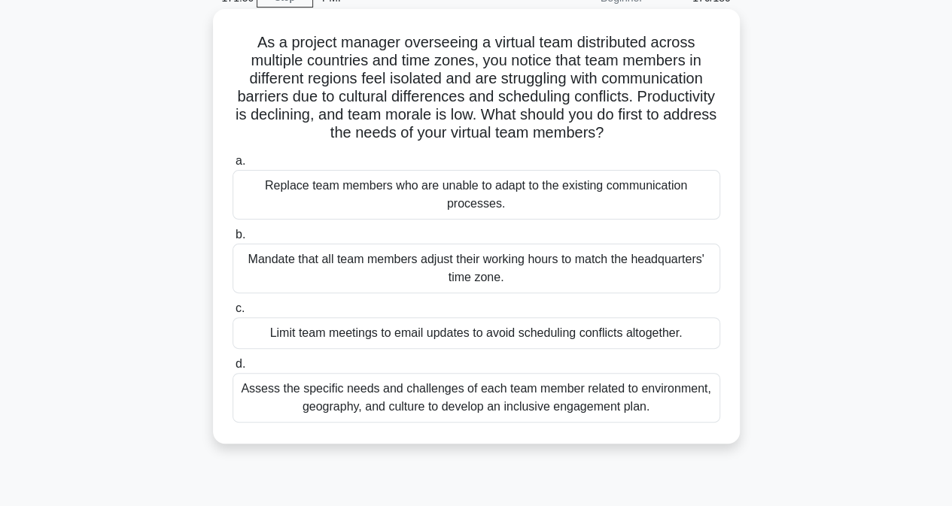
click at [319, 410] on div "Assess the specific needs and challenges of each team member related to environ…" at bounding box center [475, 398] width 487 height 50
click at [232, 369] on input "d. Assess the specific needs and challenges of each team member related to envi…" at bounding box center [232, 365] width 0 height 10
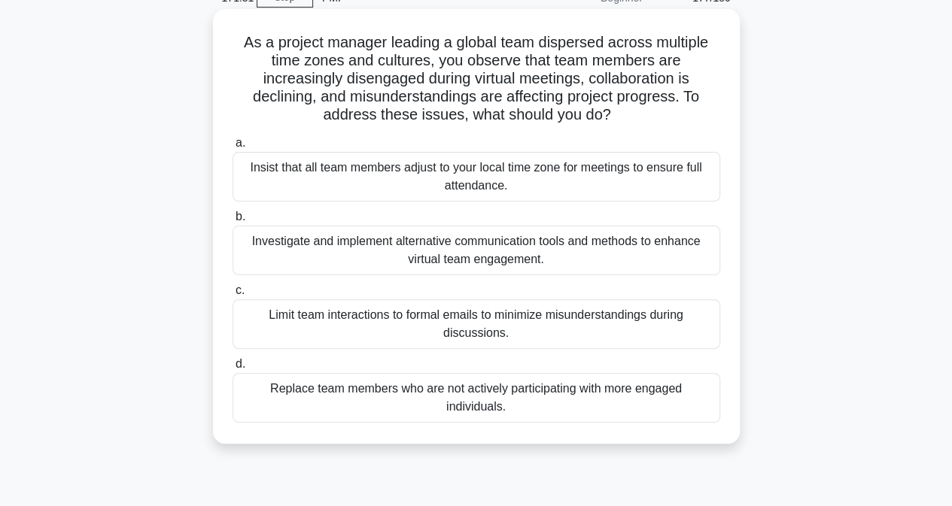
click at [270, 255] on div "Investigate and implement alternative communication tools and methods to enhanc…" at bounding box center [475, 251] width 487 height 50
click at [232, 222] on input "b. Investigate and implement alternative communication tools and methods to enh…" at bounding box center [232, 217] width 0 height 10
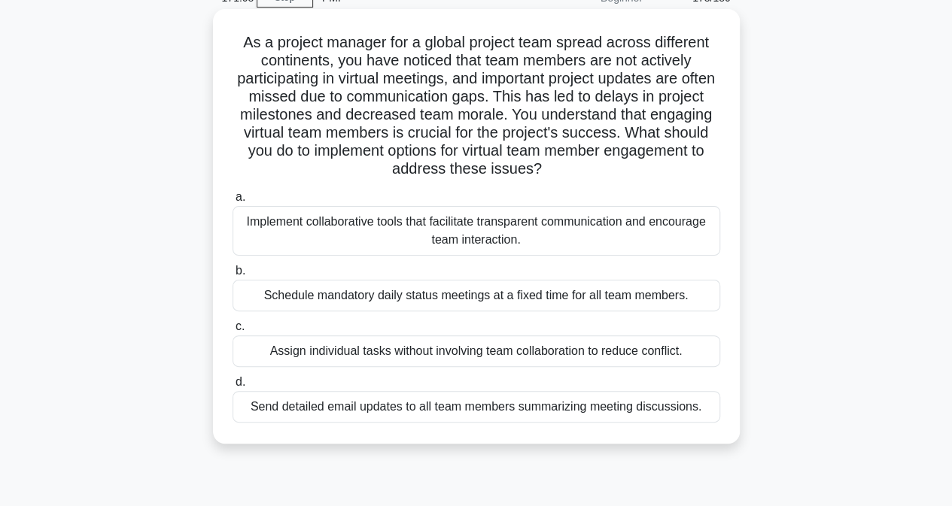
click at [275, 229] on div "Implement collaborative tools that facilitate transparent communication and enc…" at bounding box center [475, 231] width 487 height 50
click at [232, 202] on input "a. Implement collaborative tools that facilitate transparent communication and …" at bounding box center [232, 198] width 0 height 10
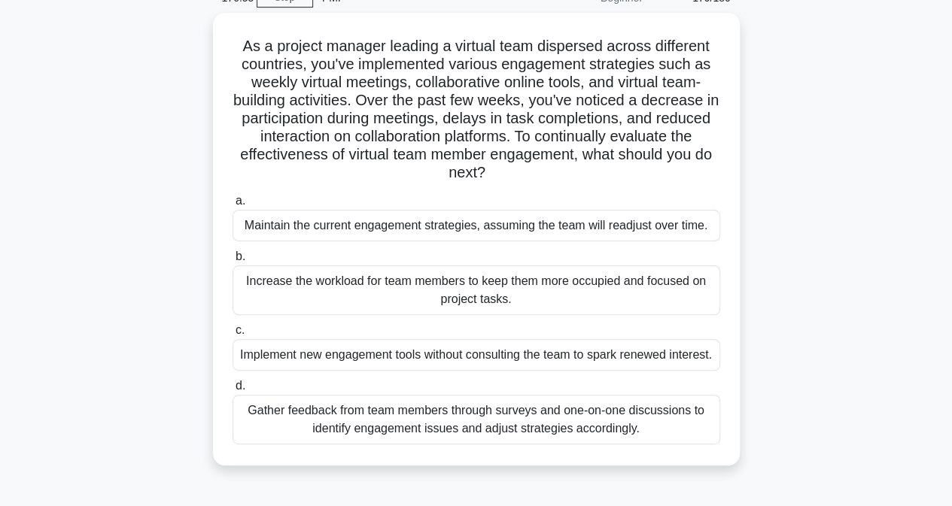
scroll to position [150, 0]
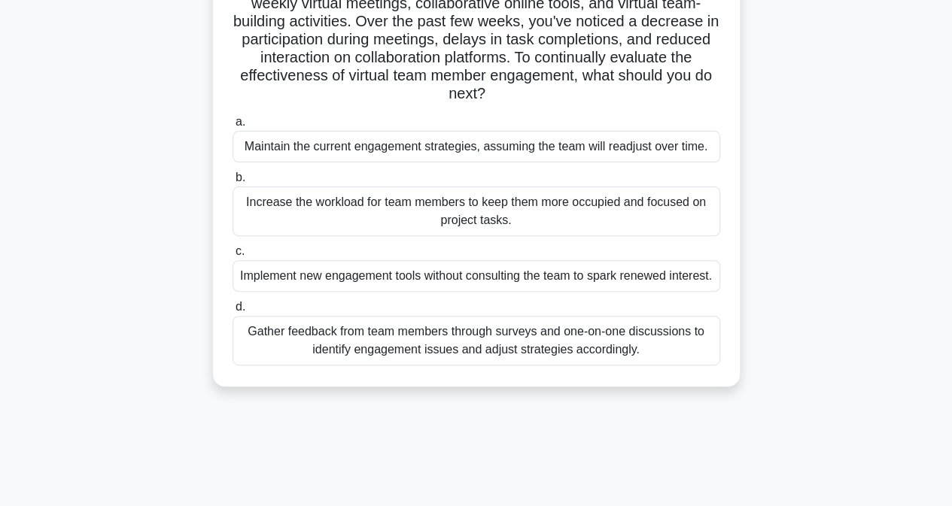
click at [284, 366] on div "Gather feedback from team members through surveys and one-on-one discussions to…" at bounding box center [475, 341] width 487 height 50
click at [232, 312] on input "d. Gather feedback from team members through surveys and one-on-one discussions…" at bounding box center [232, 307] width 0 height 10
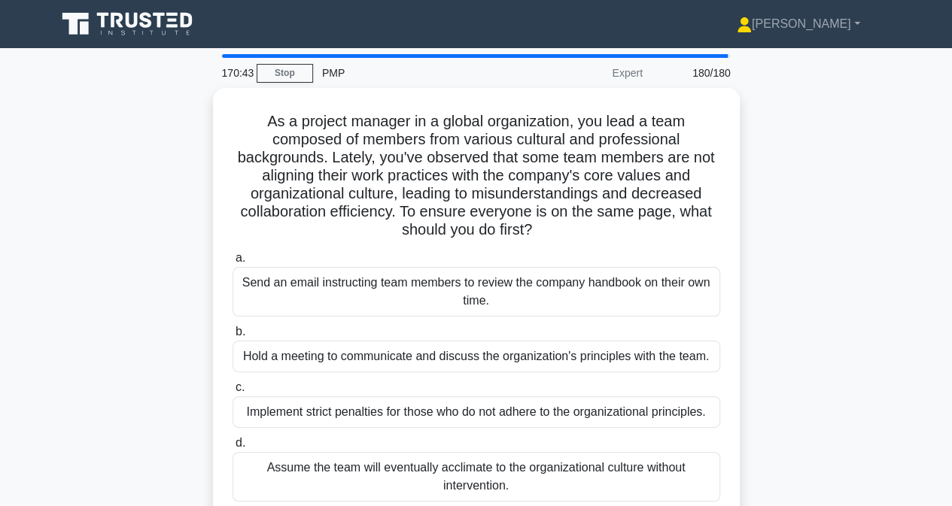
scroll to position [75, 0]
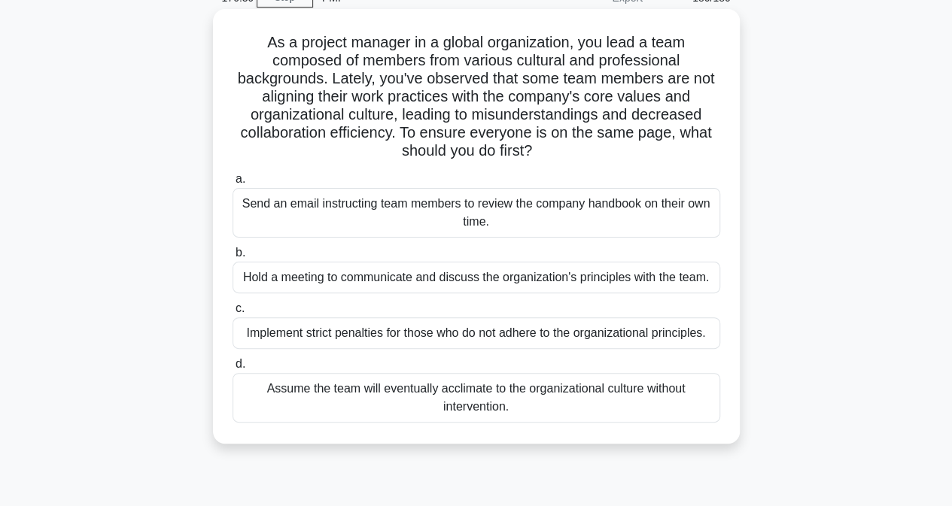
click at [439, 282] on div "Hold a meeting to communicate and discuss the organization's principles with th…" at bounding box center [475, 278] width 487 height 32
click at [232, 258] on input "b. Hold a meeting to communicate and discuss the organization's principles with…" at bounding box center [232, 253] width 0 height 10
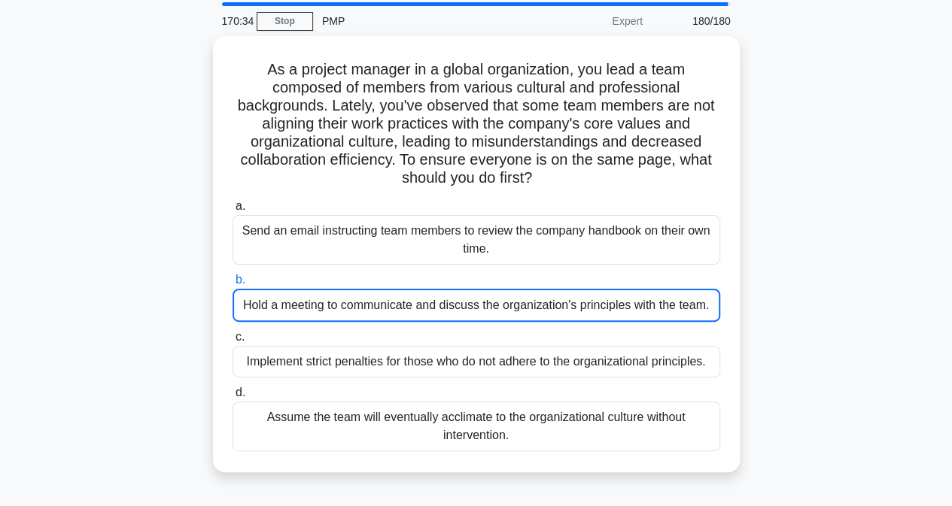
scroll to position [0, 0]
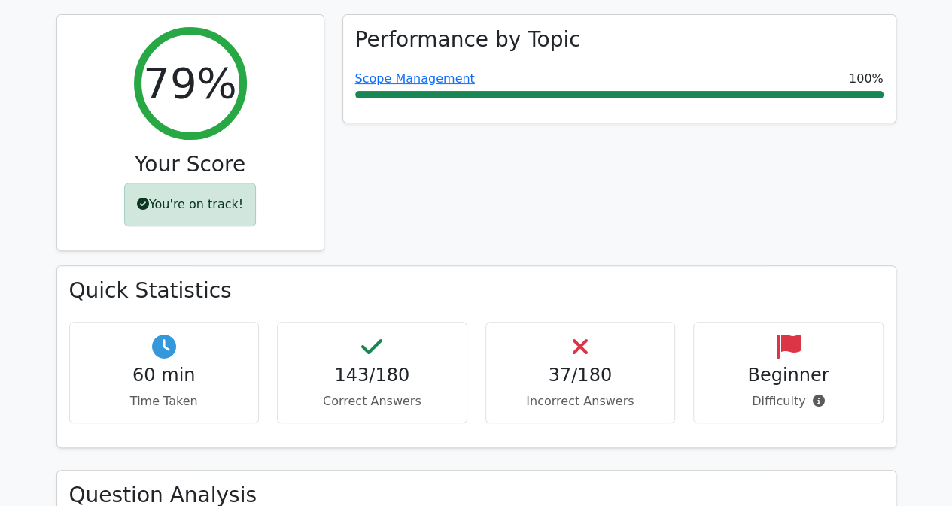
scroll to position [226, 0]
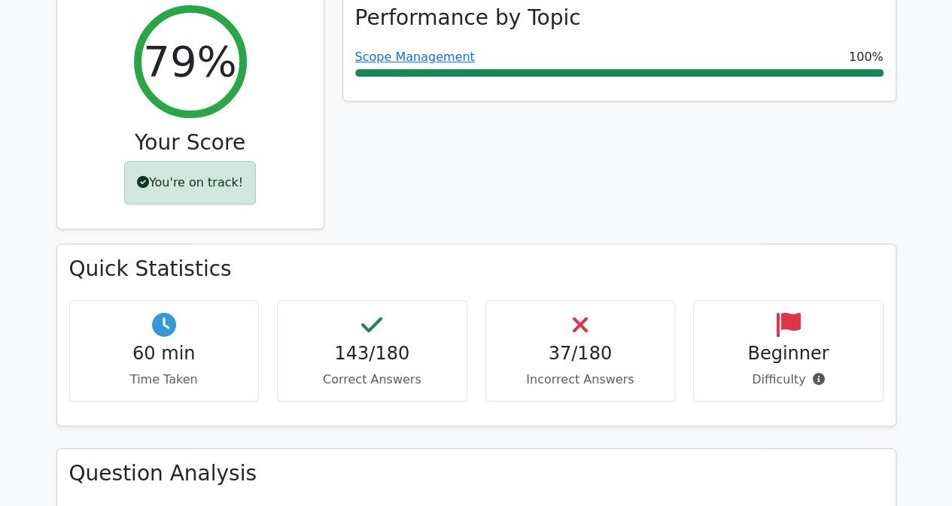
click at [363, 354] on h4 "143/180" at bounding box center [372, 354] width 165 height 22
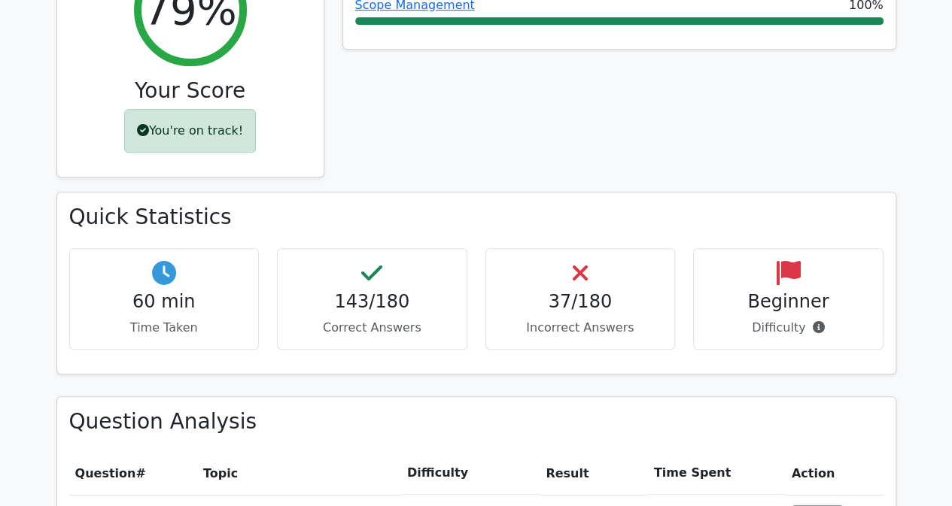
scroll to position [301, 0]
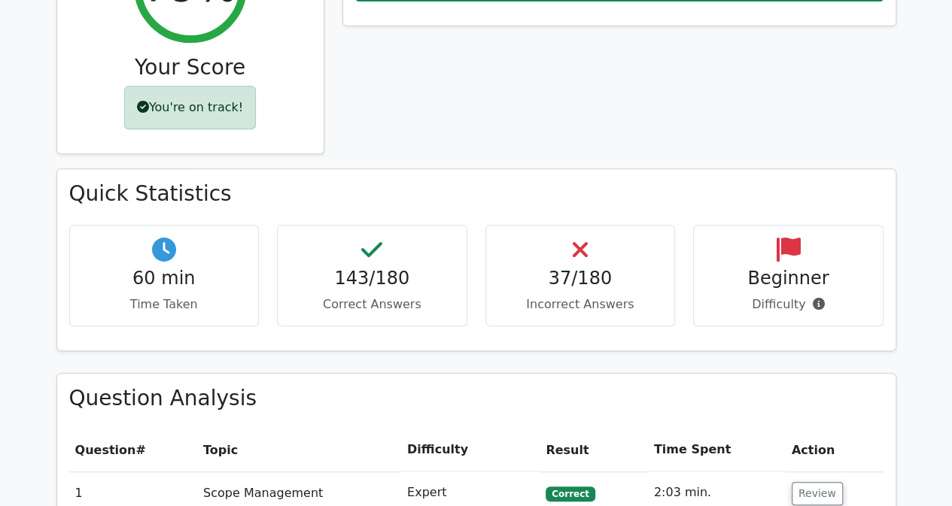
click at [395, 296] on p "Correct Answers" at bounding box center [372, 305] width 165 height 18
click at [552, 309] on p "Incorrect Answers" at bounding box center [580, 305] width 165 height 18
click at [754, 314] on div "Beginner Difficulty" at bounding box center [788, 276] width 190 height 102
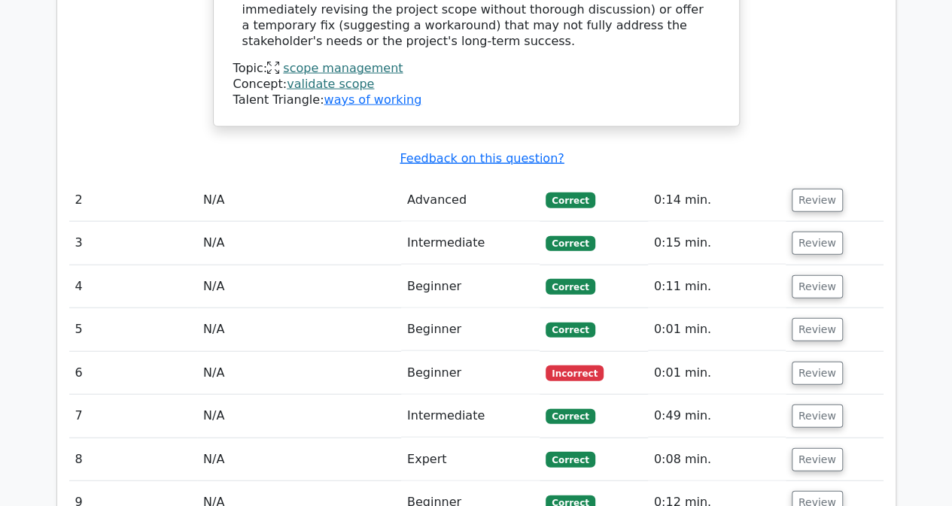
scroll to position [1655, 0]
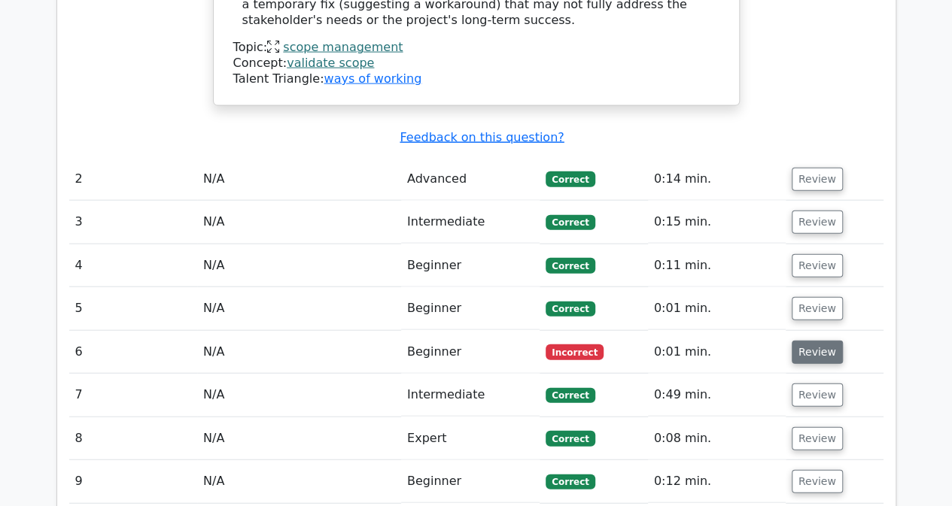
click at [814, 341] on button "Review" at bounding box center [816, 352] width 51 height 23
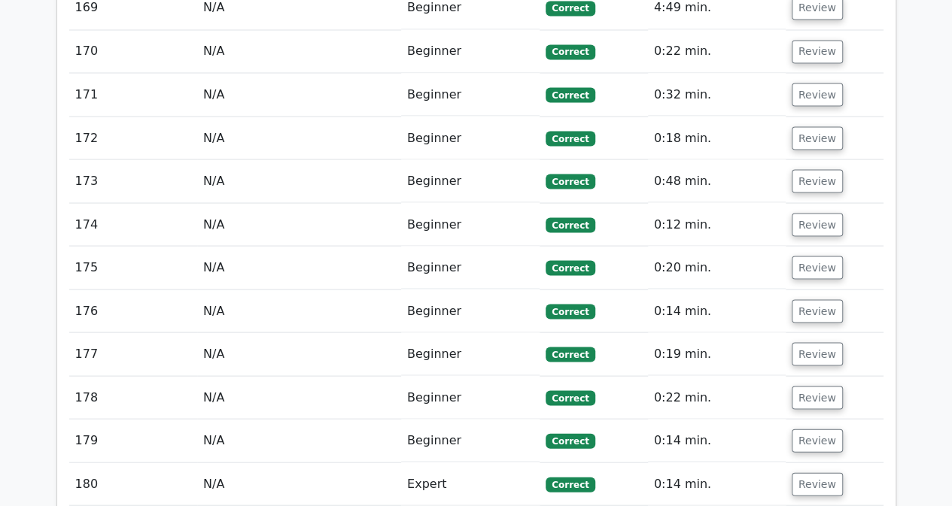
scroll to position [10023, 0]
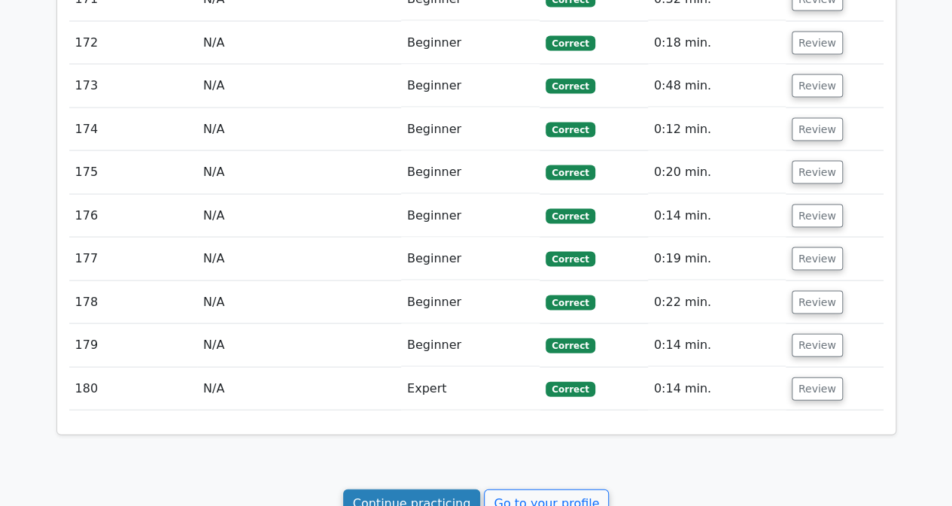
click at [393, 490] on link "Continue practicing" at bounding box center [412, 504] width 138 height 29
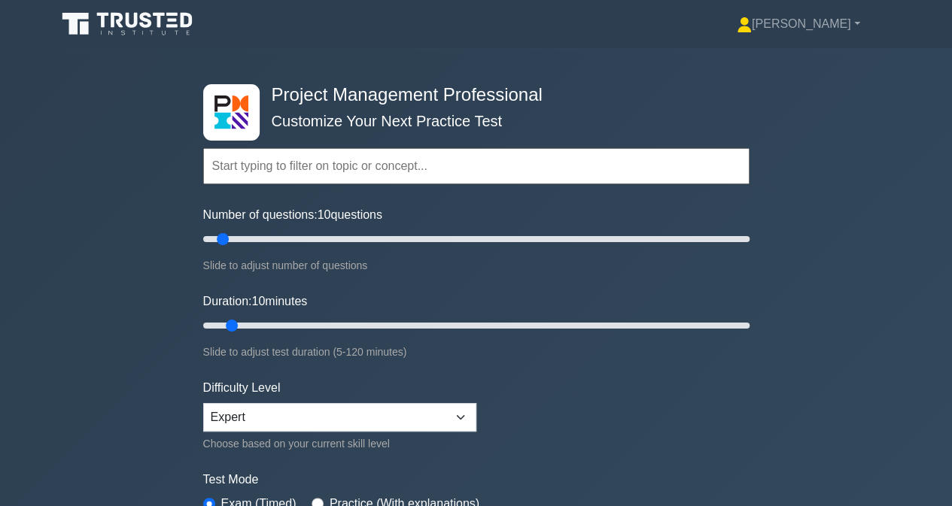
click at [43, 250] on div "Project Management Professional Customize Your Next Practice Test Topics Scope …" at bounding box center [476, 325] width 952 height 555
